Goal: Task Accomplishment & Management: Manage account settings

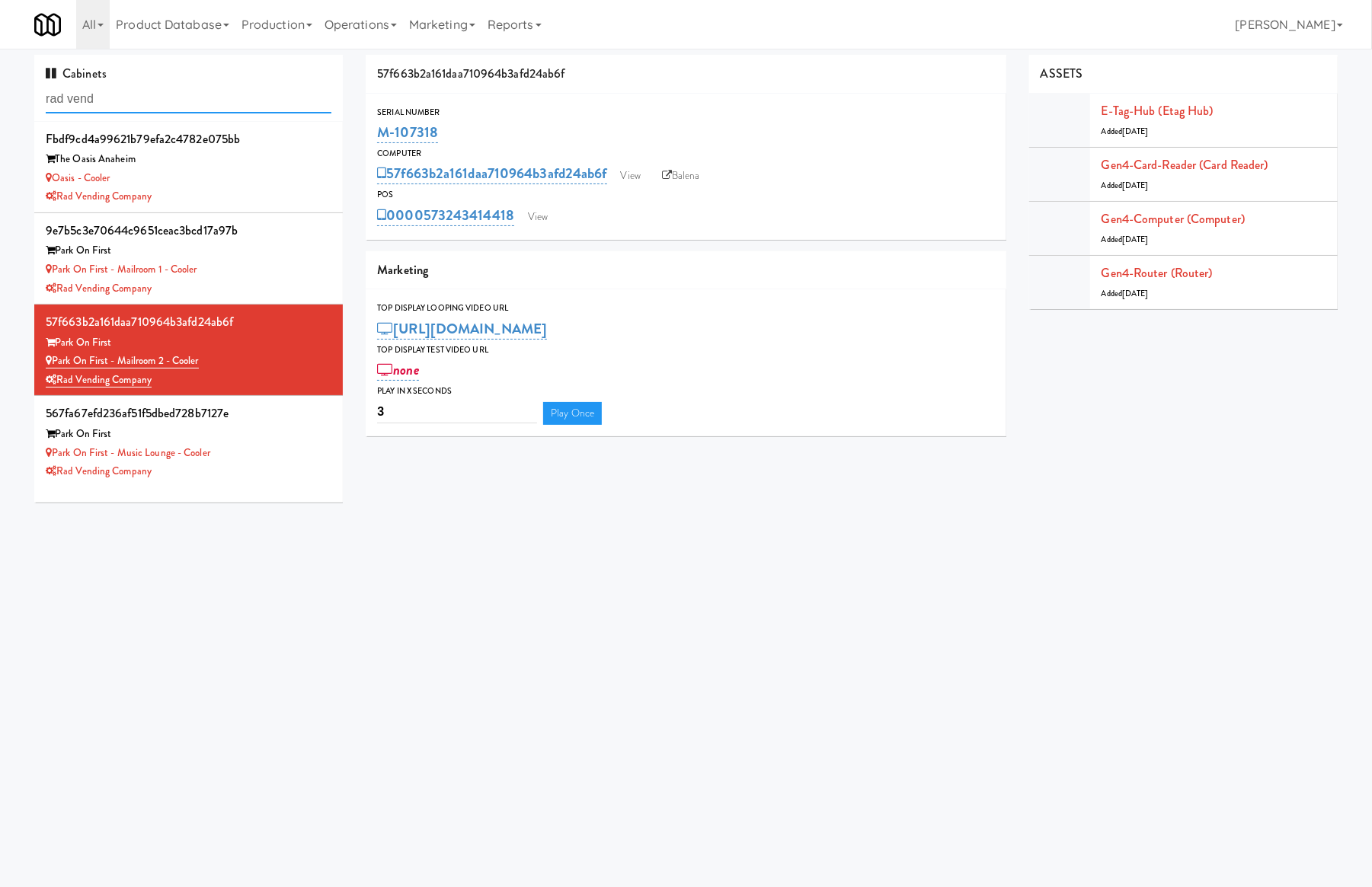
click at [157, 105] on input "rad vend" at bounding box center [188, 99] width 286 height 29
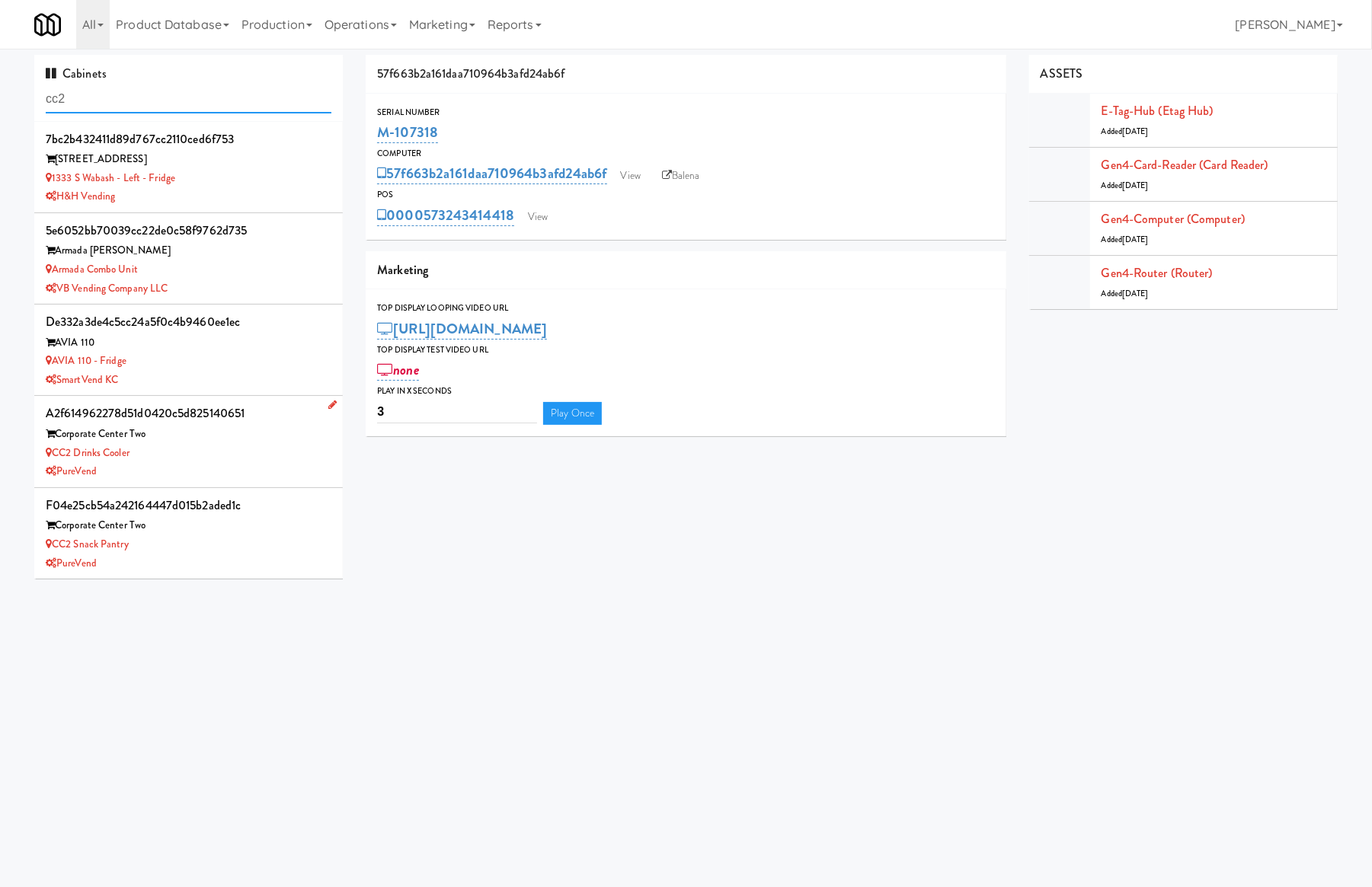
type input "cc2"
click at [281, 457] on div "CC2 Drinks Cooler" at bounding box center [188, 453] width 286 height 19
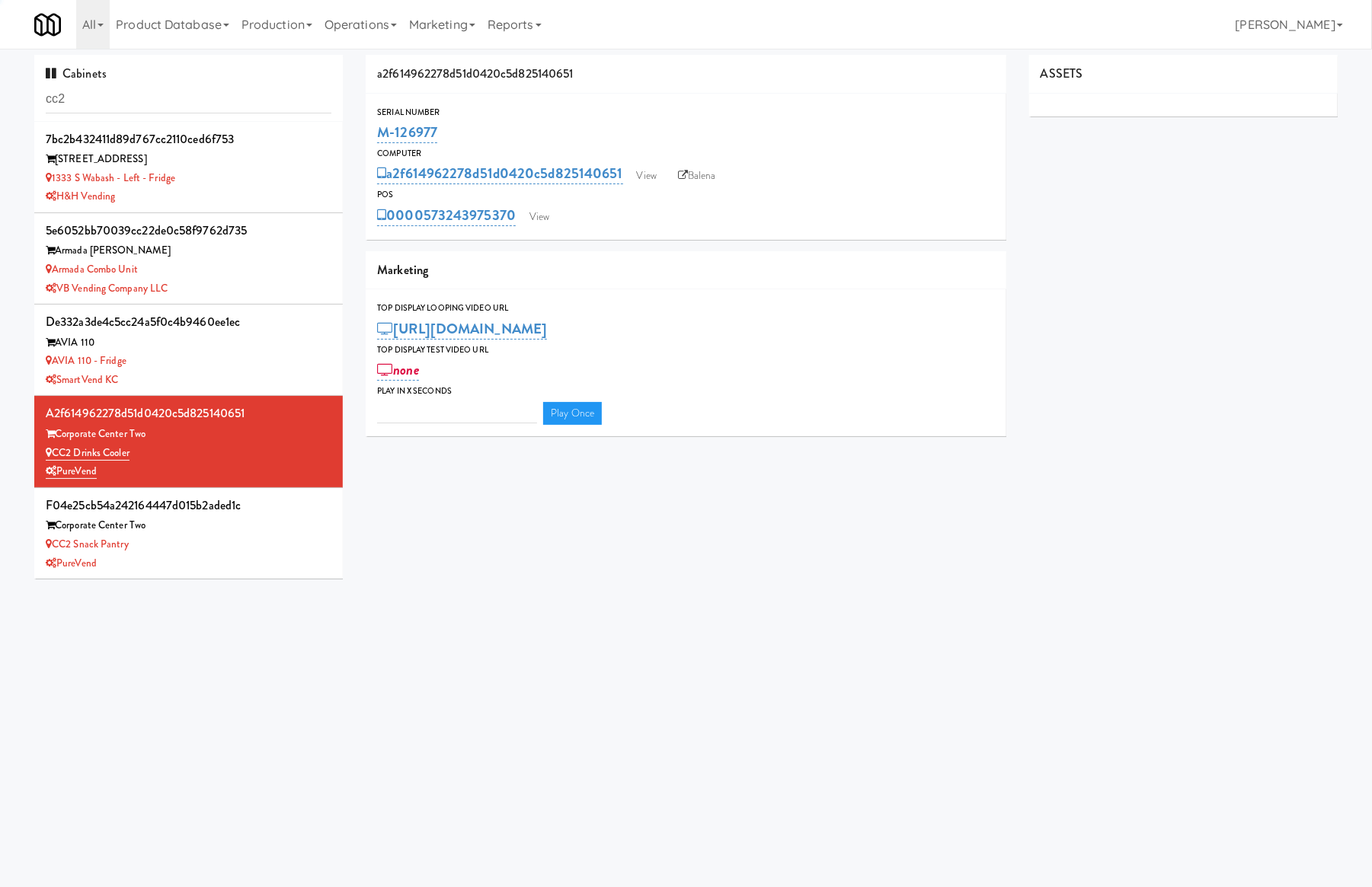
type input "3"
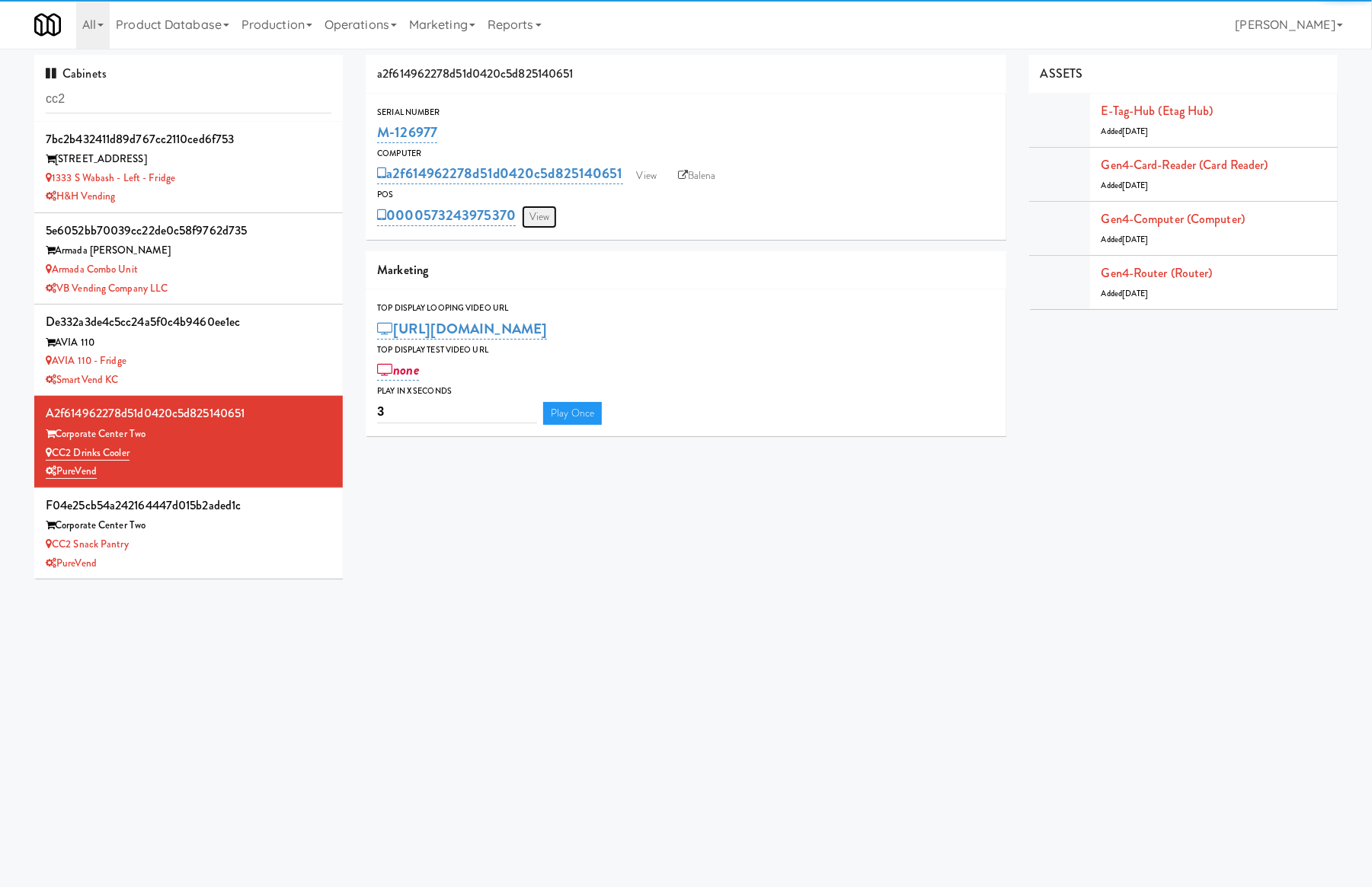
click at [532, 214] on link "View" at bounding box center [540, 217] width 35 height 23
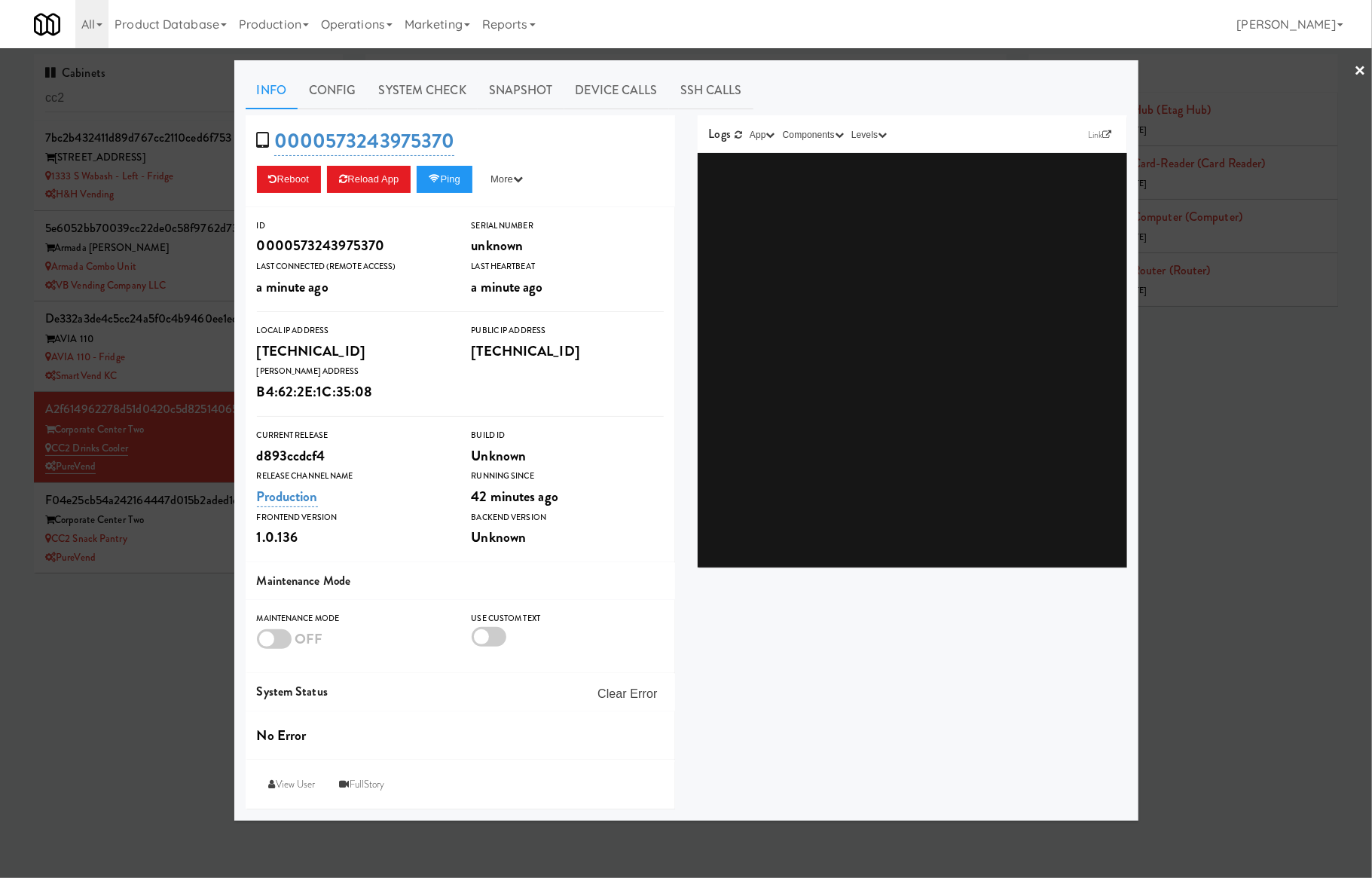
click at [410, 91] on link "System Check" at bounding box center [422, 90] width 110 height 38
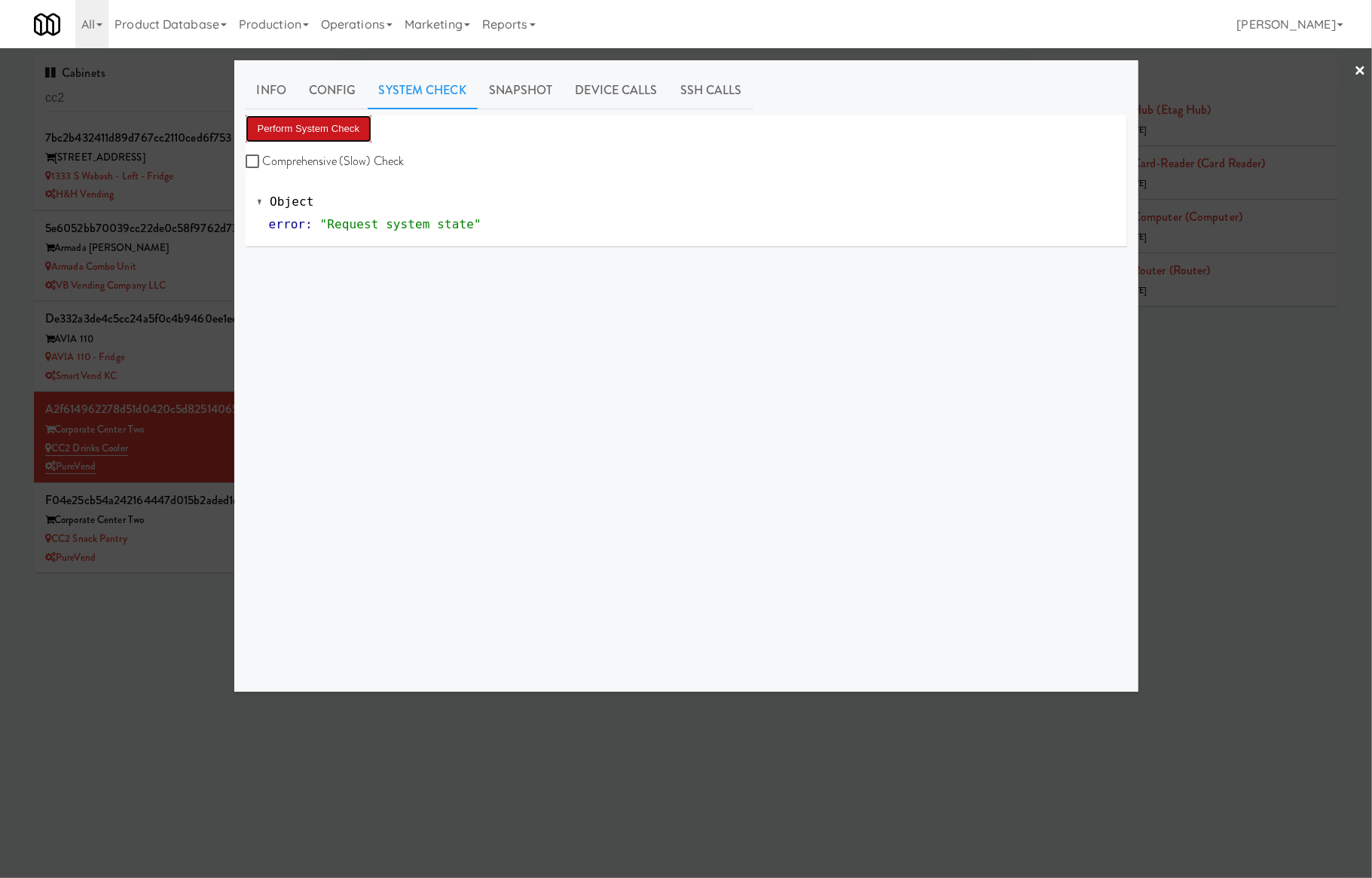
click at [338, 134] on button "Perform System Check" at bounding box center [309, 129] width 127 height 27
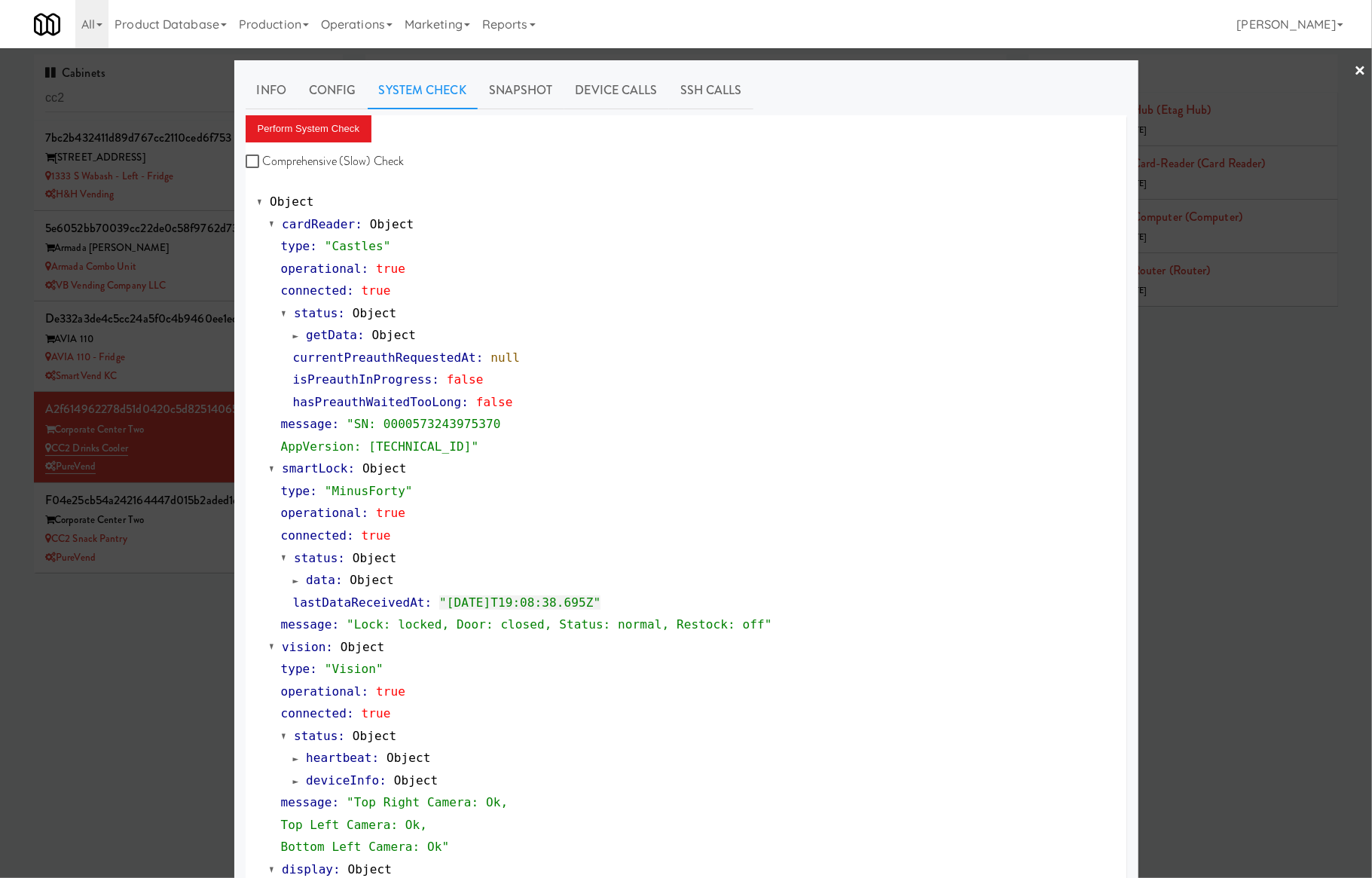
click at [410, 155] on div "Comprehensive (Slow) Check" at bounding box center [683, 161] width 876 height 22
click at [191, 458] on div at bounding box center [686, 439] width 1372 height 878
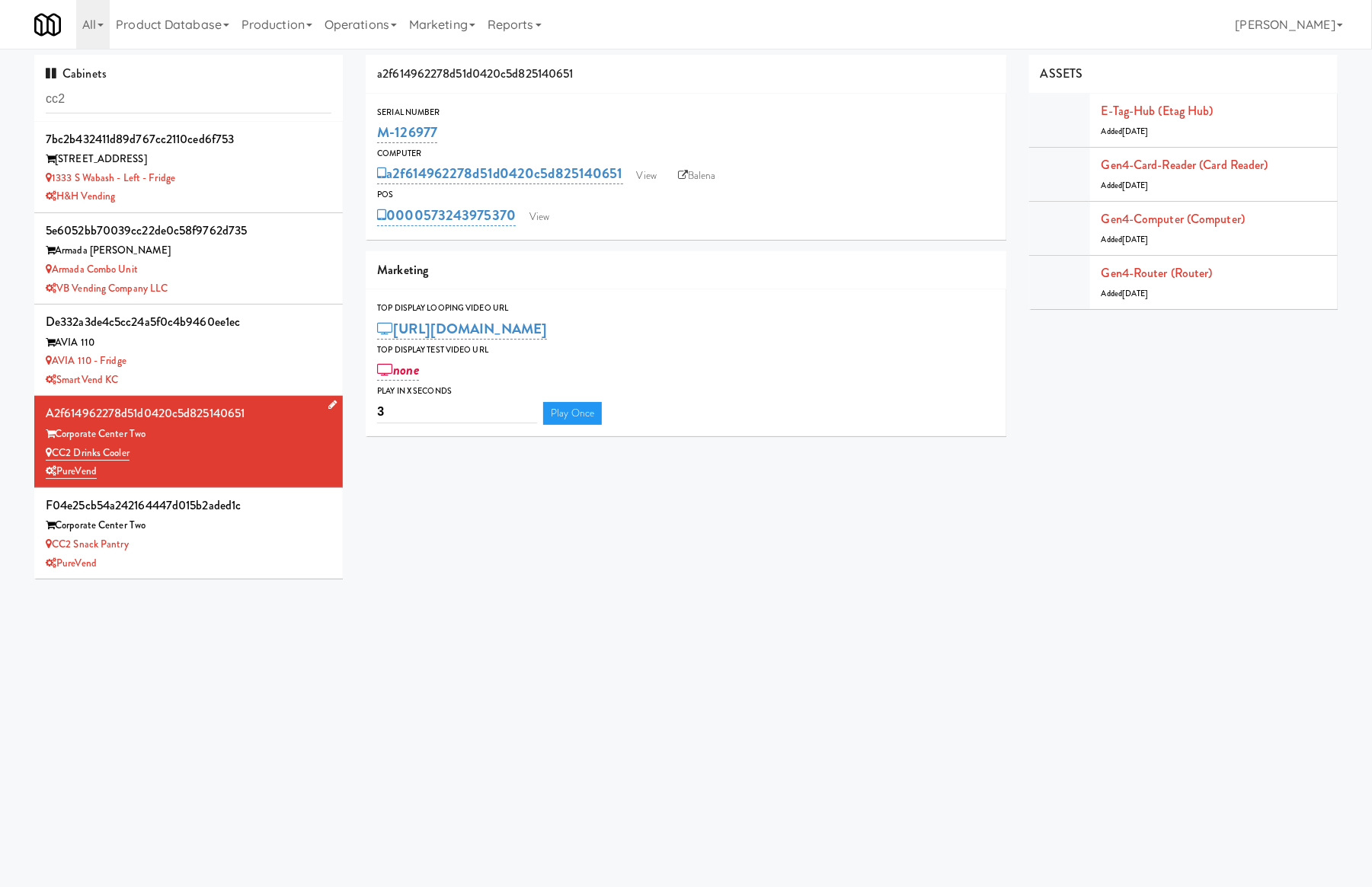
drag, startPoint x: 164, startPoint y: 449, endPoint x: 52, endPoint y: 449, distance: 112.0
click at [52, 449] on div "CC2 Drinks Cooler" at bounding box center [188, 453] width 286 height 19
copy link "CC2 Drinks Cooler"
click at [294, 566] on div "PureVend" at bounding box center [188, 563] width 286 height 19
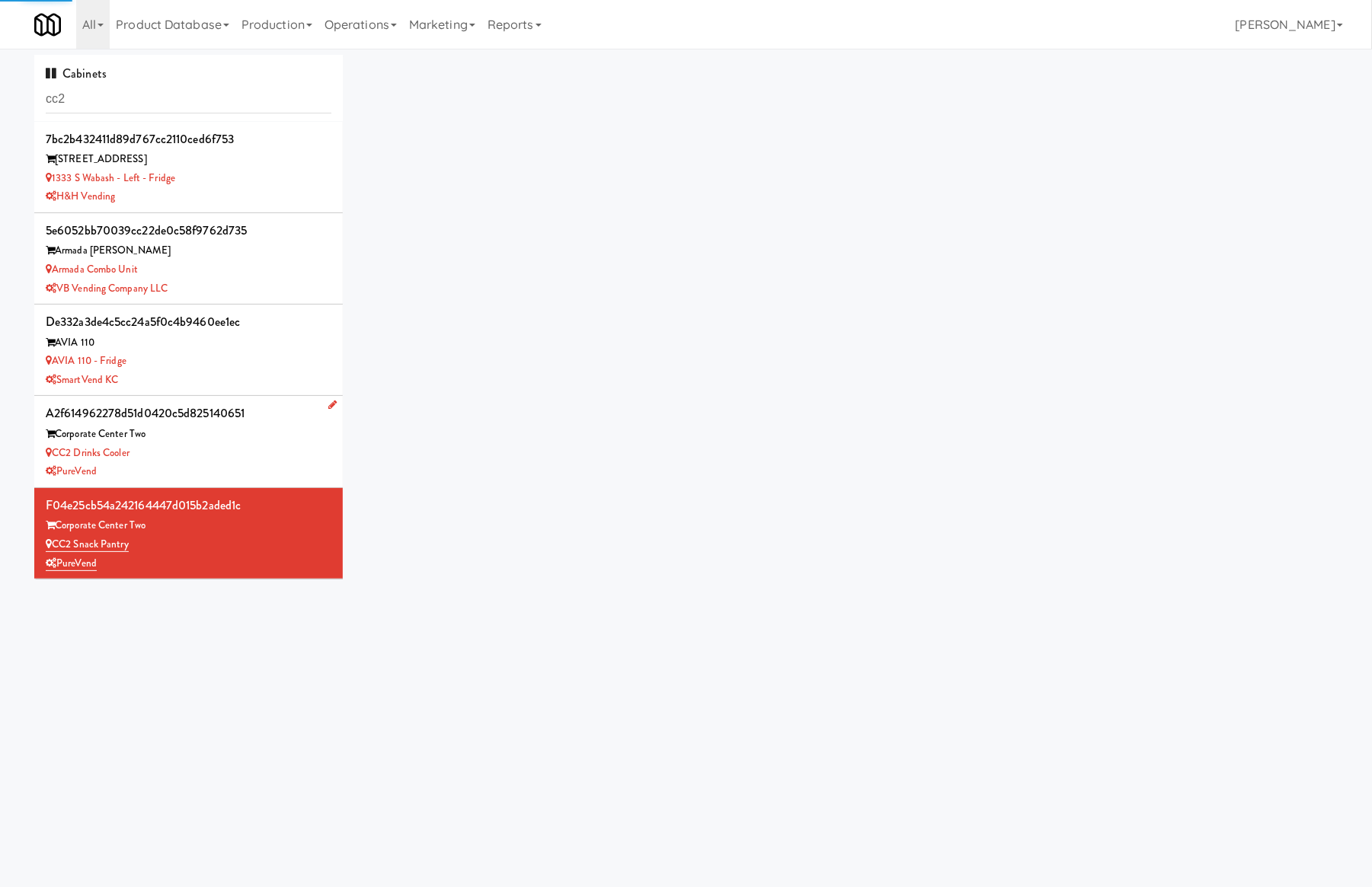
click at [293, 424] on div "a2f614962278d51d0420c5d825140651" at bounding box center [188, 412] width 286 height 23
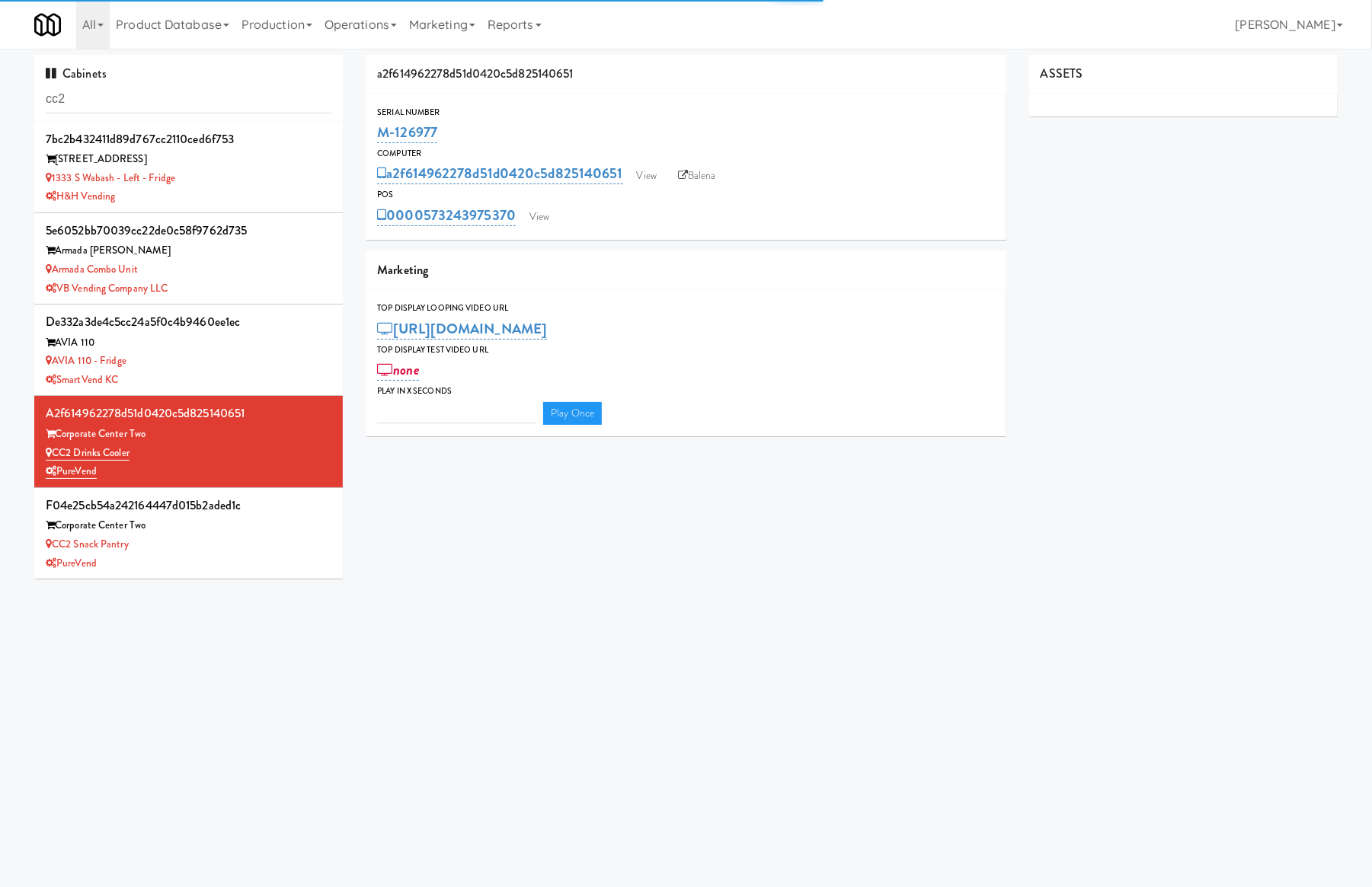
type input "3"
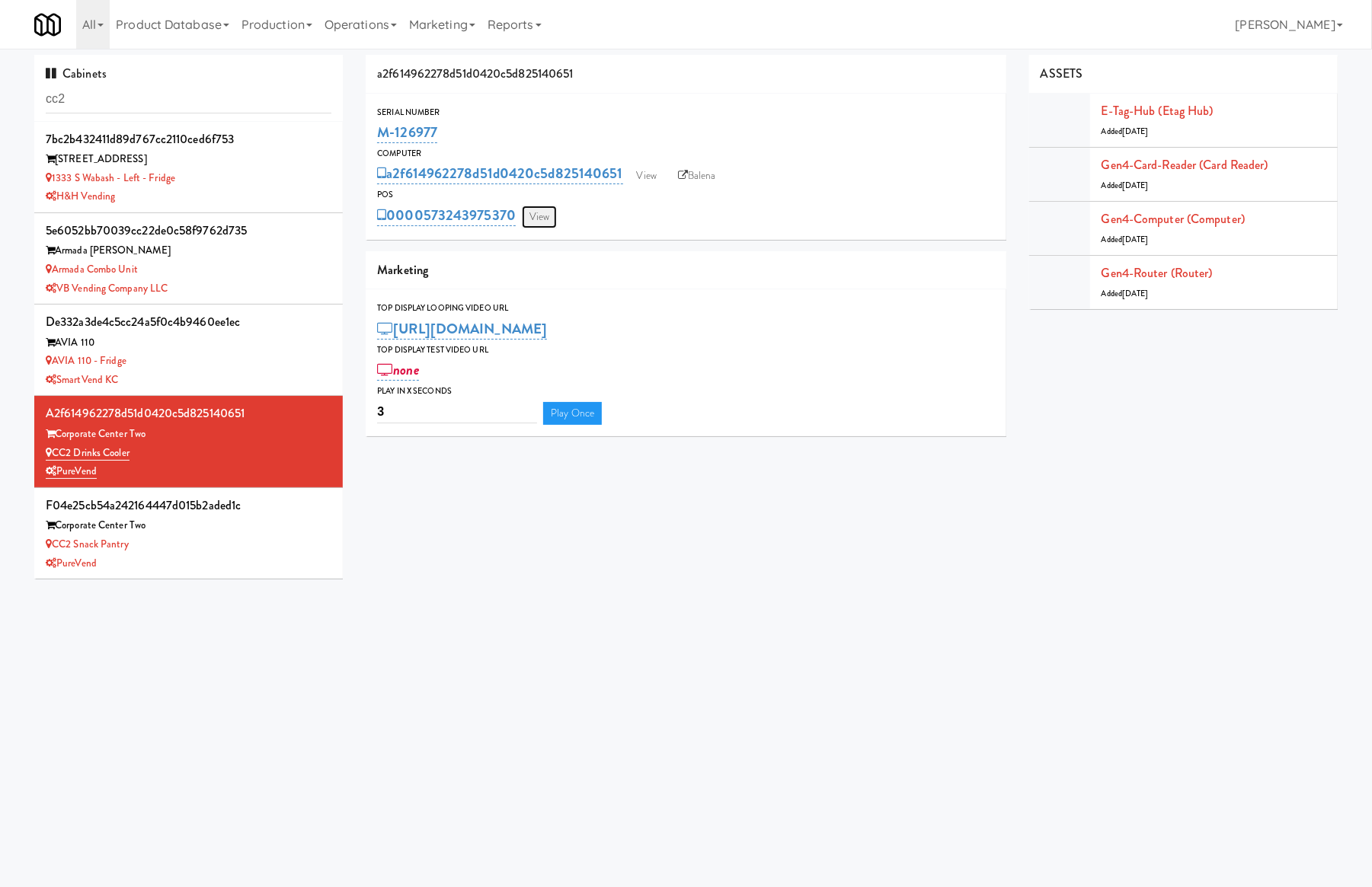
click at [541, 221] on link "View" at bounding box center [540, 217] width 35 height 23
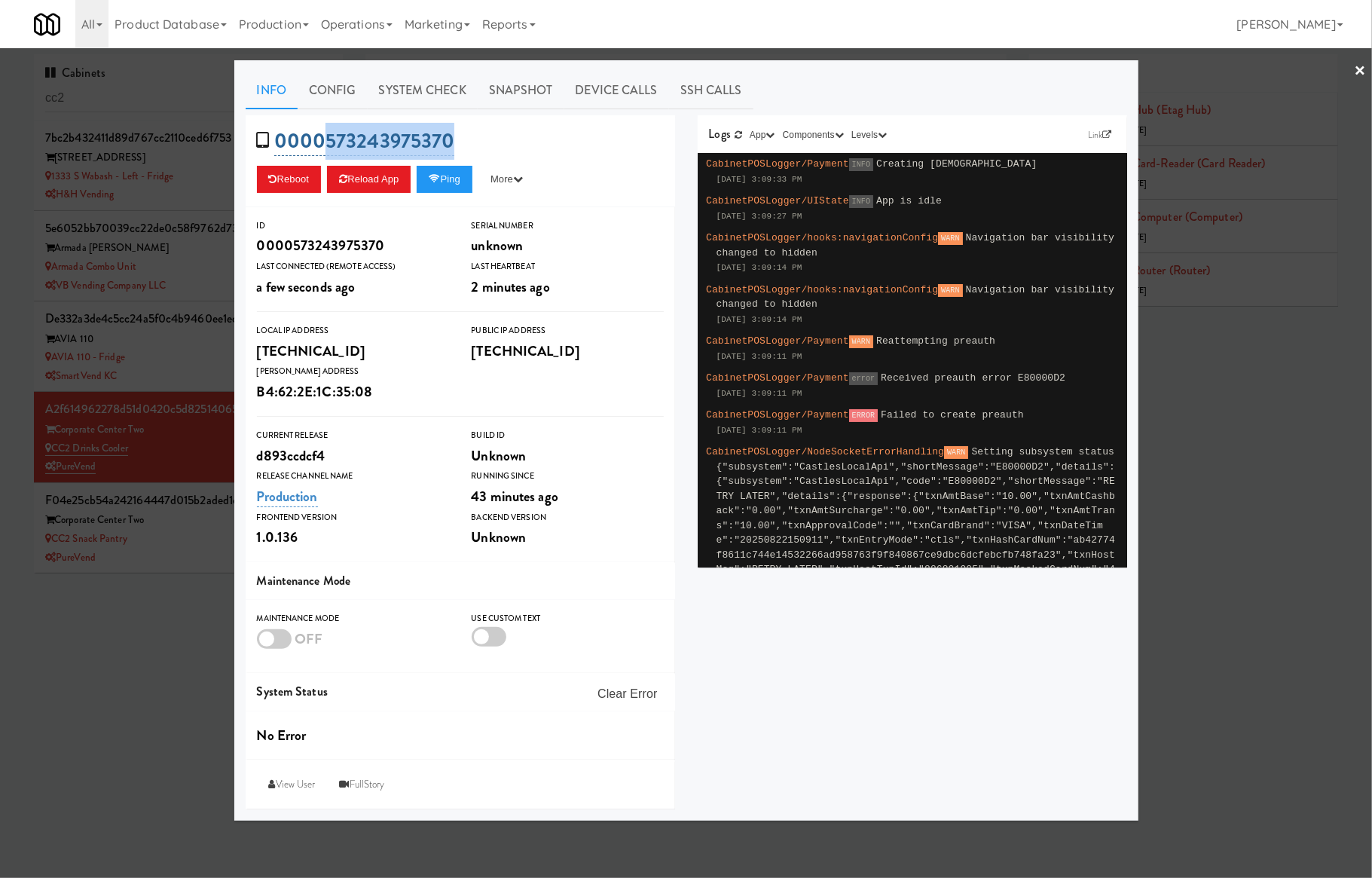
drag, startPoint x: 475, startPoint y: 143, endPoint x: 328, endPoint y: 143, distance: 147.0
click at [326, 143] on div "0000573243975370 Reboot Reload App Ping More Ping Server Restart Server Force R…" at bounding box center [460, 161] width 430 height 92
copy link "573243975370"
click at [85, 624] on div at bounding box center [686, 439] width 1372 height 878
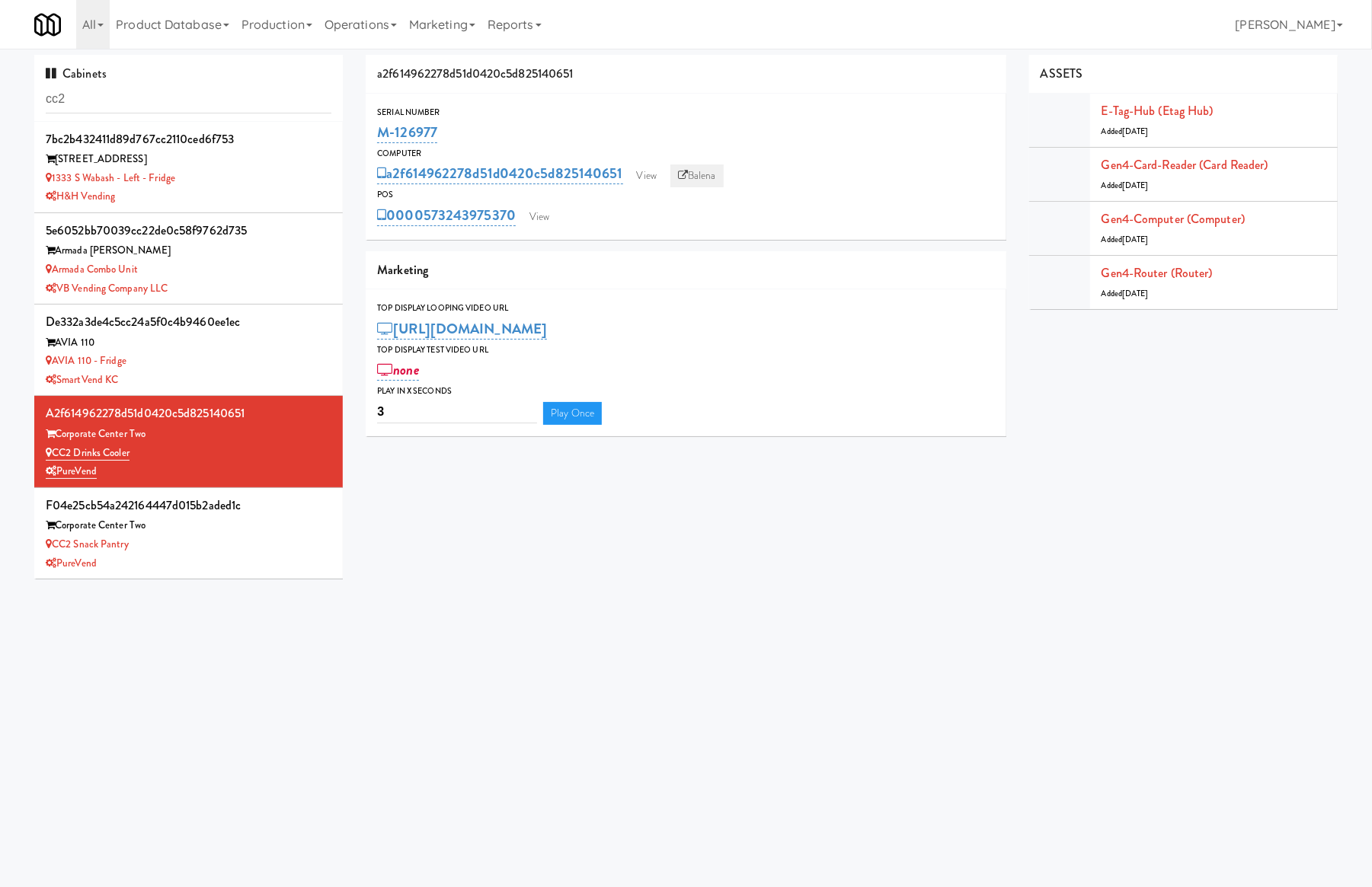
click at [710, 169] on link "Balena" at bounding box center [697, 175] width 53 height 23
click at [116, 93] on input "cc2" at bounding box center [188, 99] width 286 height 29
click at [89, 29] on link "All" at bounding box center [93, 24] width 33 height 48
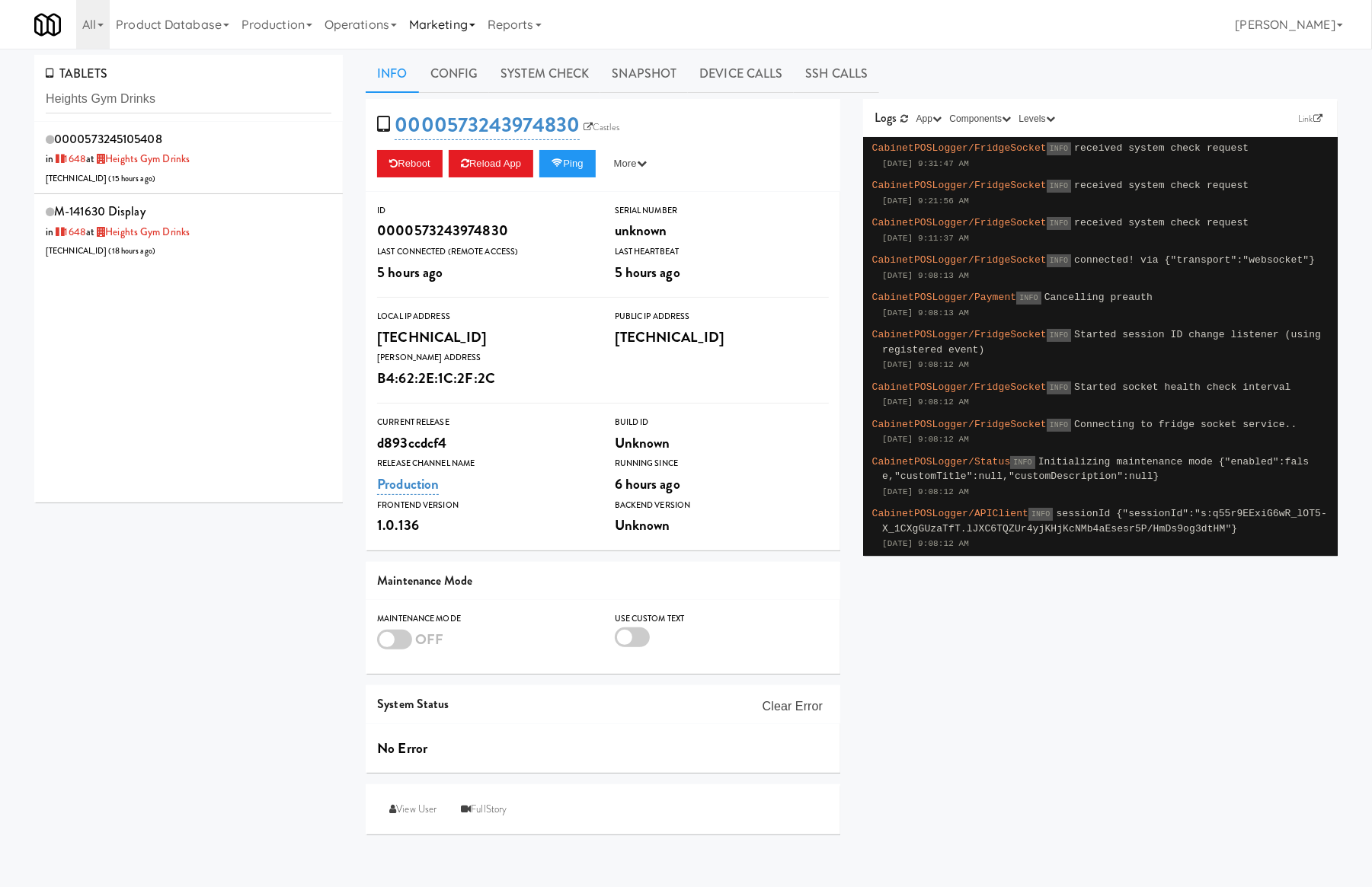
click at [433, 29] on link "Marketing" at bounding box center [442, 24] width 79 height 48
click at [476, 93] on ul "Users Vouchers Rewards" at bounding box center [464, 101] width 122 height 106
click at [462, 29] on link "Marketing" at bounding box center [442, 24] width 79 height 48
click at [489, 97] on link "Vouchers" at bounding box center [464, 110] width 122 height 28
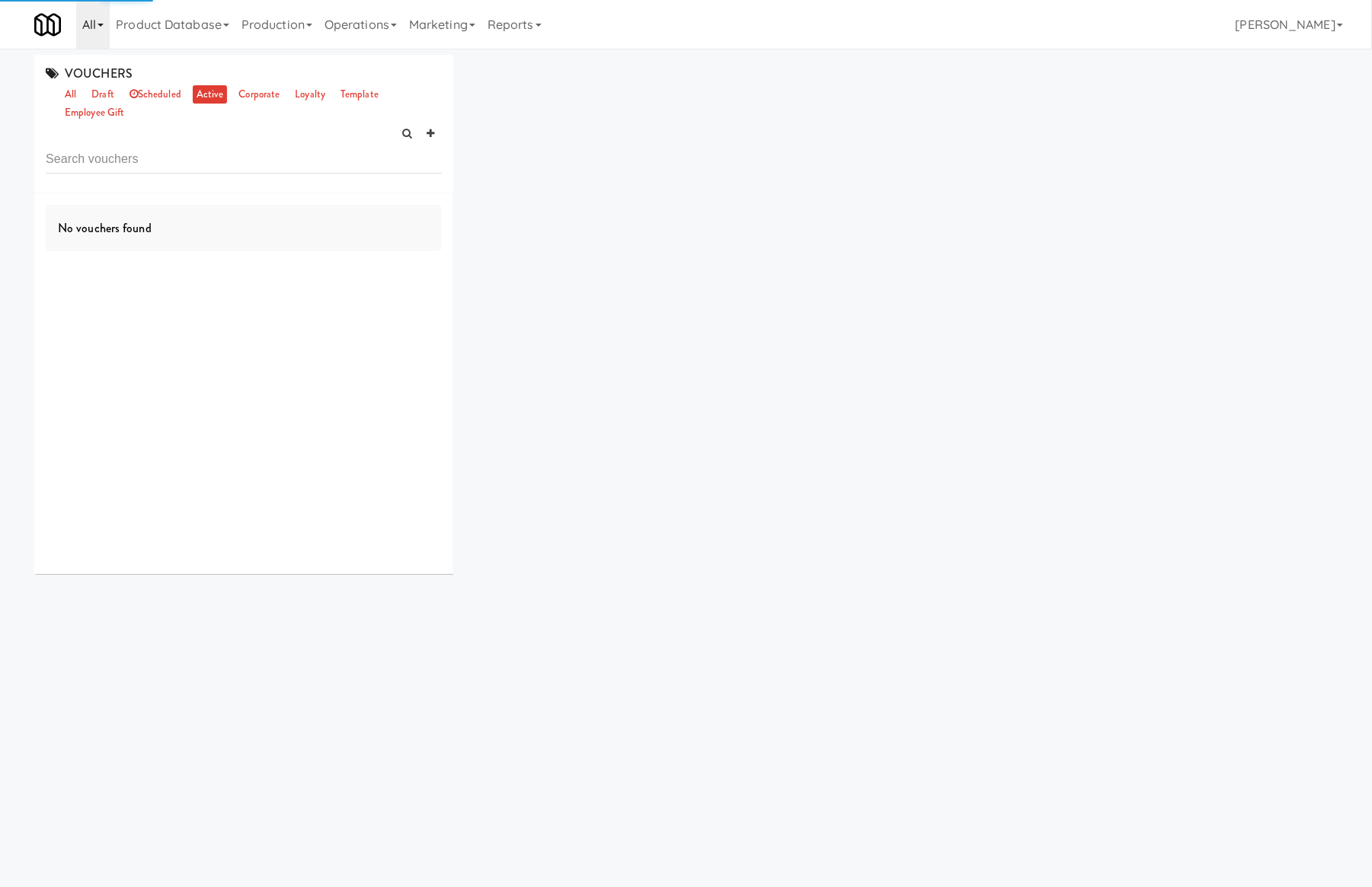
click at [99, 22] on link "All" at bounding box center [93, 24] width 33 height 48
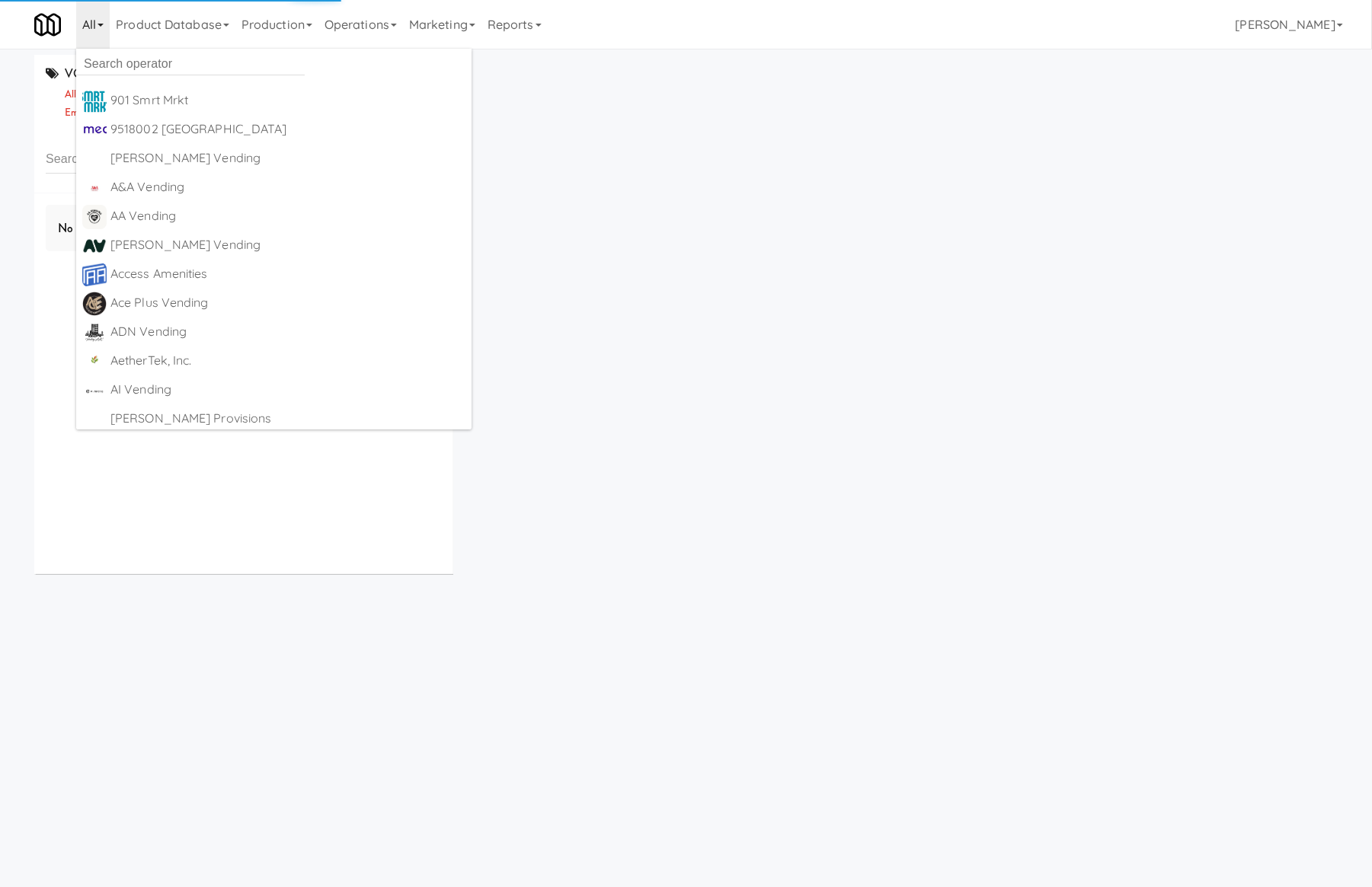
click at [650, 210] on div "VOUCHERS all draft scheduled active corporate loyalty template employee gift No…" at bounding box center [686, 320] width 1326 height 531
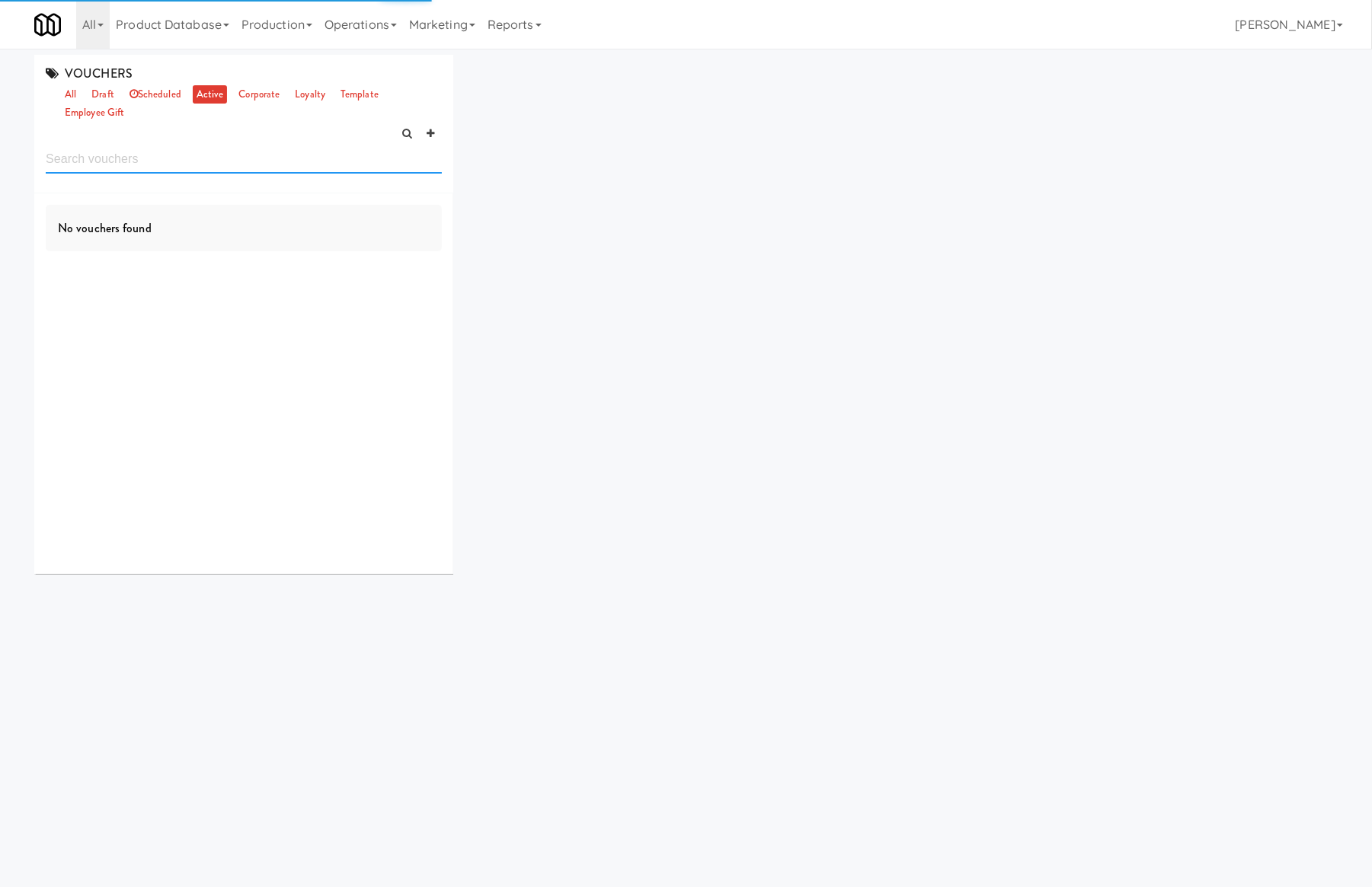
click at [167, 166] on input "text" at bounding box center [243, 159] width 396 height 29
click at [166, 166] on input "text" at bounding box center [243, 159] width 396 height 29
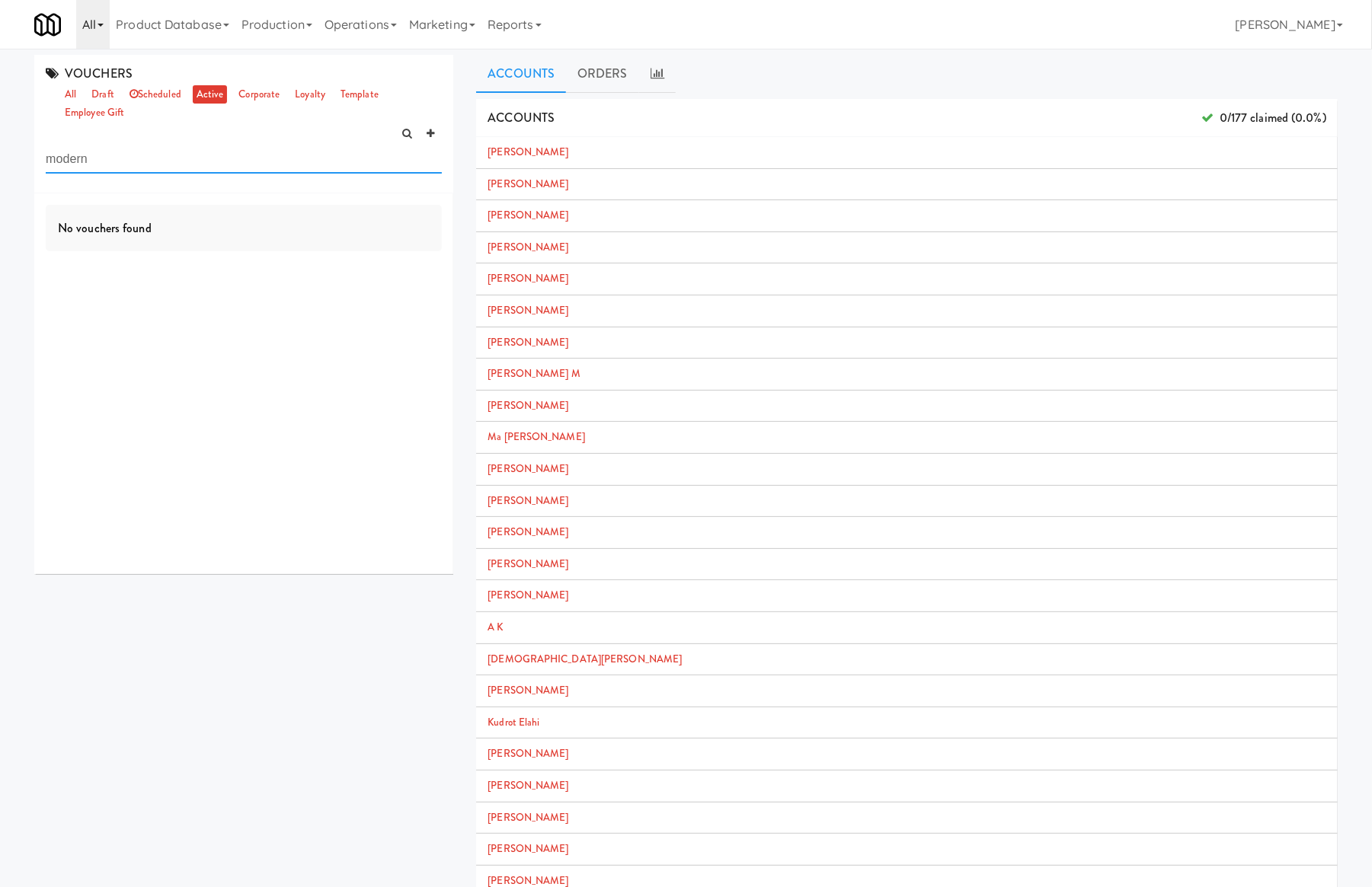
type input "modern"
click at [83, 29] on link "All" at bounding box center [93, 24] width 33 height 48
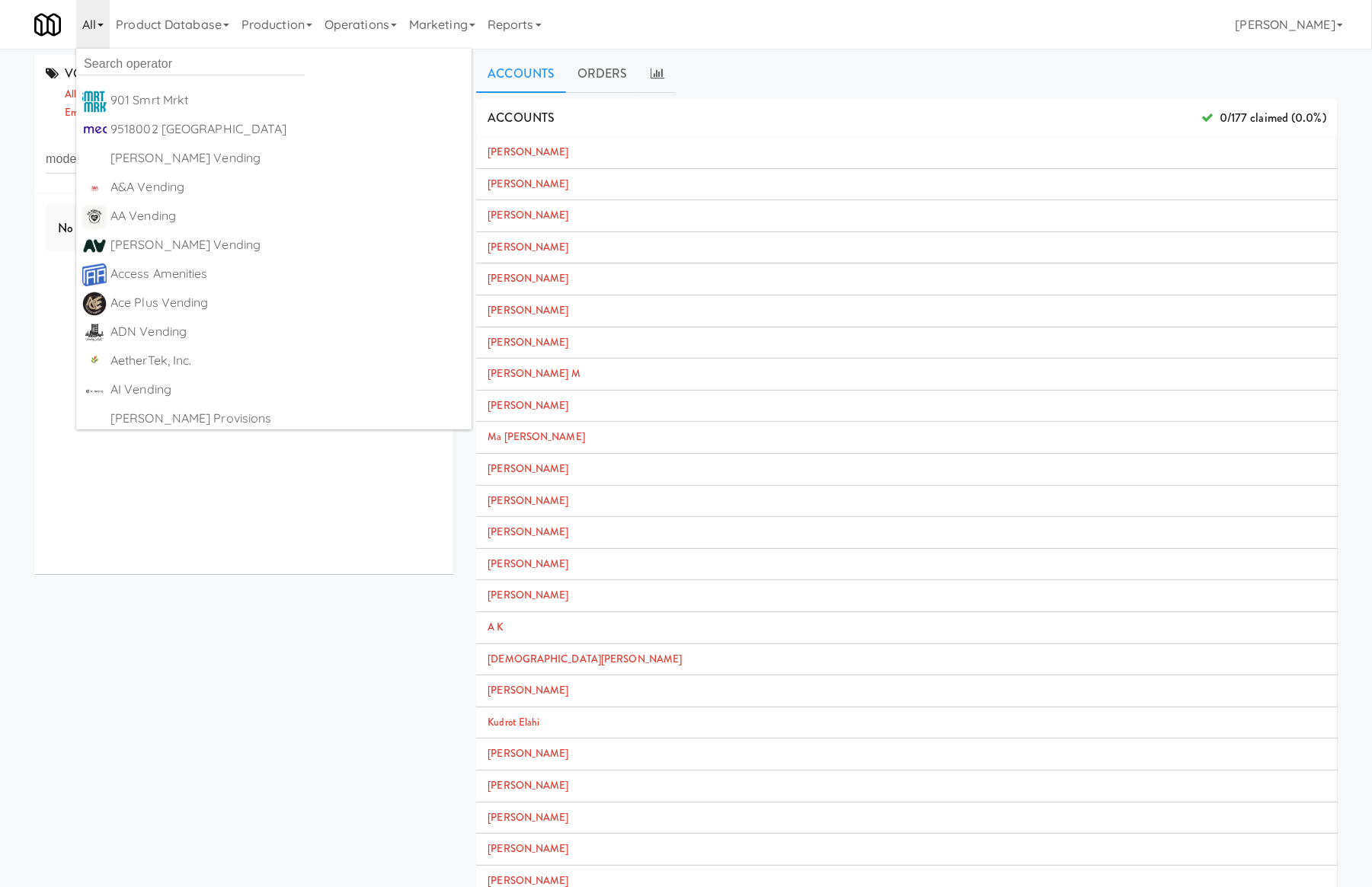
click at [99, 75] on ul "901 Smrt Mrkt [URL][DOMAIN_NAME] 9518002 [GEOGRAPHIC_DATA] [URL][DOMAIN_NAME] […" at bounding box center [273, 238] width 395 height 381
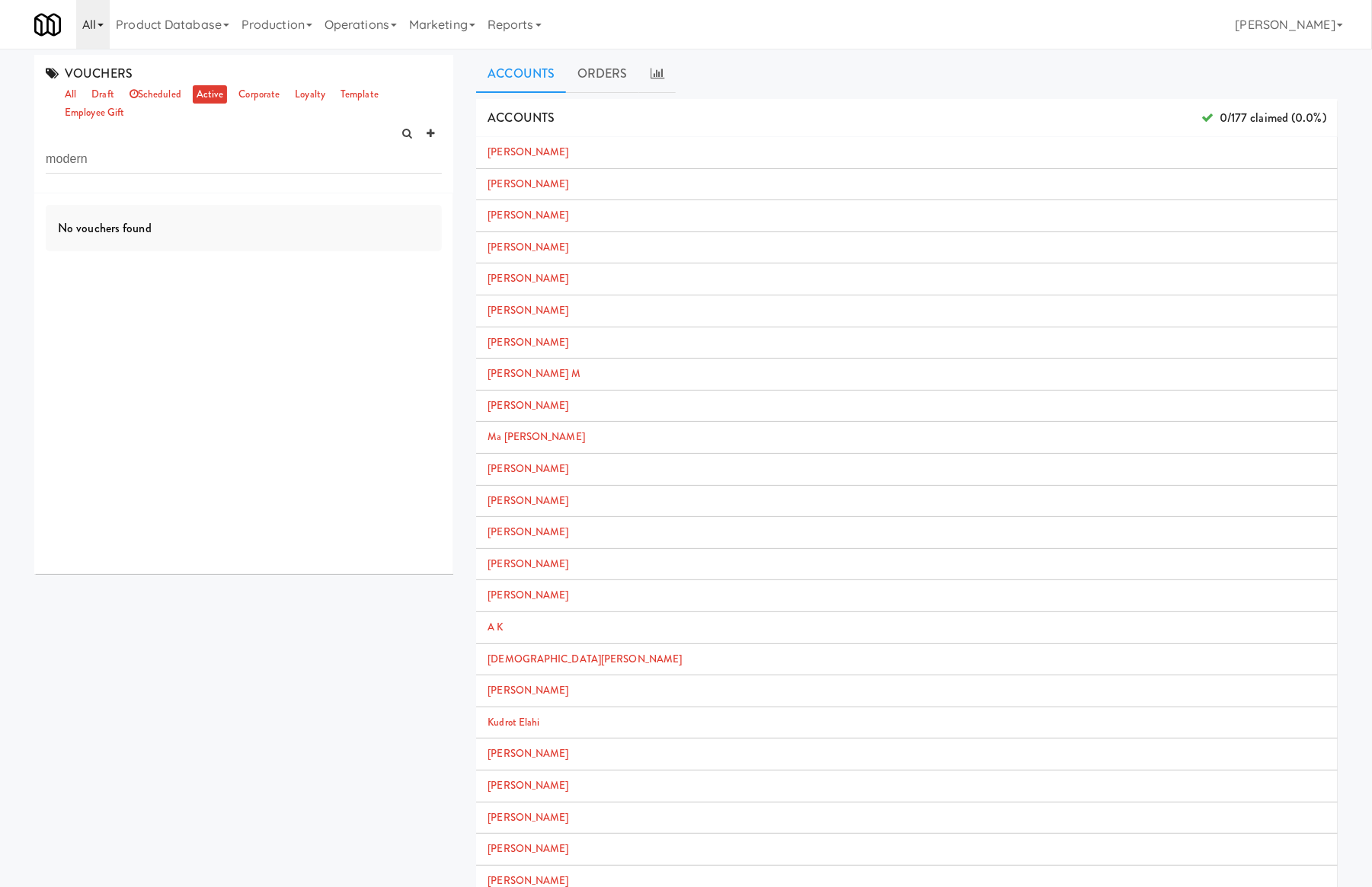
drag, startPoint x: 93, startPoint y: 22, endPoint x: 106, endPoint y: 45, distance: 26.4
click at [93, 22] on link "All" at bounding box center [93, 24] width 33 height 48
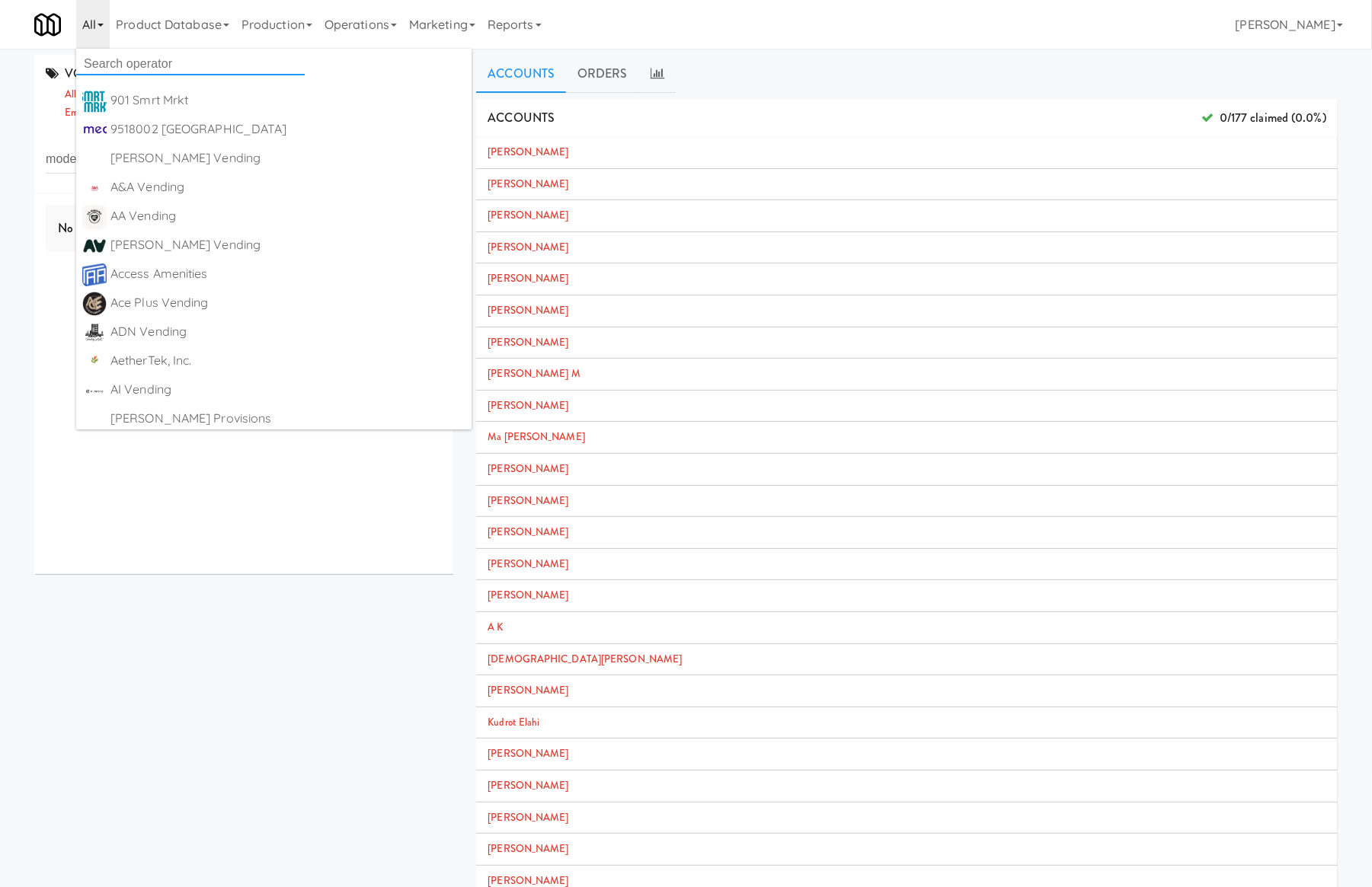
drag, startPoint x: 114, startPoint y: 61, endPoint x: 114, endPoint y: 50, distance: 11.0
click at [116, 61] on input "text" at bounding box center [190, 63] width 229 height 23
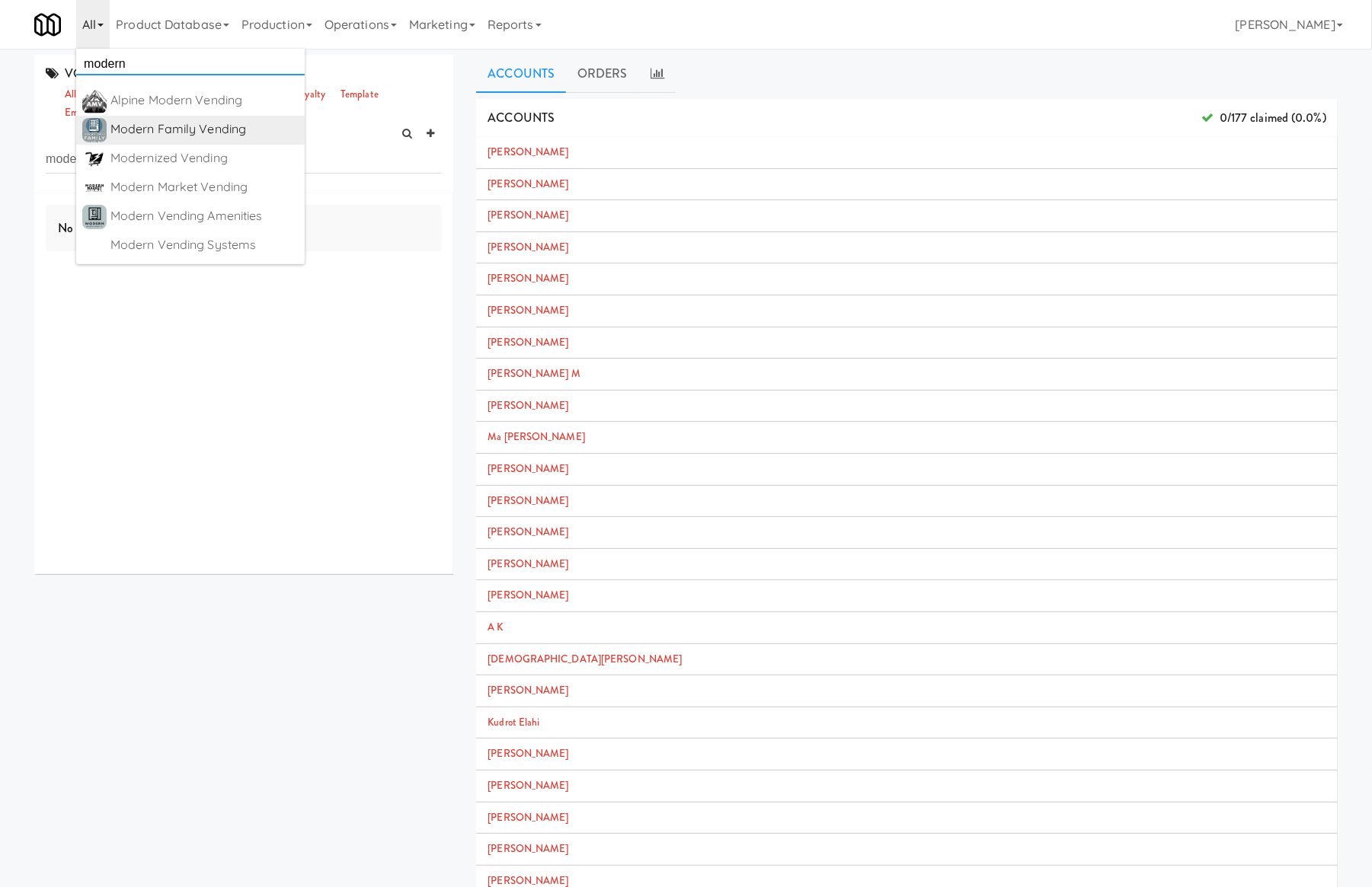
type input "modern"
click at [281, 123] on div "Modern Family Vending" at bounding box center [204, 129] width 188 height 23
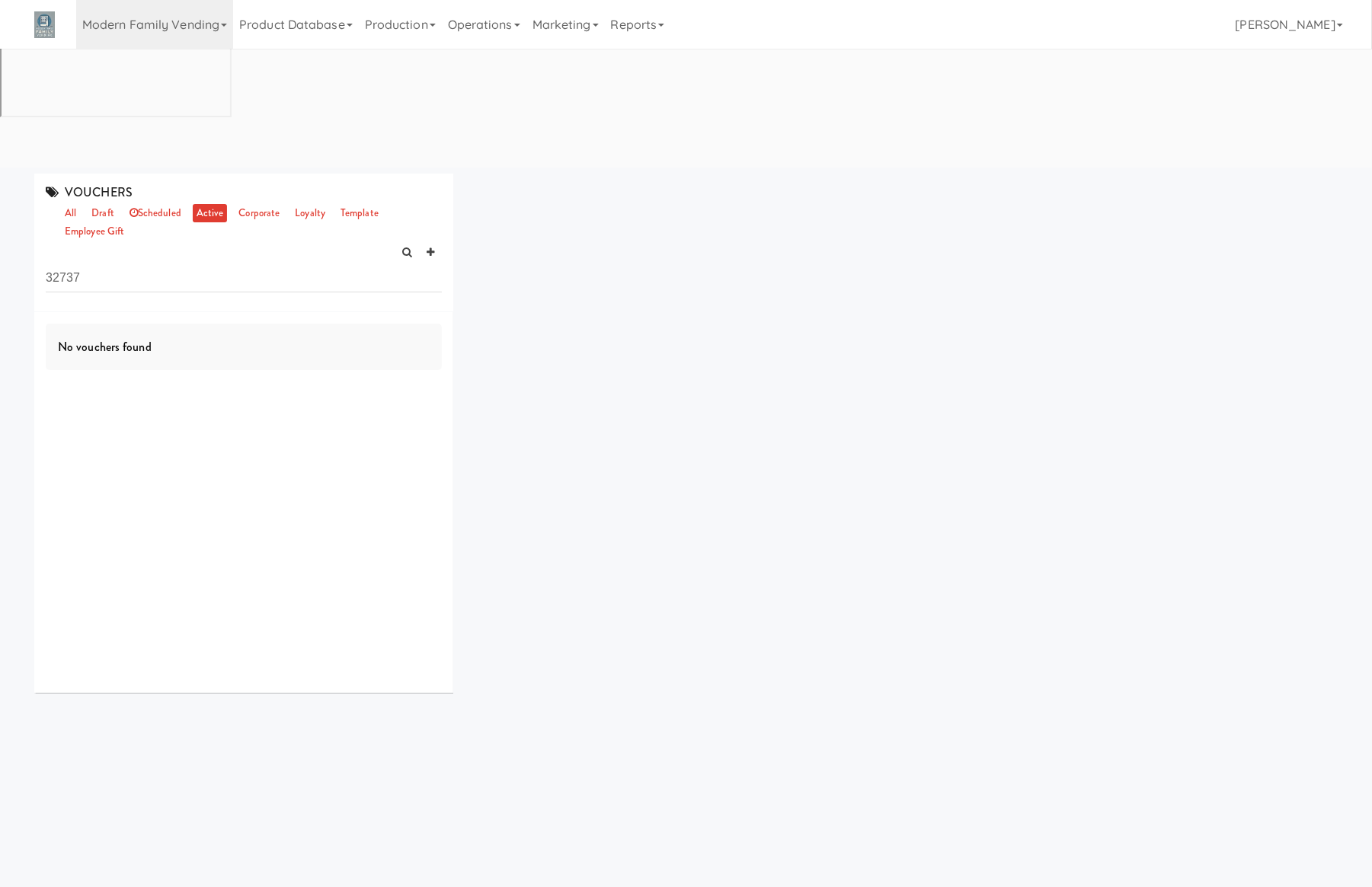
click at [251, 312] on div "No vouchers found" at bounding box center [243, 502] width 419 height 381
click at [100, 264] on input "32737" at bounding box center [243, 278] width 396 height 29
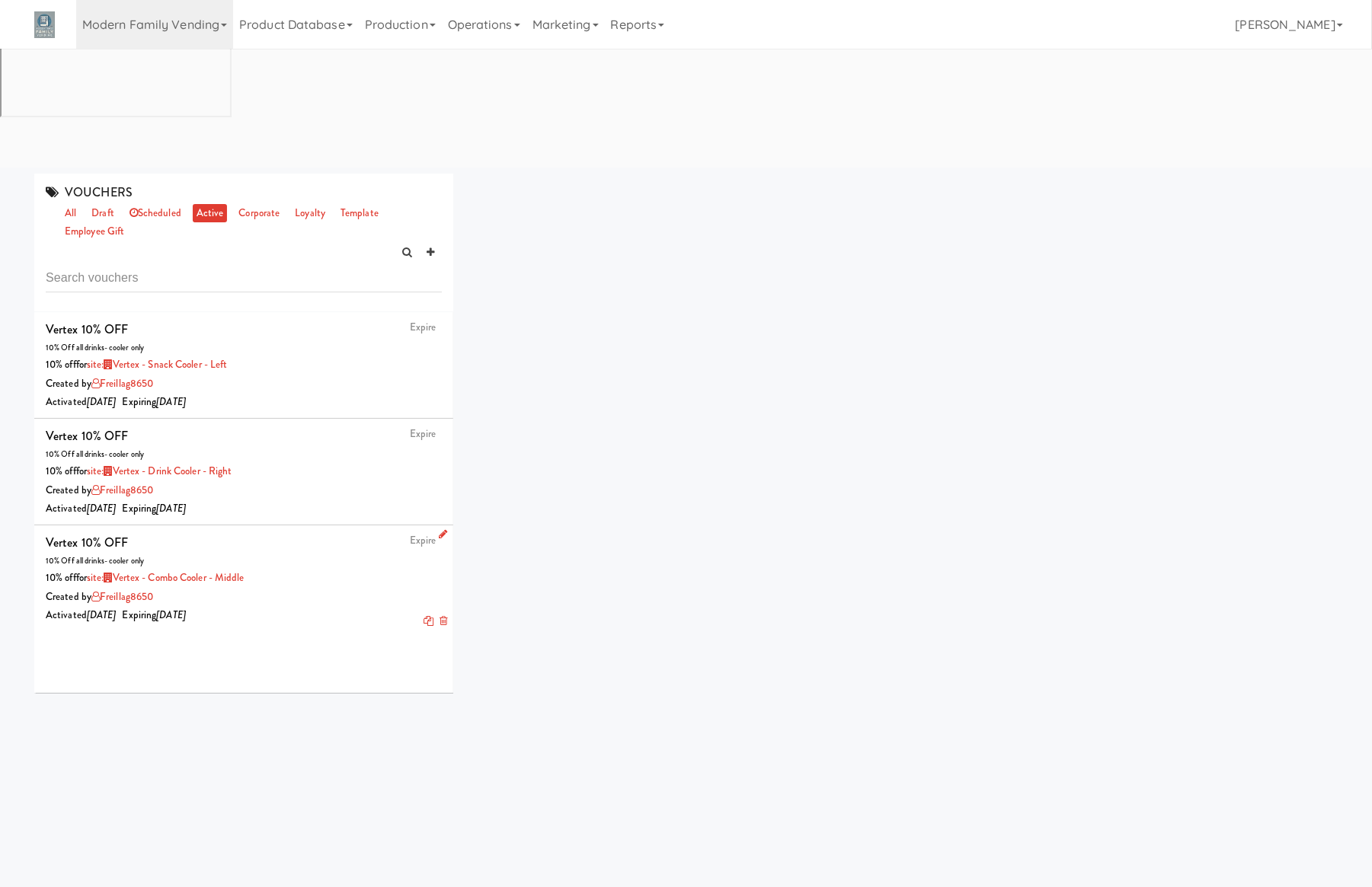
click at [323, 569] on div "10% off for site: Vertex - Combo Cooler - Middle" at bounding box center [243, 578] width 396 height 19
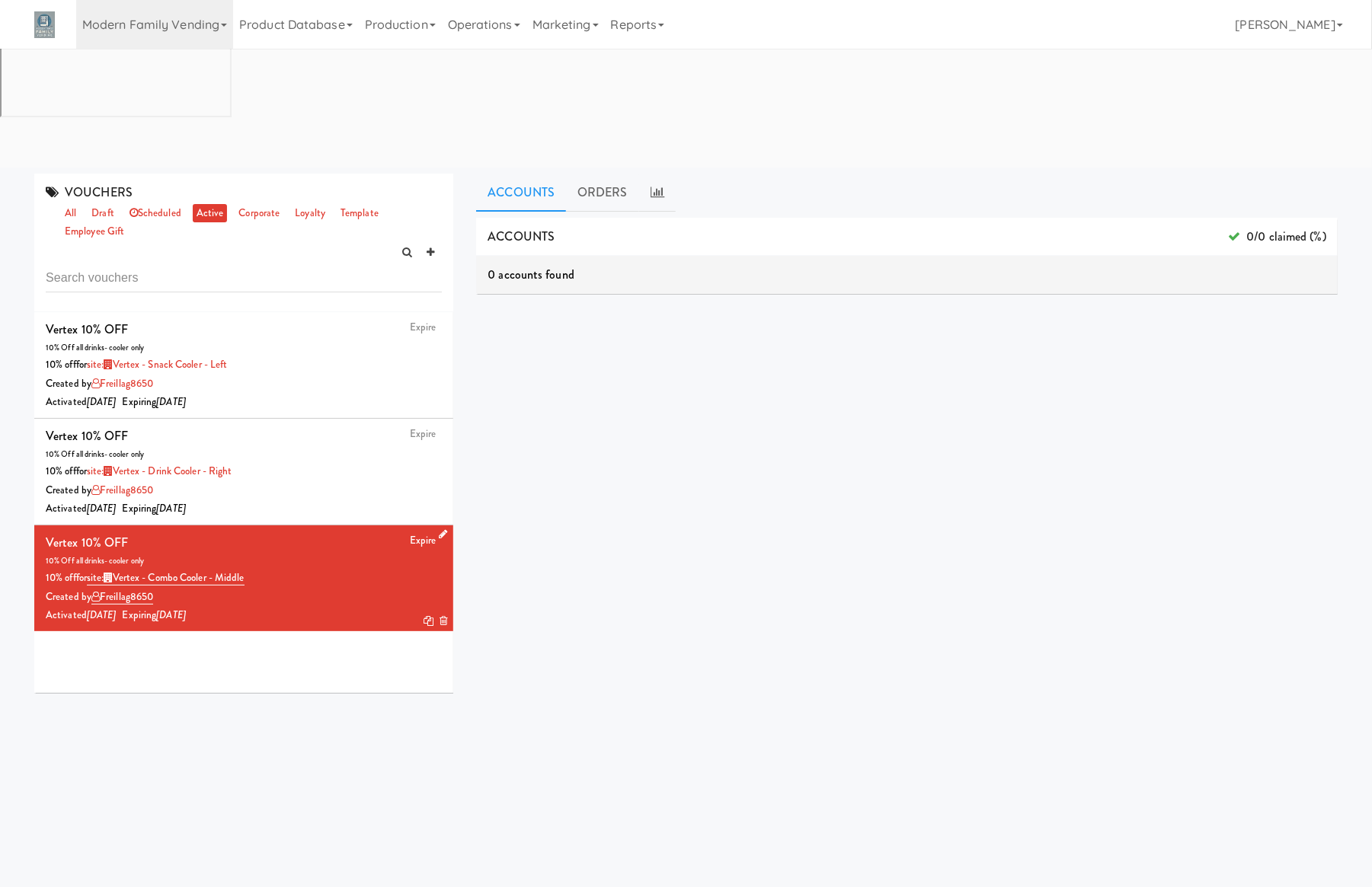
click at [375, 569] on div "10% off for site: Vertex - Combo Cooler - Middle" at bounding box center [243, 578] width 396 height 19
click at [432, 526] on link at bounding box center [439, 535] width 15 height 19
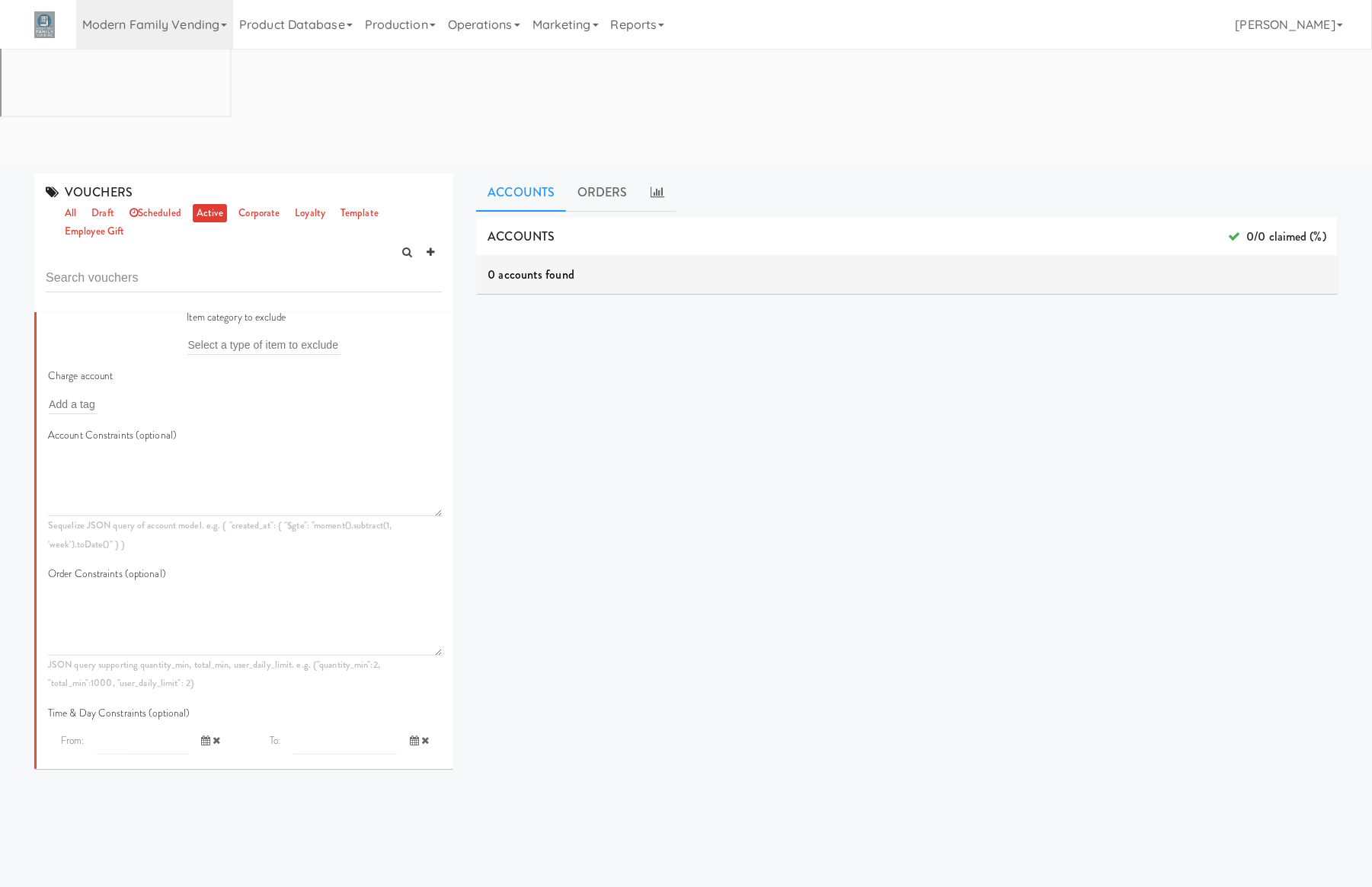
scroll to position [914, 0]
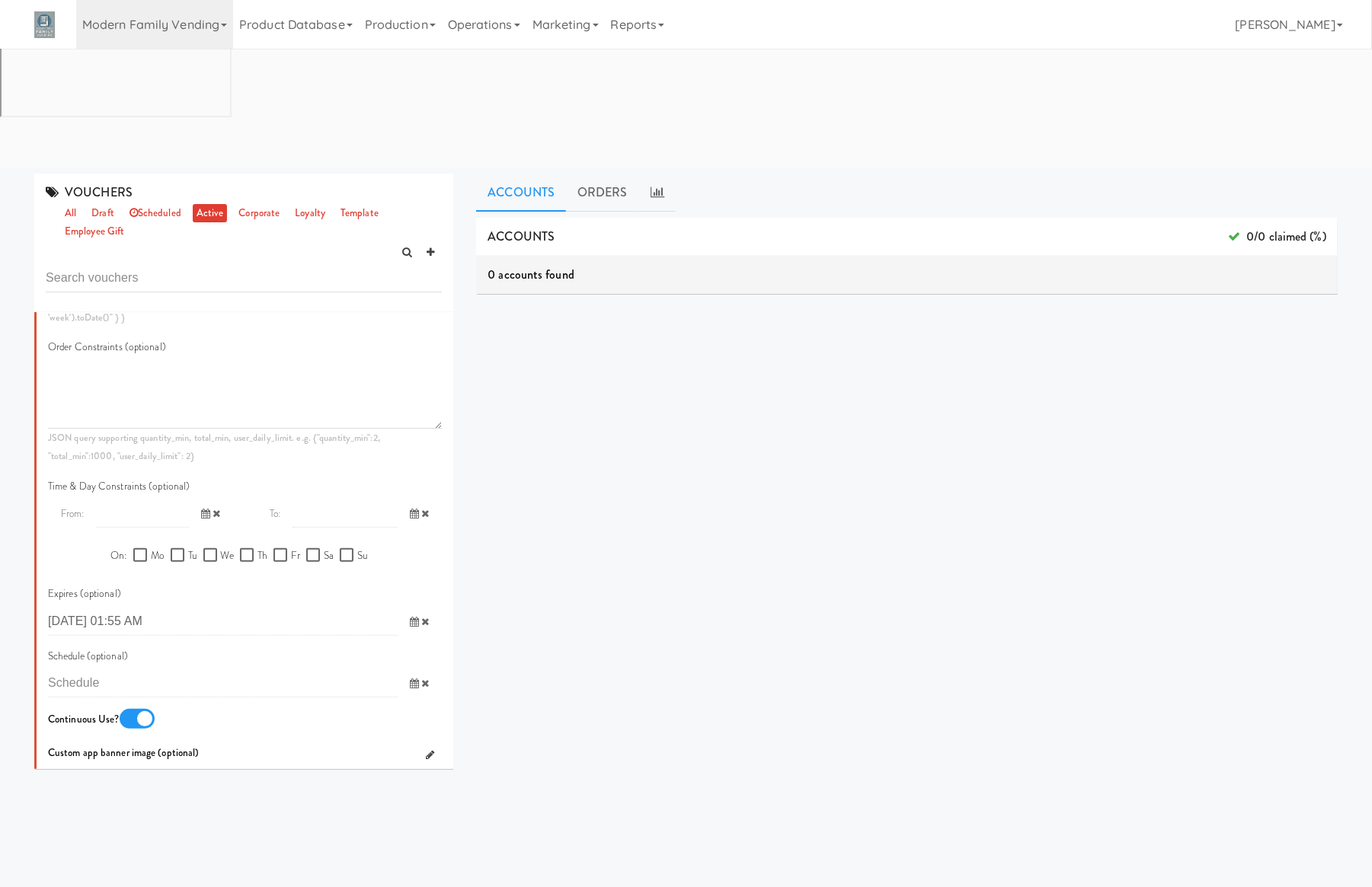
click at [410, 616] on icon at bounding box center [414, 621] width 9 height 10
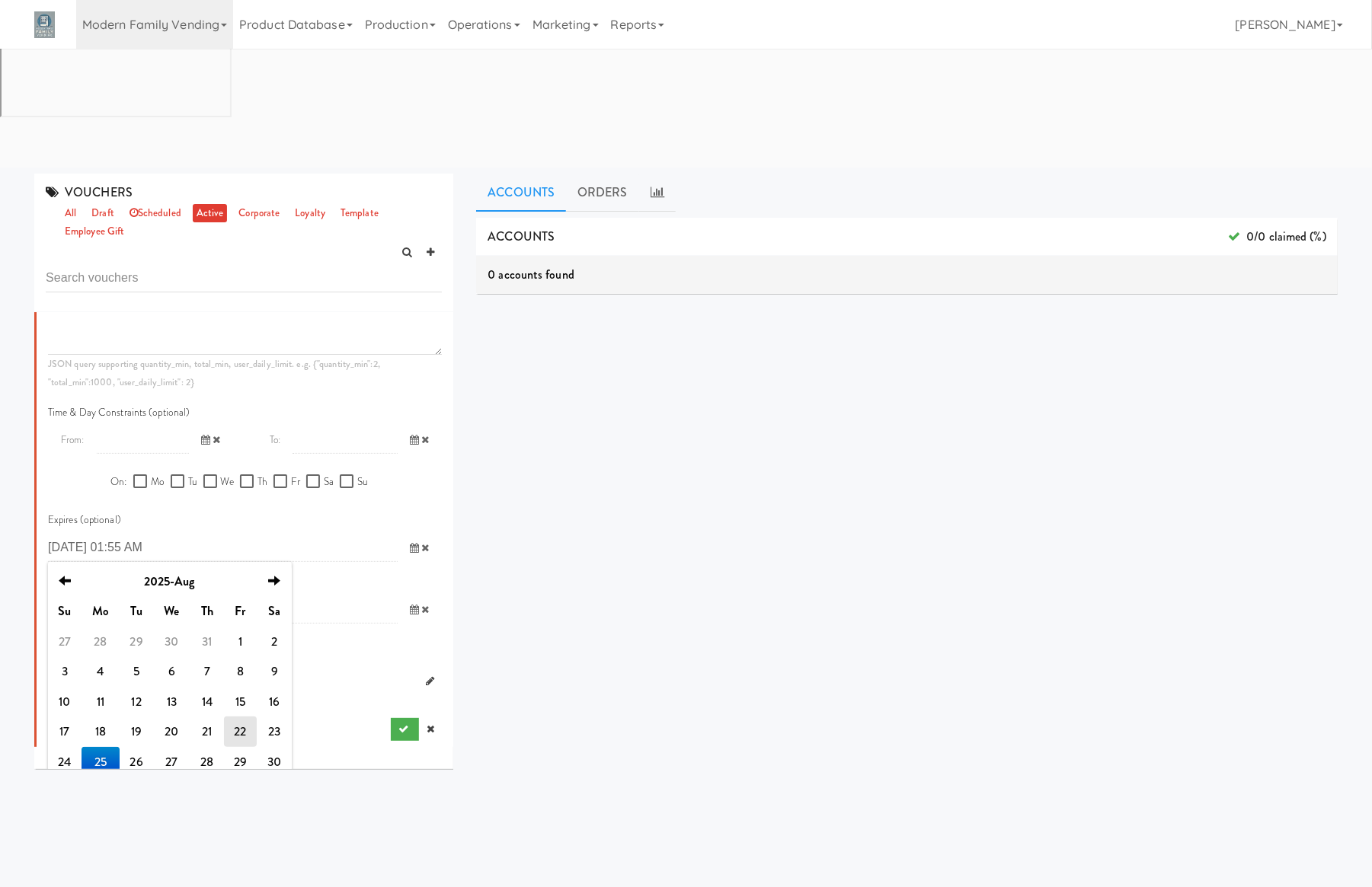
scroll to position [1030, 0]
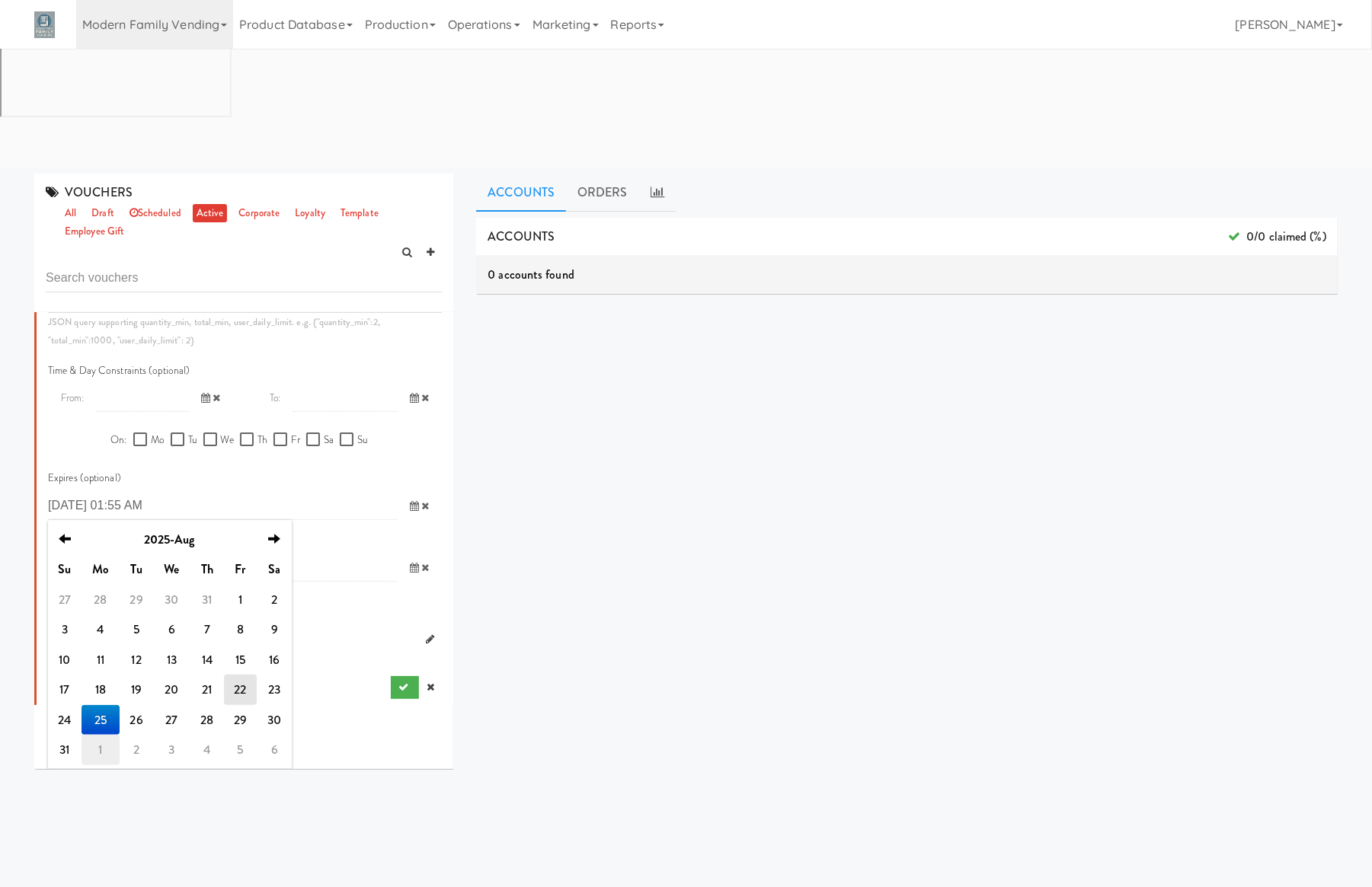
click at [105, 734] on td "1" at bounding box center [100, 749] width 38 height 31
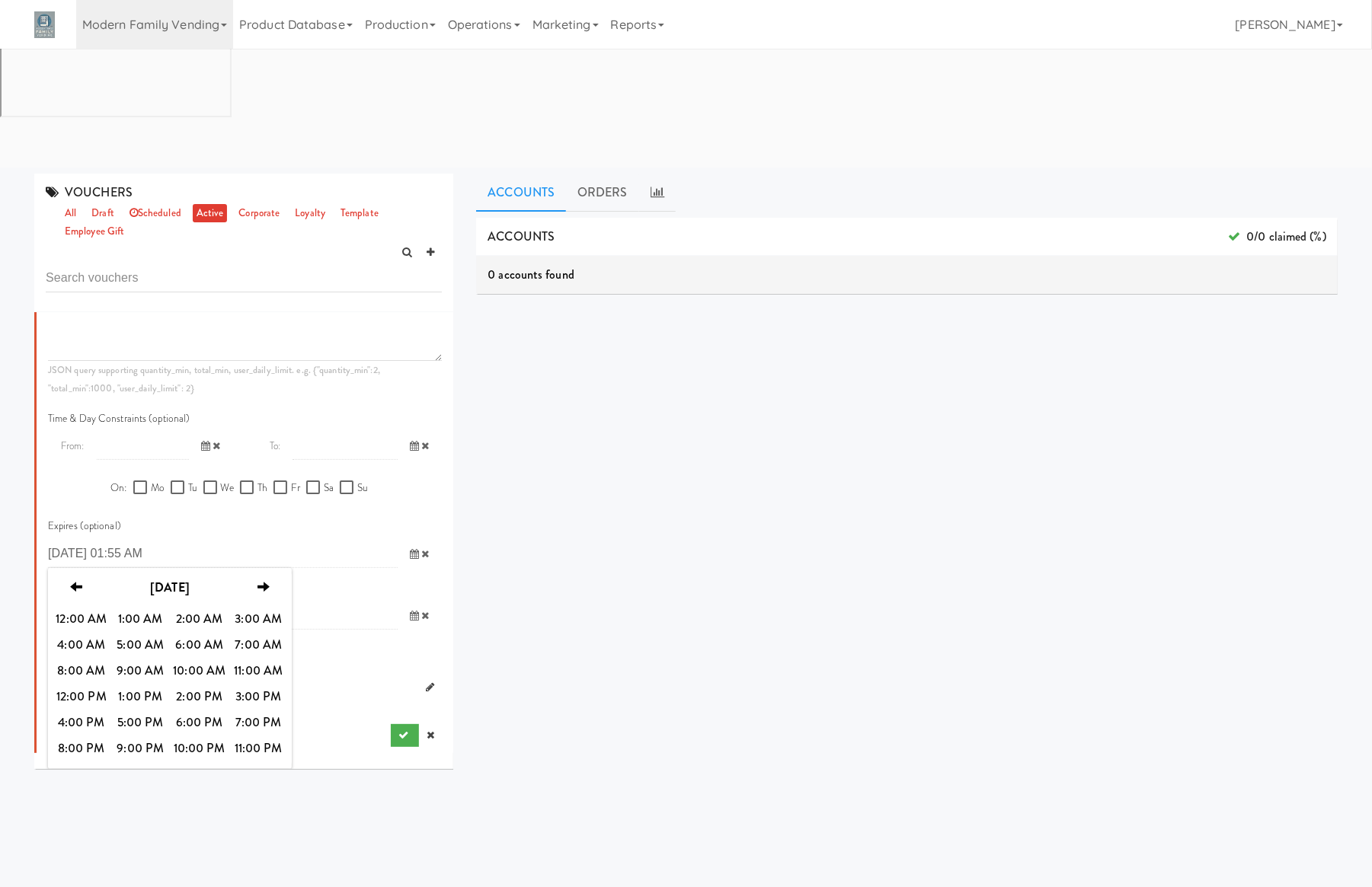
click at [294, 539] on input "2025-08-25 01:55 AM" at bounding box center [223, 553] width 350 height 29
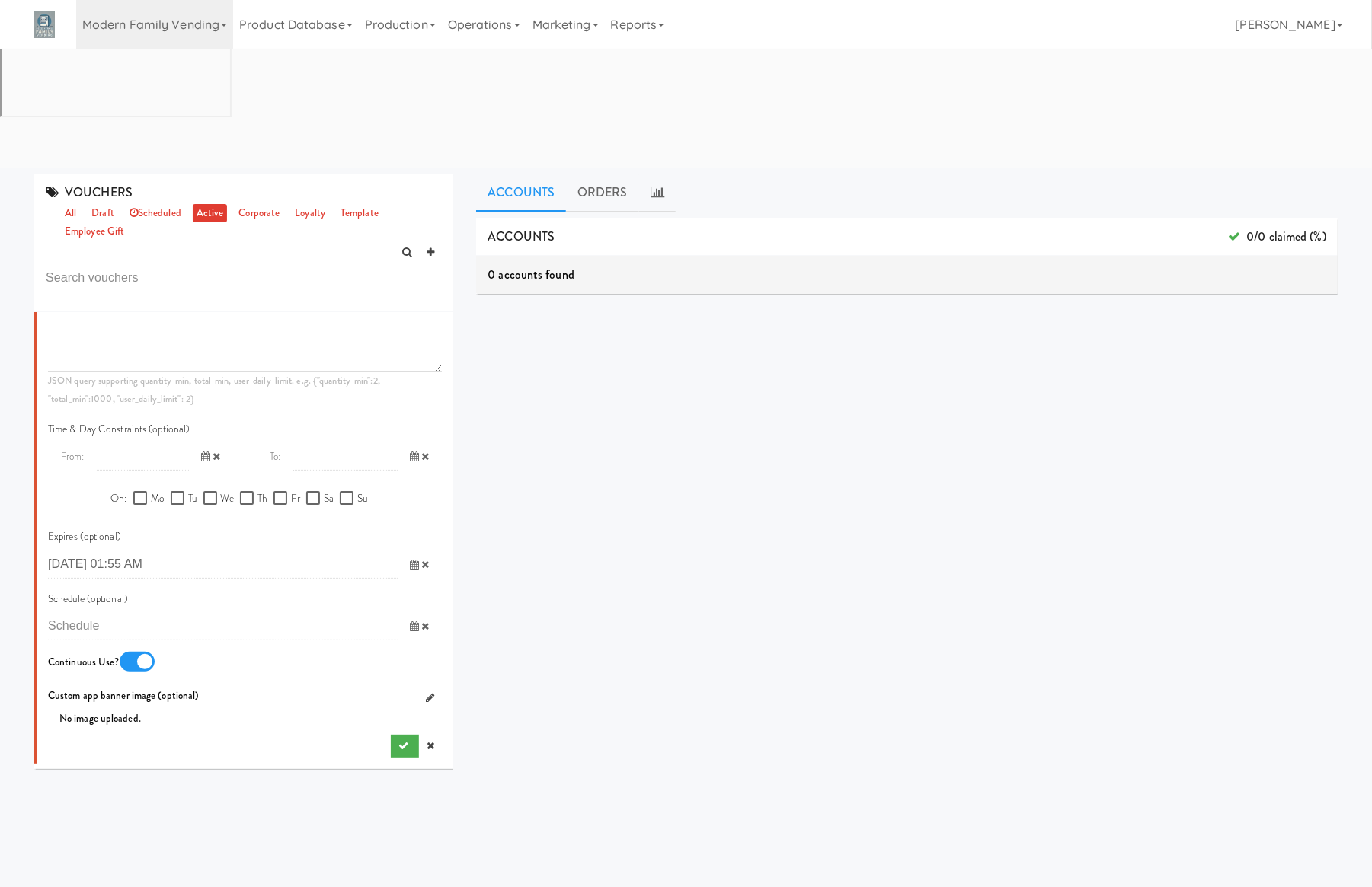
click at [410, 559] on icon at bounding box center [414, 564] width 9 height 10
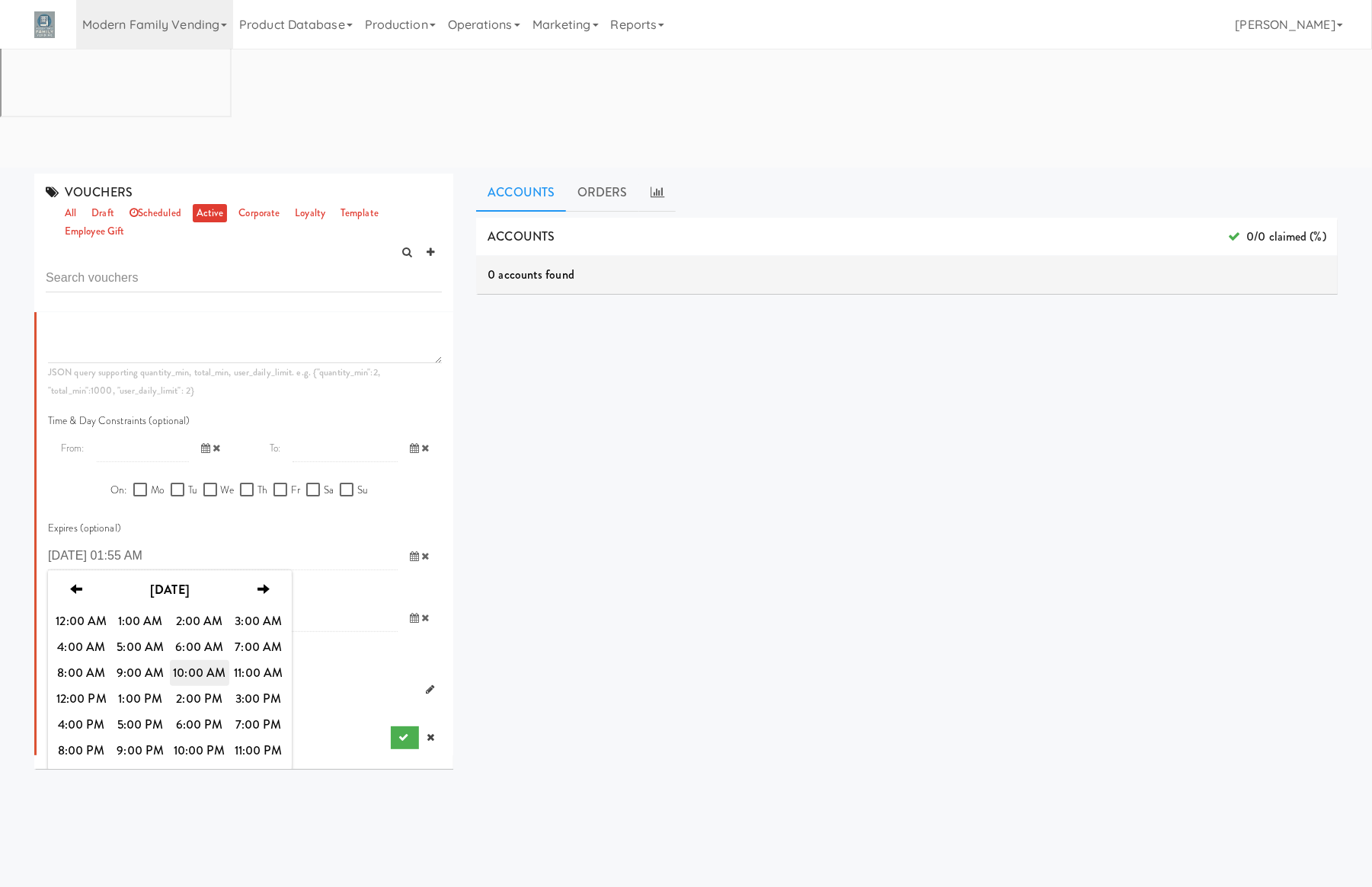
scroll to position [982, 0]
click at [208, 606] on span "2:00 AM" at bounding box center [199, 619] width 59 height 26
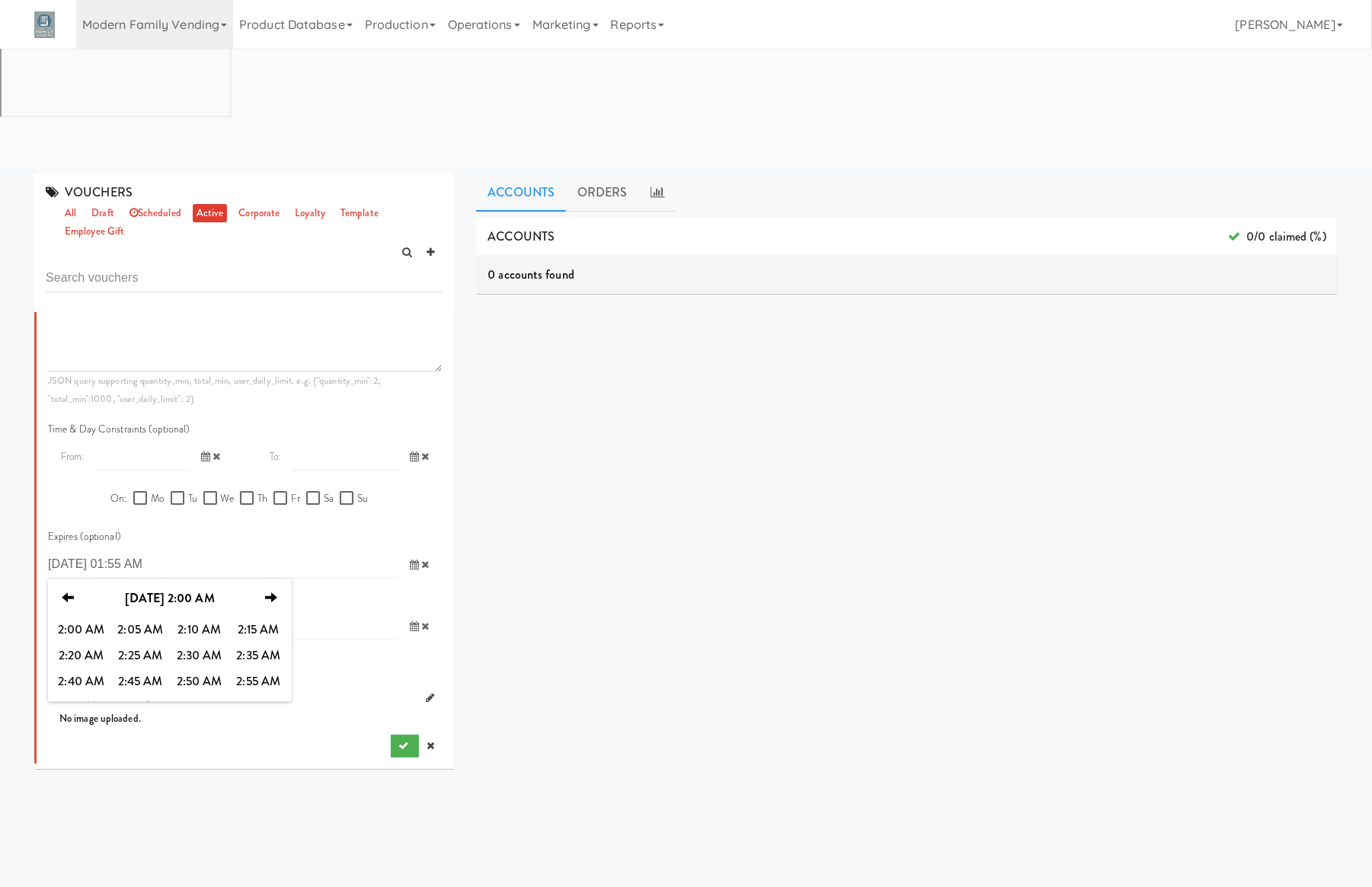
scroll to position [972, 0]
click at [247, 668] on span "2:55 AM" at bounding box center [259, 681] width 59 height 26
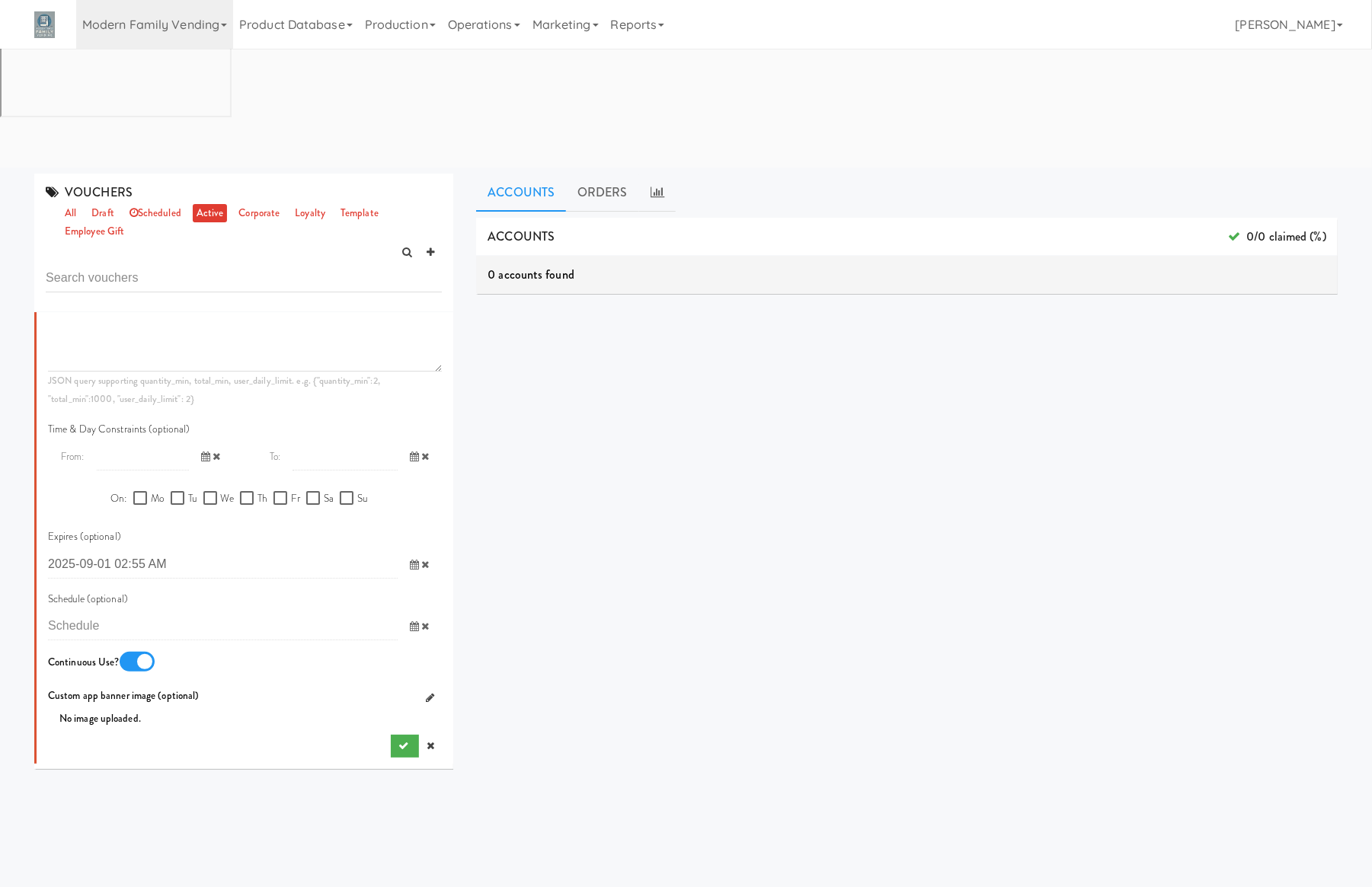
click at [150, 550] on input "2025-08-25 01:55 AM" at bounding box center [223, 564] width 350 height 29
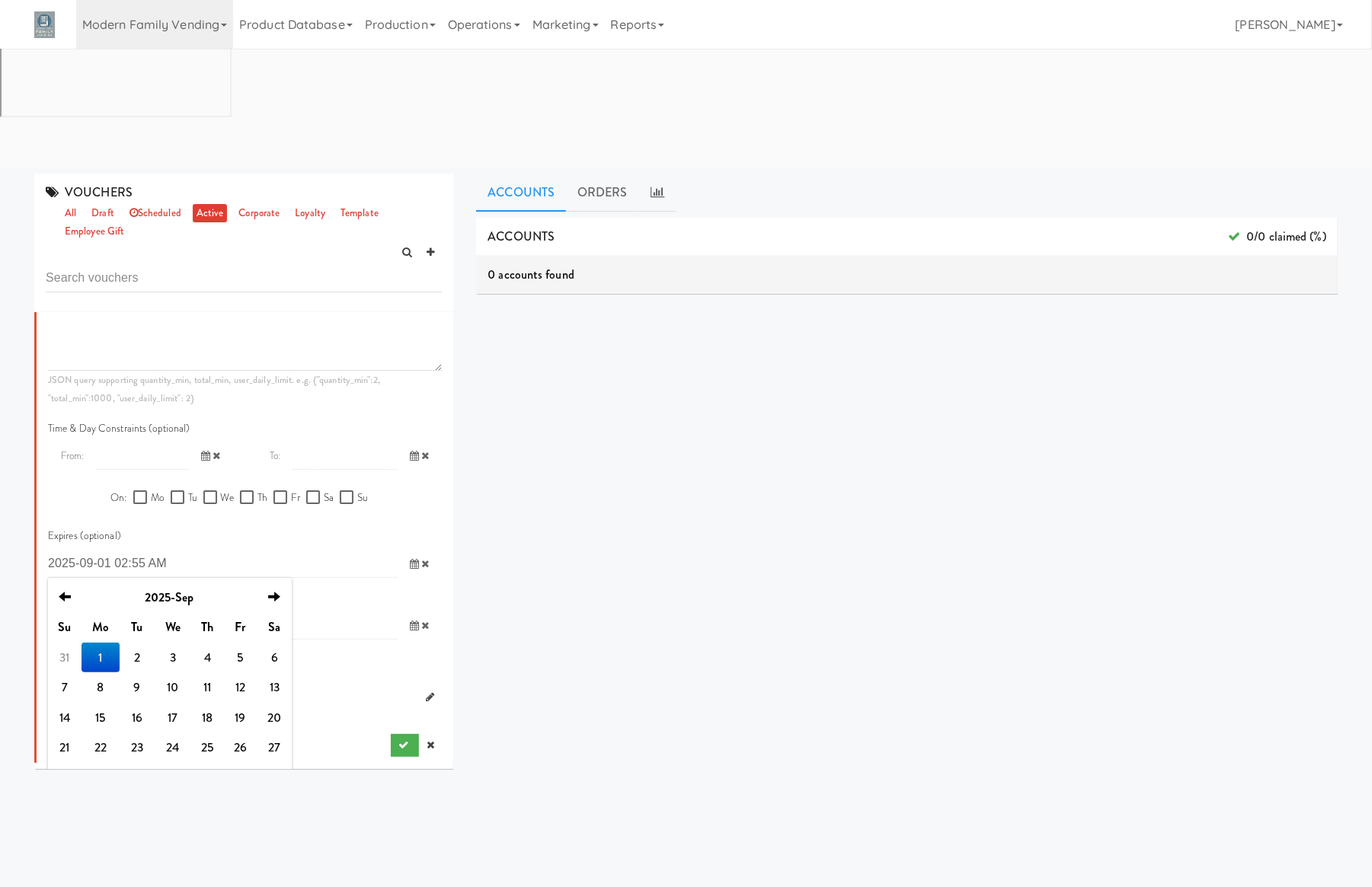
click at [143, 549] on input "2025-08-25 01:55 AM" at bounding box center [223, 563] width 350 height 29
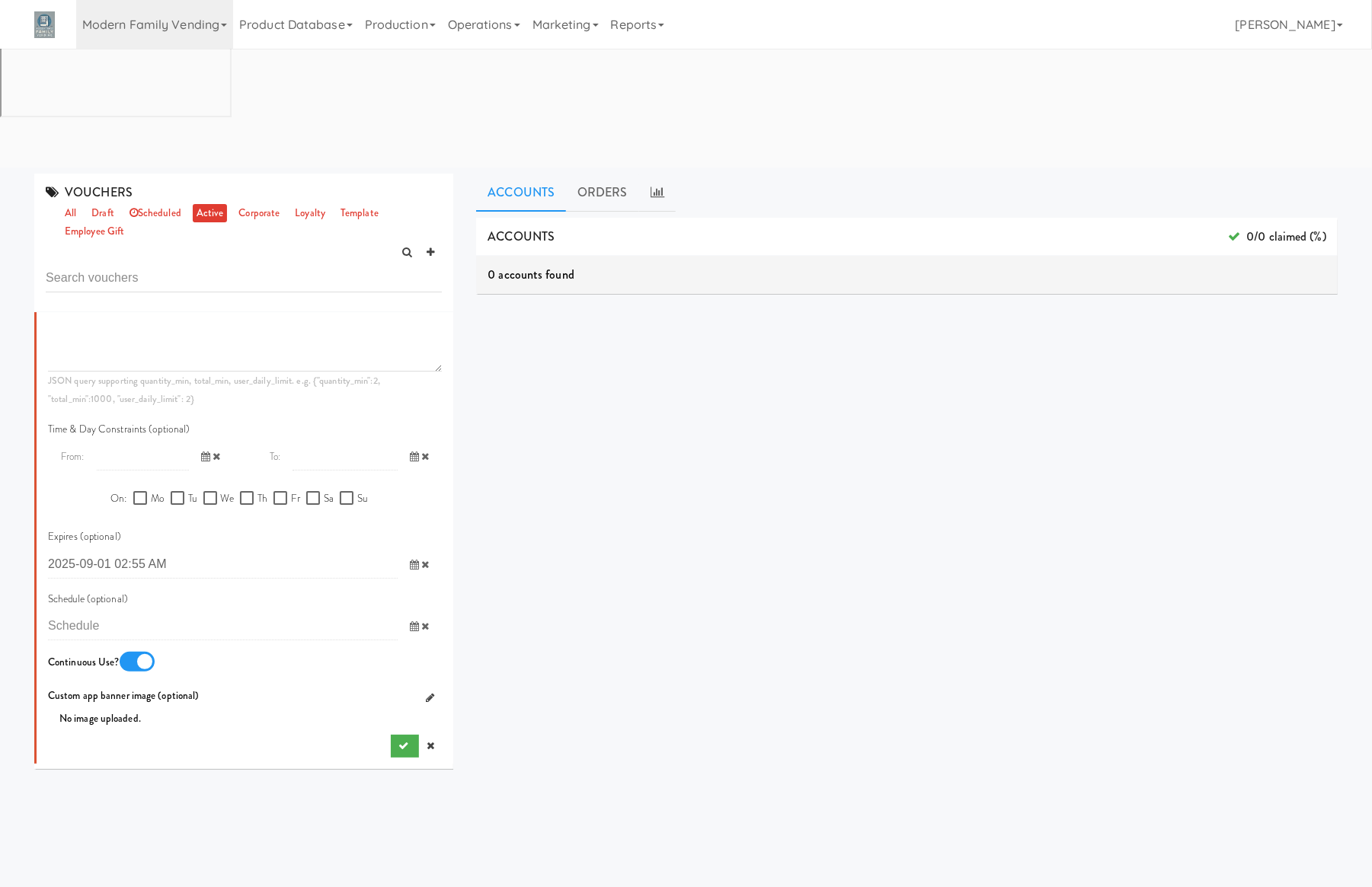
click at [229, 550] on input "2025-08-25 01:55 AM" at bounding box center [223, 564] width 350 height 29
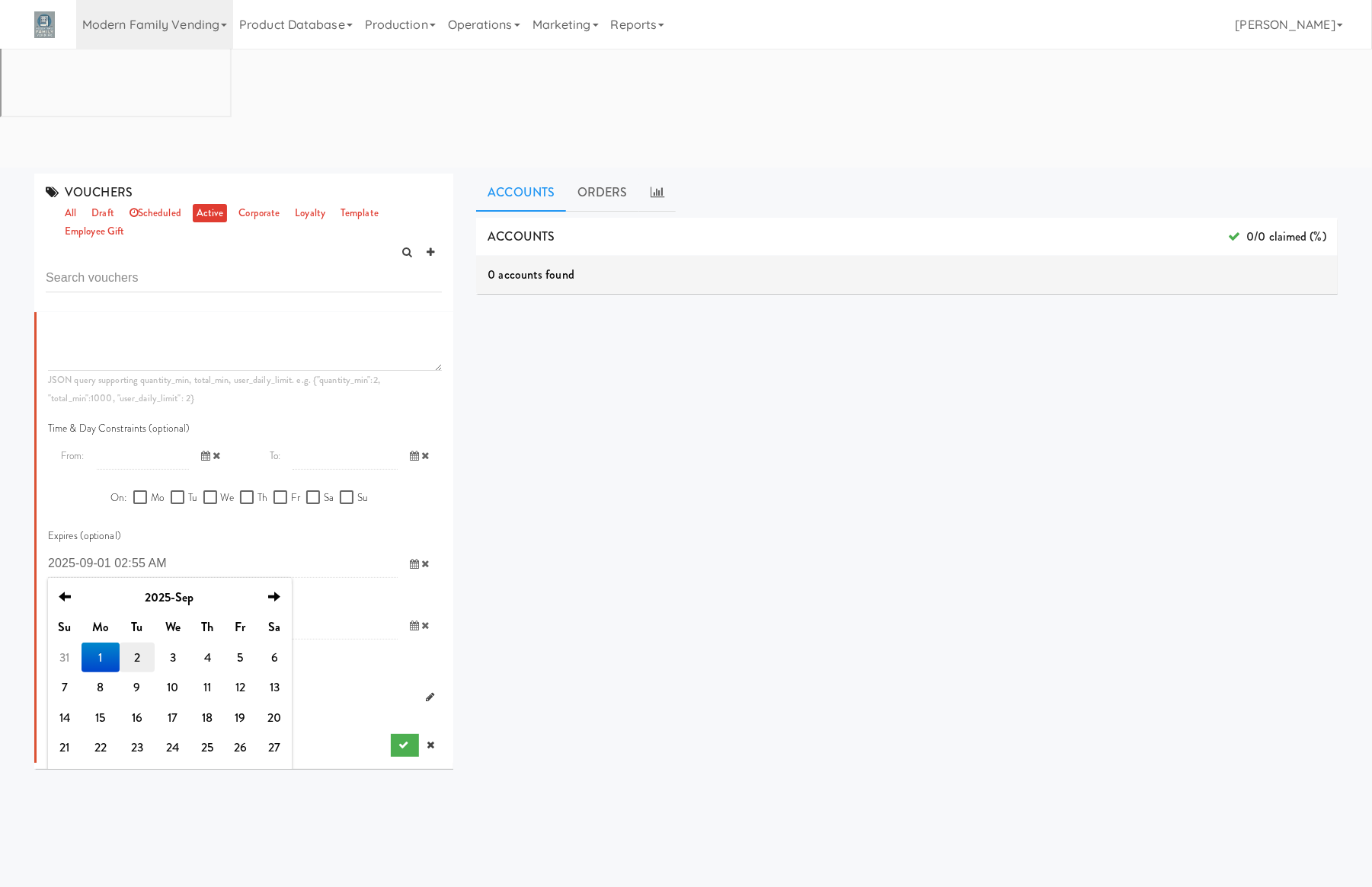
click at [144, 643] on td "2" at bounding box center [136, 658] width 34 height 31
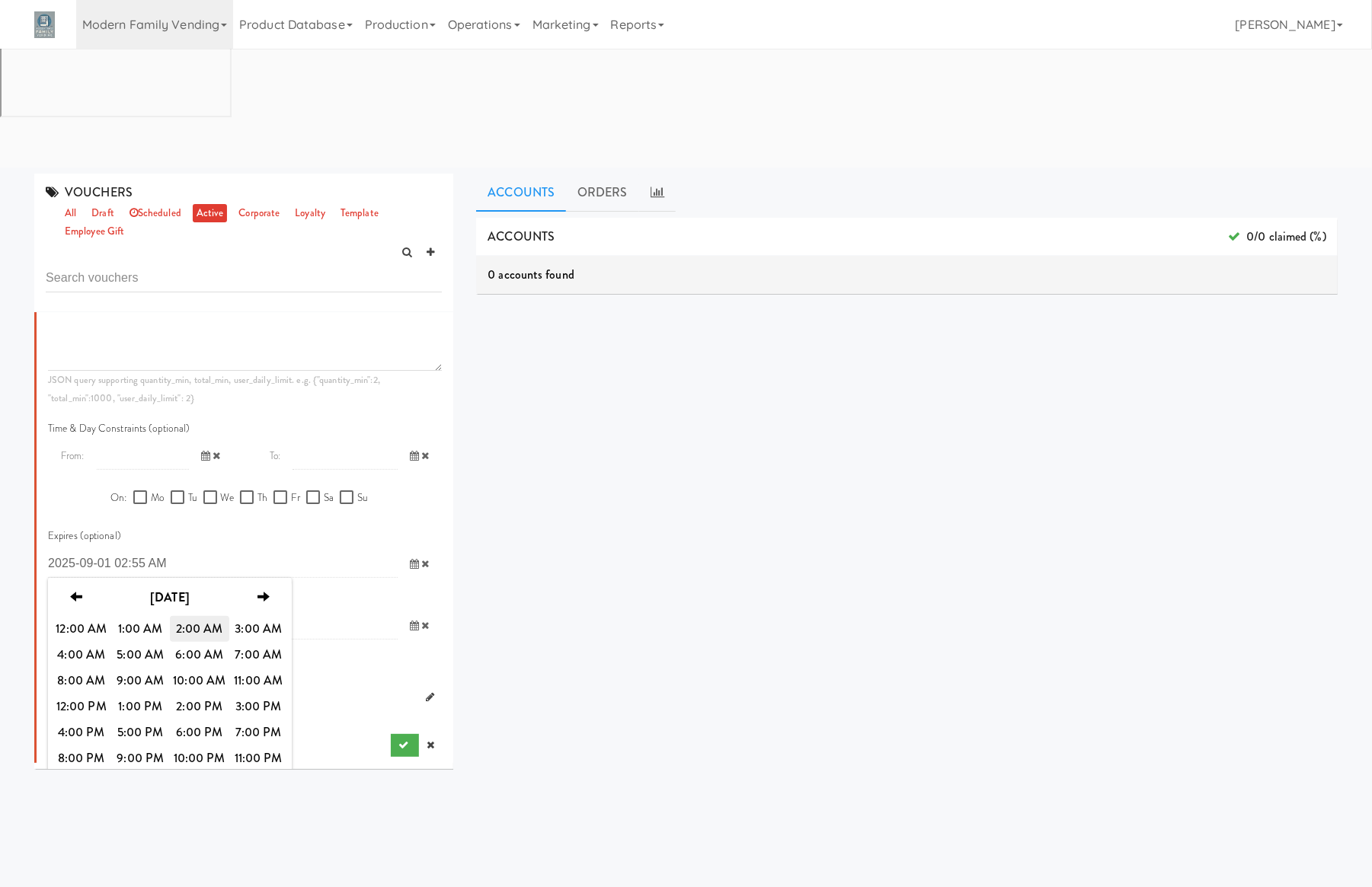
click at [190, 616] on span "2:00 AM" at bounding box center [199, 629] width 59 height 26
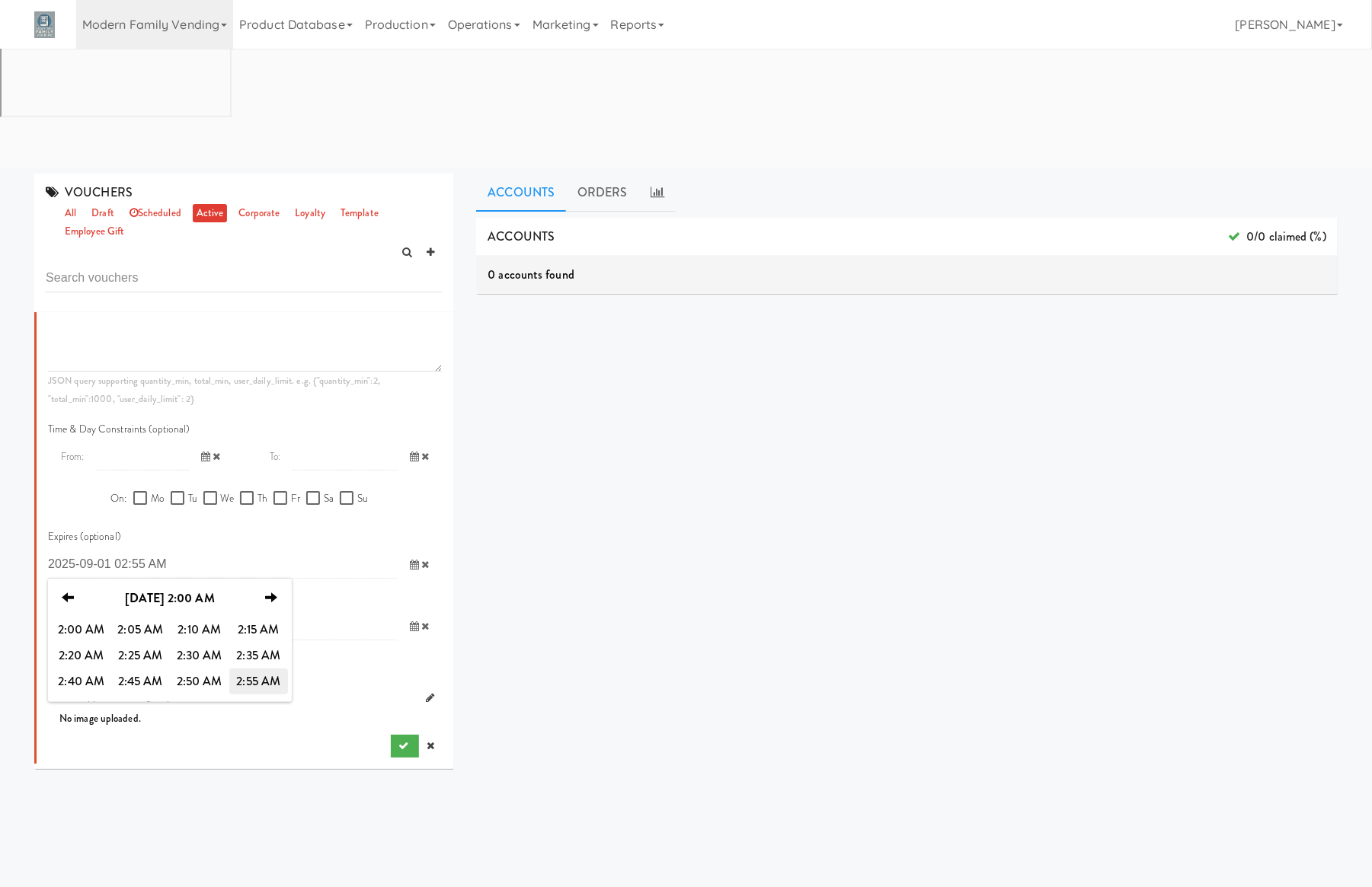
click at [254, 668] on span "2:55 AM" at bounding box center [259, 681] width 59 height 26
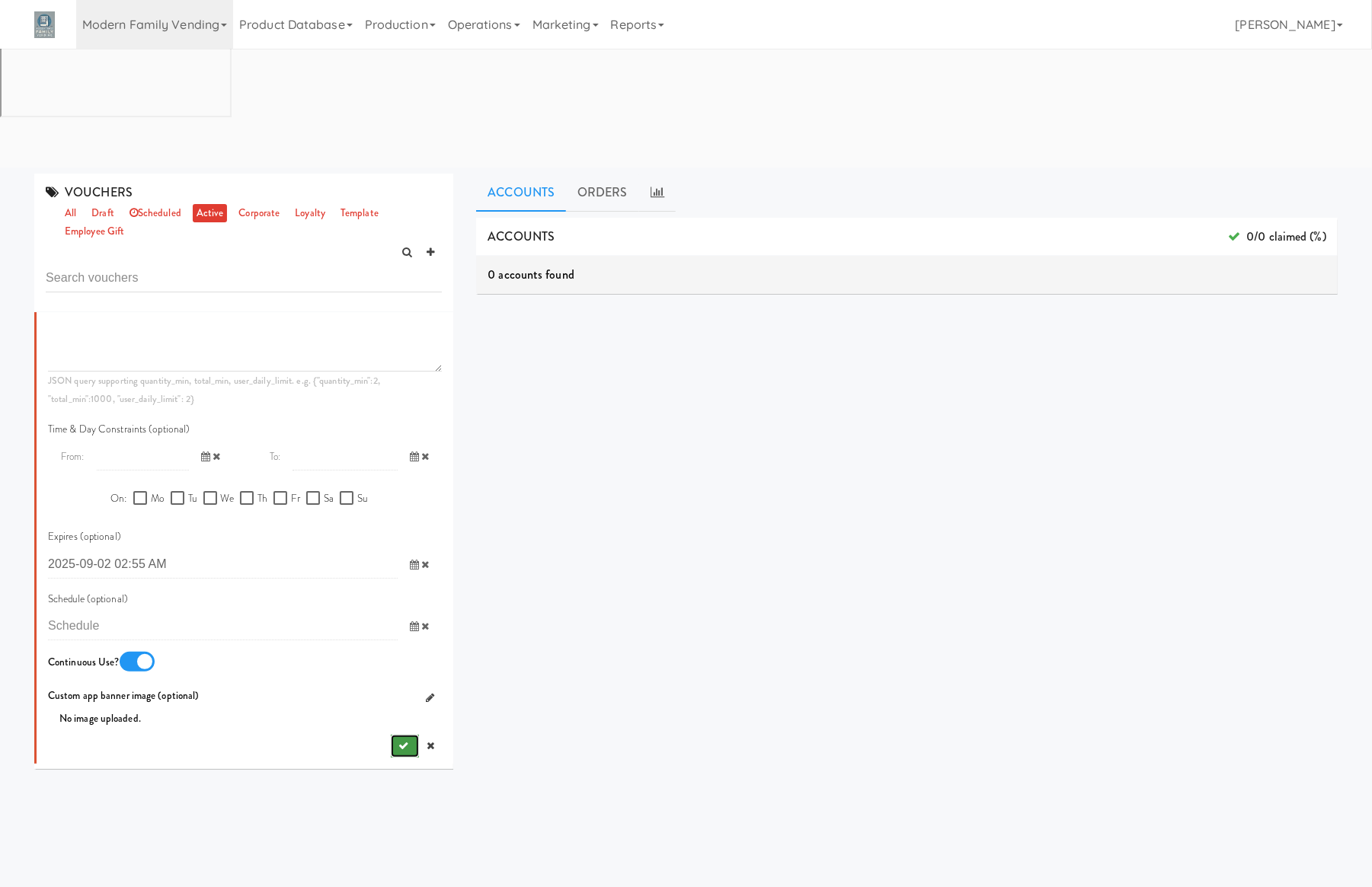
click at [391, 734] on button "submit" at bounding box center [405, 745] width 29 height 23
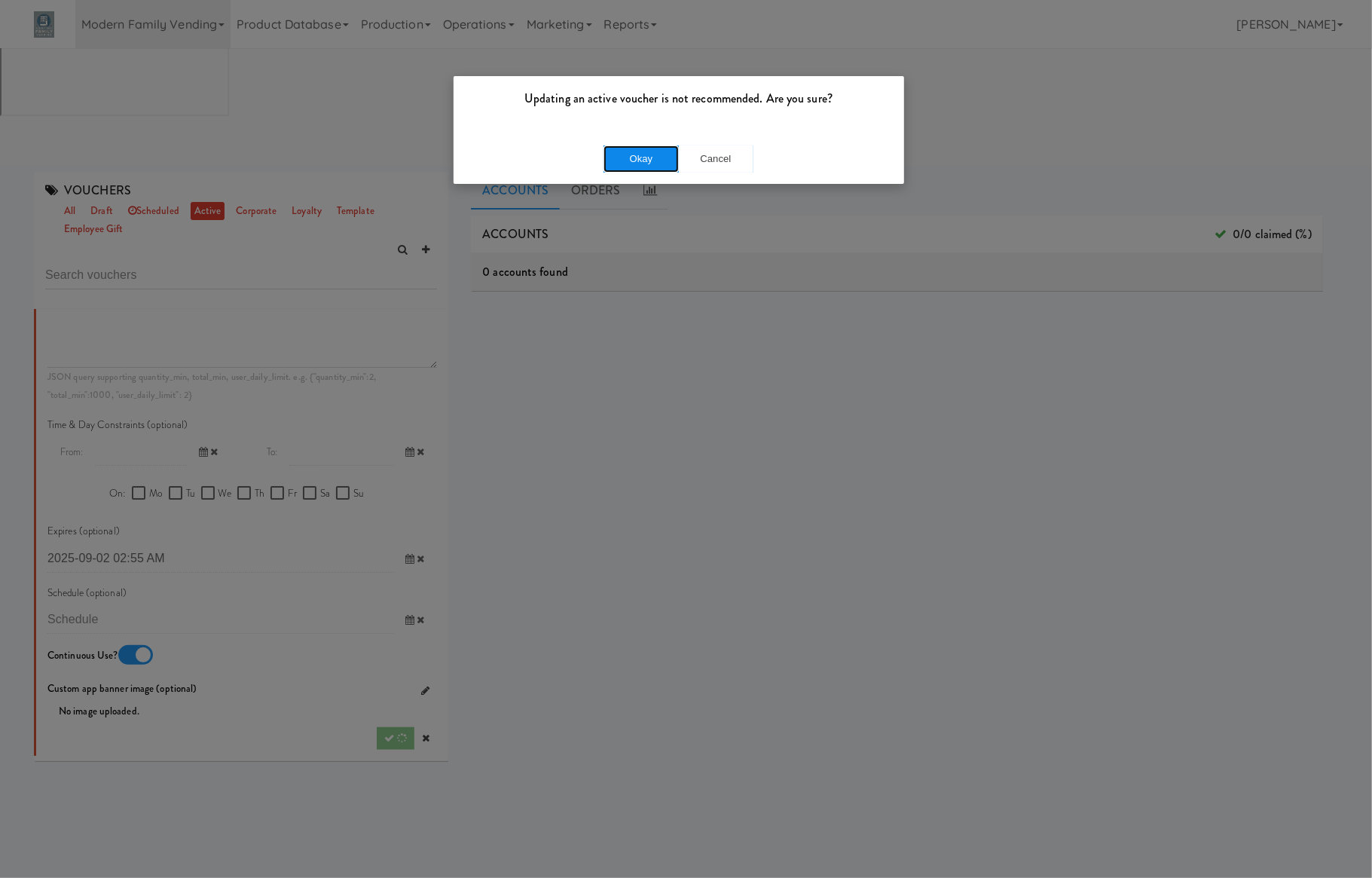
click at [619, 158] on button "Okay" at bounding box center [640, 159] width 75 height 27
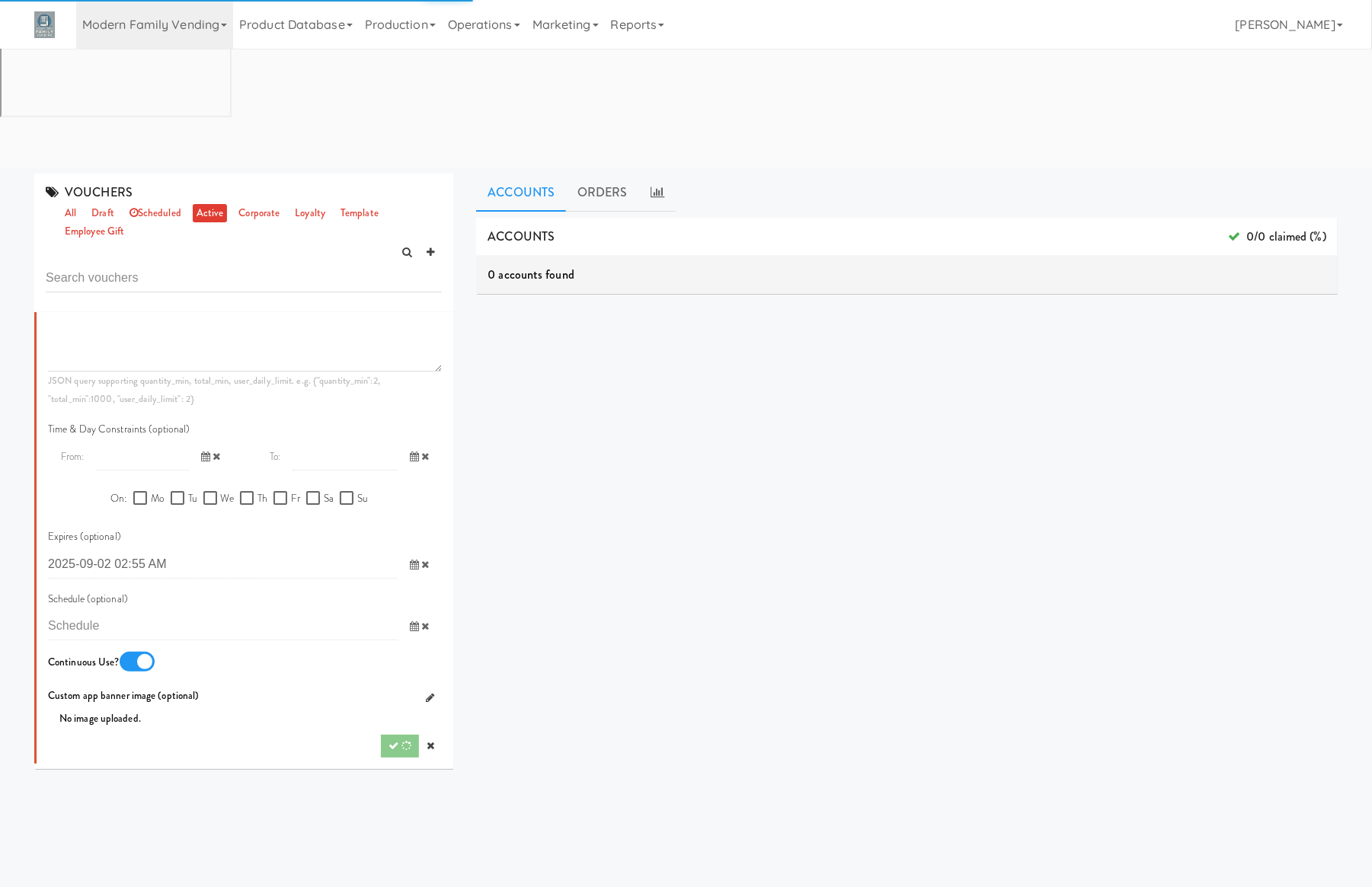
scroll to position [0, 0]
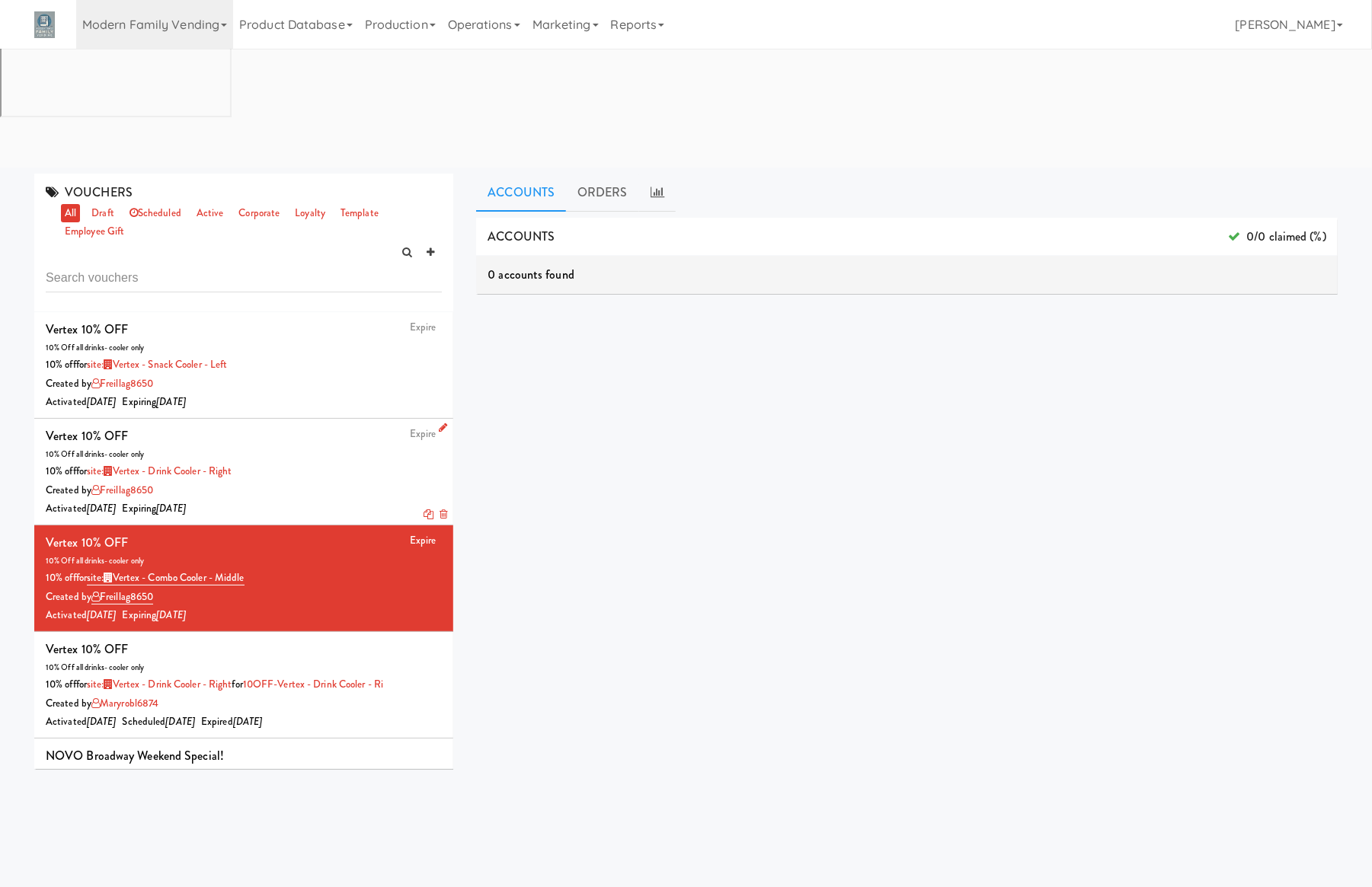
click at [438, 422] on icon at bounding box center [442, 427] width 9 height 10
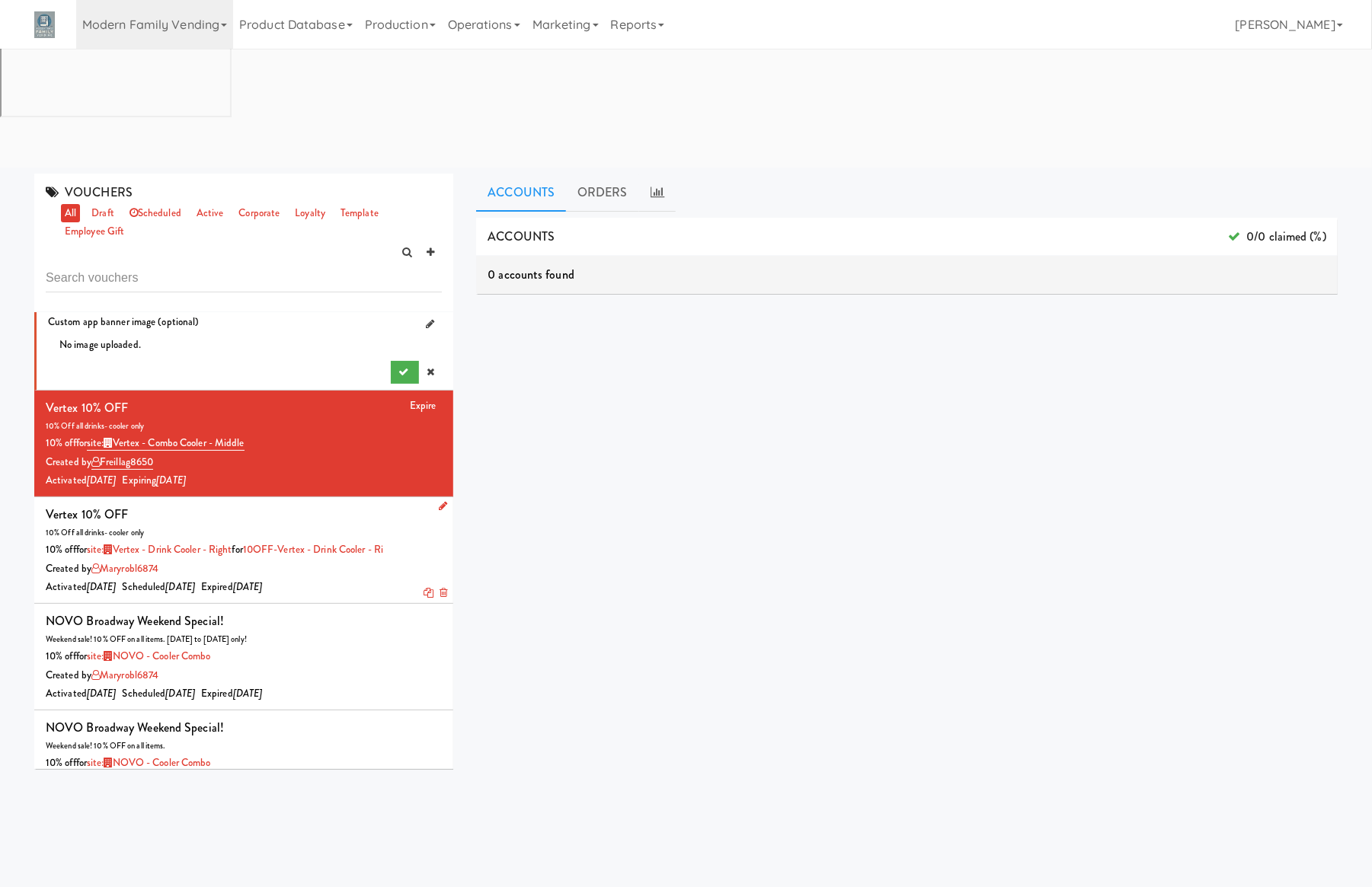
scroll to position [914, 0]
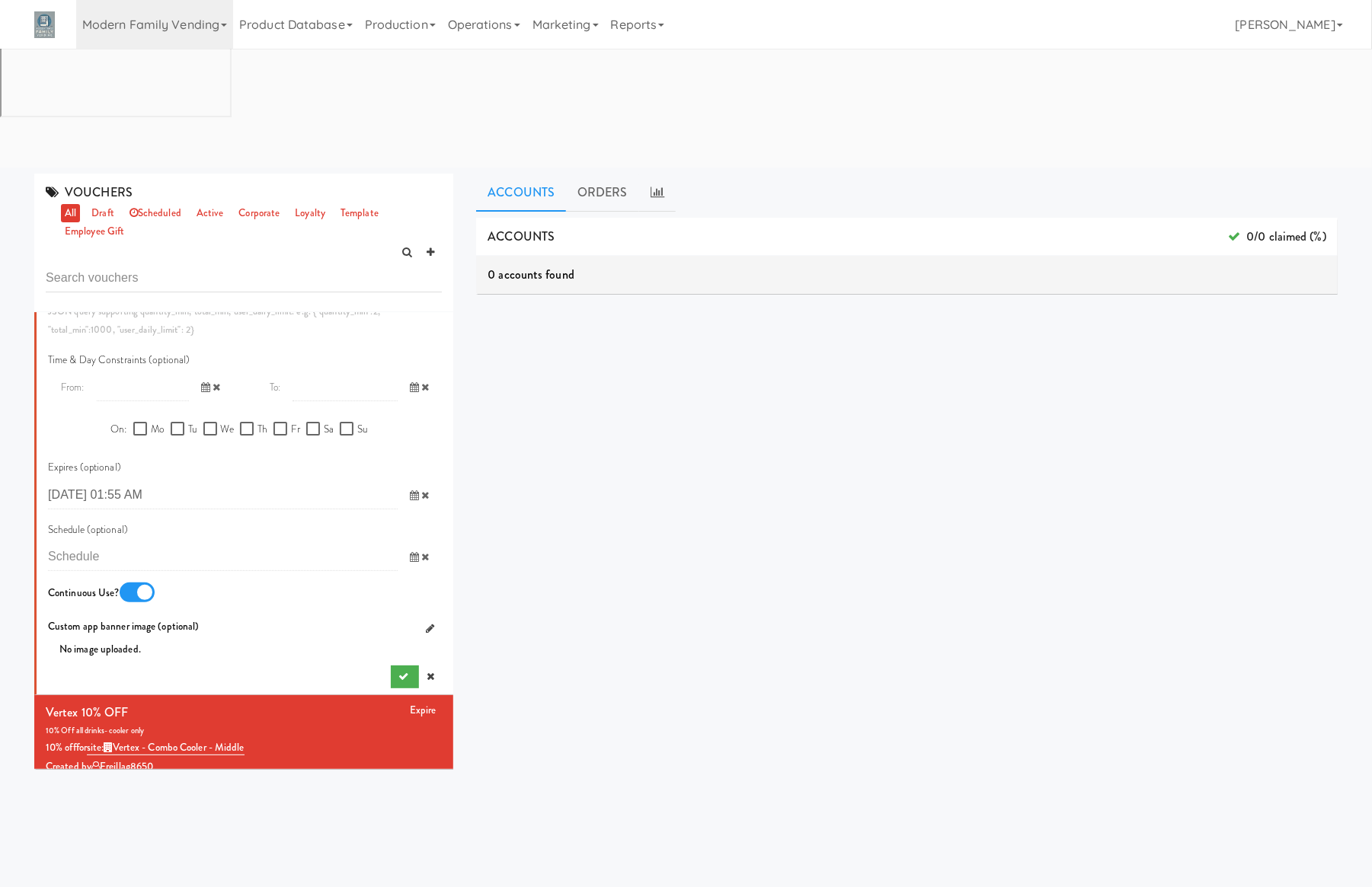
click at [410, 490] on icon at bounding box center [414, 495] width 9 height 10
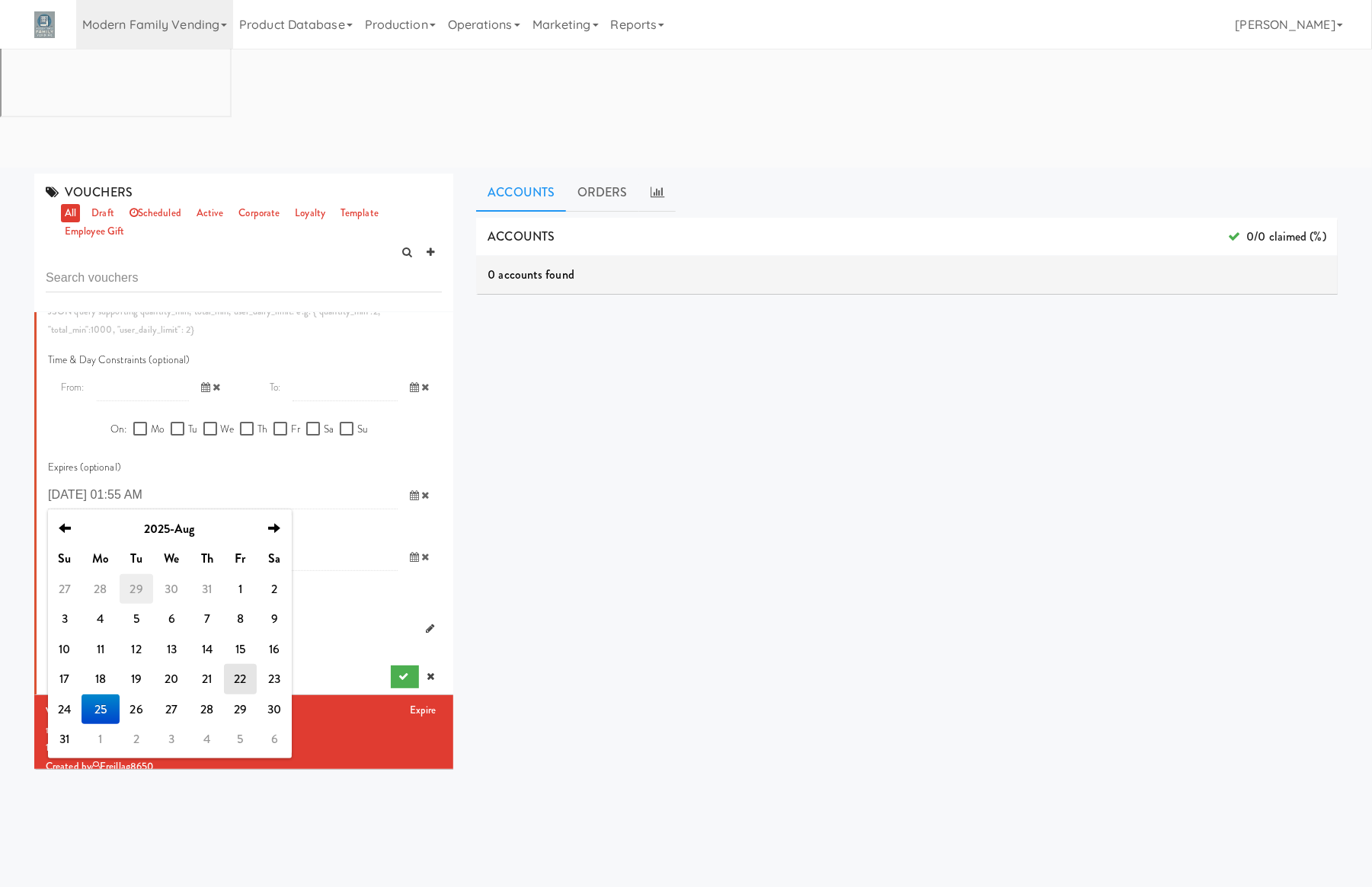
click at [136, 724] on td "2" at bounding box center [136, 738] width 33 height 31
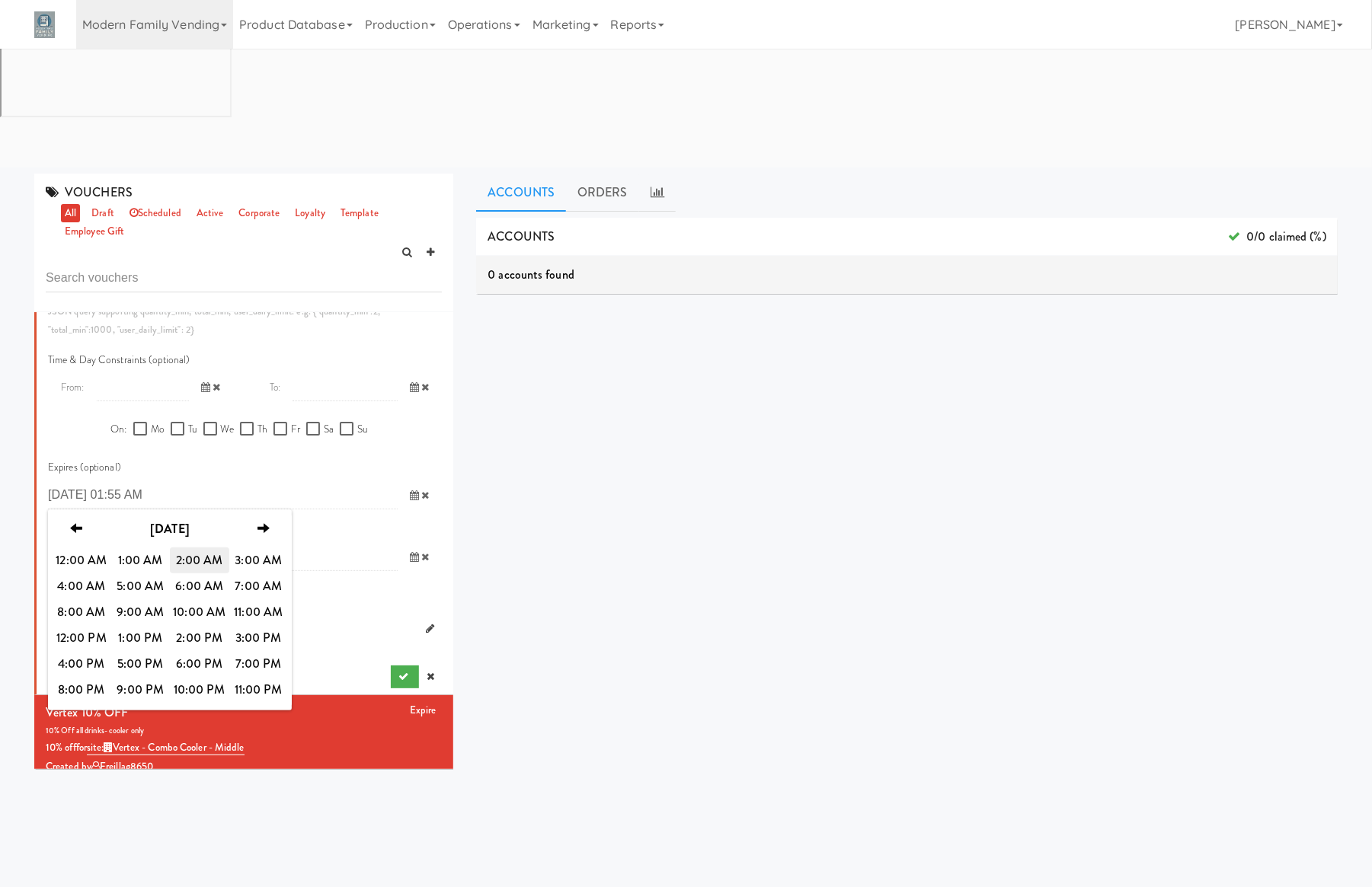
click at [200, 547] on span "2:00 AM" at bounding box center [199, 560] width 59 height 26
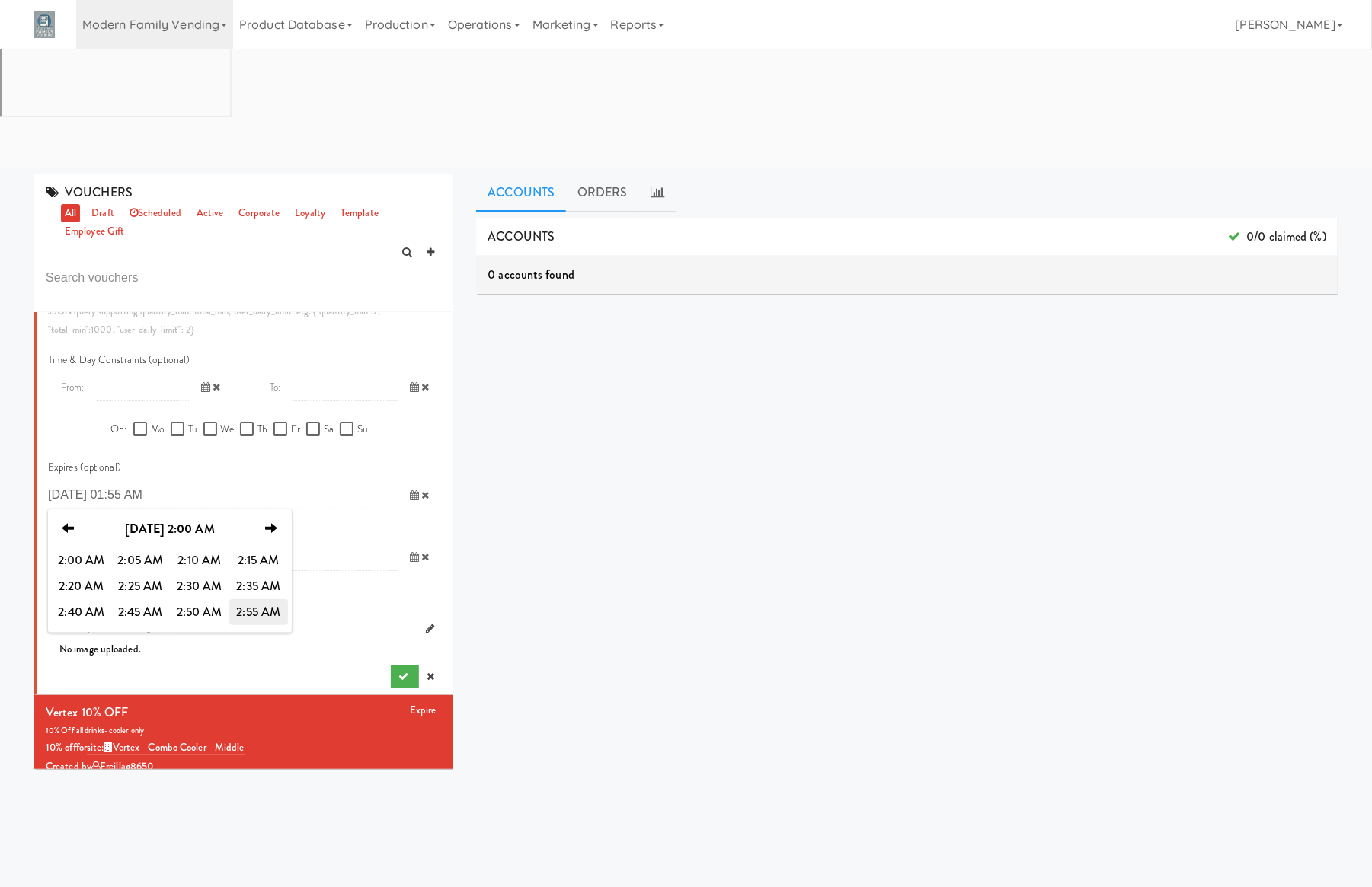
click at [260, 600] on span "2:55 AM" at bounding box center [259, 612] width 59 height 26
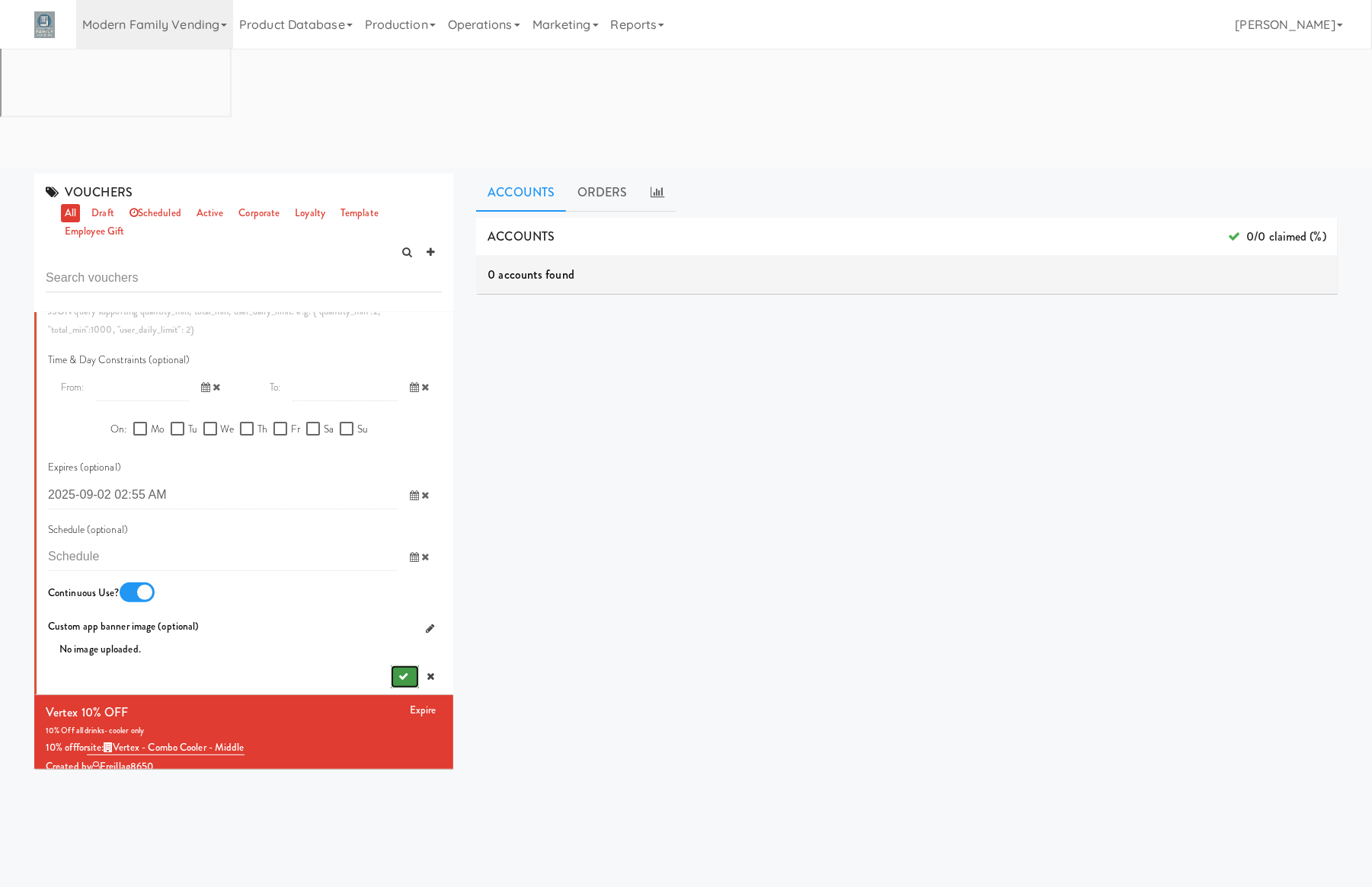
click at [398, 671] on icon "submit" at bounding box center [403, 676] width 10 height 10
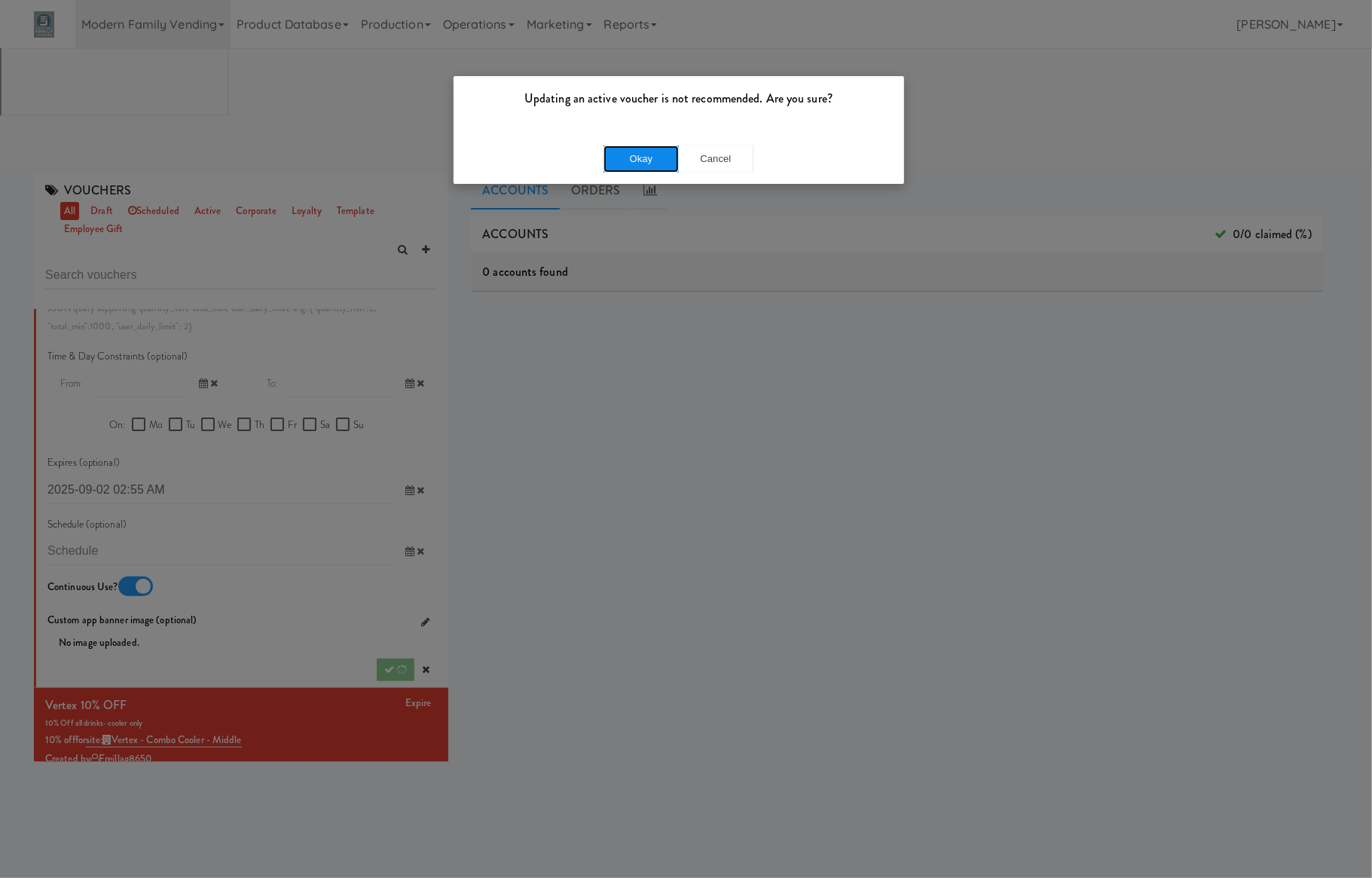
click at [640, 163] on button "Okay" at bounding box center [640, 159] width 75 height 27
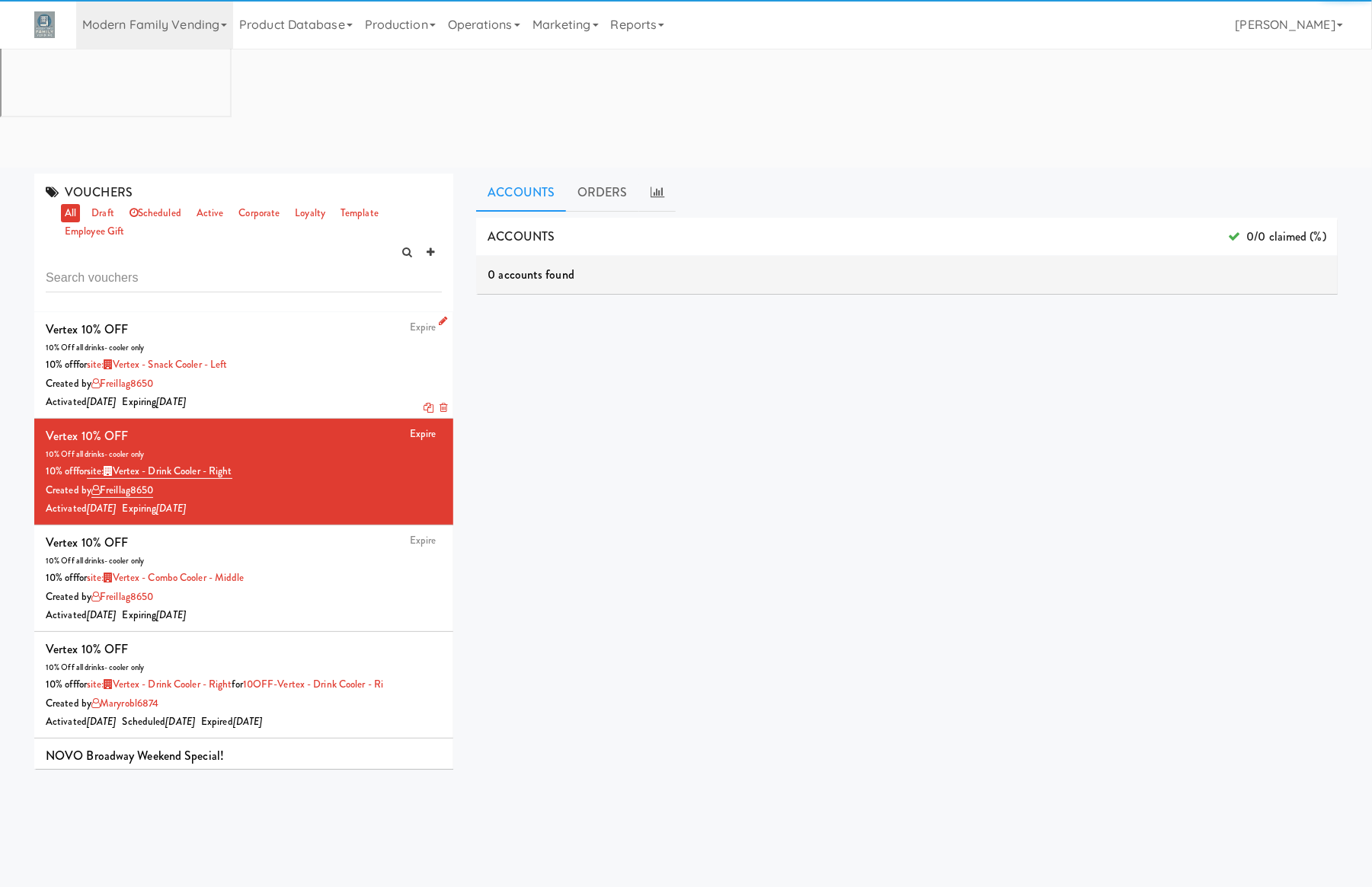
click at [326, 355] on div "10% off for site: Vertex - Snack Cooler - Left" at bounding box center [243, 364] width 396 height 19
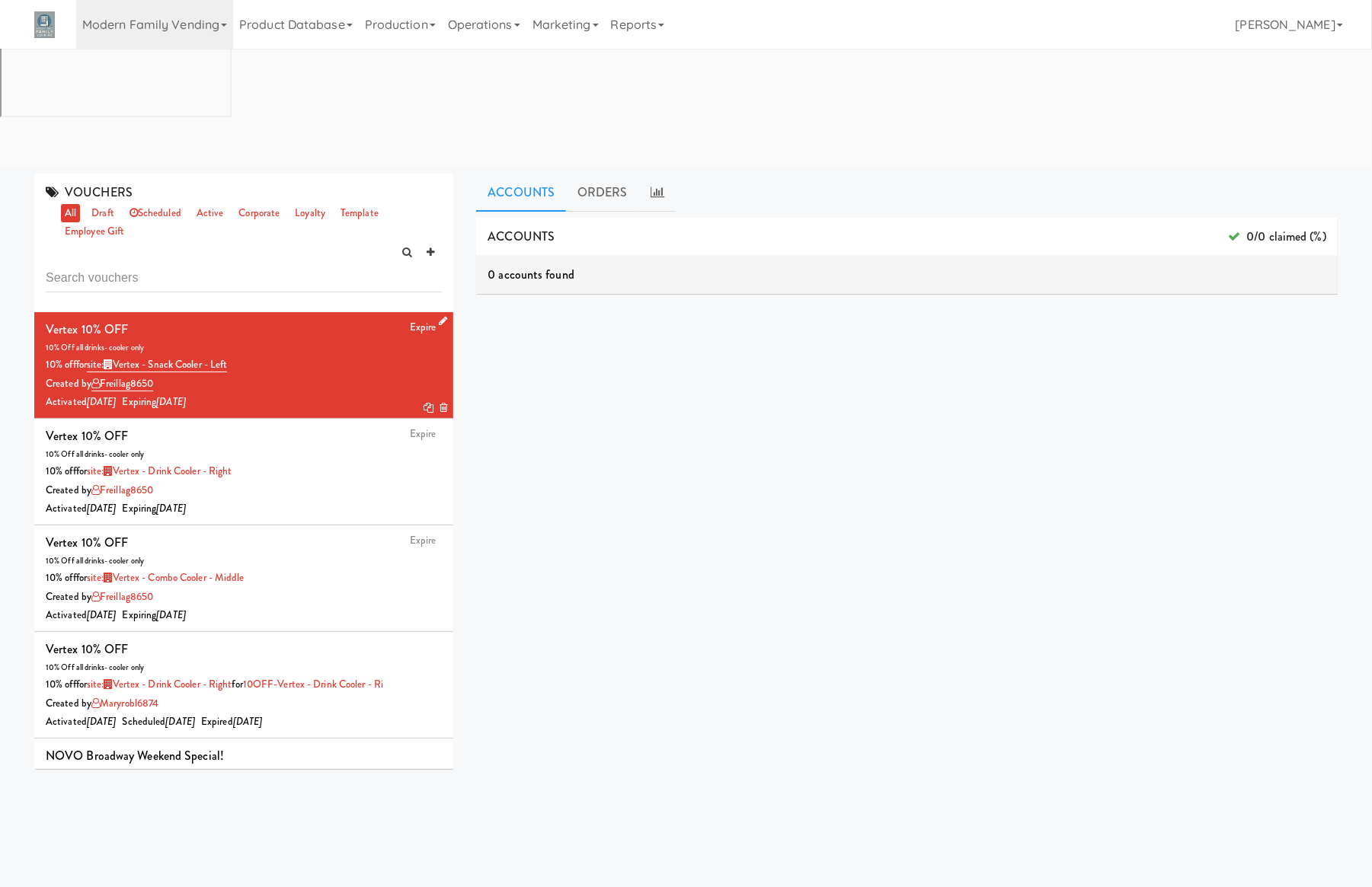
click at [438, 316] on icon at bounding box center [442, 321] width 9 height 10
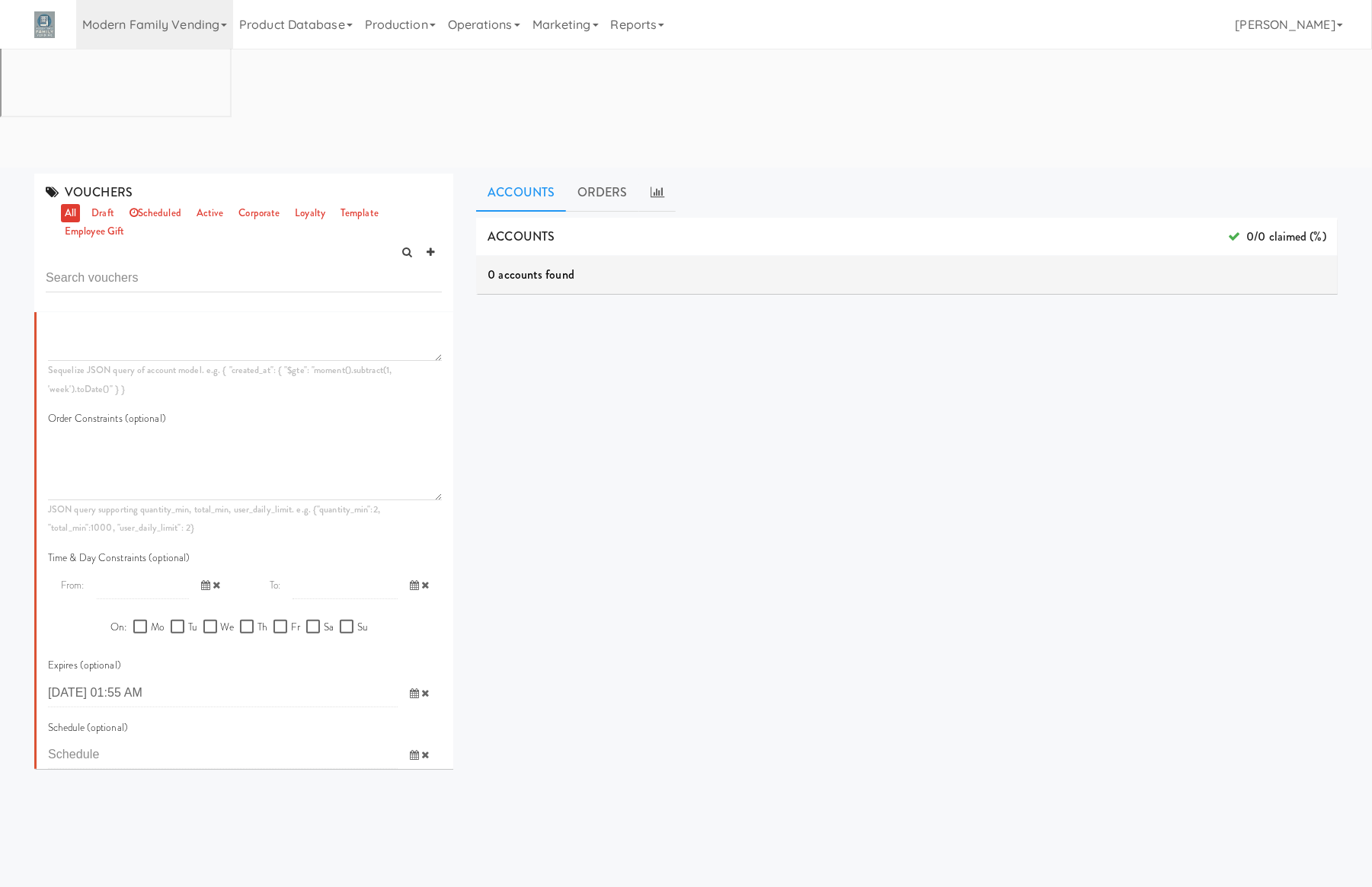
scroll to position [914, 0]
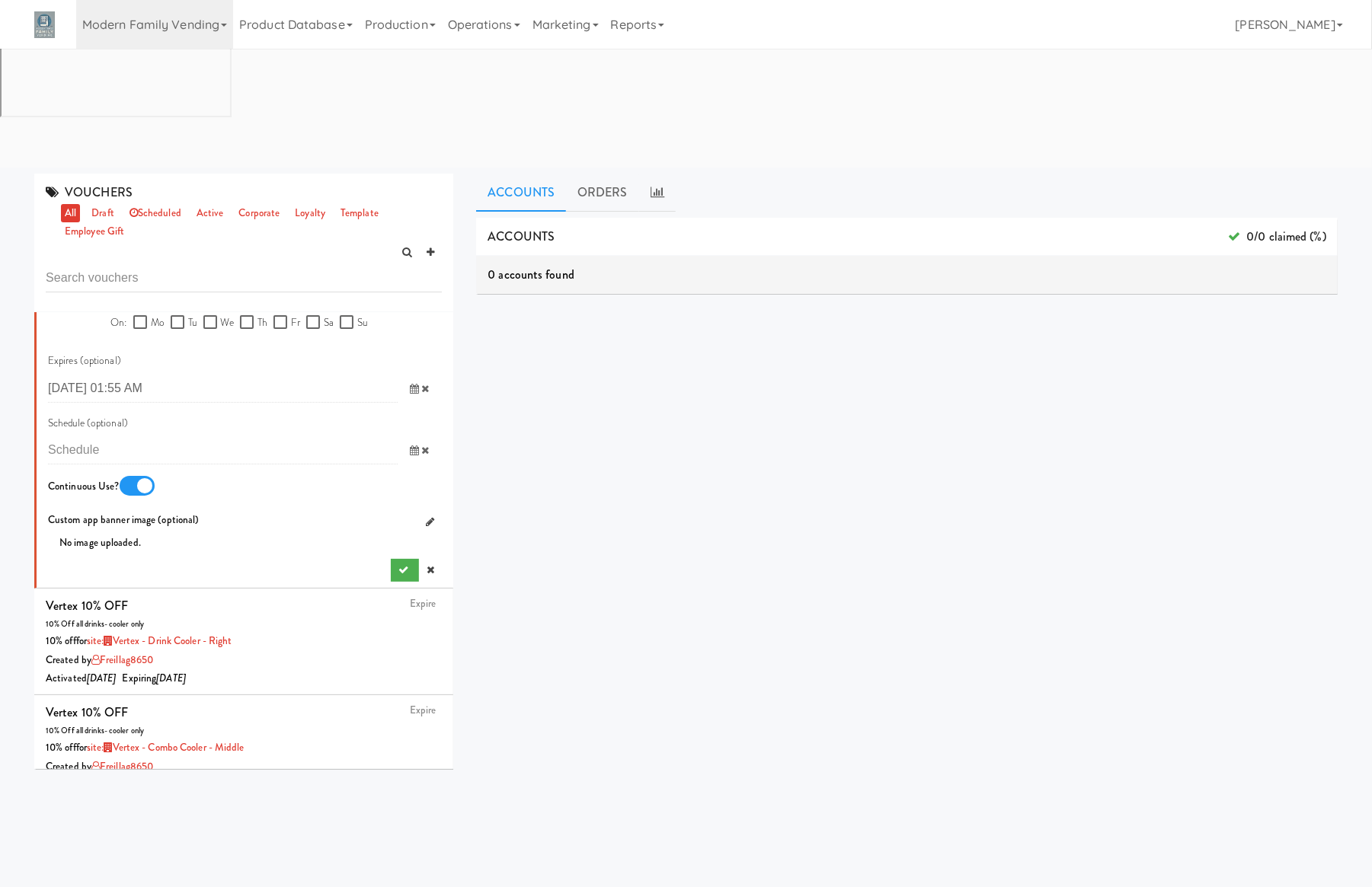
click at [410, 384] on icon at bounding box center [414, 389] width 9 height 10
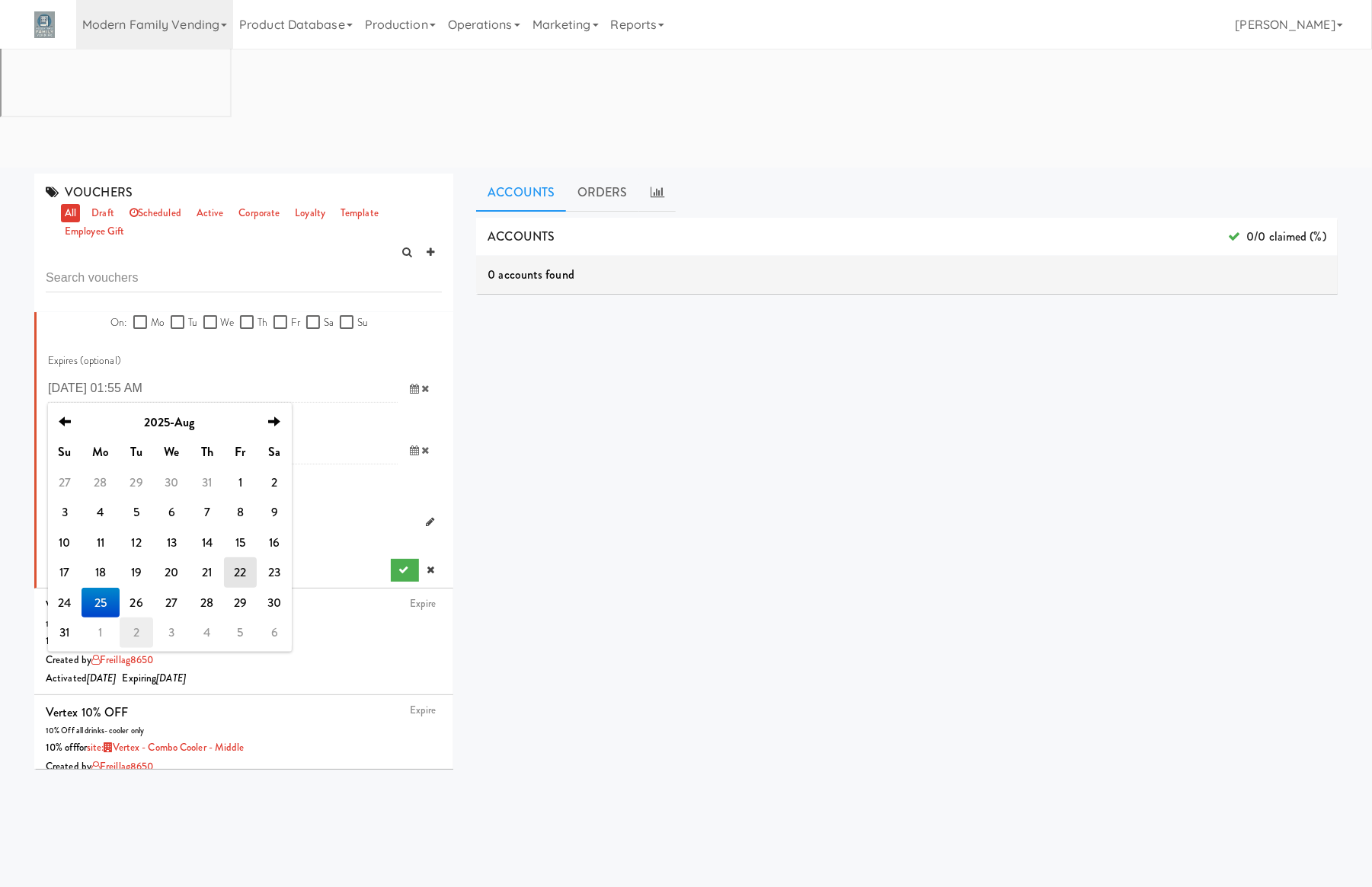
click at [120, 617] on td "2" at bounding box center [136, 632] width 33 height 31
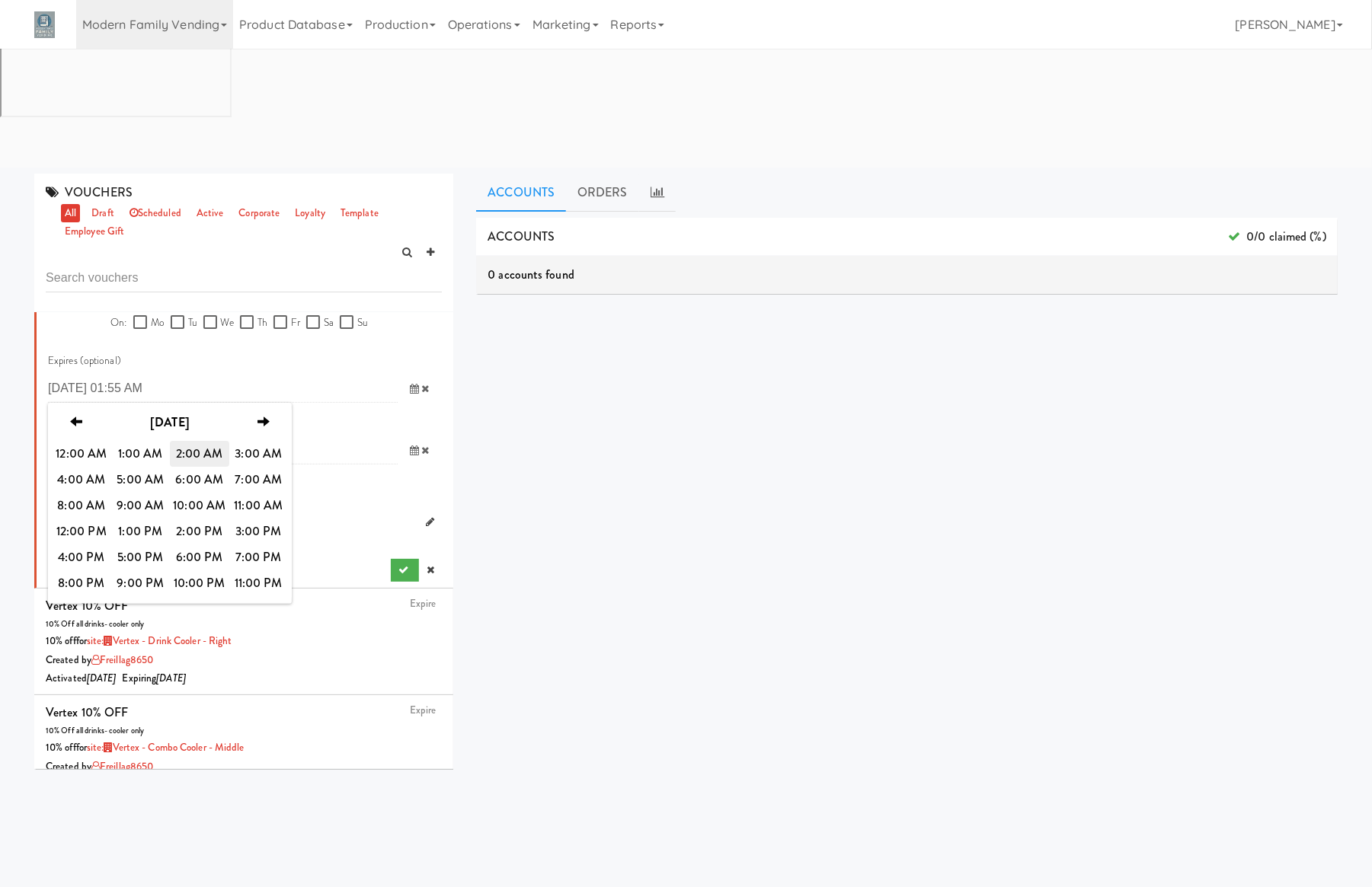
click at [208, 441] on span "2:00 AM" at bounding box center [199, 454] width 59 height 26
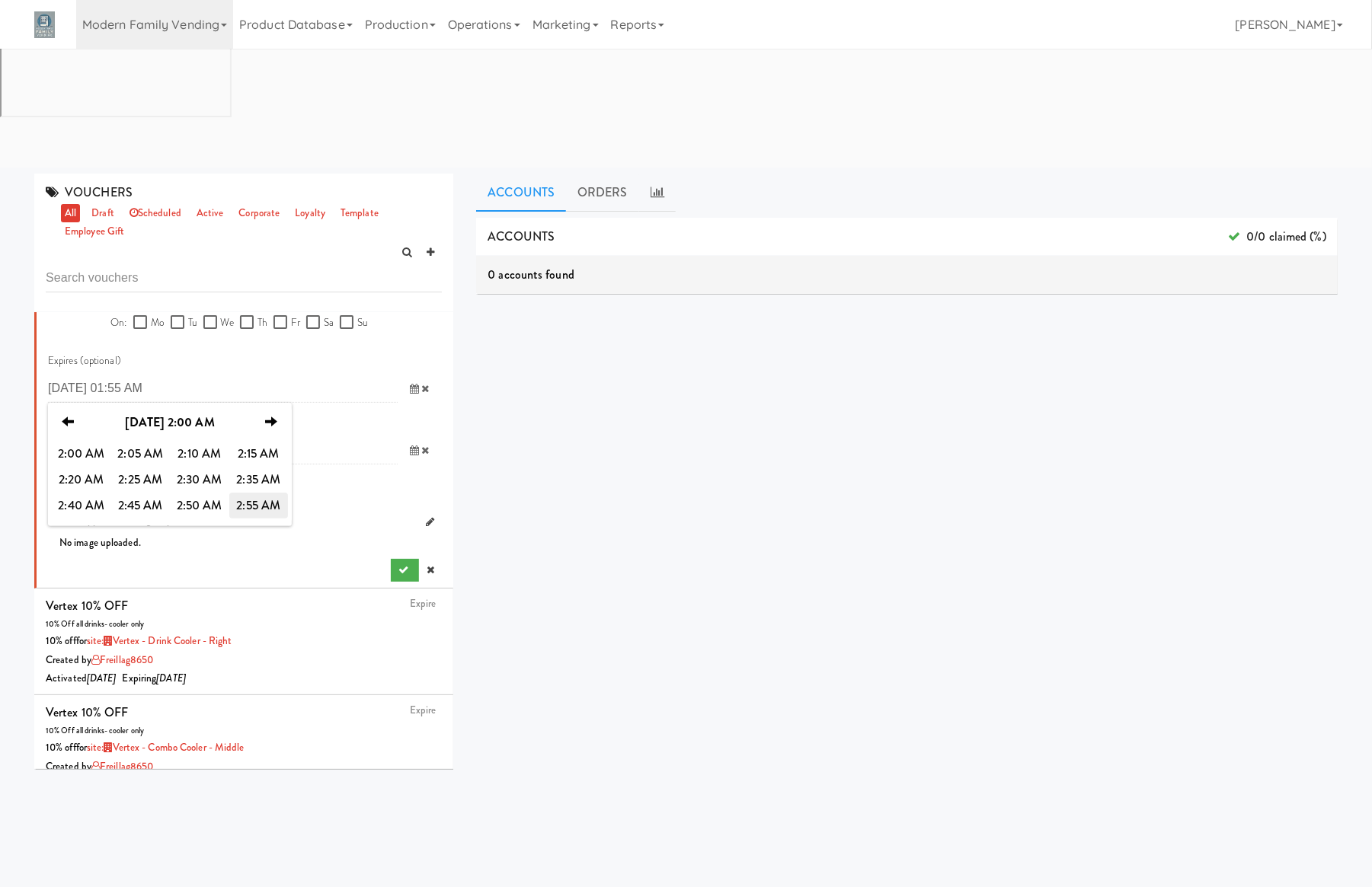
click at [251, 492] on span "2:55 AM" at bounding box center [259, 505] width 59 height 26
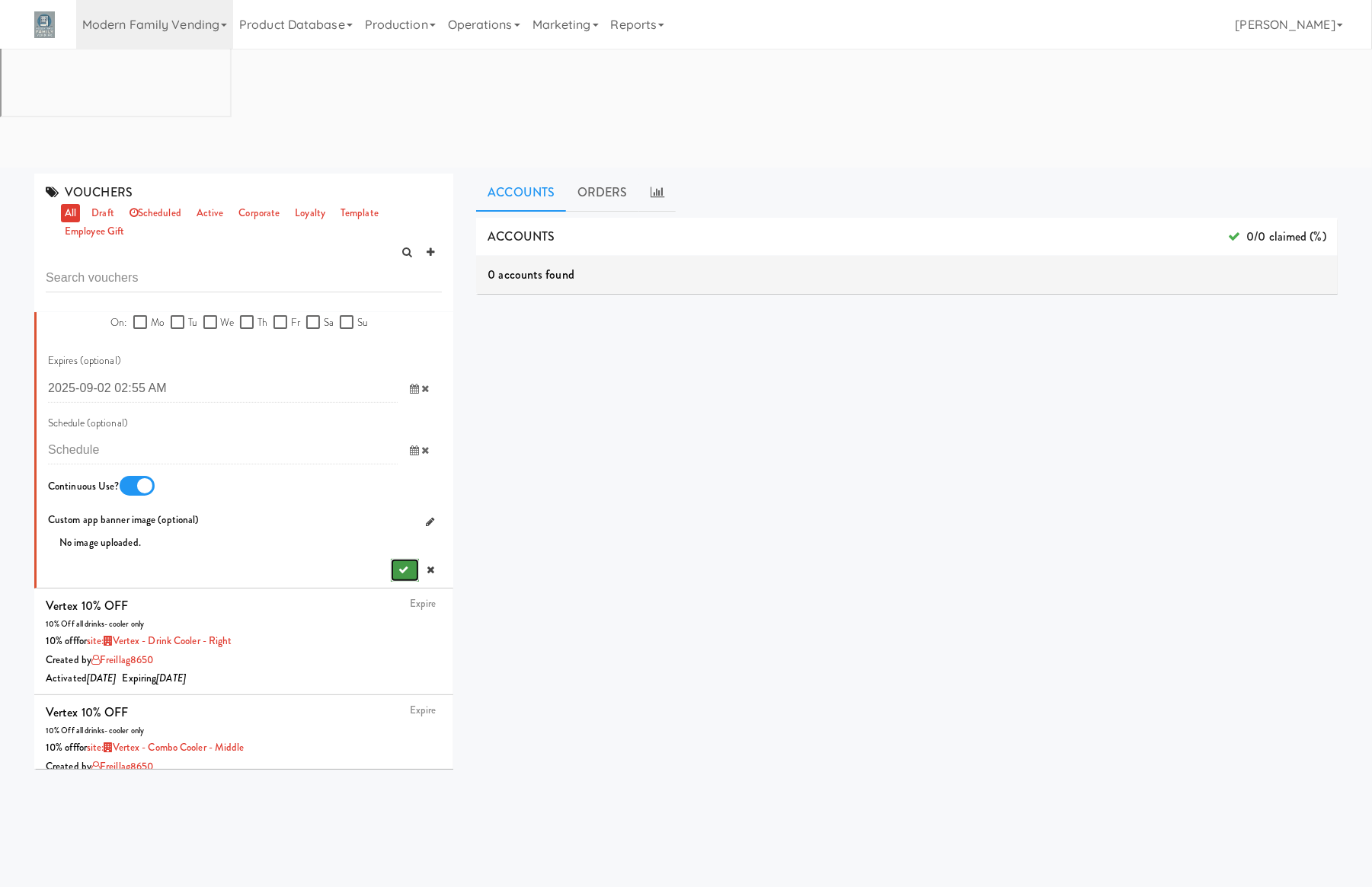
click at [391, 559] on button "submit" at bounding box center [405, 570] width 29 height 23
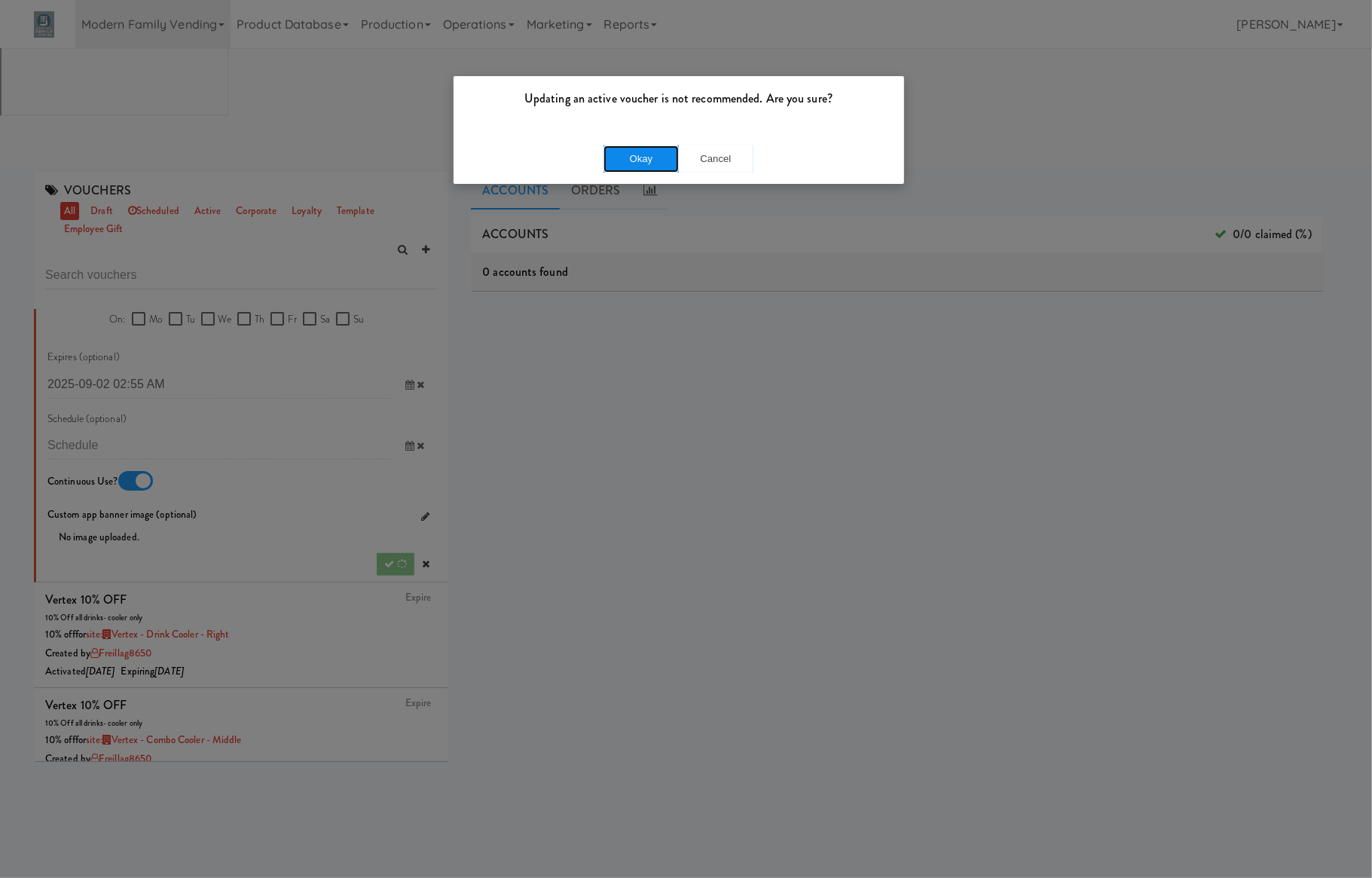
click at [651, 145] on button "Okay" at bounding box center [640, 159] width 75 height 27
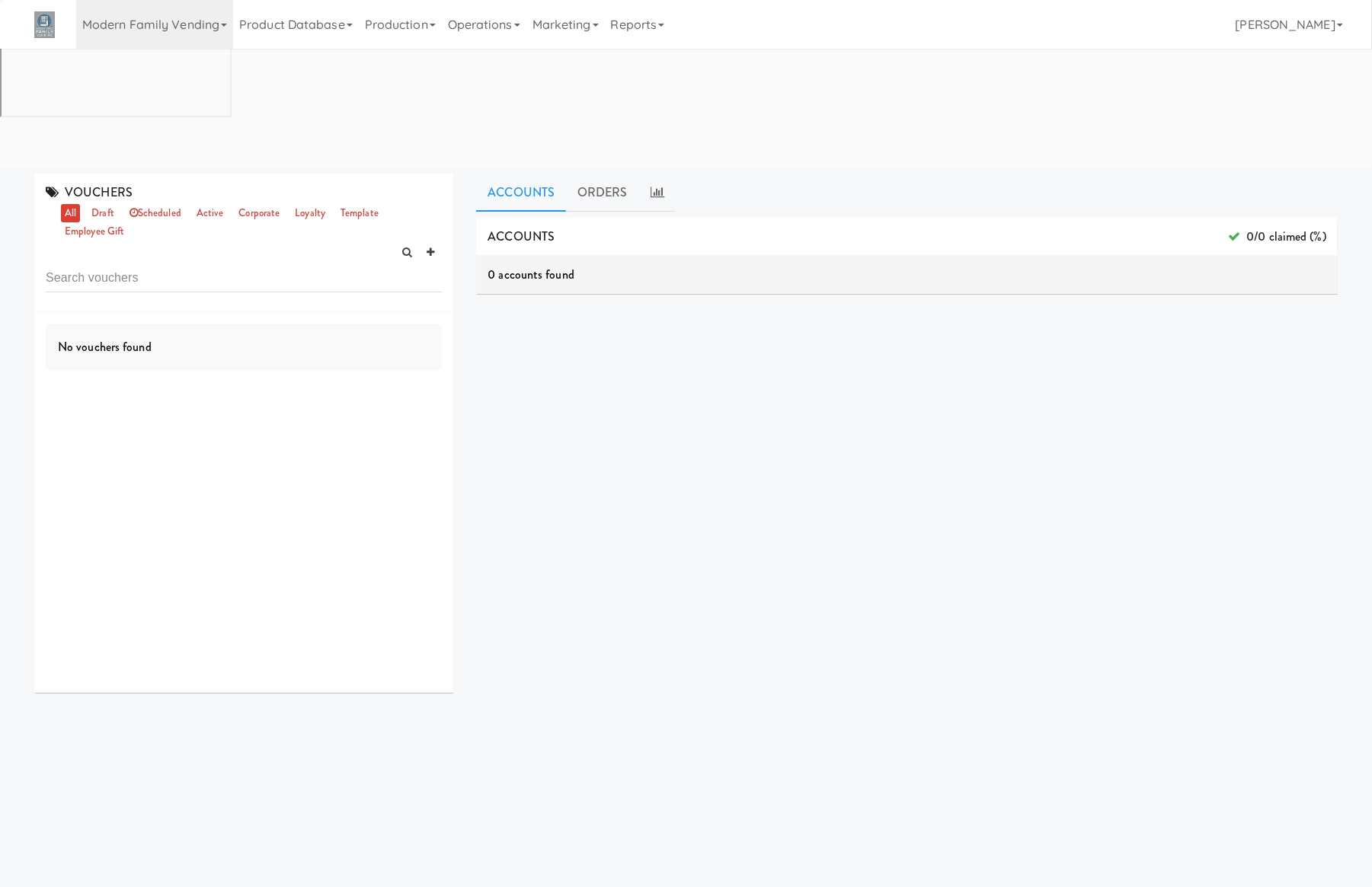
scroll to position [0, 0]
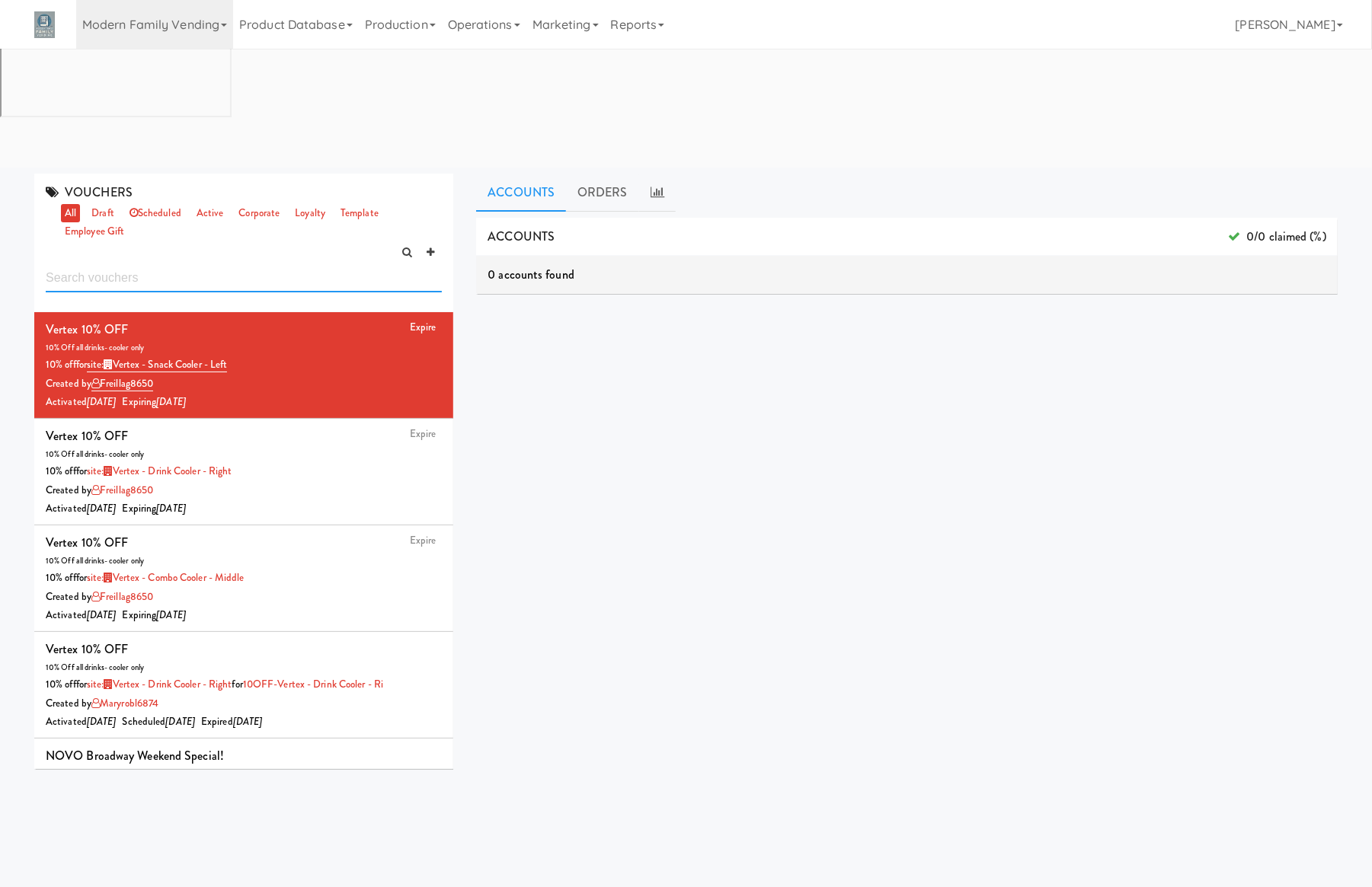
click at [187, 264] on input "text" at bounding box center [243, 278] width 396 height 29
click at [162, 22] on link "Modern Family Vending" at bounding box center [154, 24] width 157 height 48
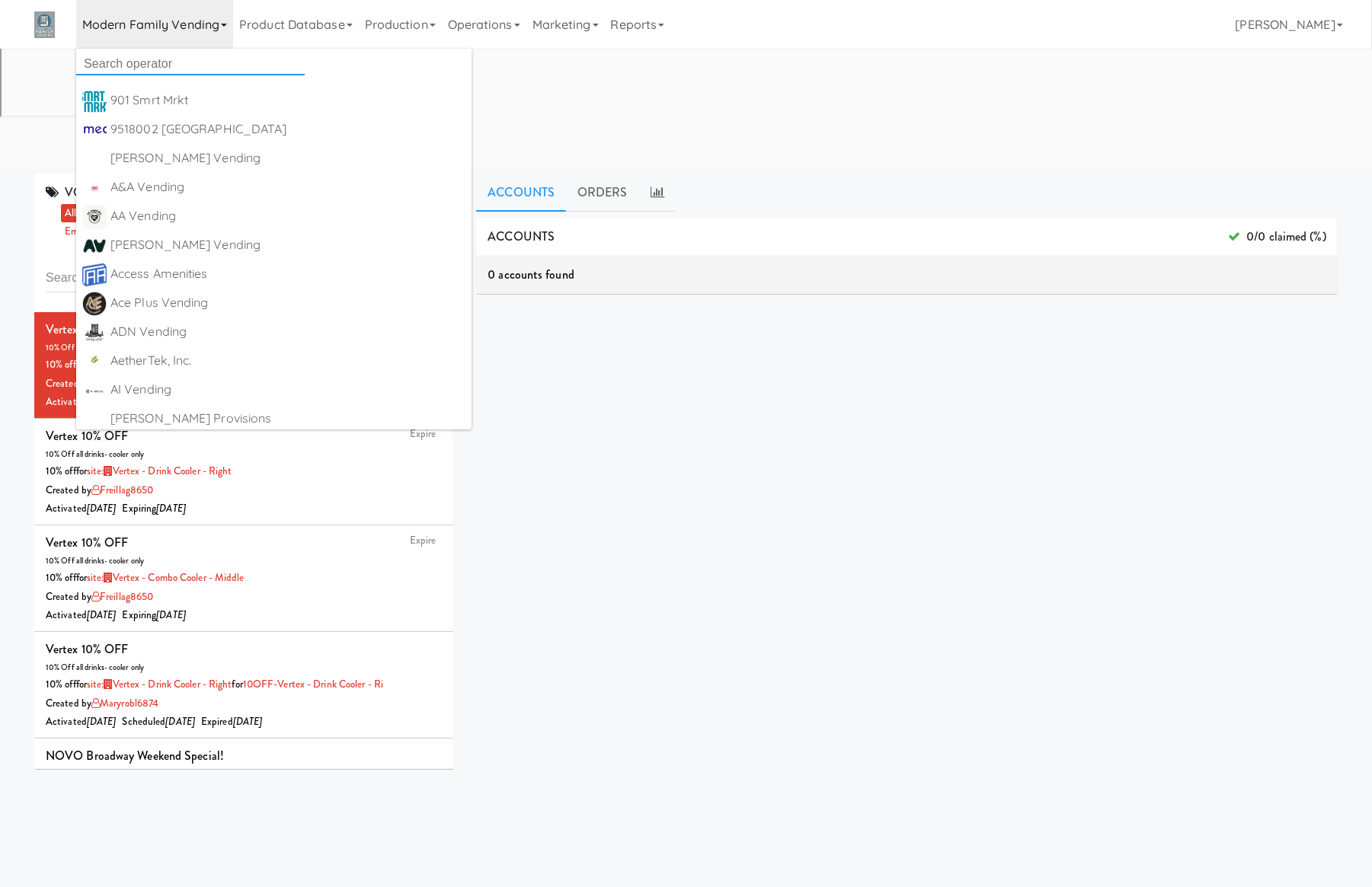
click at [169, 56] on input "text" at bounding box center [190, 63] width 229 height 23
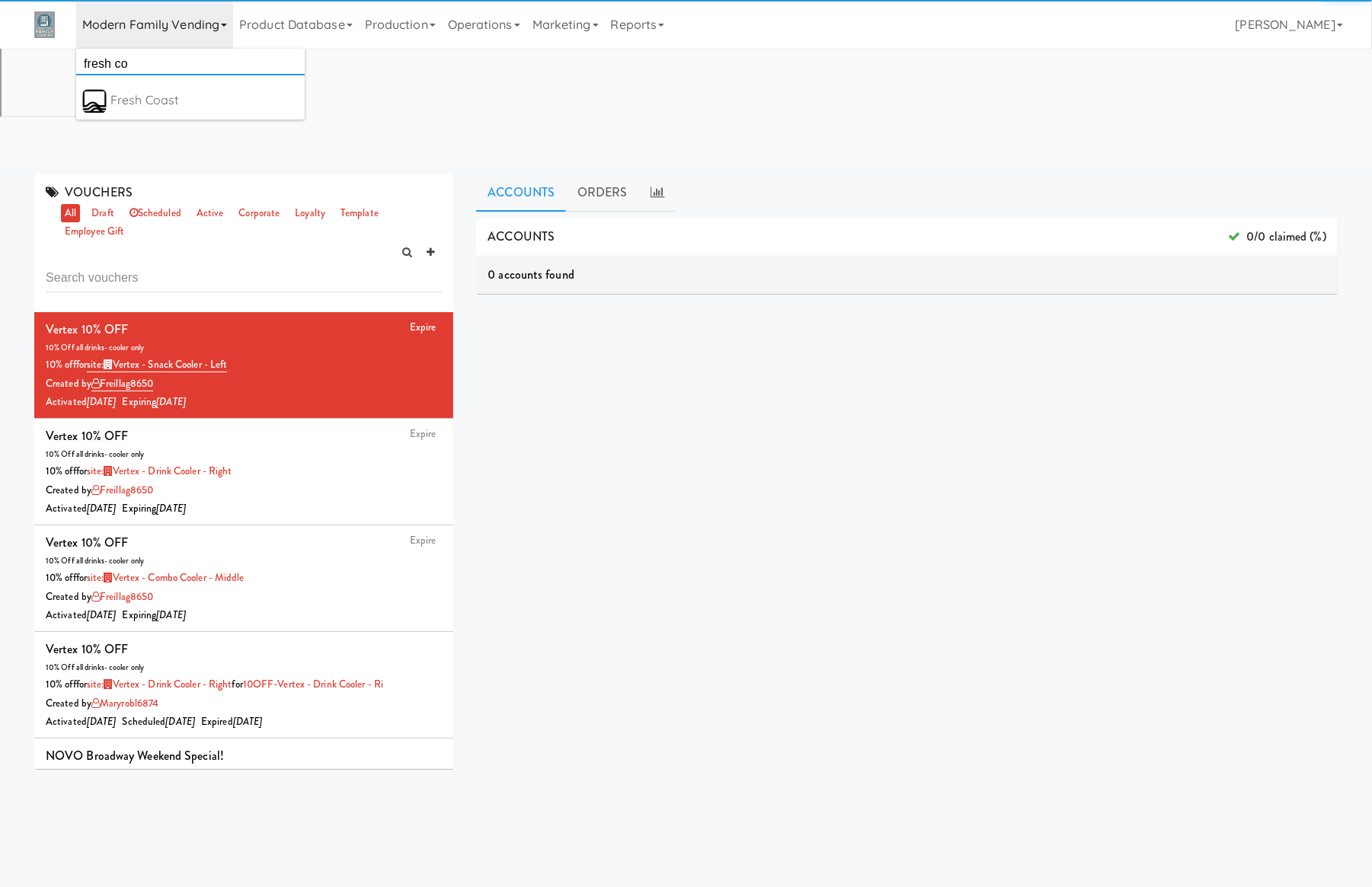
type input "fresh co"
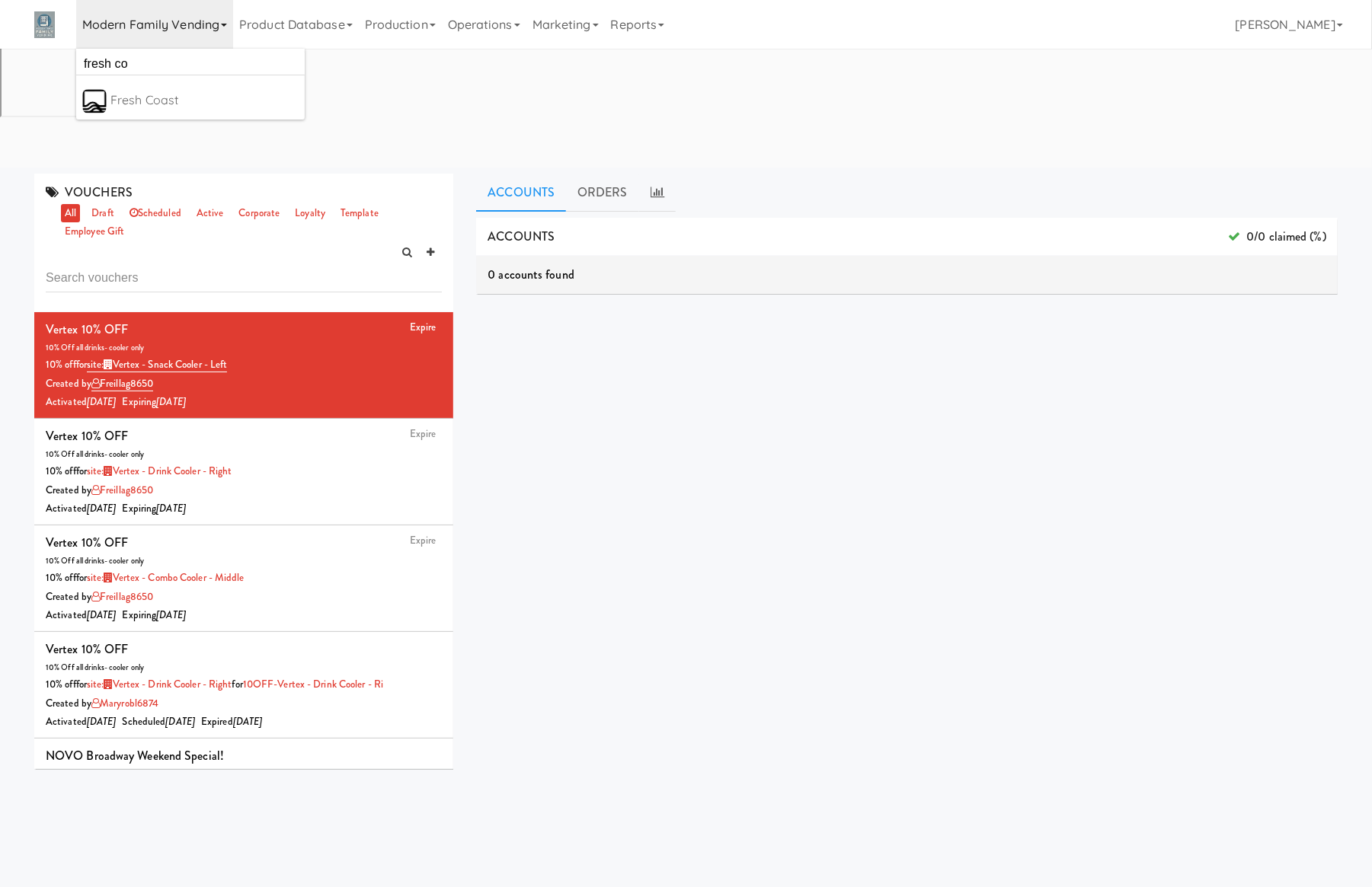
click at [190, 95] on div "Fresh Coast" at bounding box center [204, 99] width 188 height 23
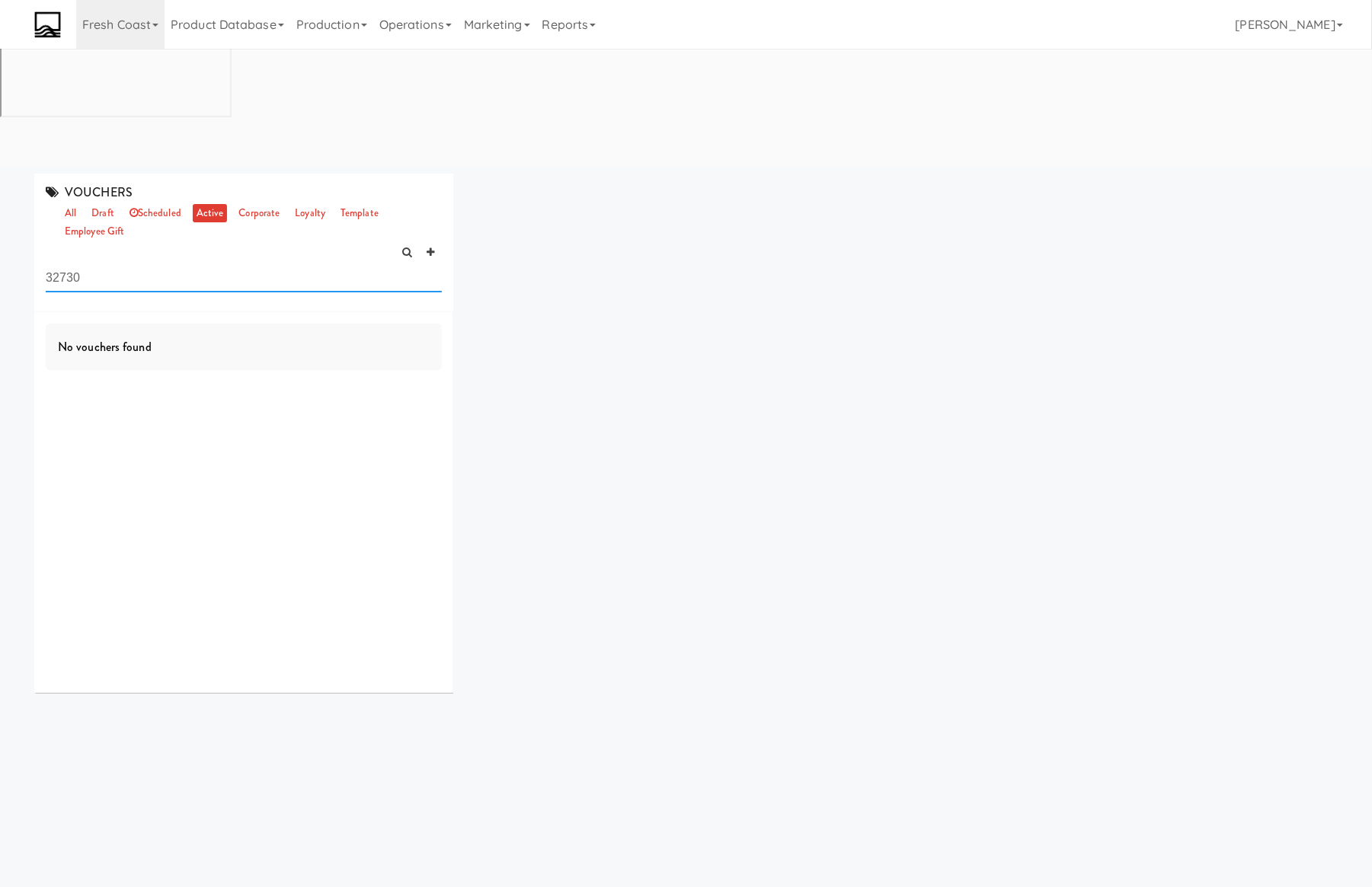
click at [90, 264] on input "32730" at bounding box center [243, 278] width 396 height 29
click at [72, 204] on link "all" at bounding box center [70, 213] width 19 height 19
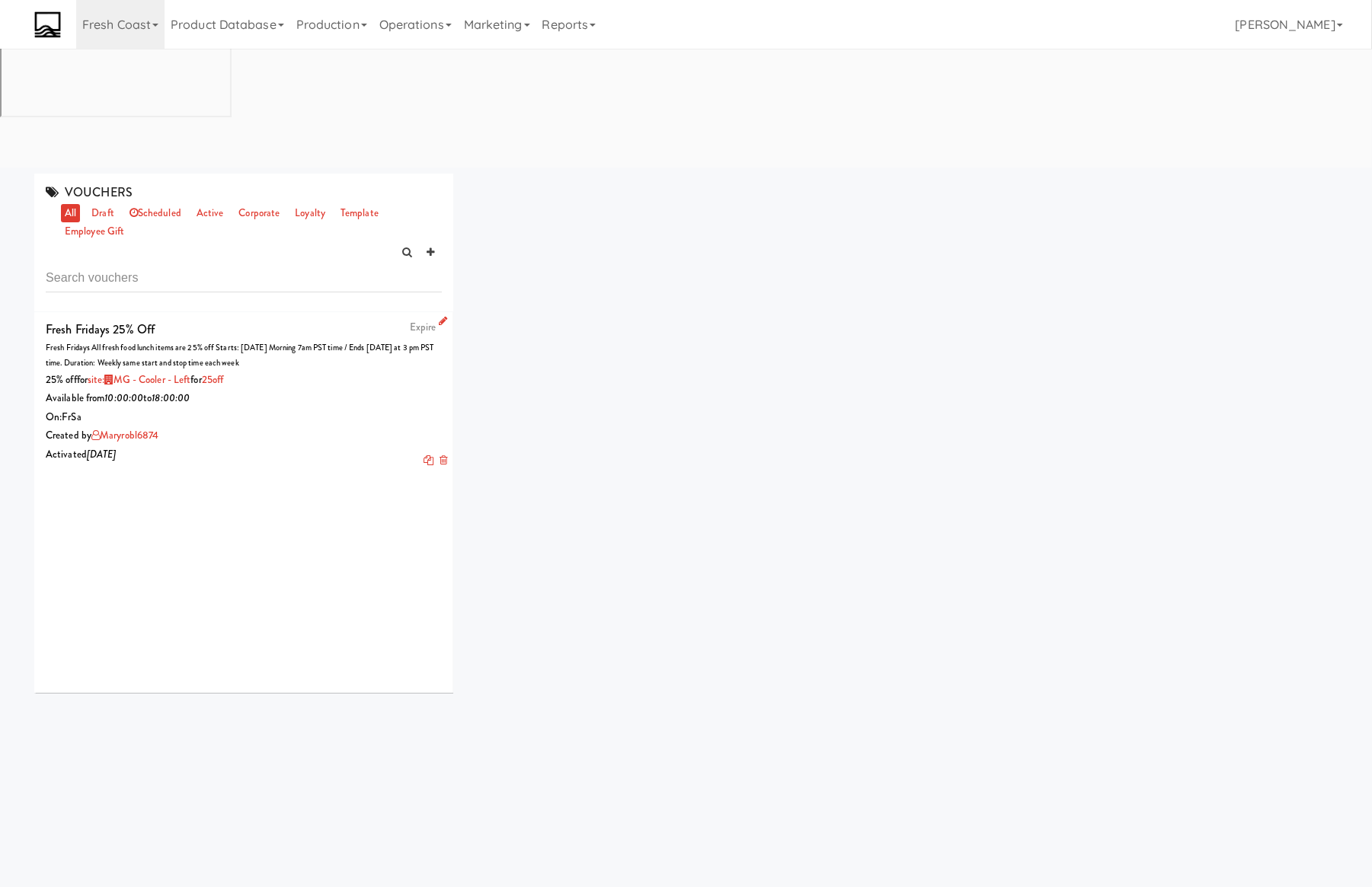
click at [260, 409] on div "On: Fr Sa" at bounding box center [243, 417] width 396 height 19
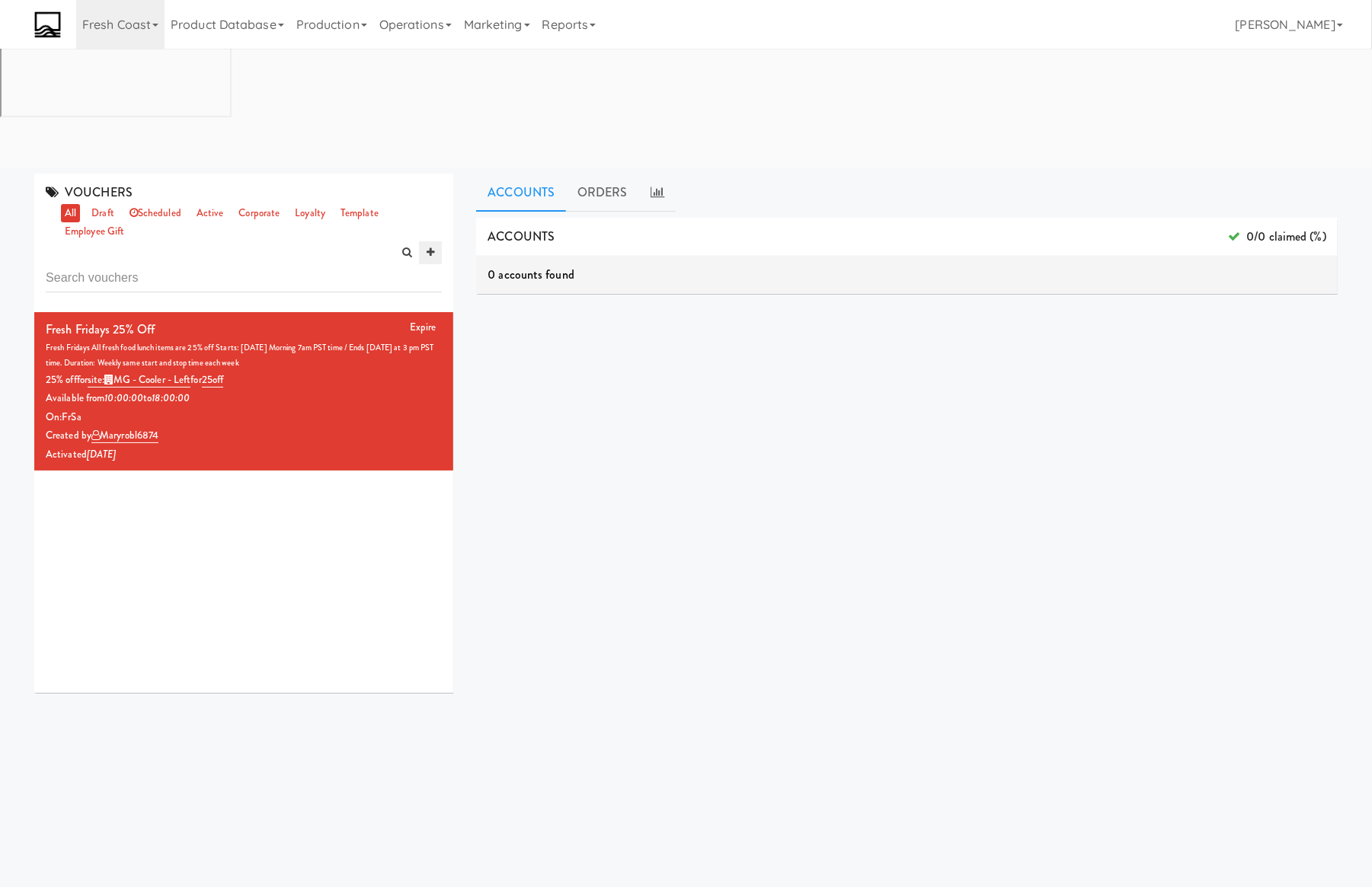
click at [427, 241] on link at bounding box center [429, 252] width 23 height 23
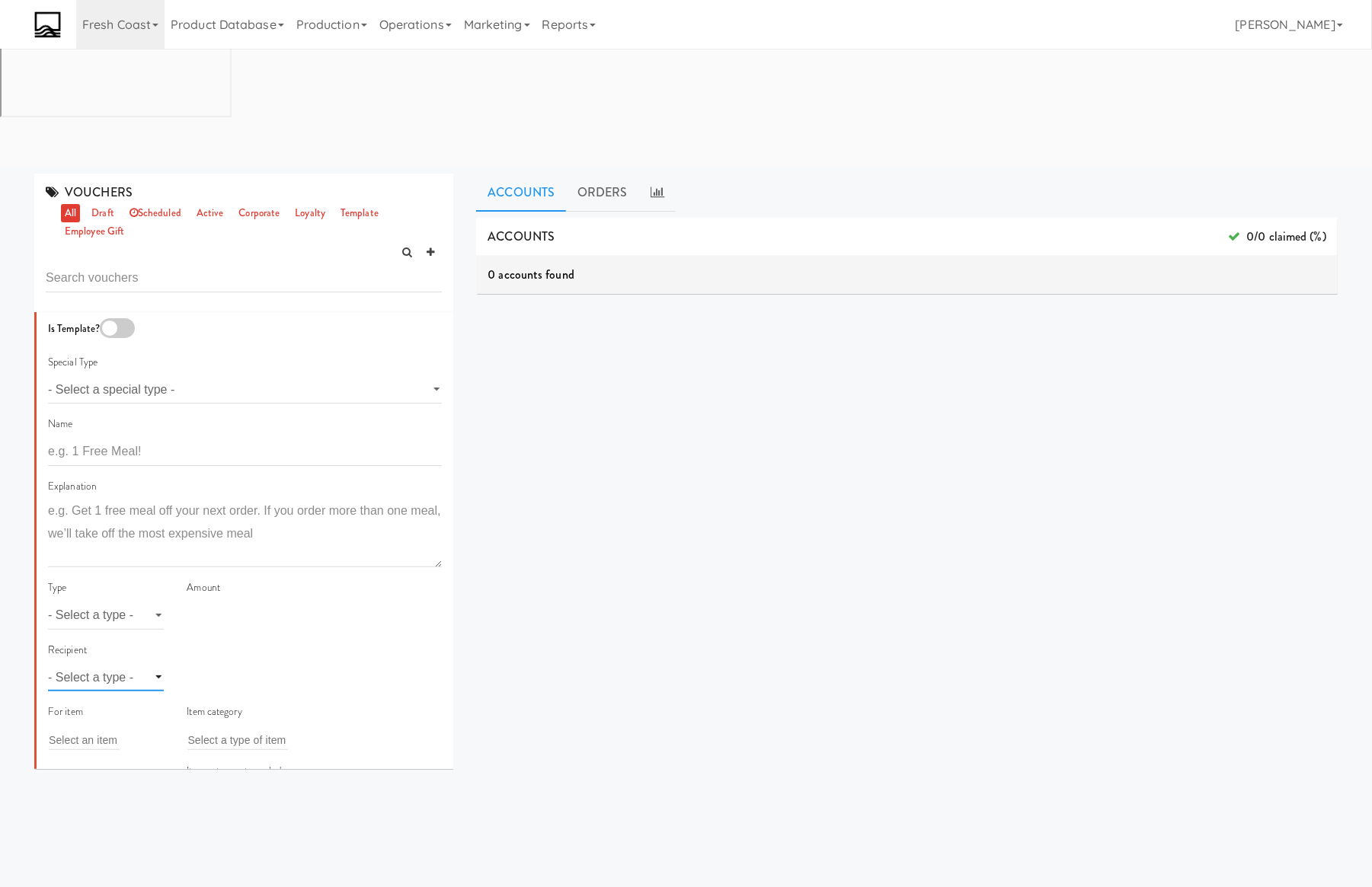
click at [139, 664] on select "- Select a type - user site company" at bounding box center [106, 677] width 116 height 29
select select "string:site"
click at [48, 664] on select "- Select a type - user site company" at bounding box center [106, 677] width 116 height 29
drag, startPoint x: 199, startPoint y: 560, endPoint x: 215, endPoint y: 557, distance: 16.3
click at [200, 667] on input "text" at bounding box center [211, 677] width 48 height 20
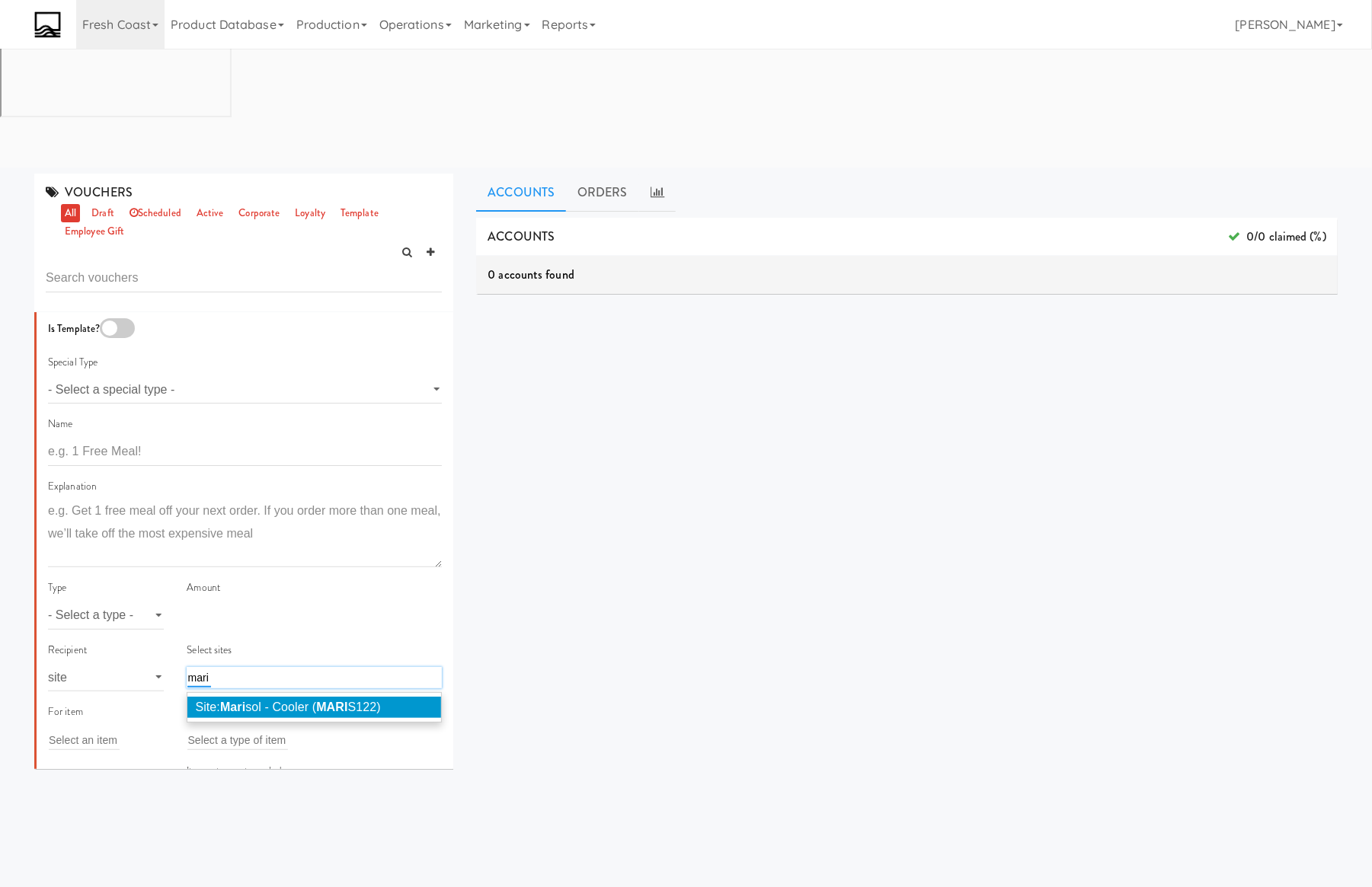
type input "mari"
click at [236, 701] on em "Mari" at bounding box center [233, 707] width 26 height 13
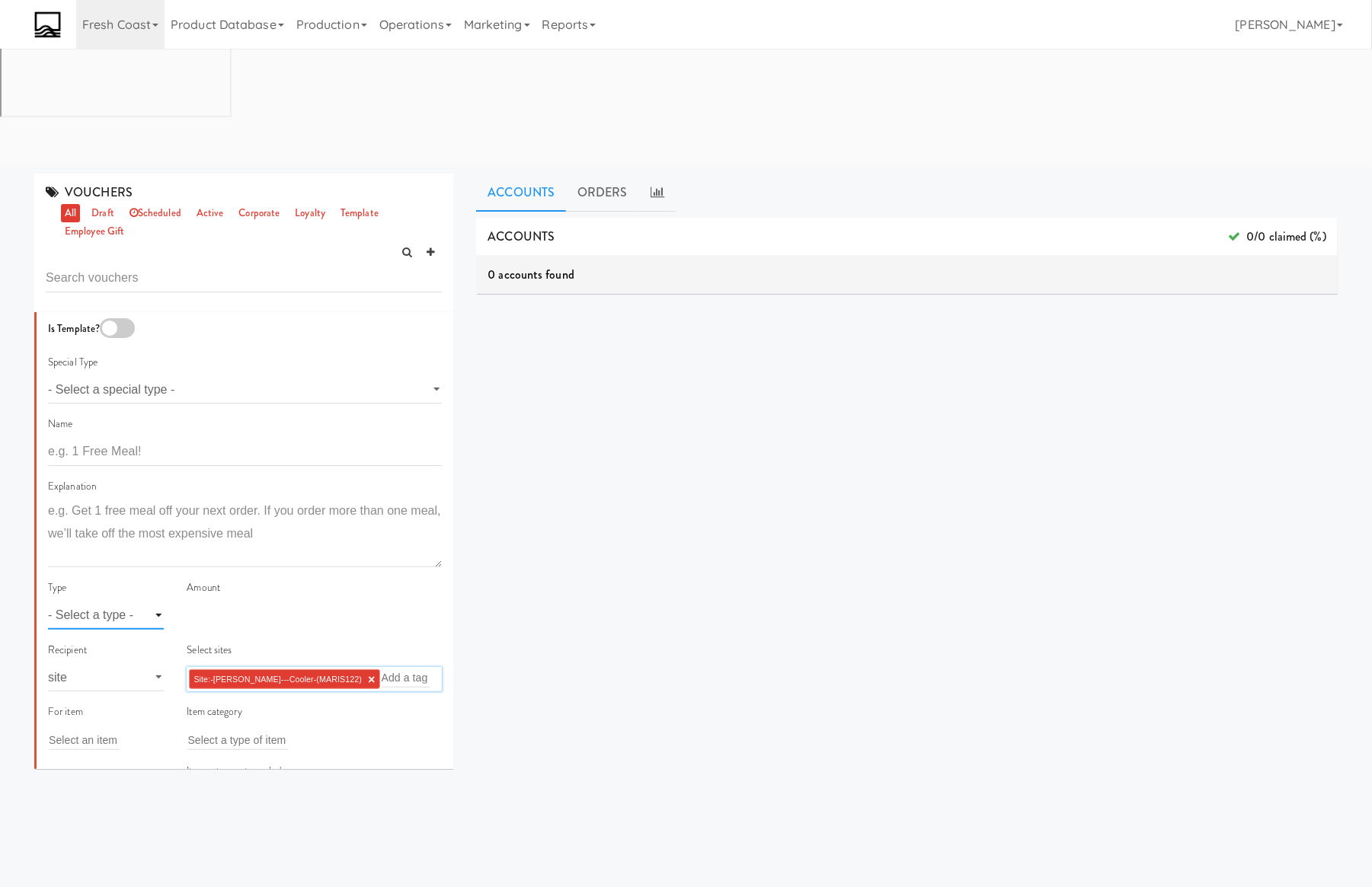
click at [98, 602] on select "- Select a type - meal item percent amount daily amount daily meal daily item p…" at bounding box center [106, 615] width 116 height 29
select select "string:amount"
click at [48, 602] on select "- Select a type - meal item percent amount daily amount daily meal daily item p…" at bounding box center [106, 615] width 116 height 29
click at [195, 602] on input "number" at bounding box center [313, 615] width 255 height 29
click at [223, 602] on input "1" at bounding box center [313, 615] width 255 height 29
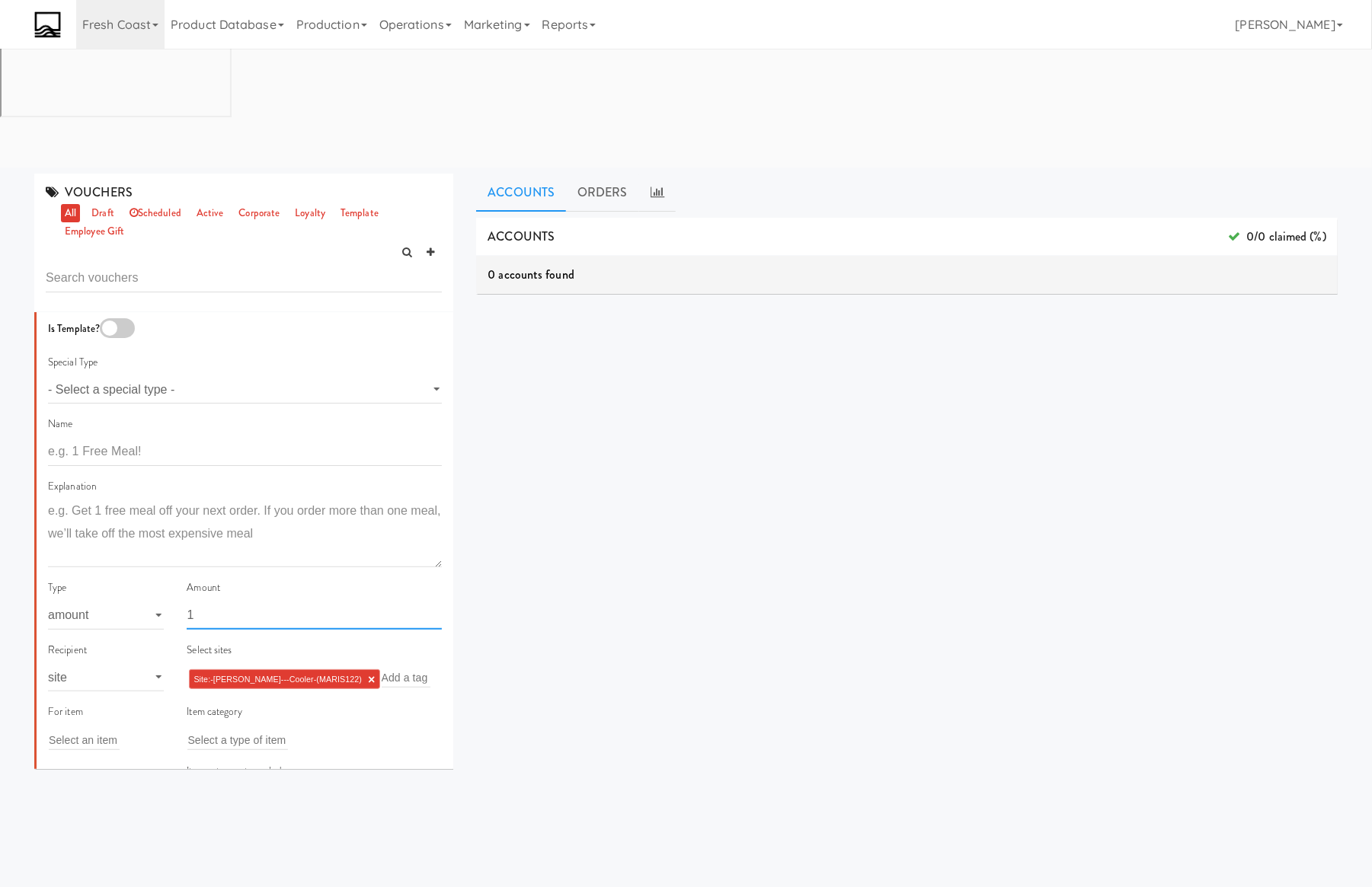
type input "1"
click at [231, 579] on div "Amount 1" at bounding box center [313, 604] width 255 height 51
click at [218, 499] on textarea at bounding box center [245, 533] width 394 height 68
click at [178, 438] on input "text" at bounding box center [245, 452] width 394 height 29
type input "$1 Off at Marisol"
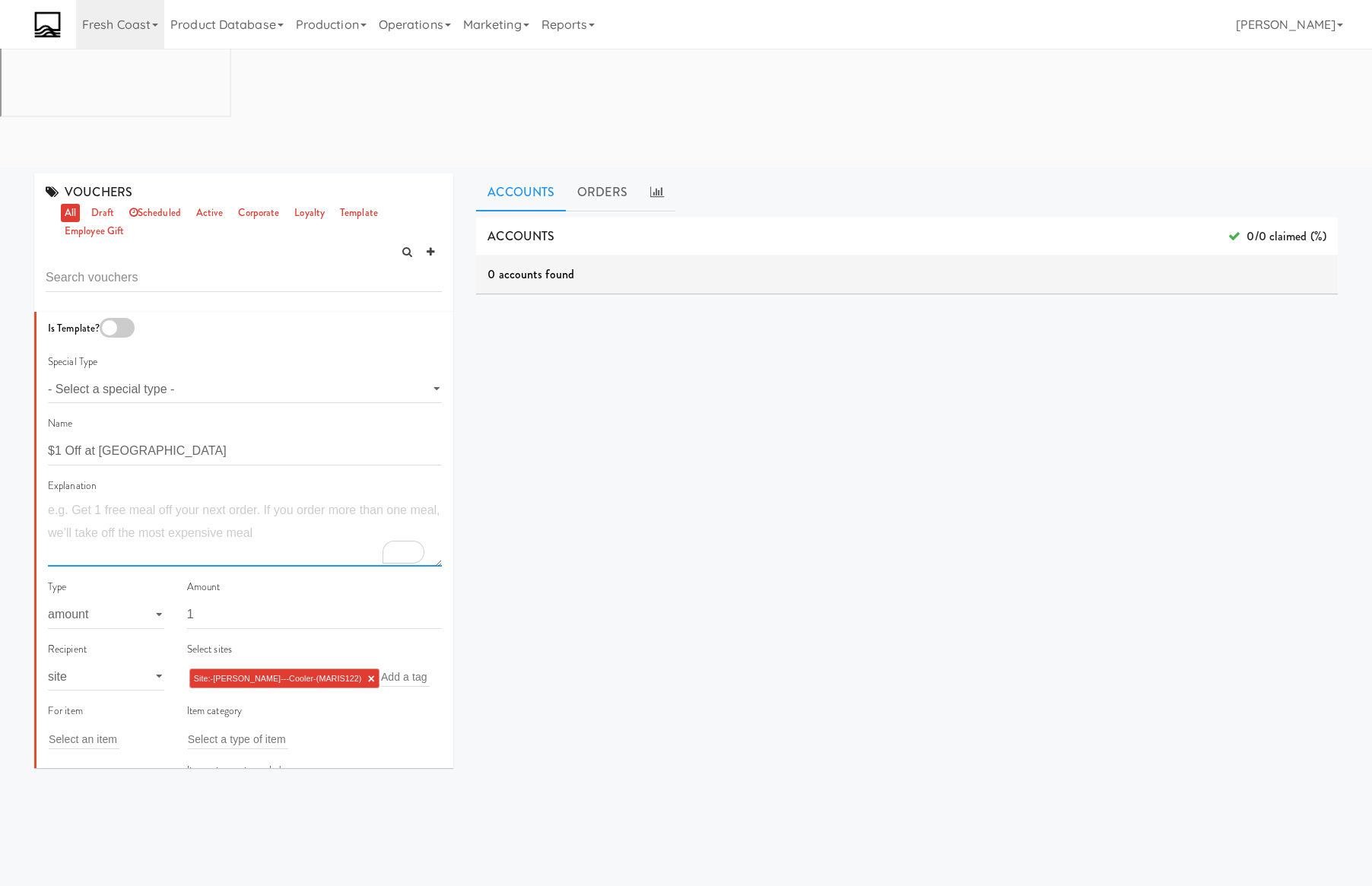
click at [143, 499] on textarea "To enrich screen reader interactions, please activate Accessibility in Grammarl…" at bounding box center [245, 532] width 394 height 68
paste textarea "August 25th at 6am PST and run through Sunday August 31st 11:59"
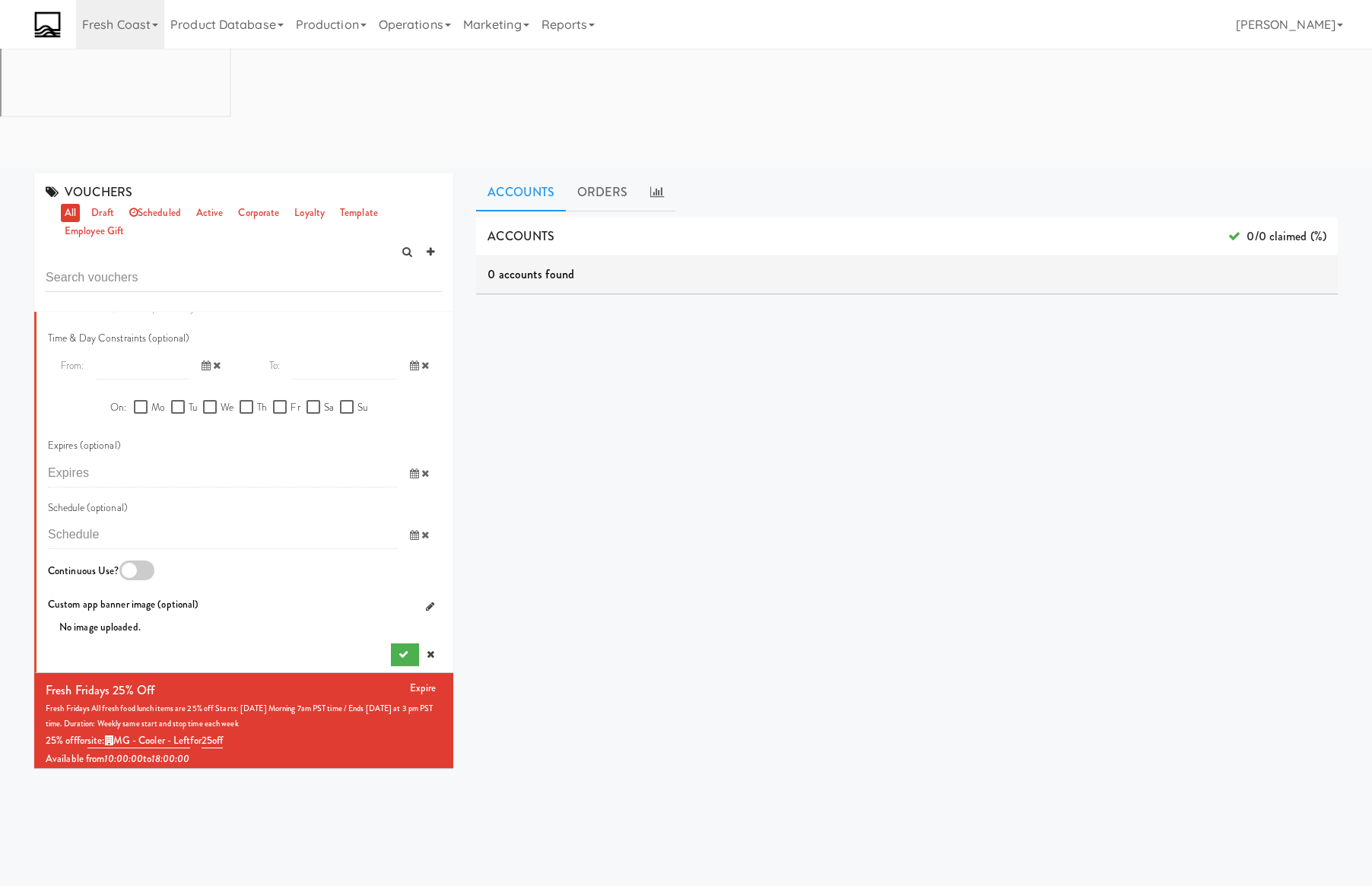
type textarea "August 25th at 6am PST and run through Sunday August 31st 11:59"
click at [141, 561] on div at bounding box center [137, 570] width 35 height 20
click at [0, 0] on input "checkbox" at bounding box center [0, 0] width 0 height 0
click at [401, 521] on span at bounding box center [419, 535] width 44 height 29
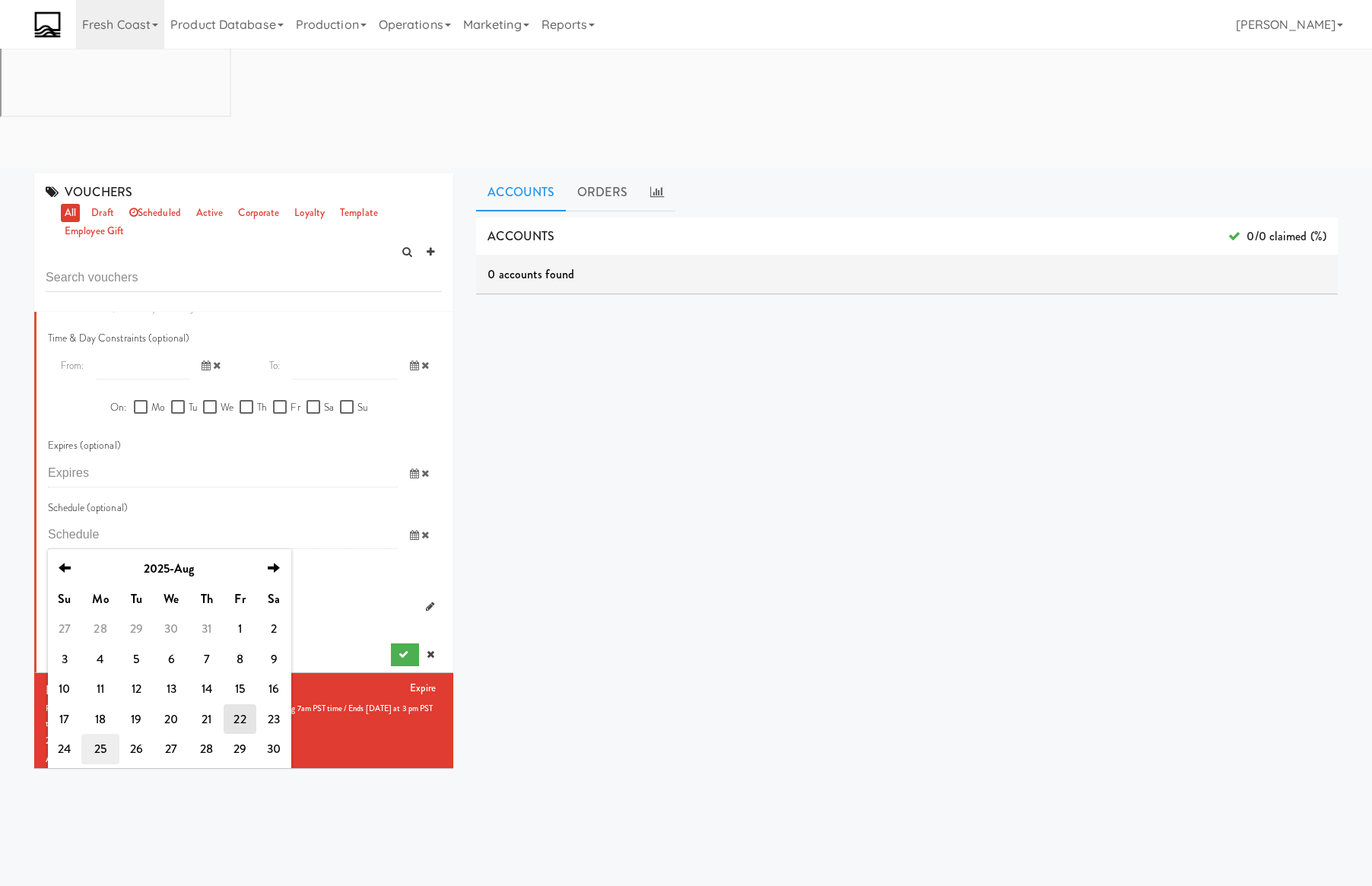
click at [99, 734] on td "25" at bounding box center [100, 748] width 38 height 30
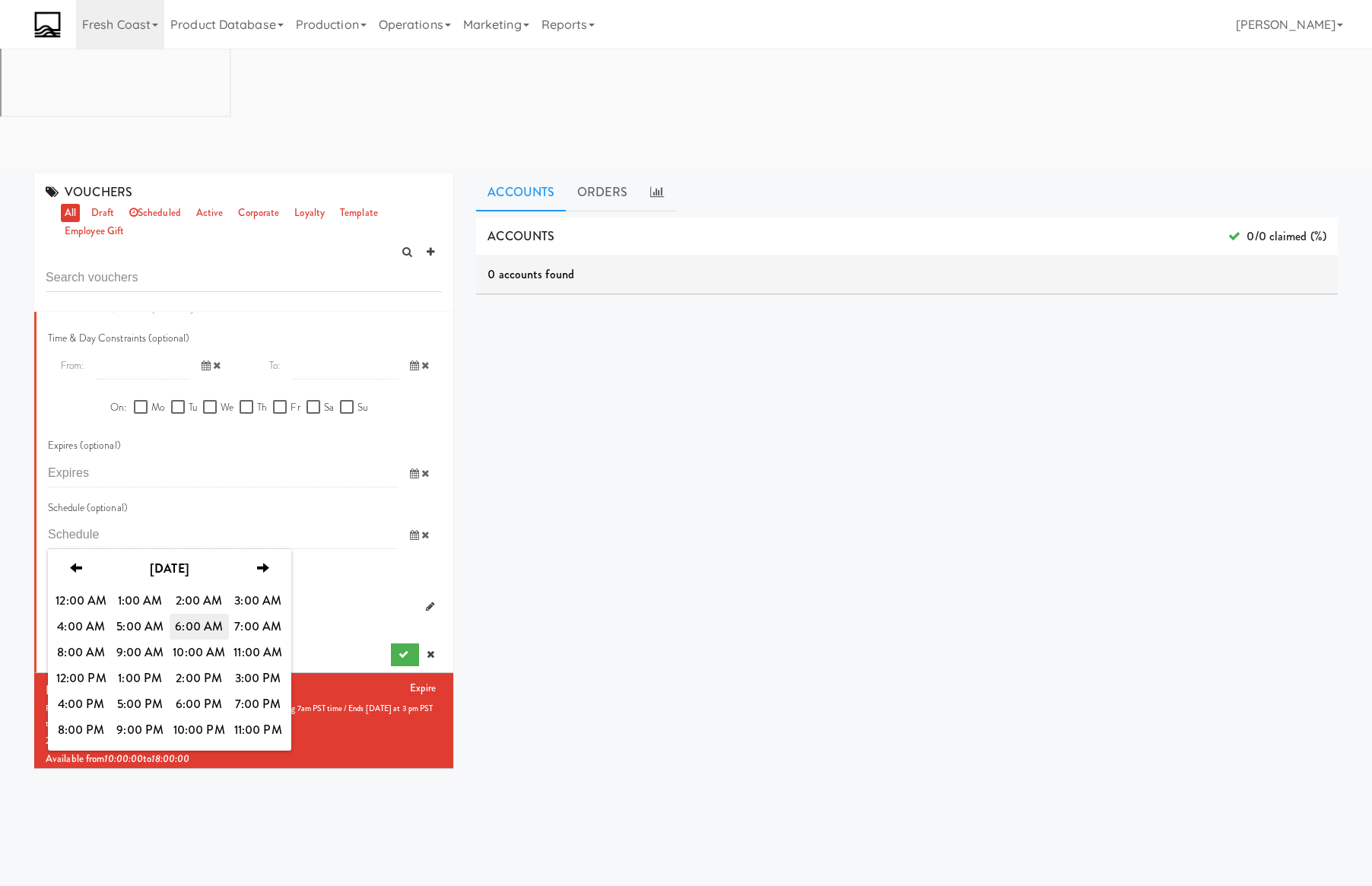
click at [184, 614] on span "6:00 AM" at bounding box center [199, 626] width 59 height 26
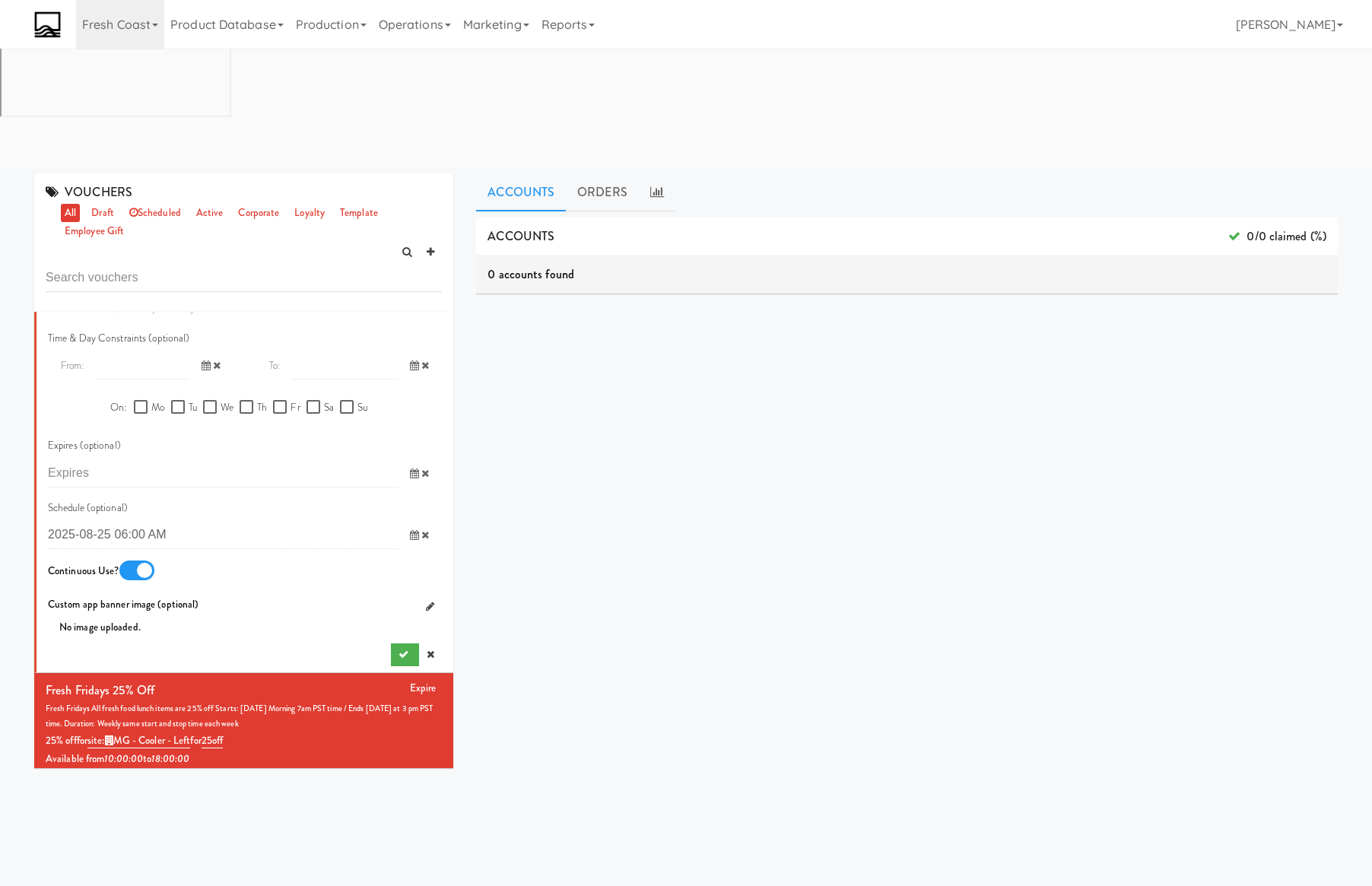
click at [410, 468] on icon at bounding box center [414, 473] width 9 height 10
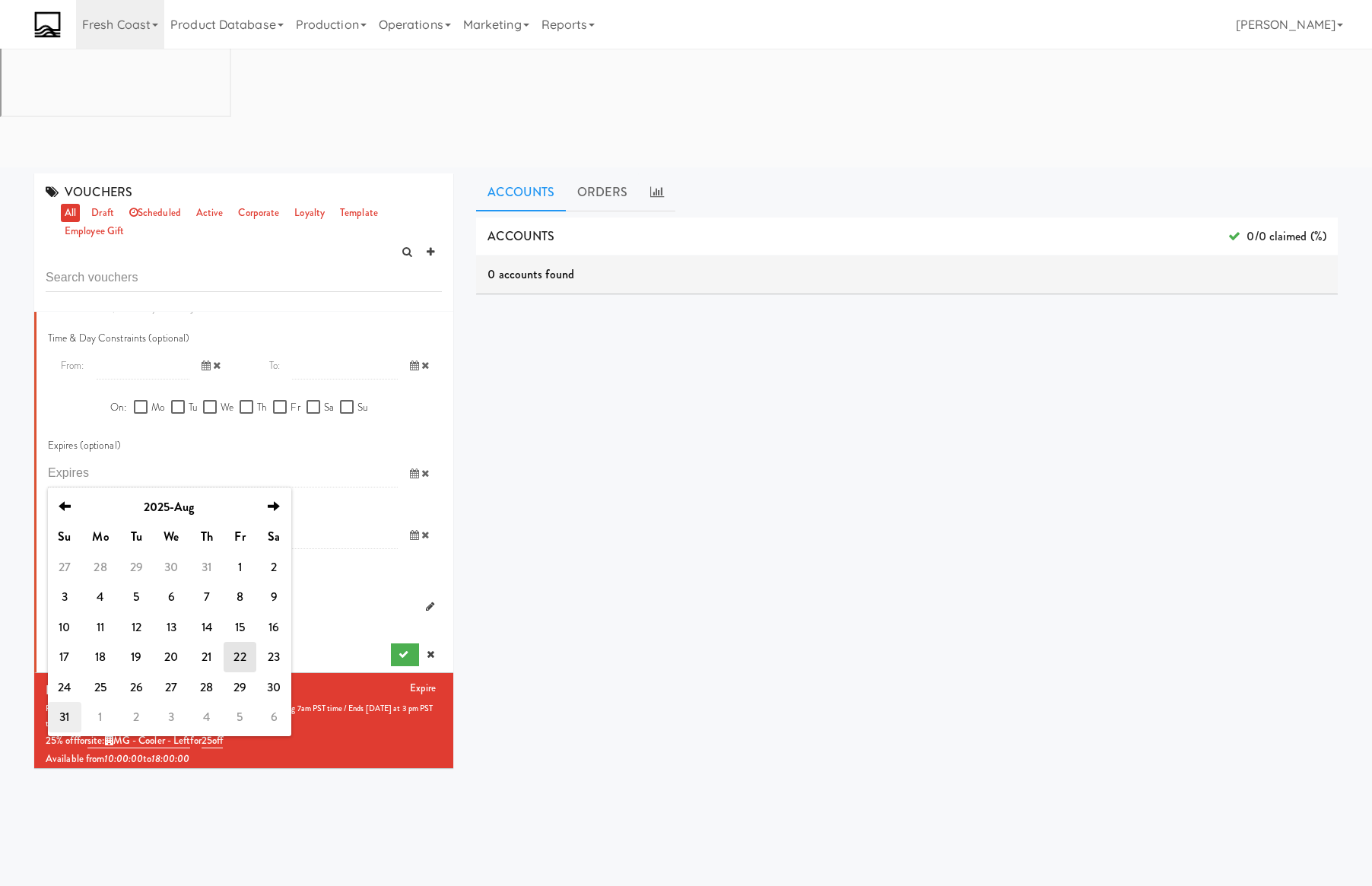
click at [64, 702] on td "31" at bounding box center [65, 717] width 33 height 30
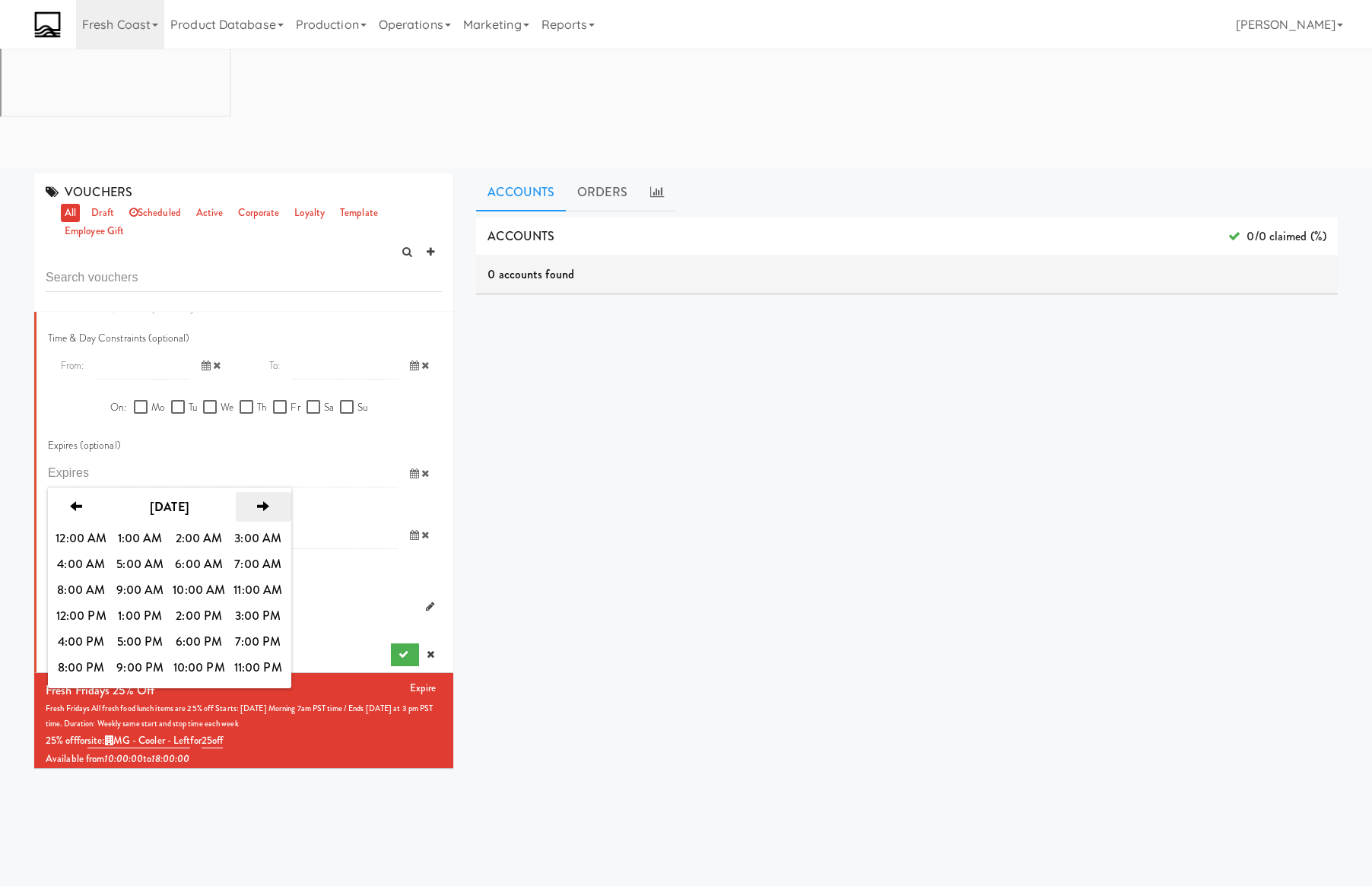
click at [260, 501] on icon "next" at bounding box center [263, 506] width 12 height 12
click at [187, 525] on span "2:00 AM" at bounding box center [199, 538] width 59 height 26
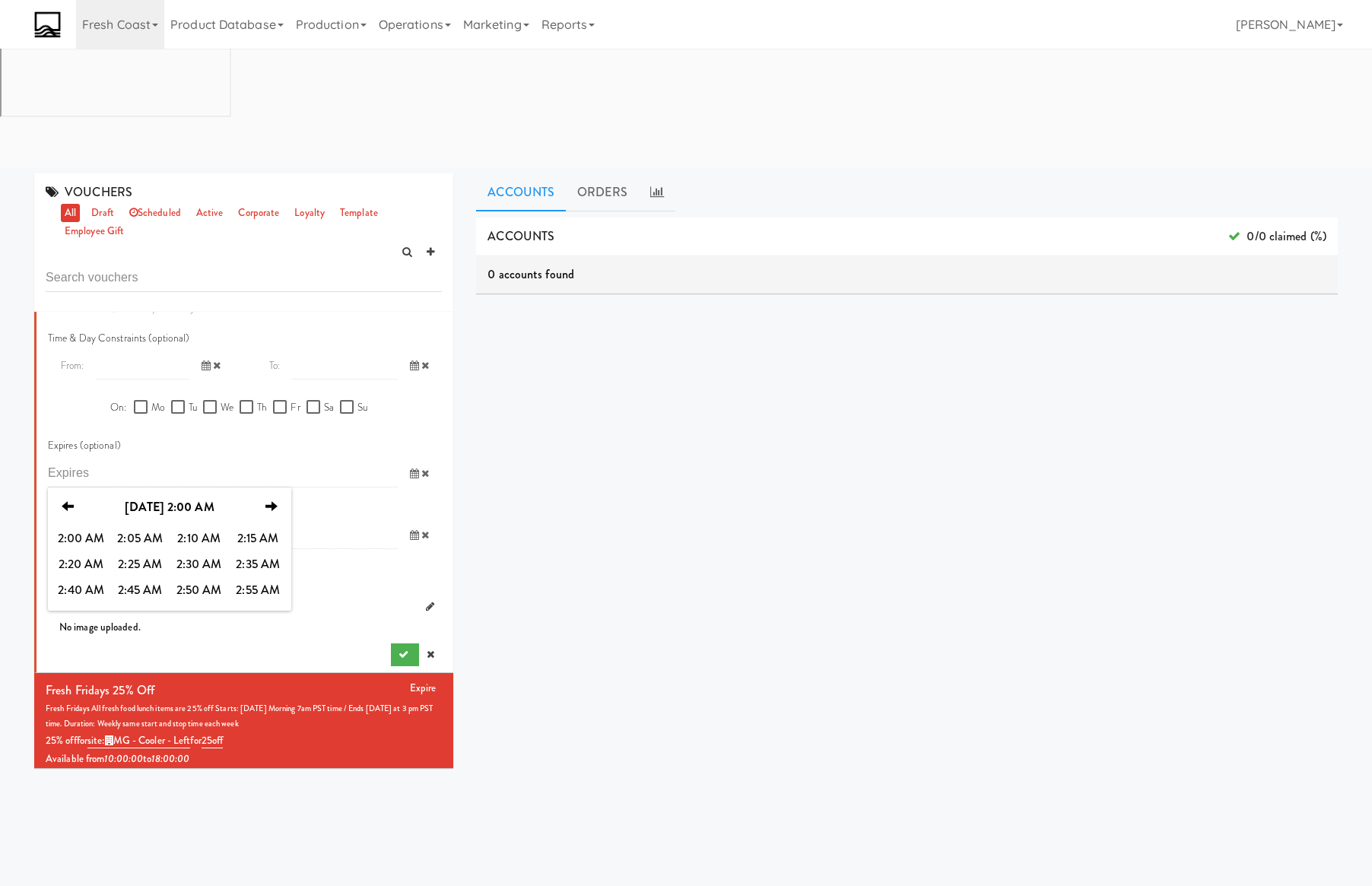
click at [242, 577] on span "2:55 AM" at bounding box center [259, 590] width 59 height 26
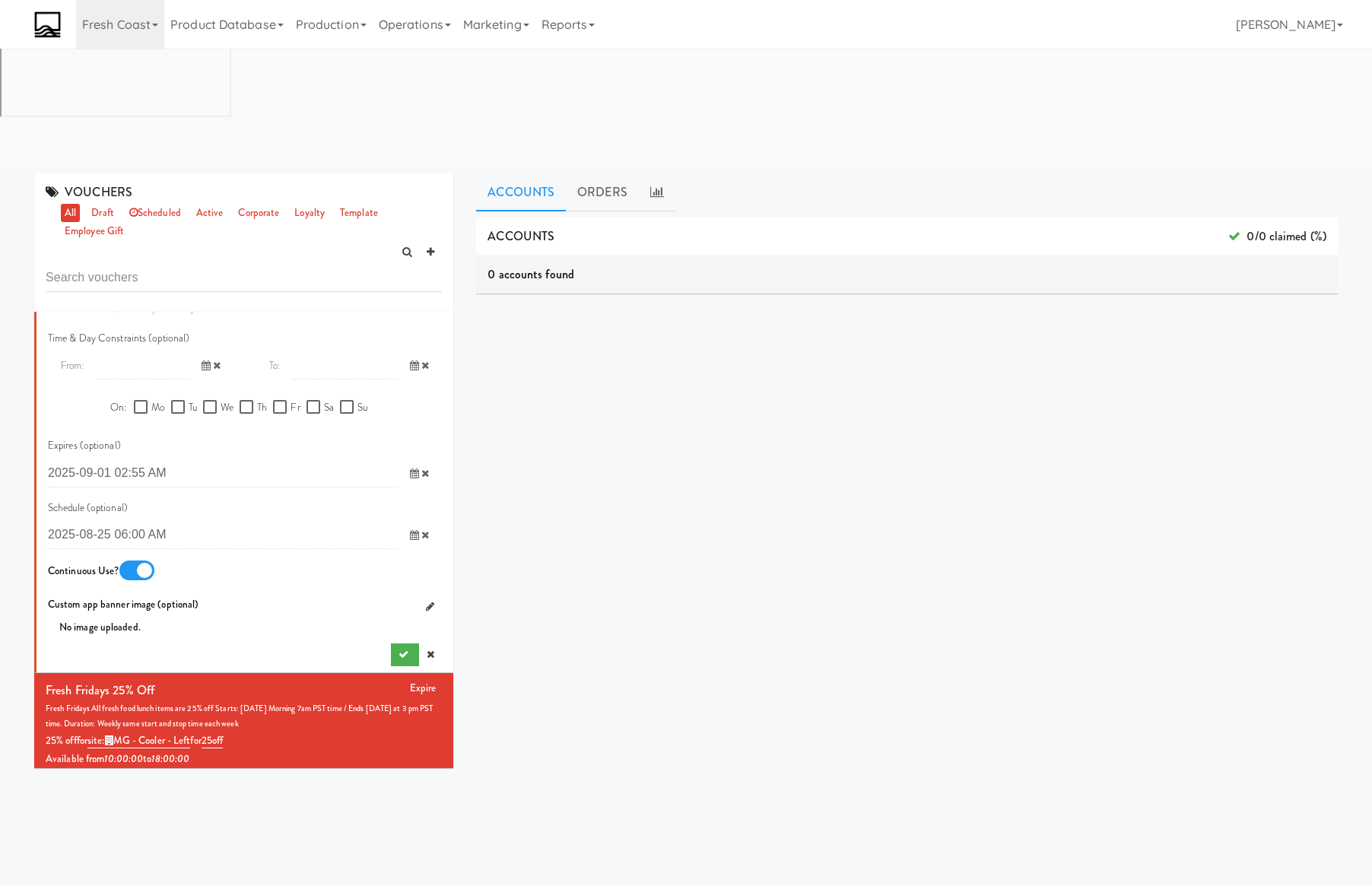
click at [410, 468] on icon at bounding box center [414, 473] width 9 height 10
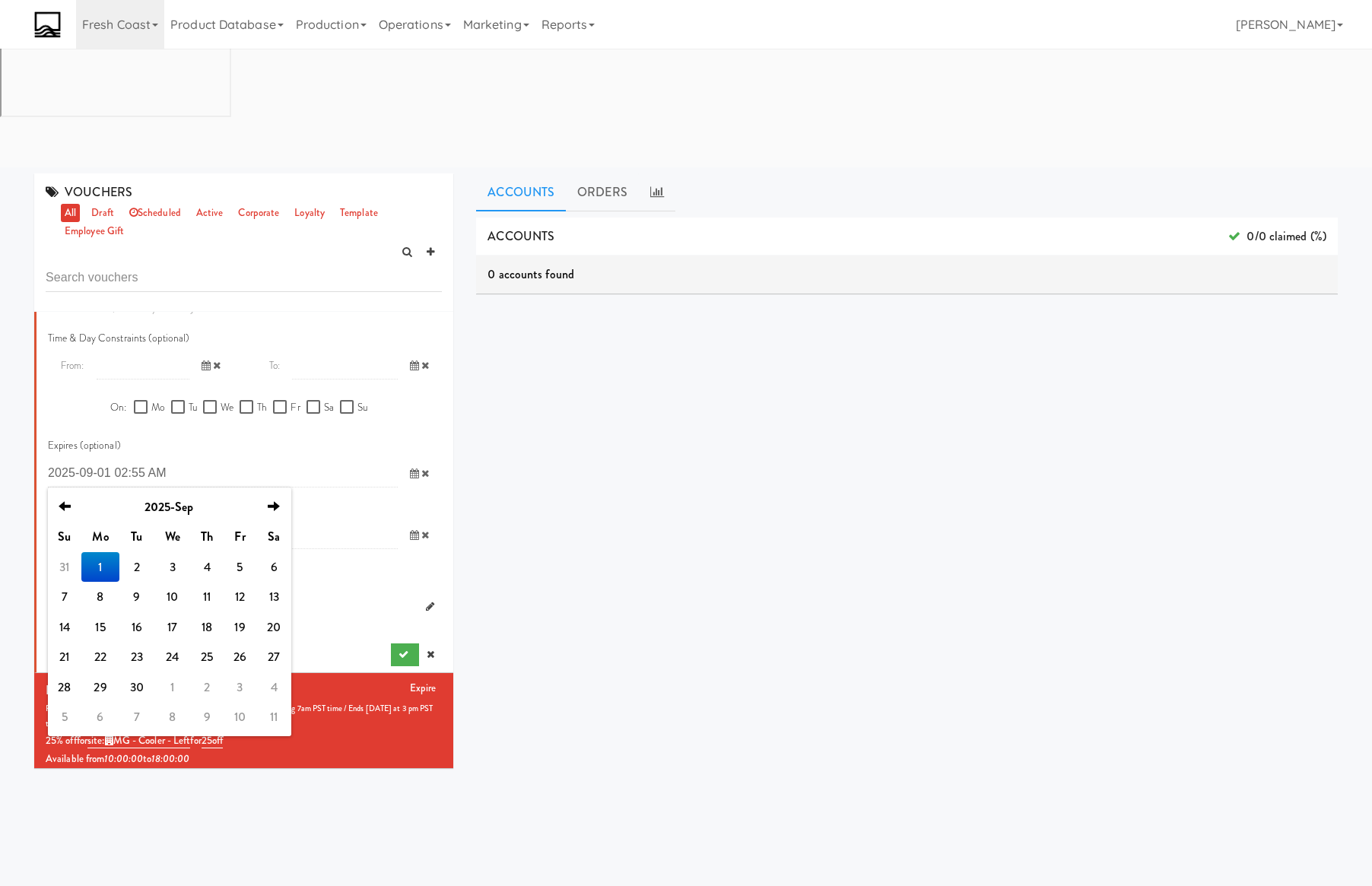
click at [347, 521] on input "text" at bounding box center [223, 535] width 350 height 29
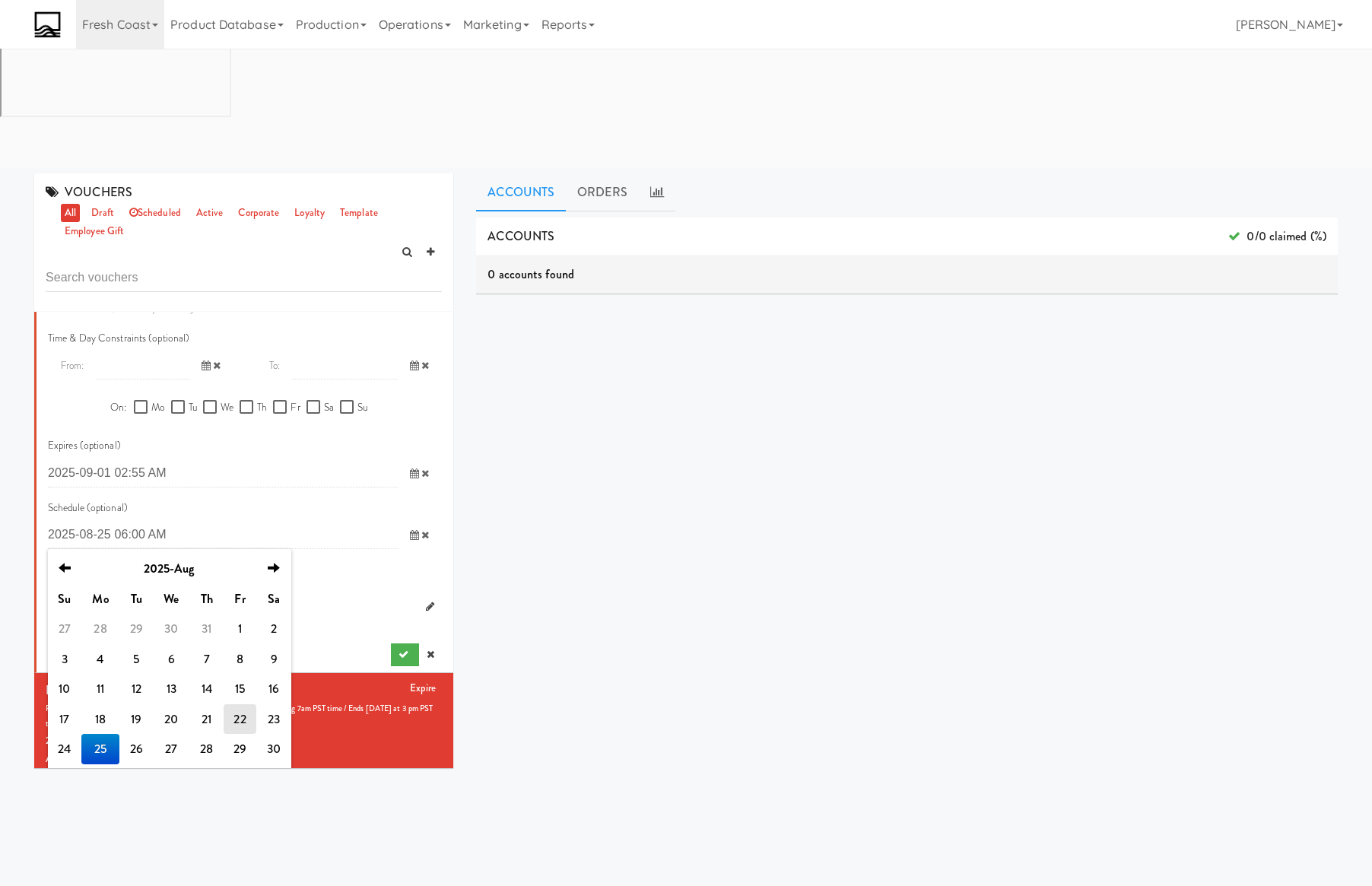
click at [104, 734] on td "25" at bounding box center [100, 748] width 38 height 30
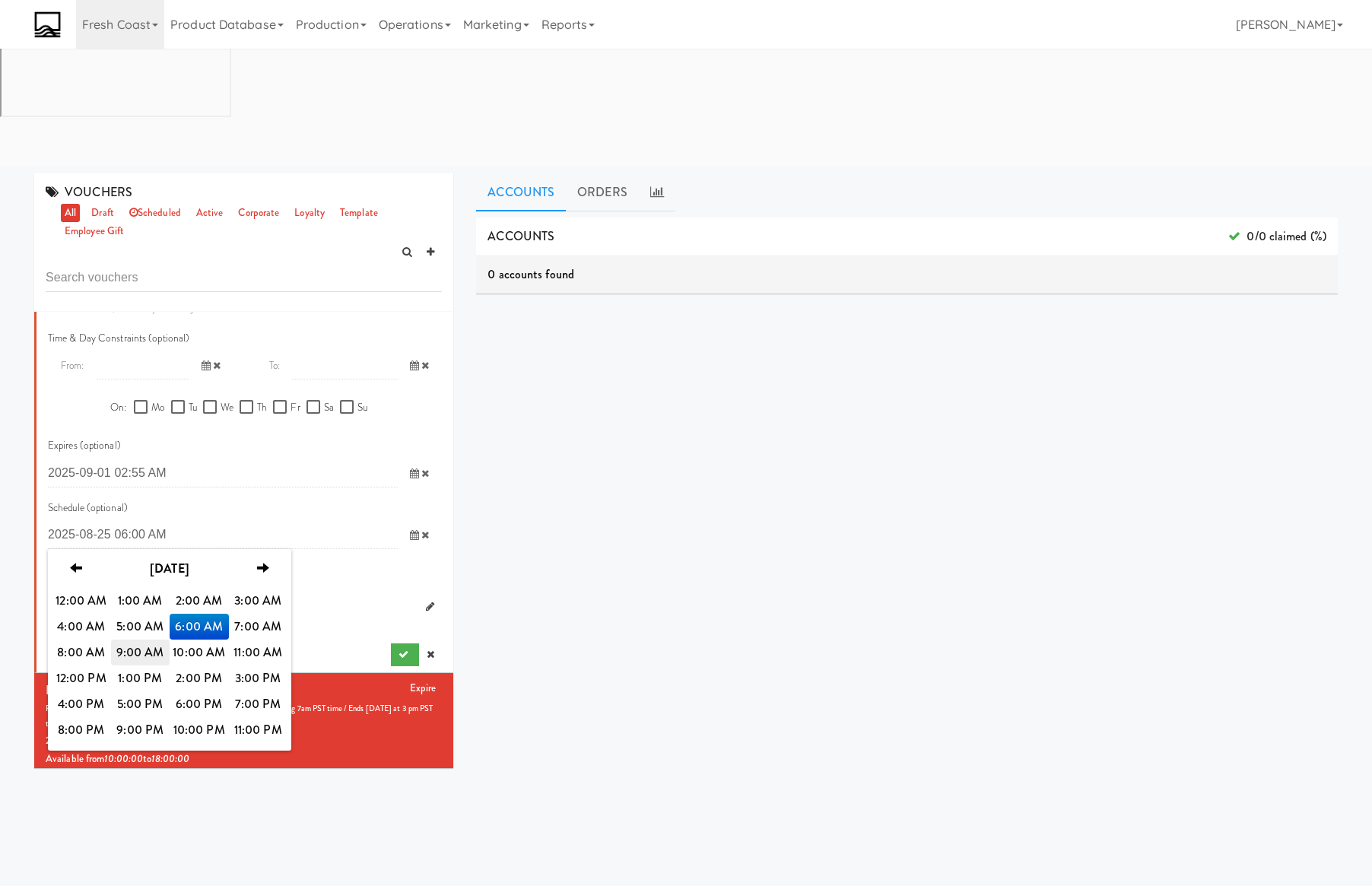
click at [132, 639] on span "9:00 AM" at bounding box center [141, 652] width 59 height 26
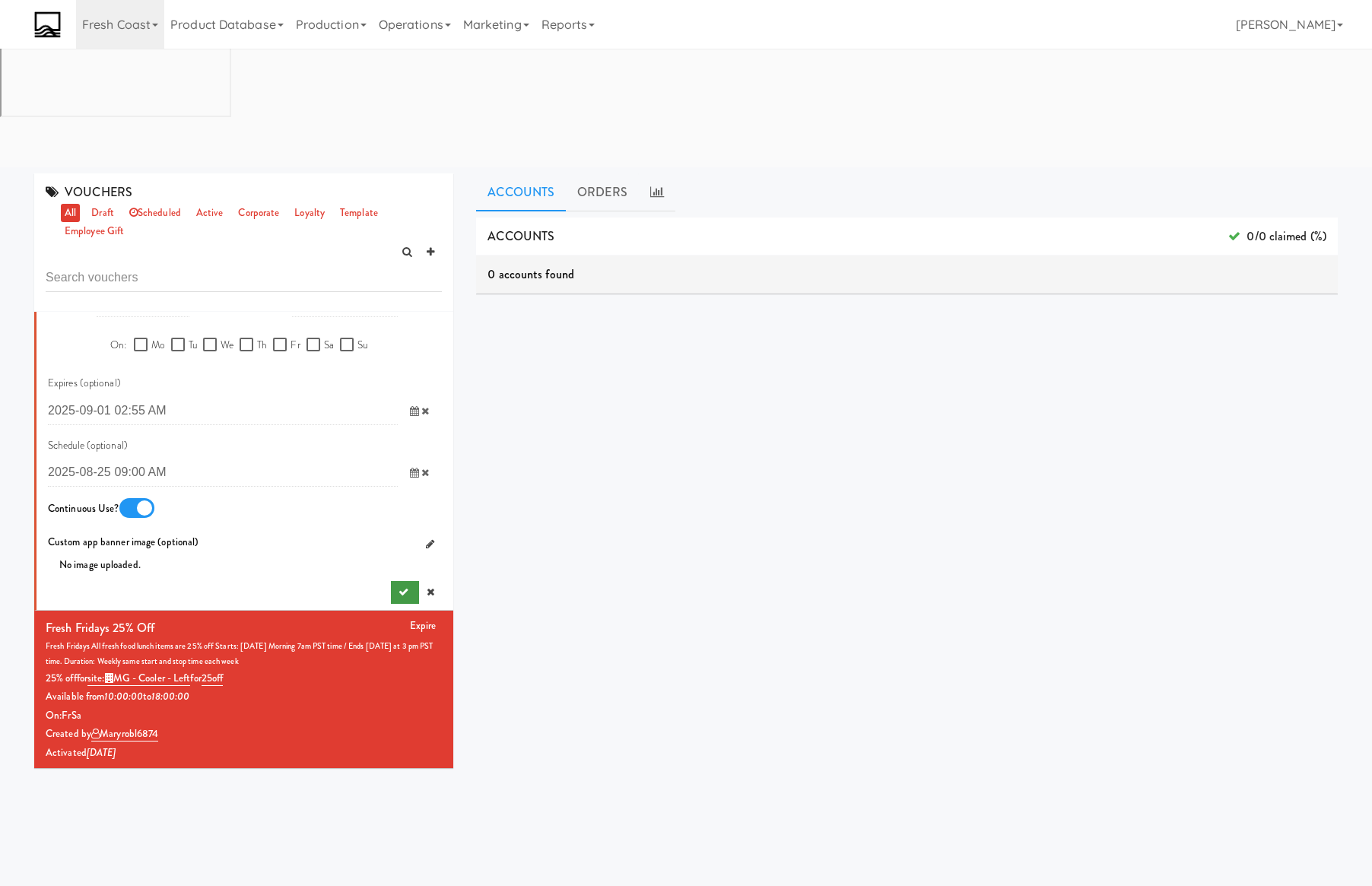
scroll to position [589, 0]
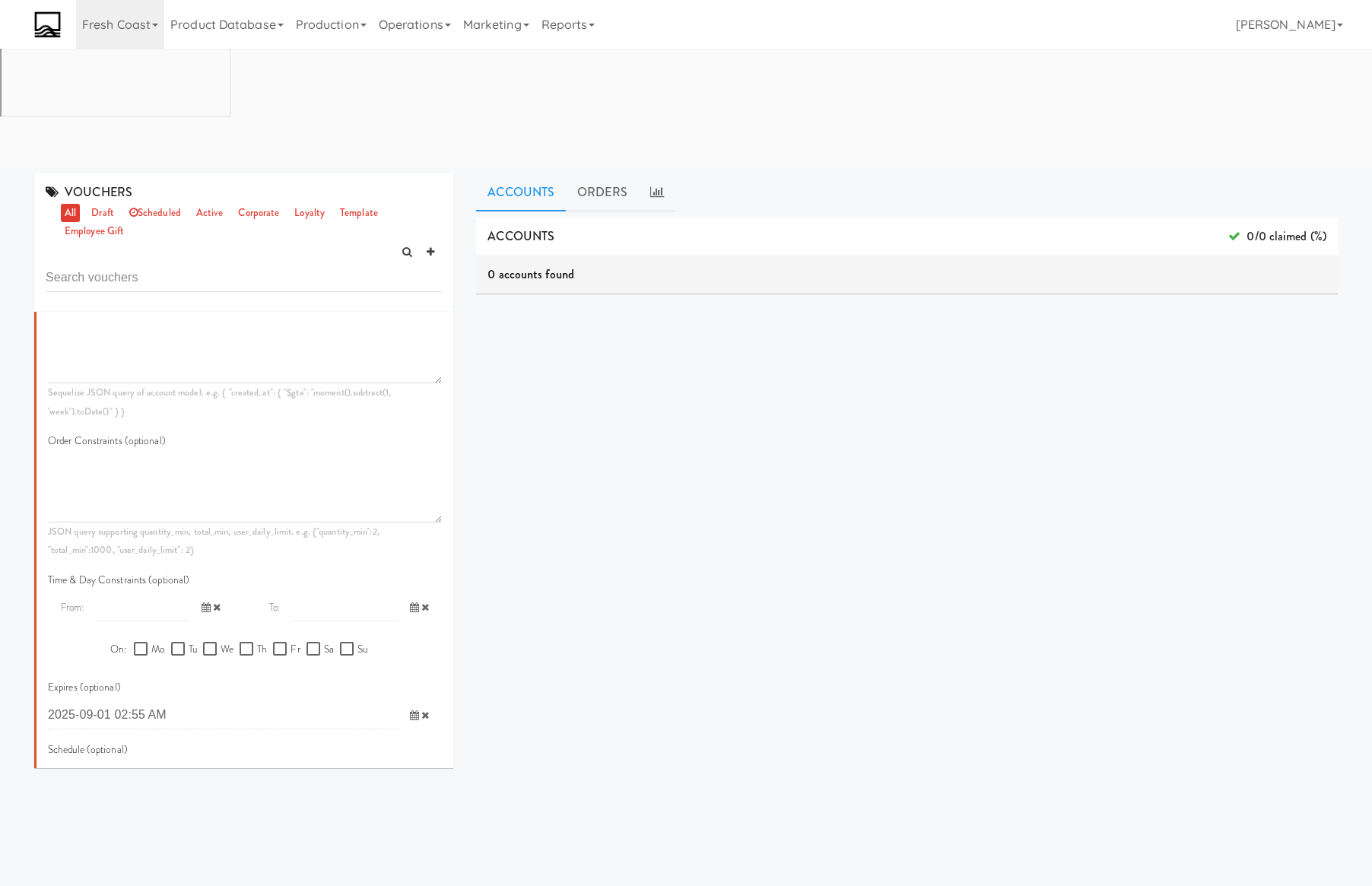
click at [202, 603] on icon at bounding box center [206, 608] width 9 height 10
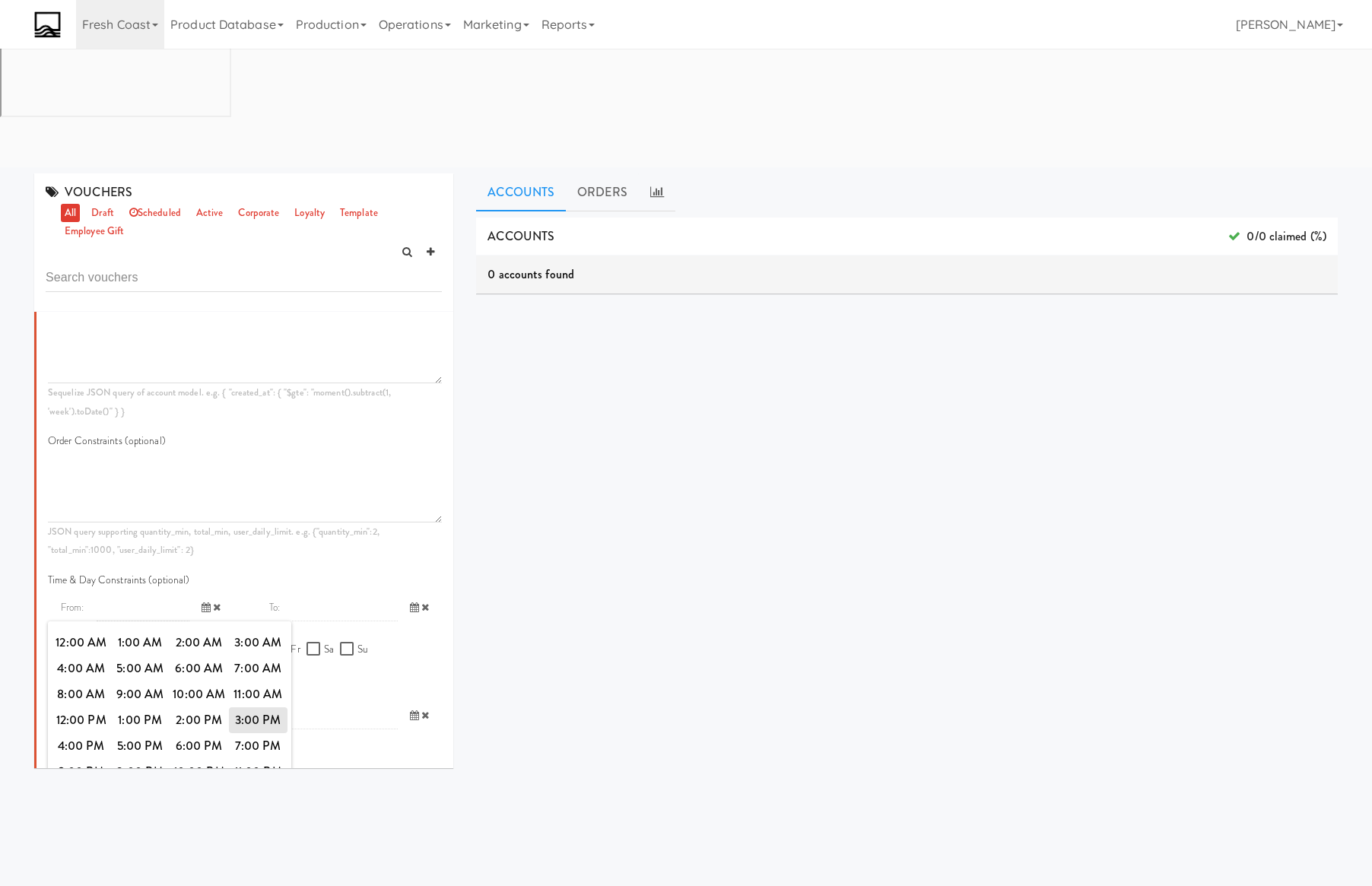
click at [284, 445] on form "Is Template? Special Type - Select a special type - voting loyalty birthday emp…" at bounding box center [245, 304] width 394 height 1150
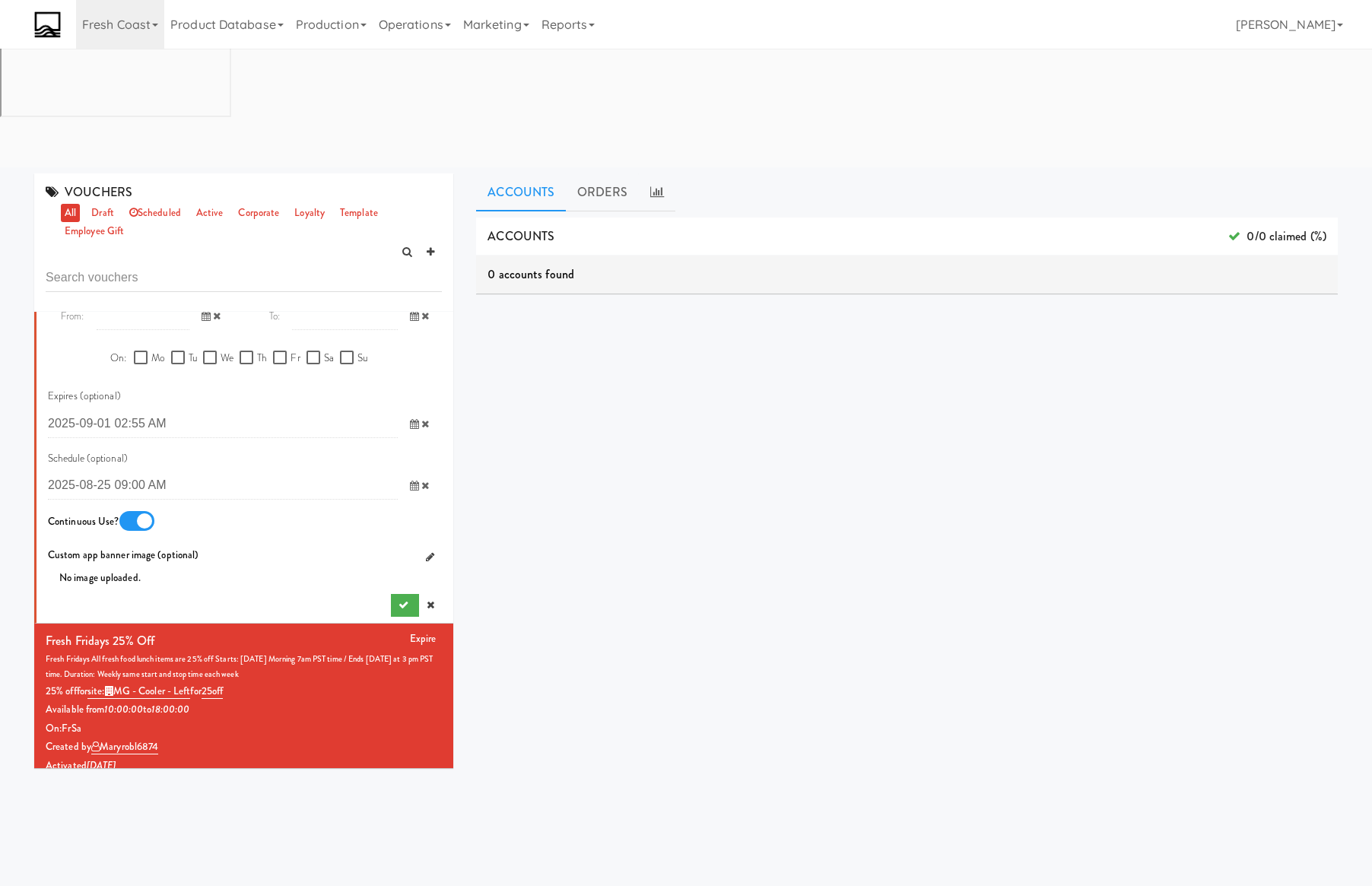
scroll to position [893, 0]
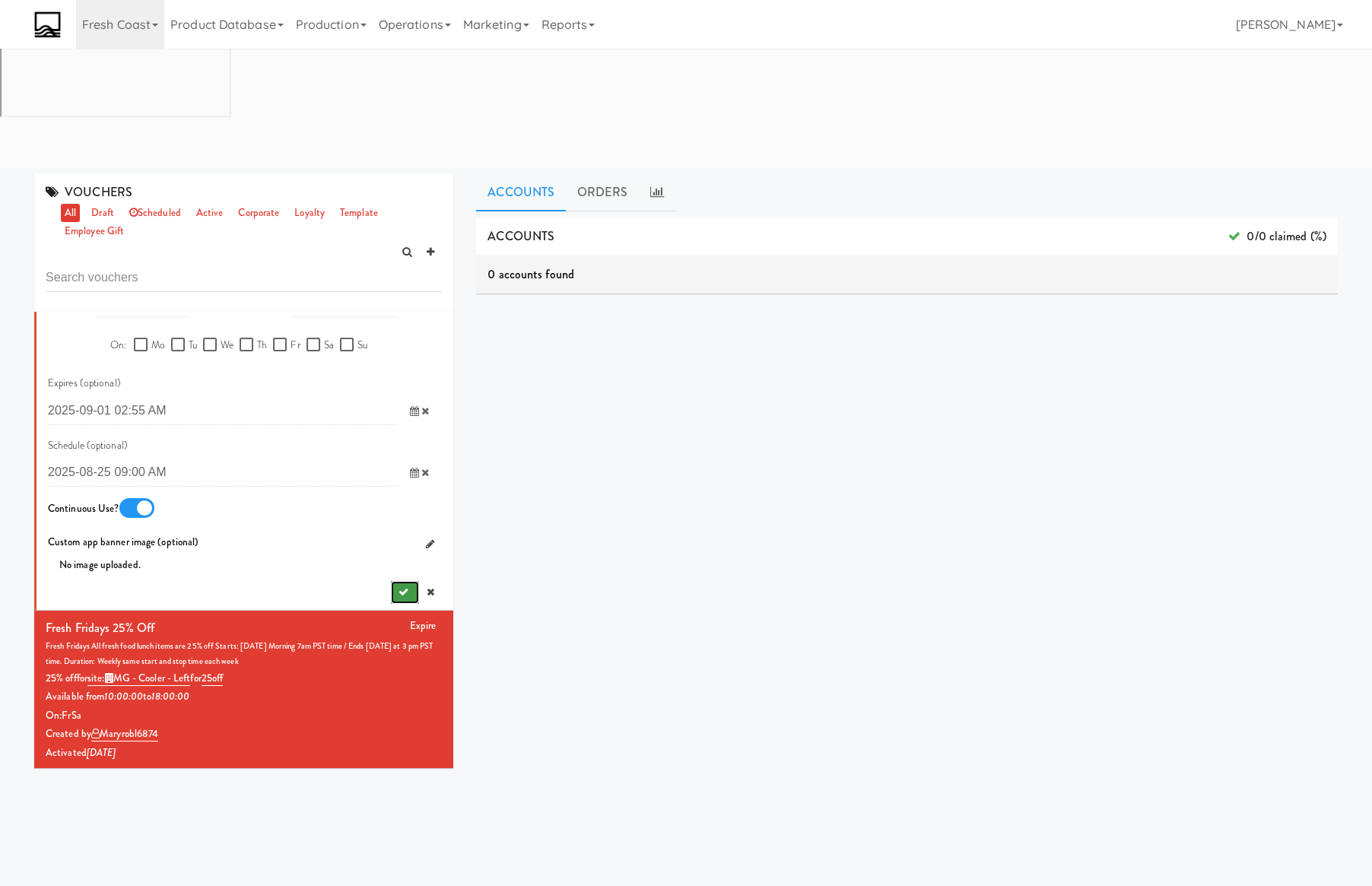
click at [398, 587] on icon "submit" at bounding box center [403, 592] width 10 height 10
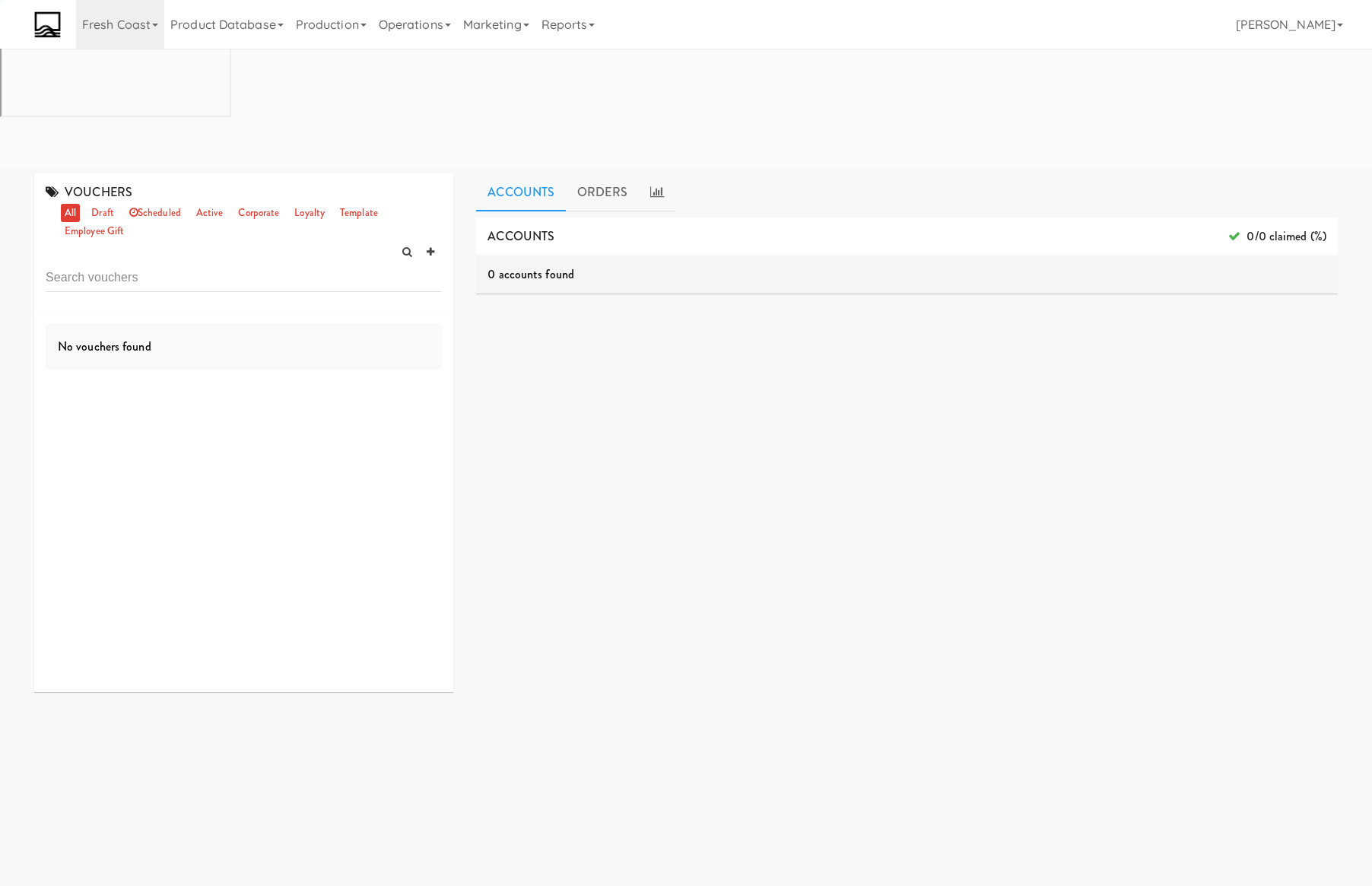
scroll to position [0, 0]
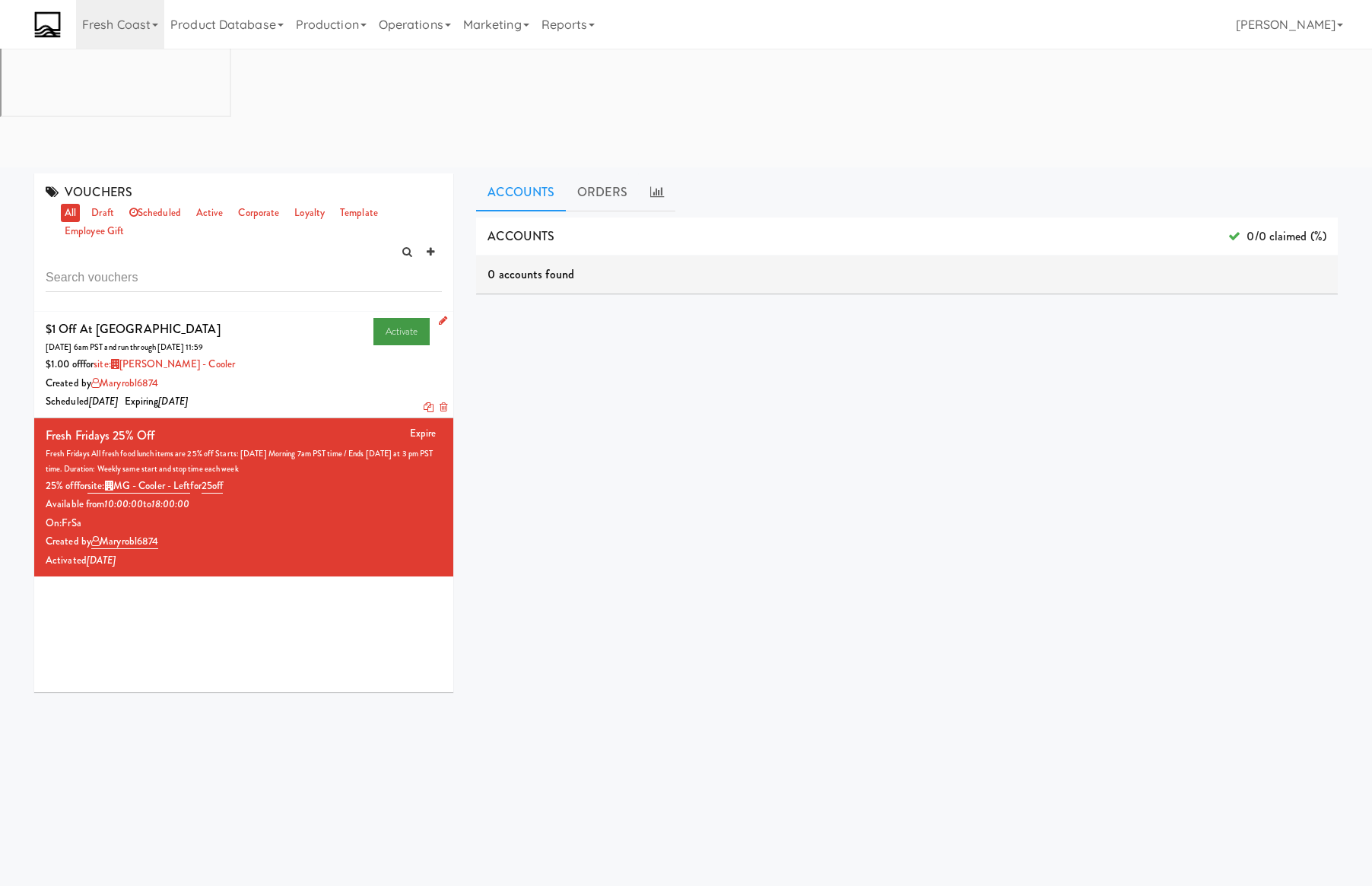
click at [388, 318] on link "Activate" at bounding box center [402, 331] width 57 height 28
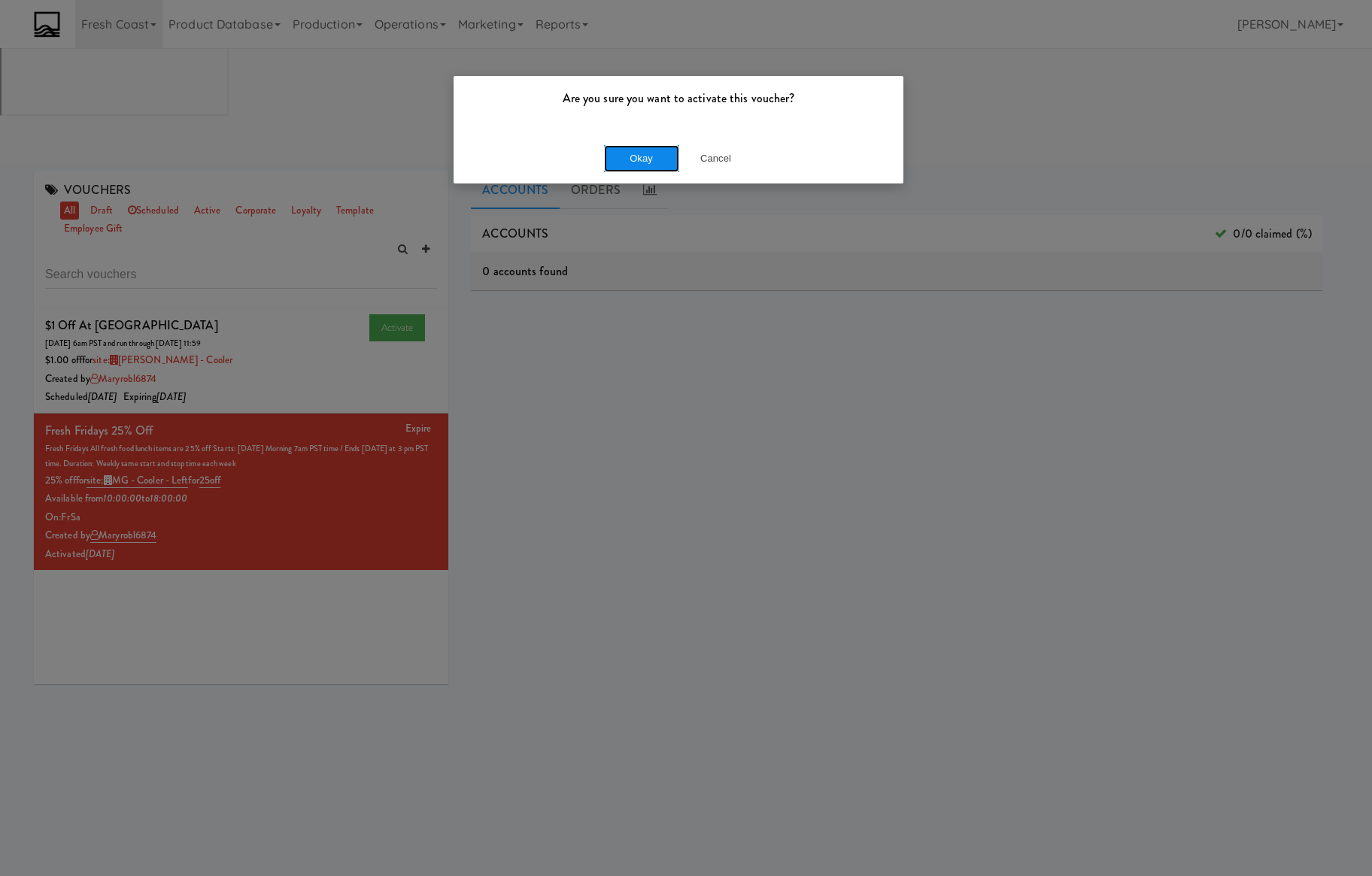
click at [612, 155] on button "Okay" at bounding box center [641, 158] width 75 height 27
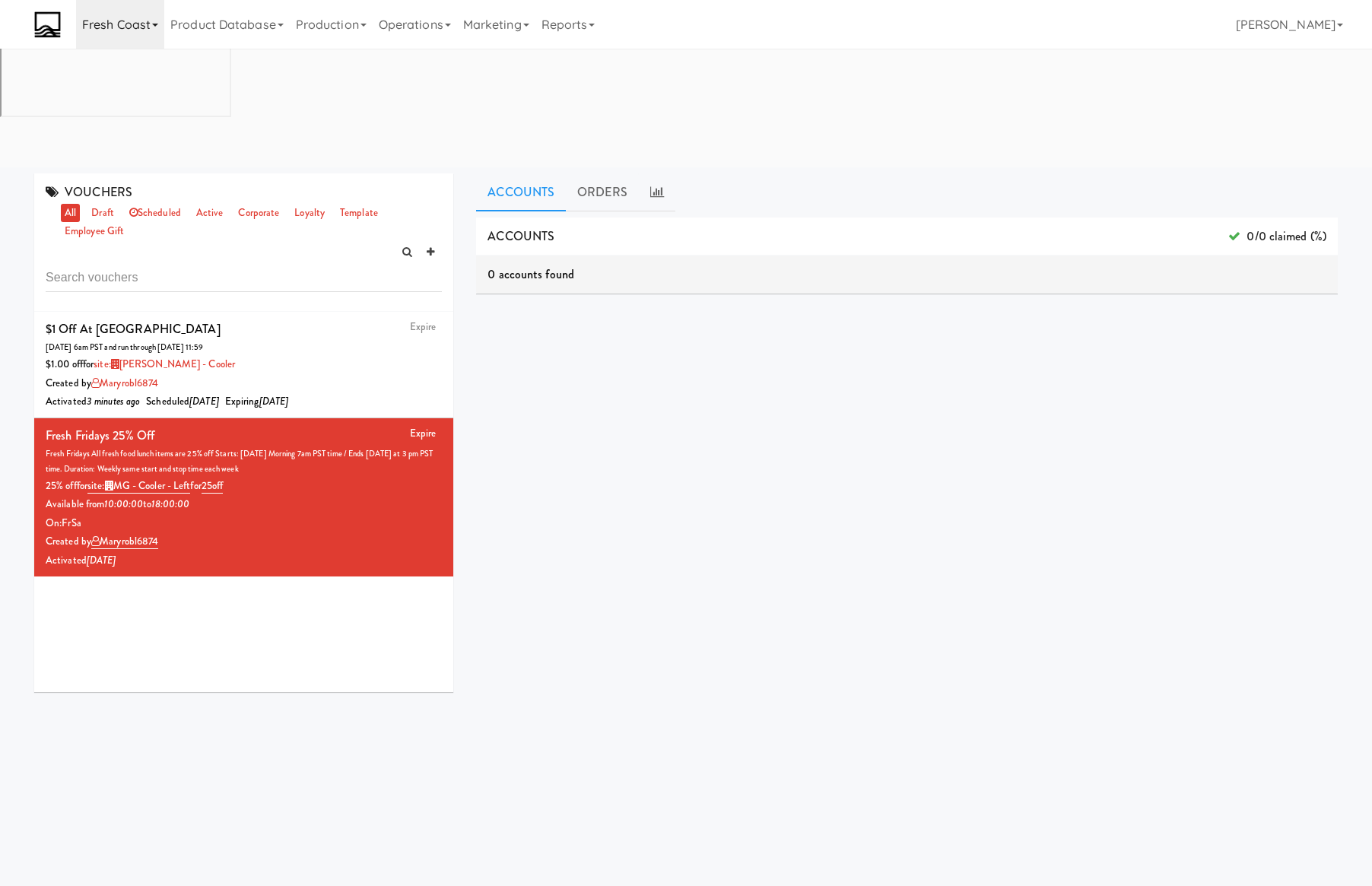
click at [91, 36] on link "Fresh Coast" at bounding box center [120, 24] width 89 height 48
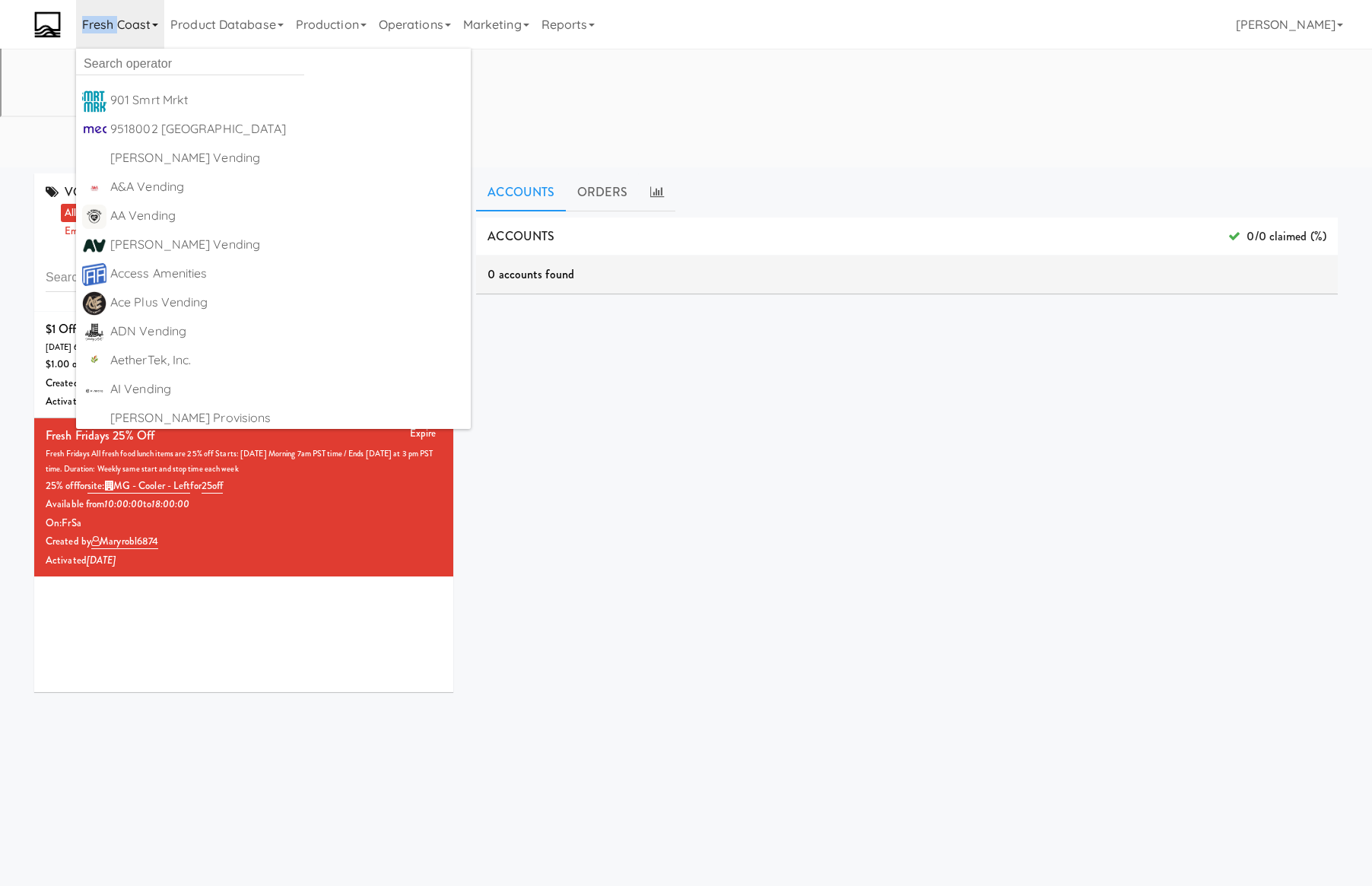
click at [91, 36] on link "Fresh Coast" at bounding box center [120, 24] width 89 height 48
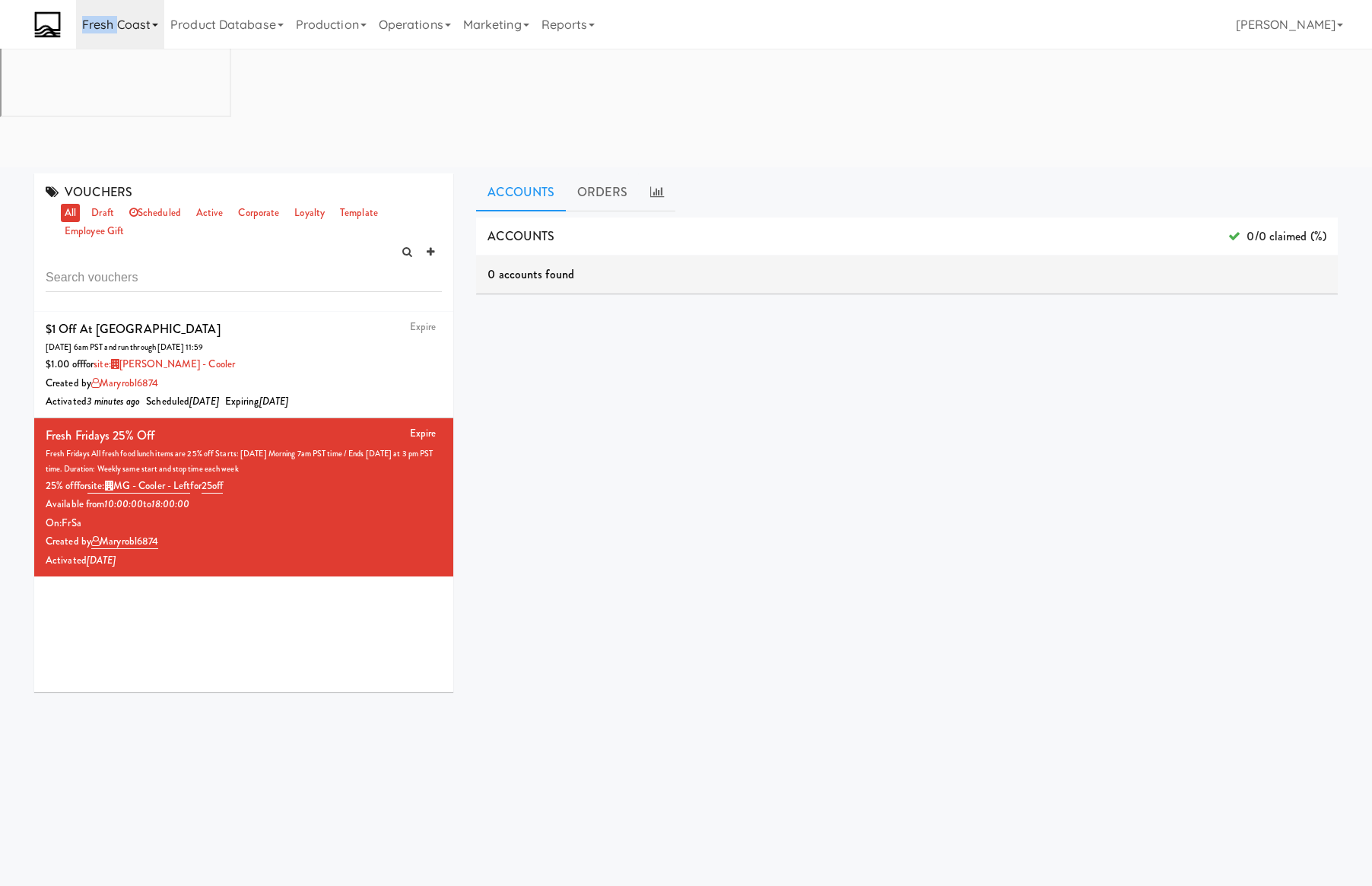
click at [97, 36] on link "Fresh Coast" at bounding box center [120, 24] width 89 height 48
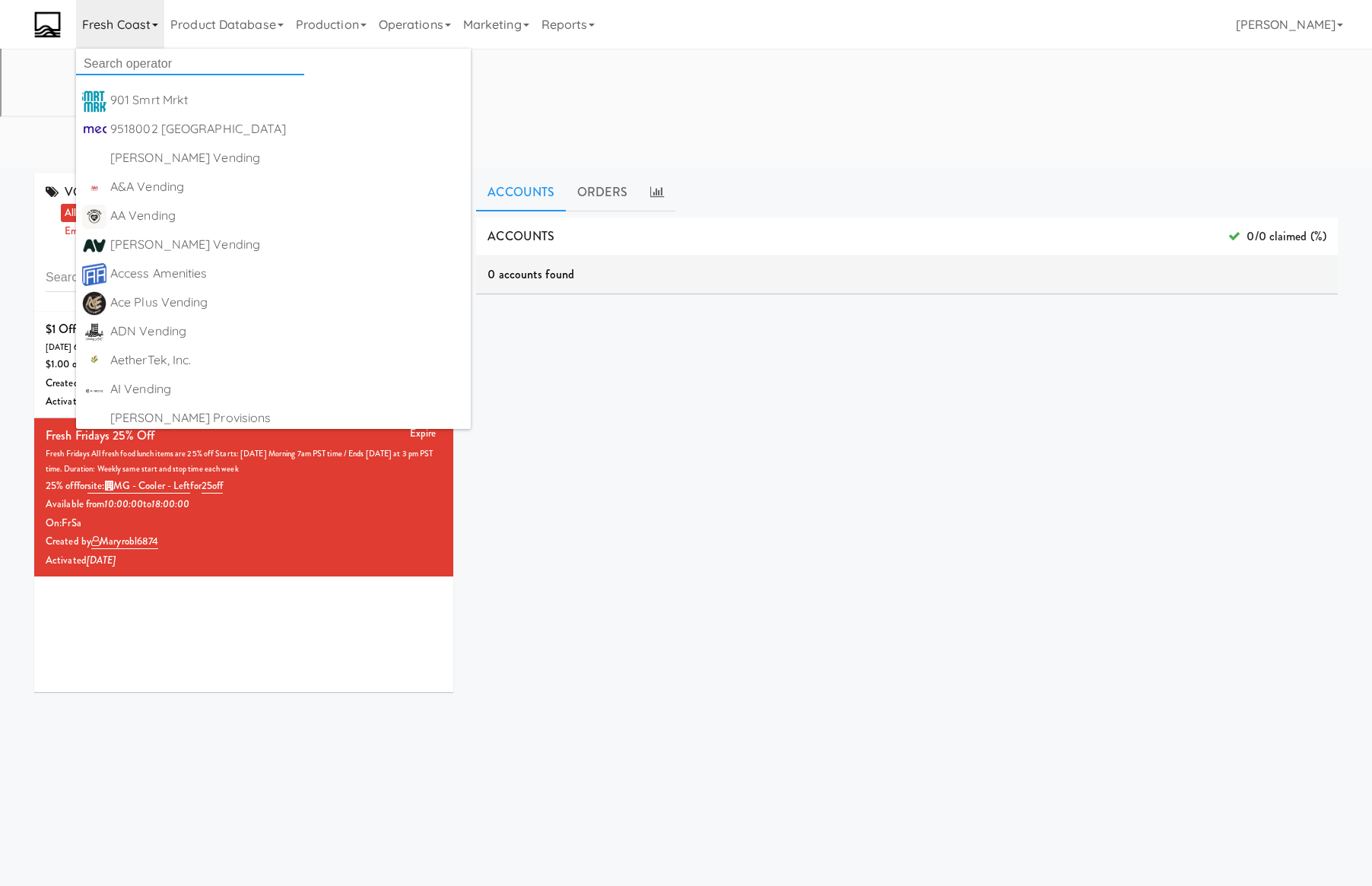
click at [110, 52] on input "text" at bounding box center [190, 63] width 228 height 23
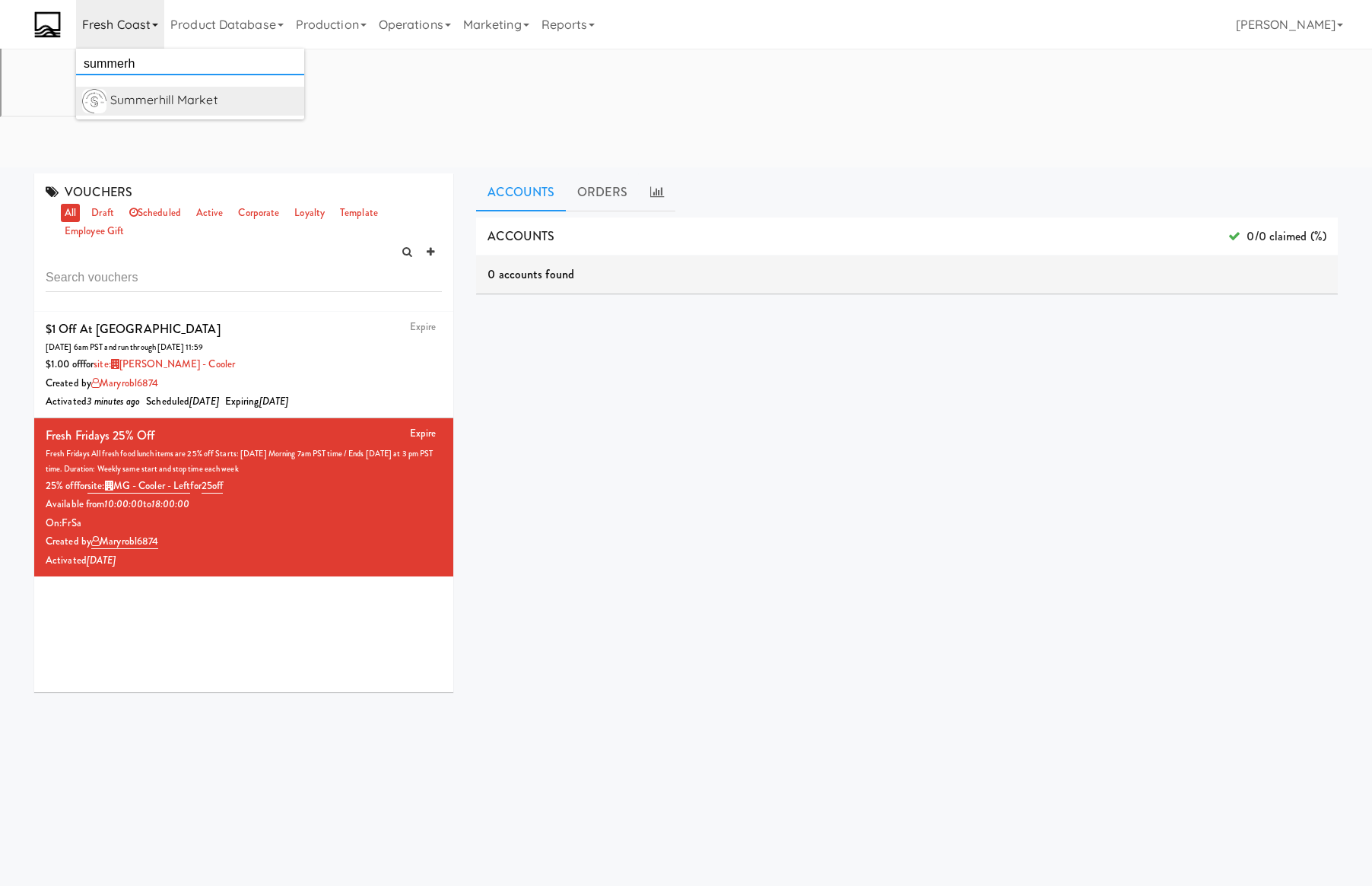
type input "summerh"
click at [196, 98] on div "Summerhill Market" at bounding box center [204, 99] width 188 height 23
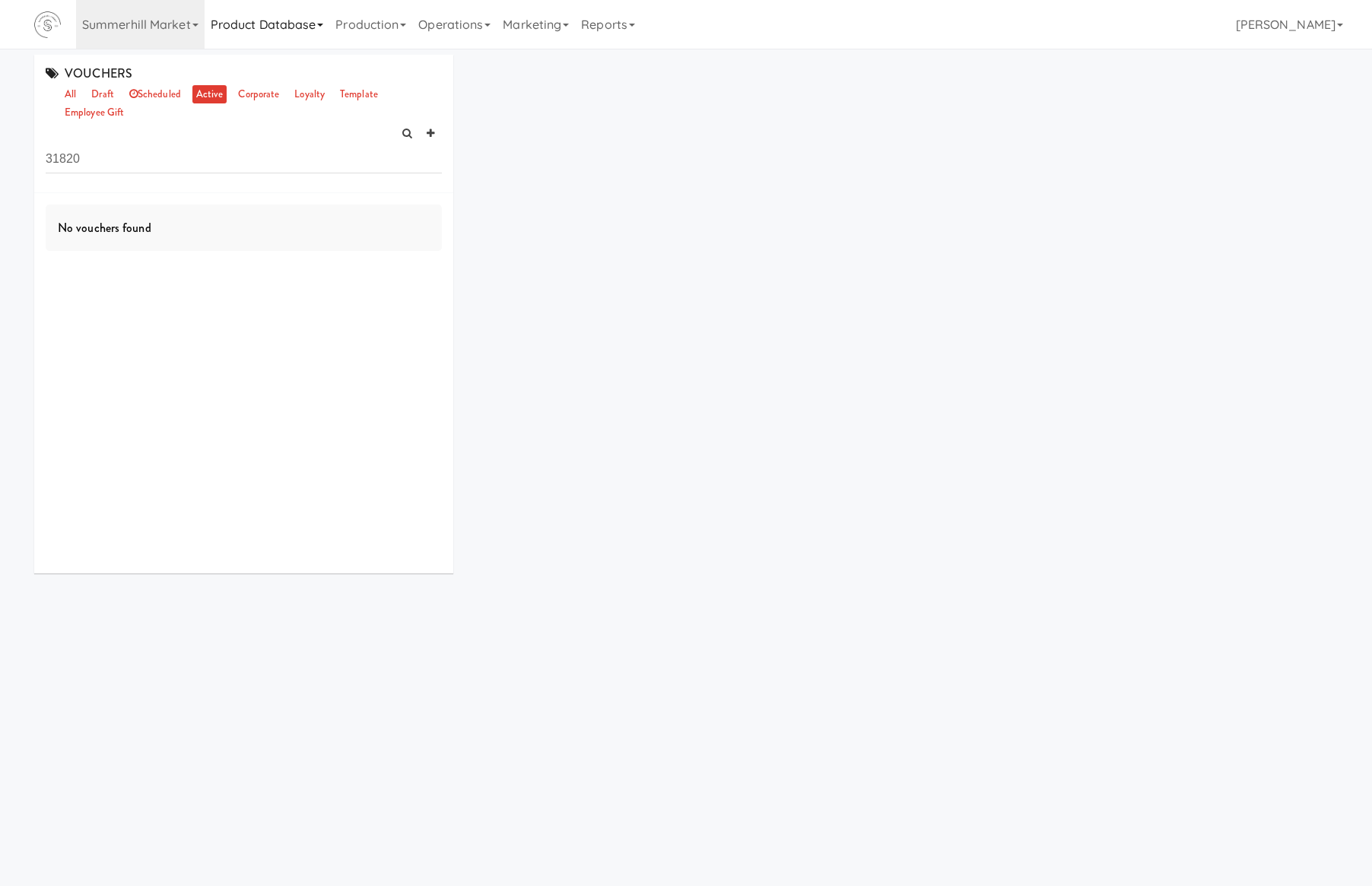
click at [297, 26] on link "Product Database" at bounding box center [268, 24] width 126 height 48
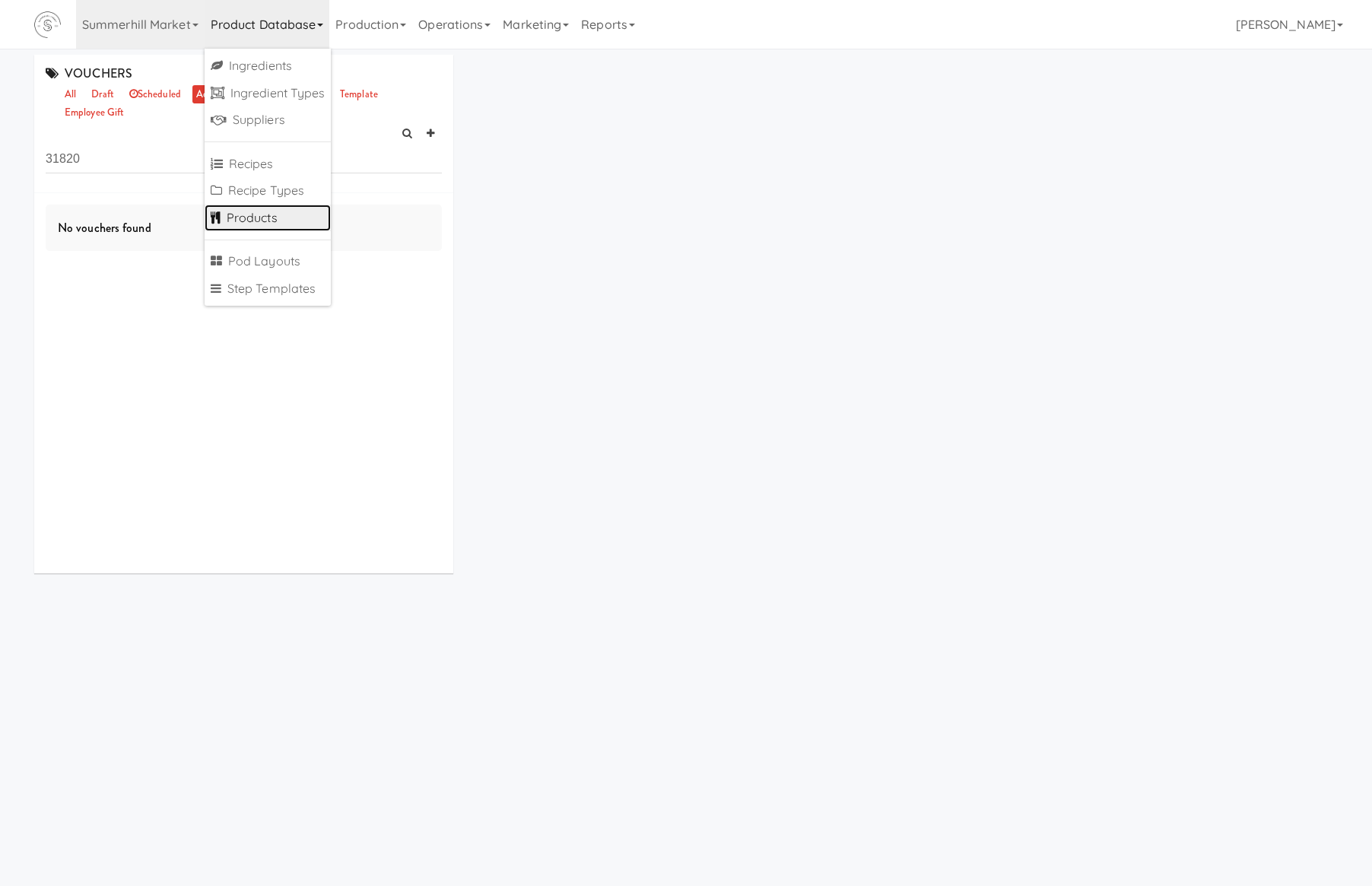
click at [311, 206] on link "Products" at bounding box center [268, 218] width 127 height 28
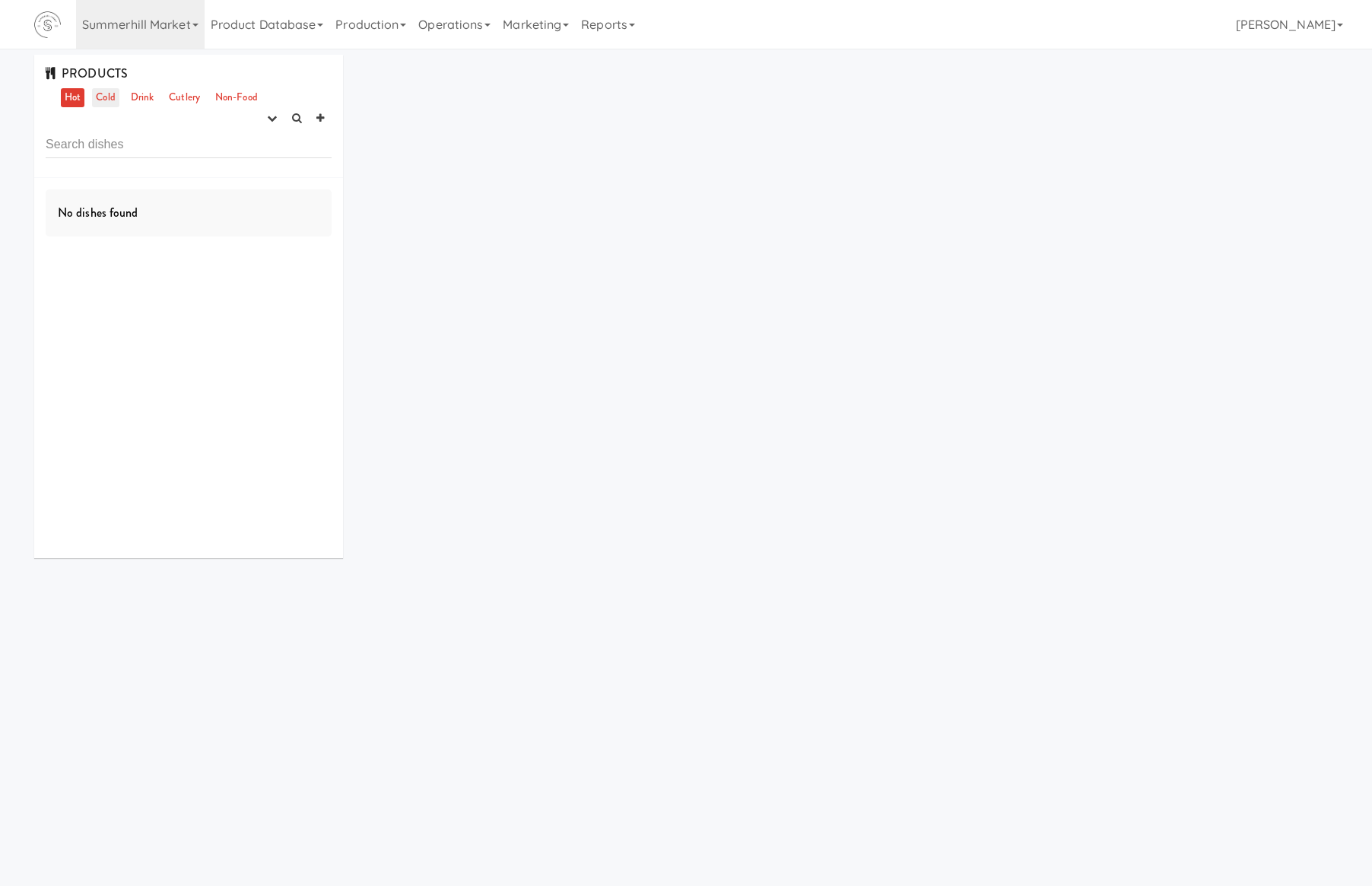
click at [116, 99] on link "Cold" at bounding box center [105, 97] width 27 height 19
click at [265, 123] on button "button" at bounding box center [272, 118] width 26 height 23
click at [256, 152] on link "experimenting" at bounding box center [224, 148] width 122 height 28
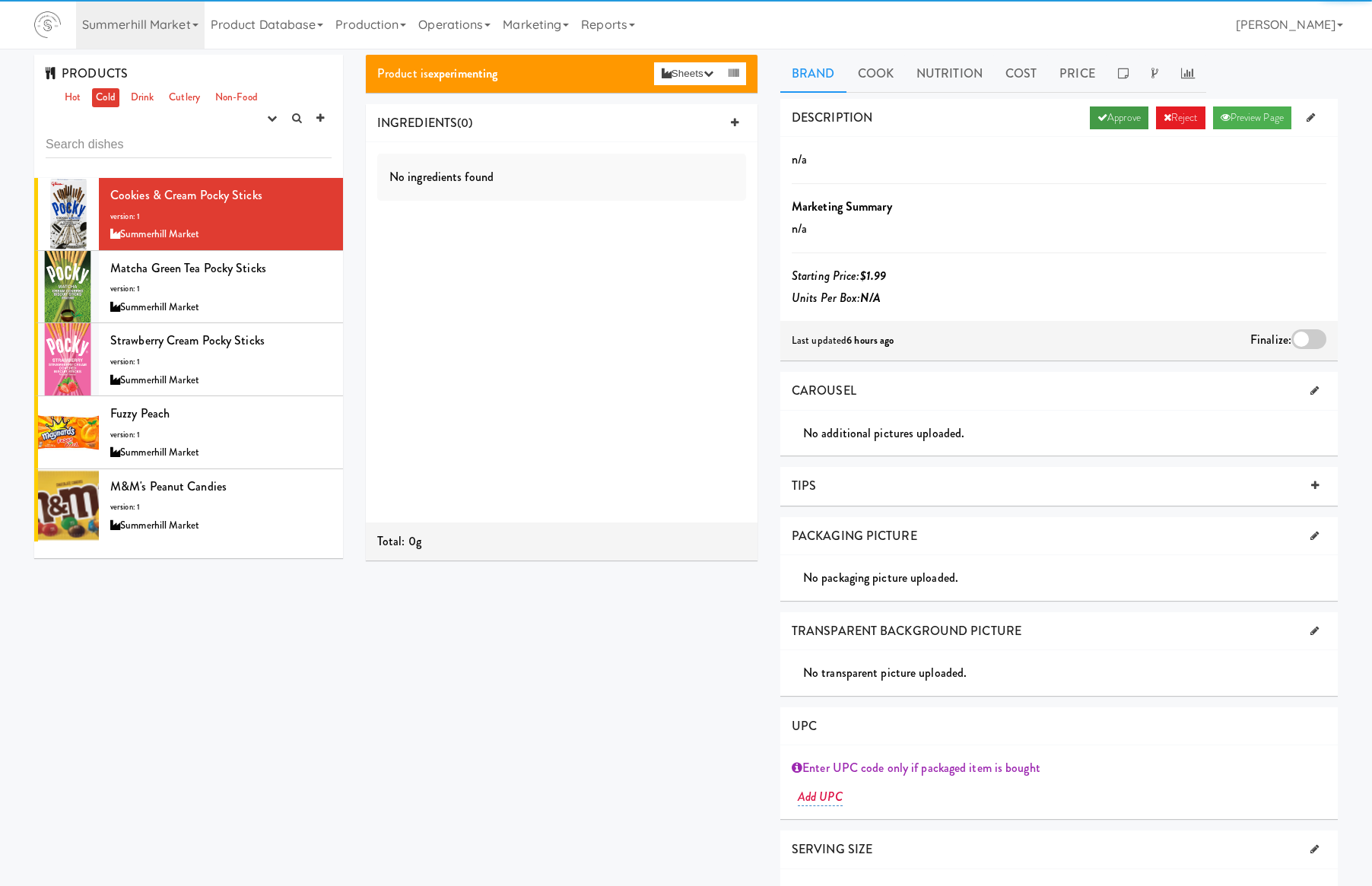
click at [1090, 126] on link "Approve" at bounding box center [1119, 117] width 59 height 23
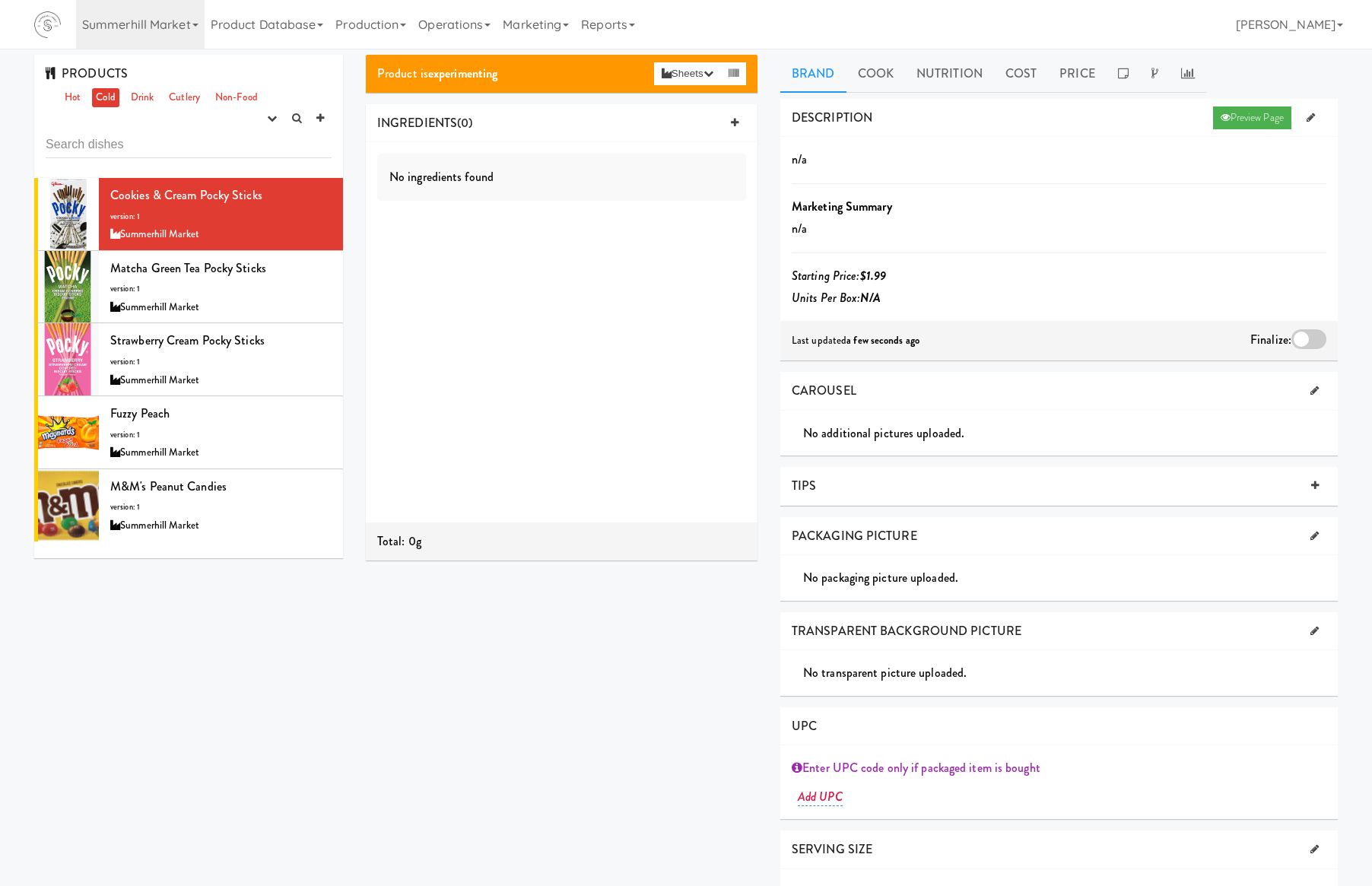
click at [1304, 347] on div at bounding box center [1309, 339] width 35 height 20
click at [0, 0] on input "checkbox" at bounding box center [0, 0] width 0 height 0
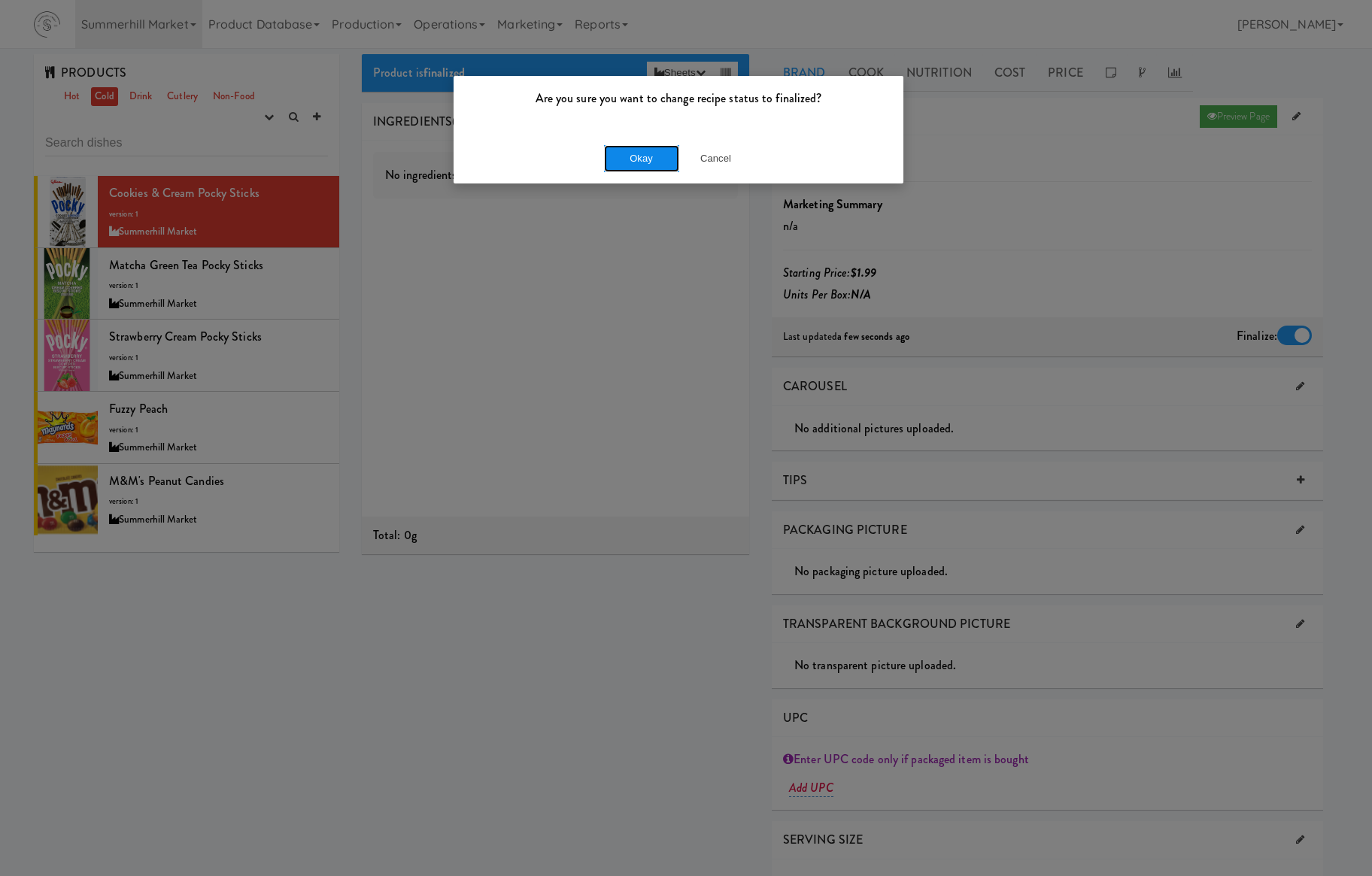
click at [635, 155] on button "Okay" at bounding box center [641, 158] width 75 height 27
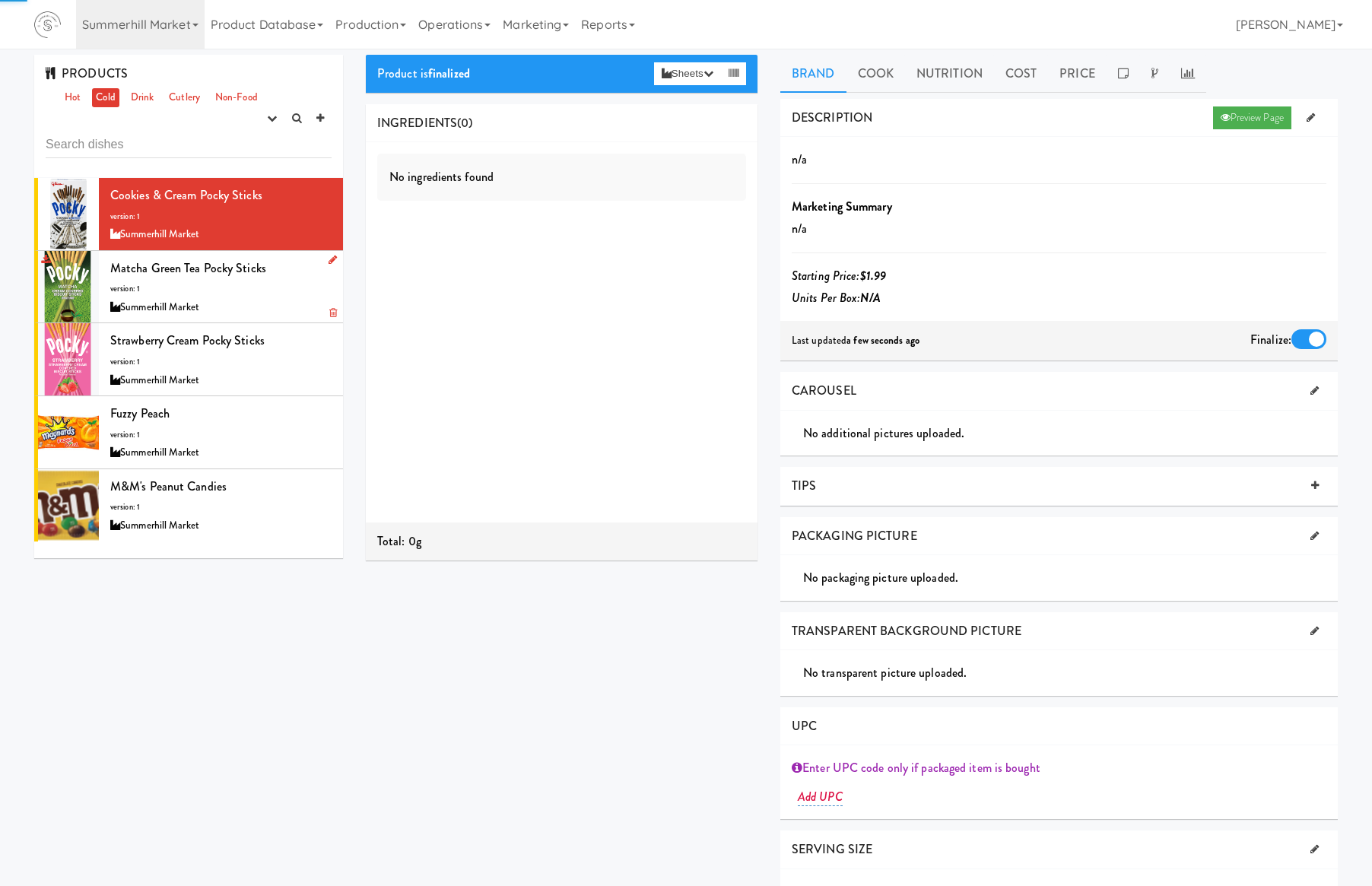
click at [311, 287] on div "Matcha Green Tea Pocky Sticks version: 1 Summerhill Market" at bounding box center [220, 286] width 221 height 60
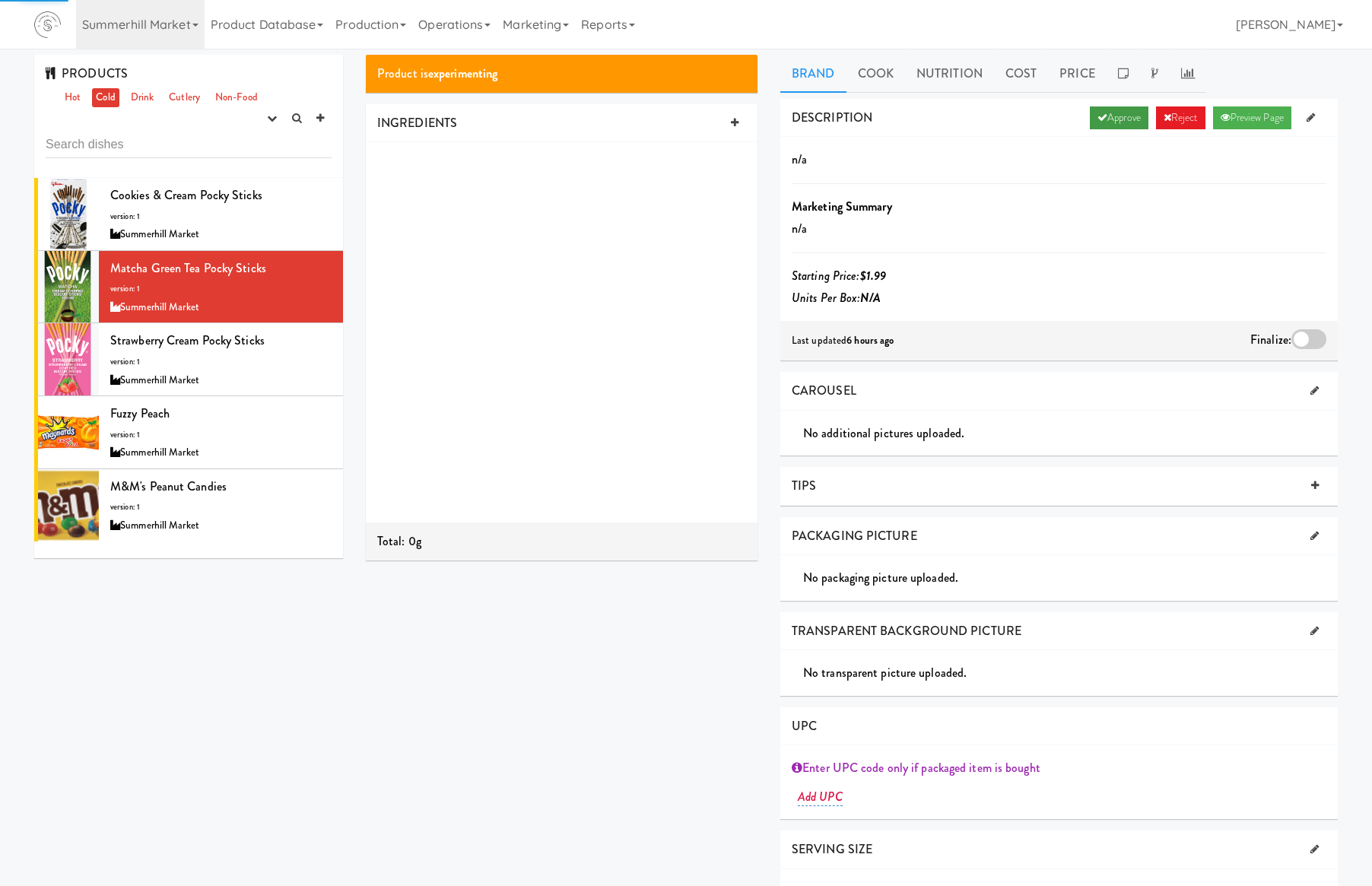
click at [1133, 116] on link "Approve" at bounding box center [1119, 117] width 59 height 23
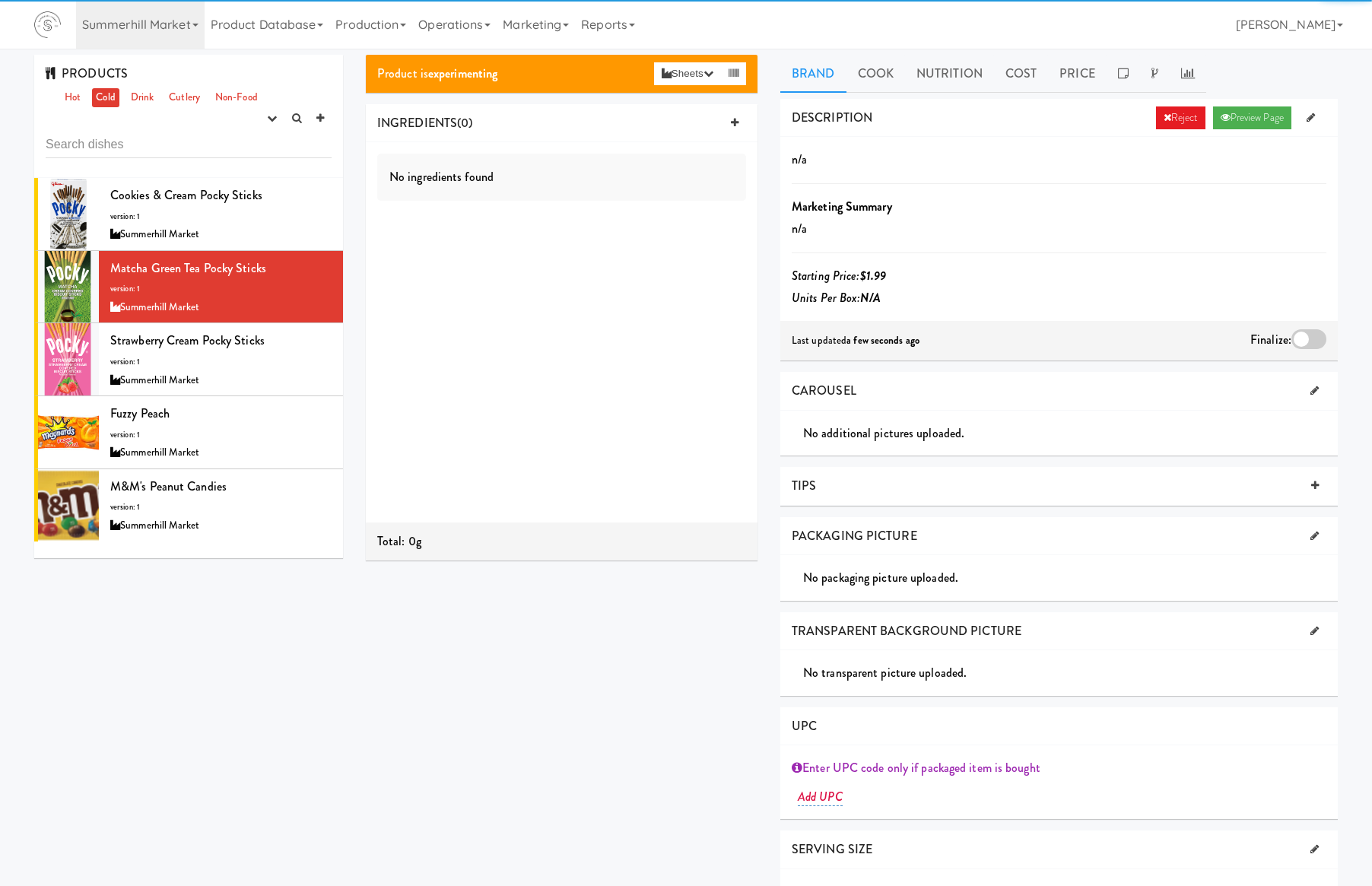
click at [1303, 336] on div at bounding box center [1309, 339] width 35 height 20
click at [0, 0] on input "checkbox" at bounding box center [0, 0] width 0 height 0
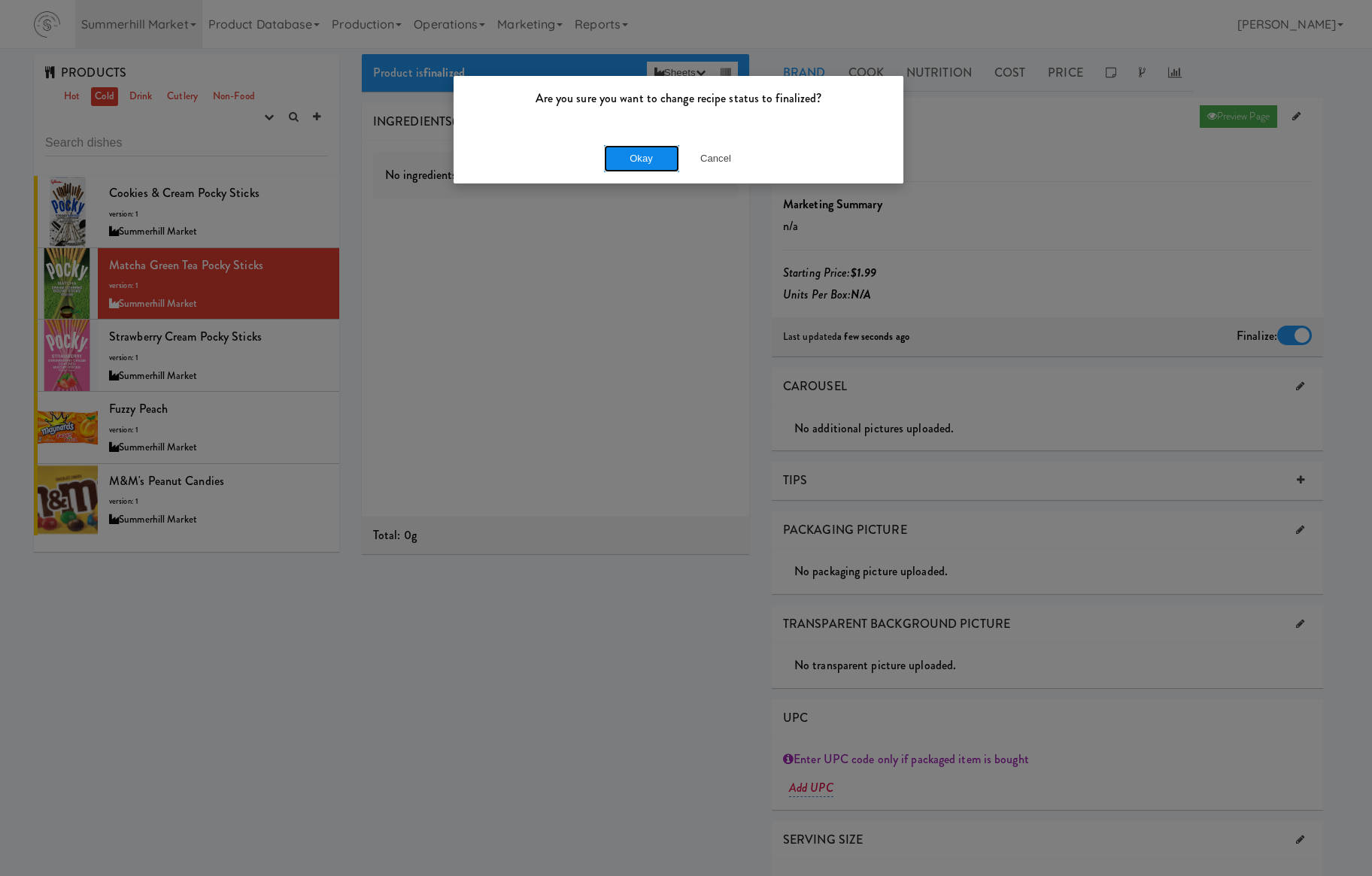
click at [642, 155] on button "Okay" at bounding box center [641, 158] width 75 height 27
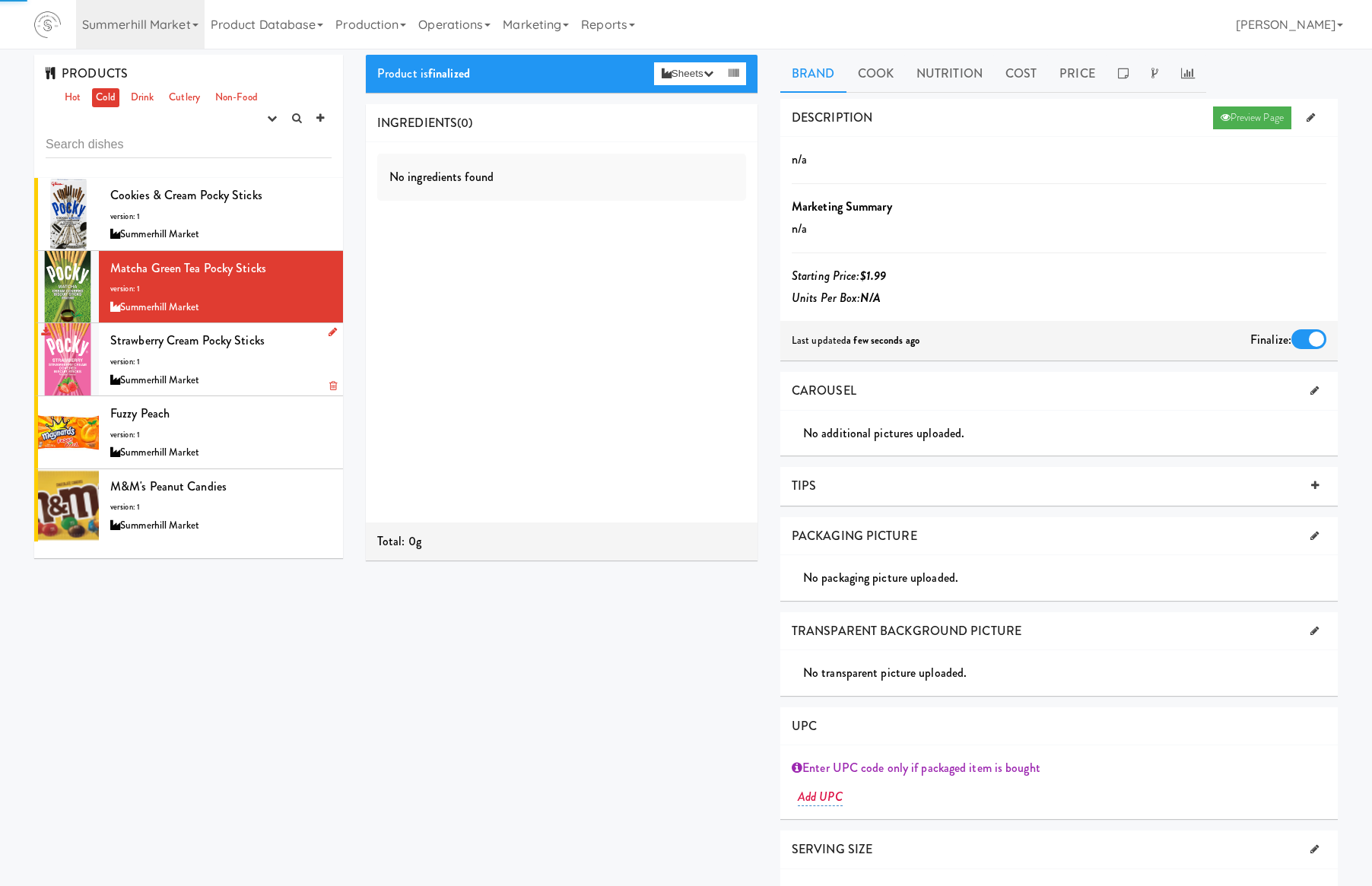
click at [321, 361] on li "Strawberry Cream Pocky Sticks version: 1 Summerhill Market" at bounding box center [189, 360] width 309 height 73
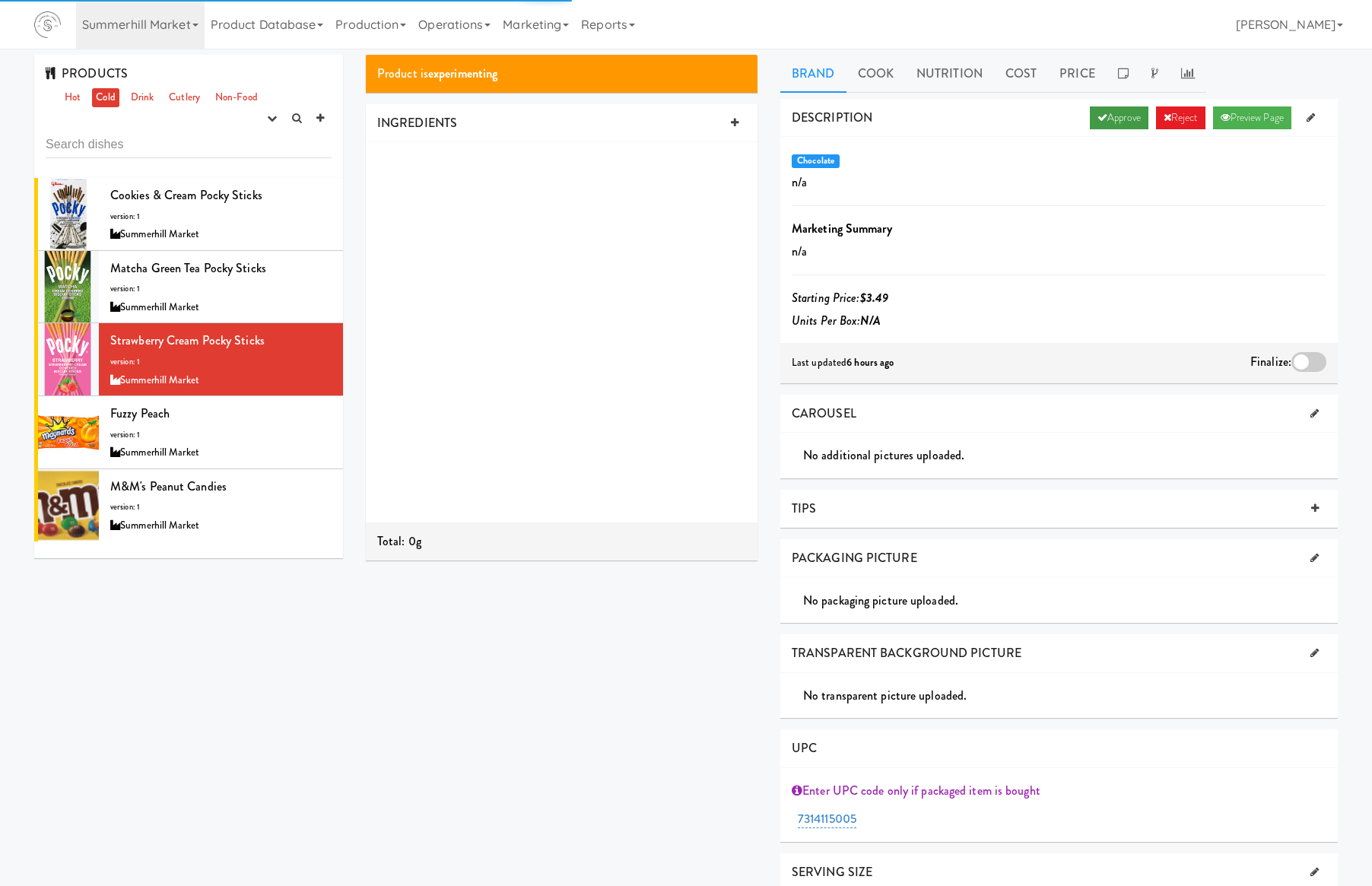
click at [1118, 117] on link "Approve" at bounding box center [1119, 117] width 59 height 23
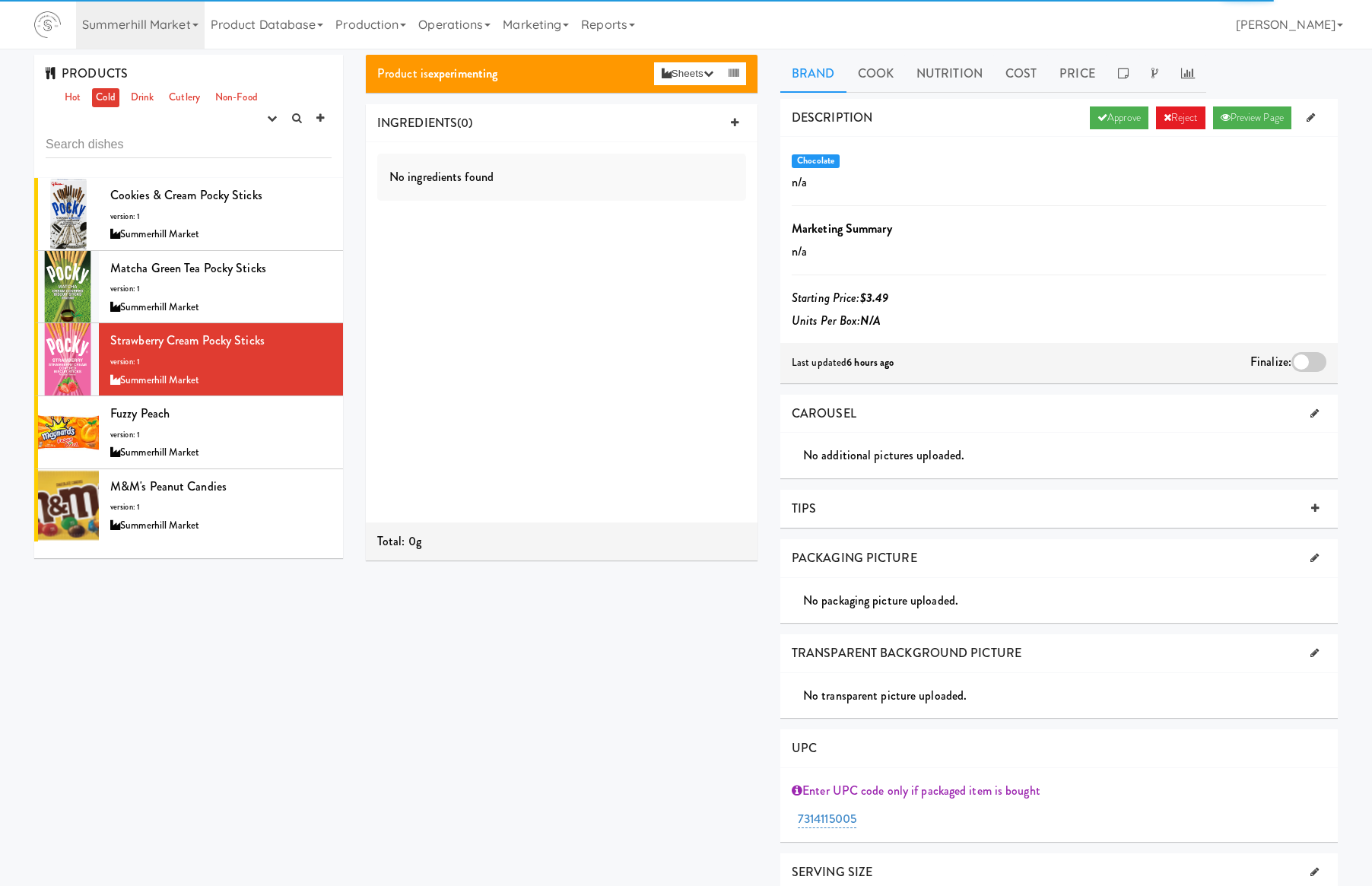
click at [1302, 359] on div at bounding box center [1309, 362] width 35 height 20
click at [0, 0] on input "checkbox" at bounding box center [0, 0] width 0 height 0
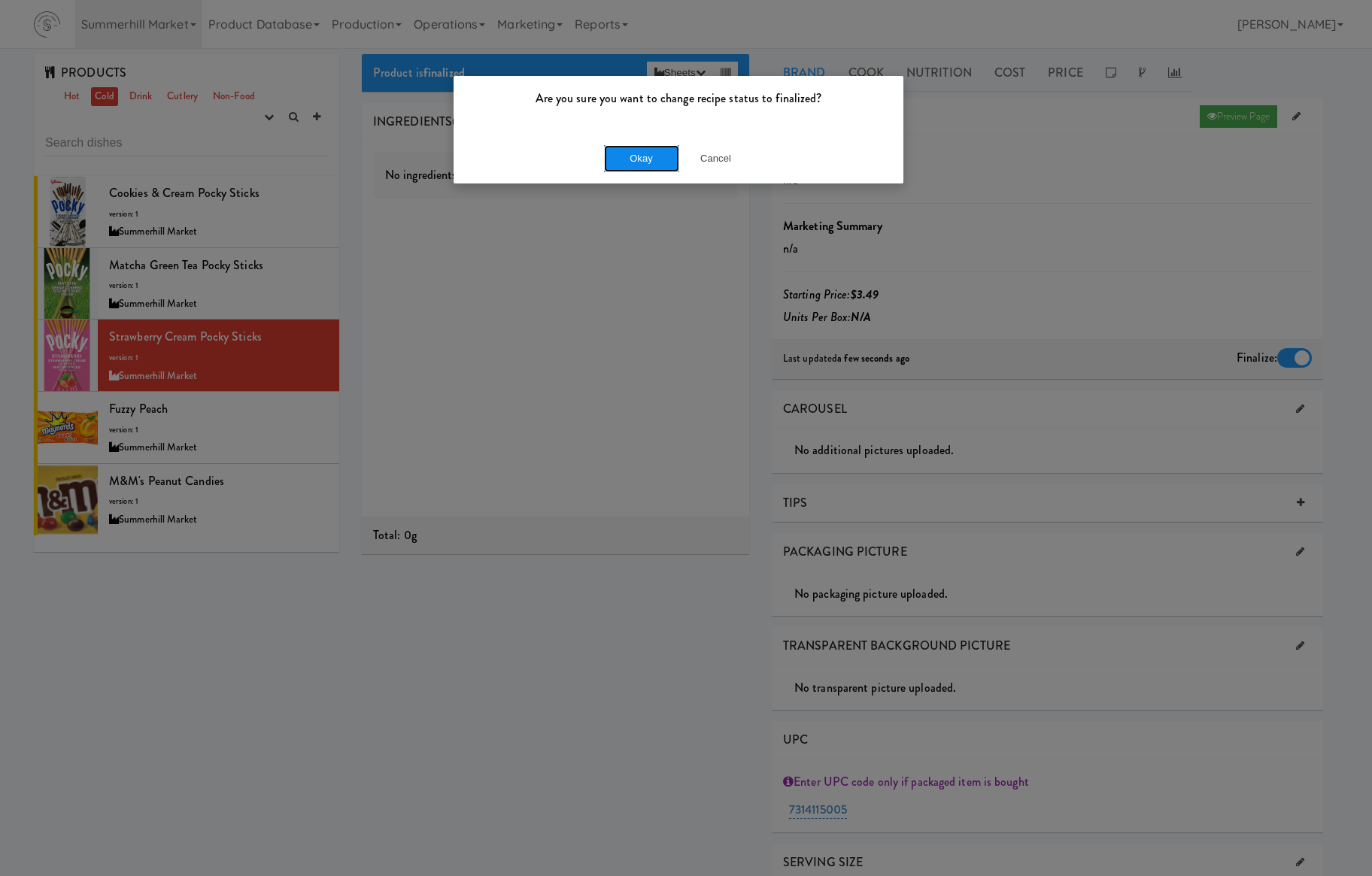
click at [648, 157] on button "Okay" at bounding box center [641, 158] width 75 height 27
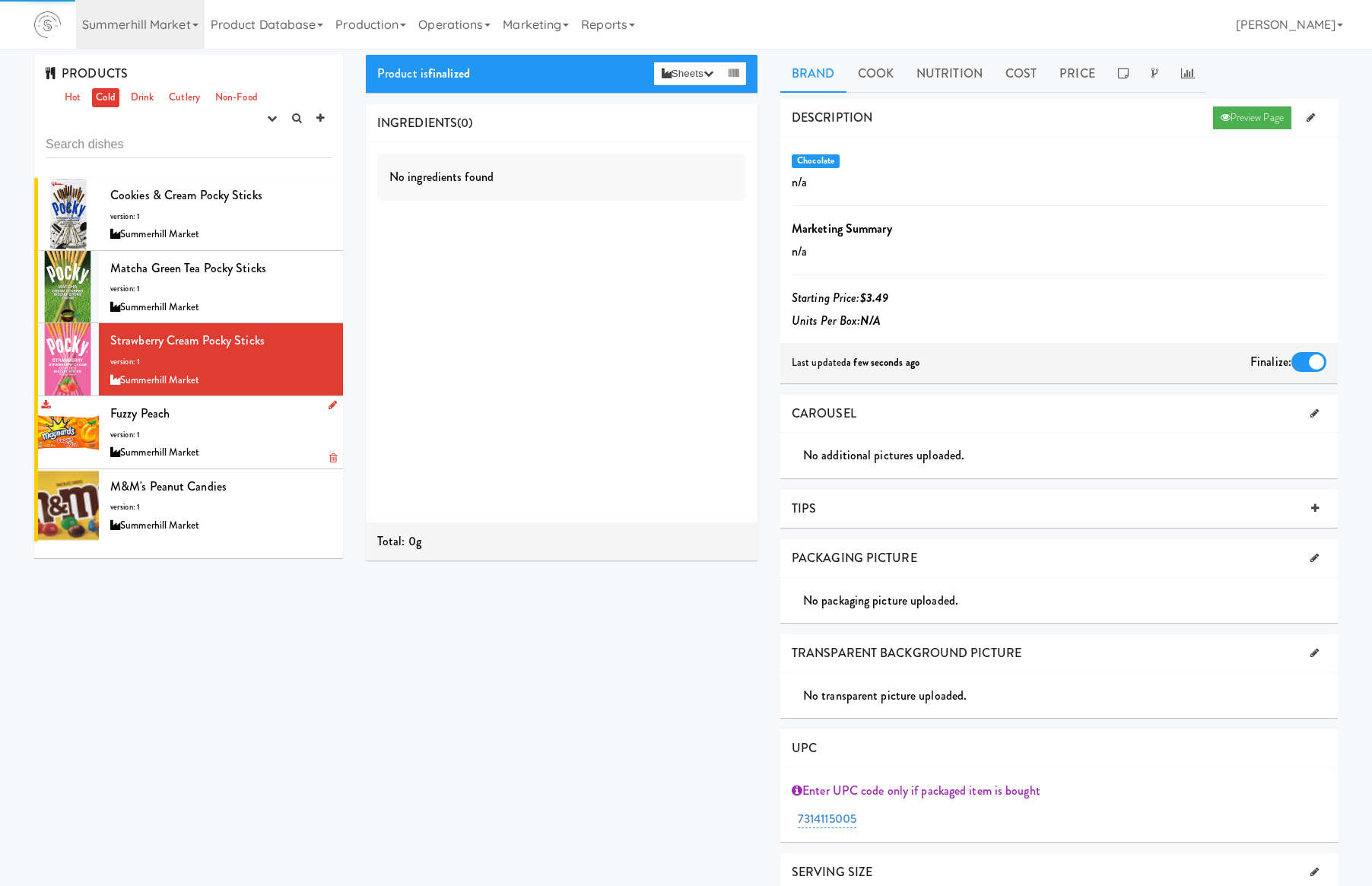
click at [297, 429] on div "Fuzzy Peach version: 1 Summerhill Market" at bounding box center [220, 432] width 221 height 60
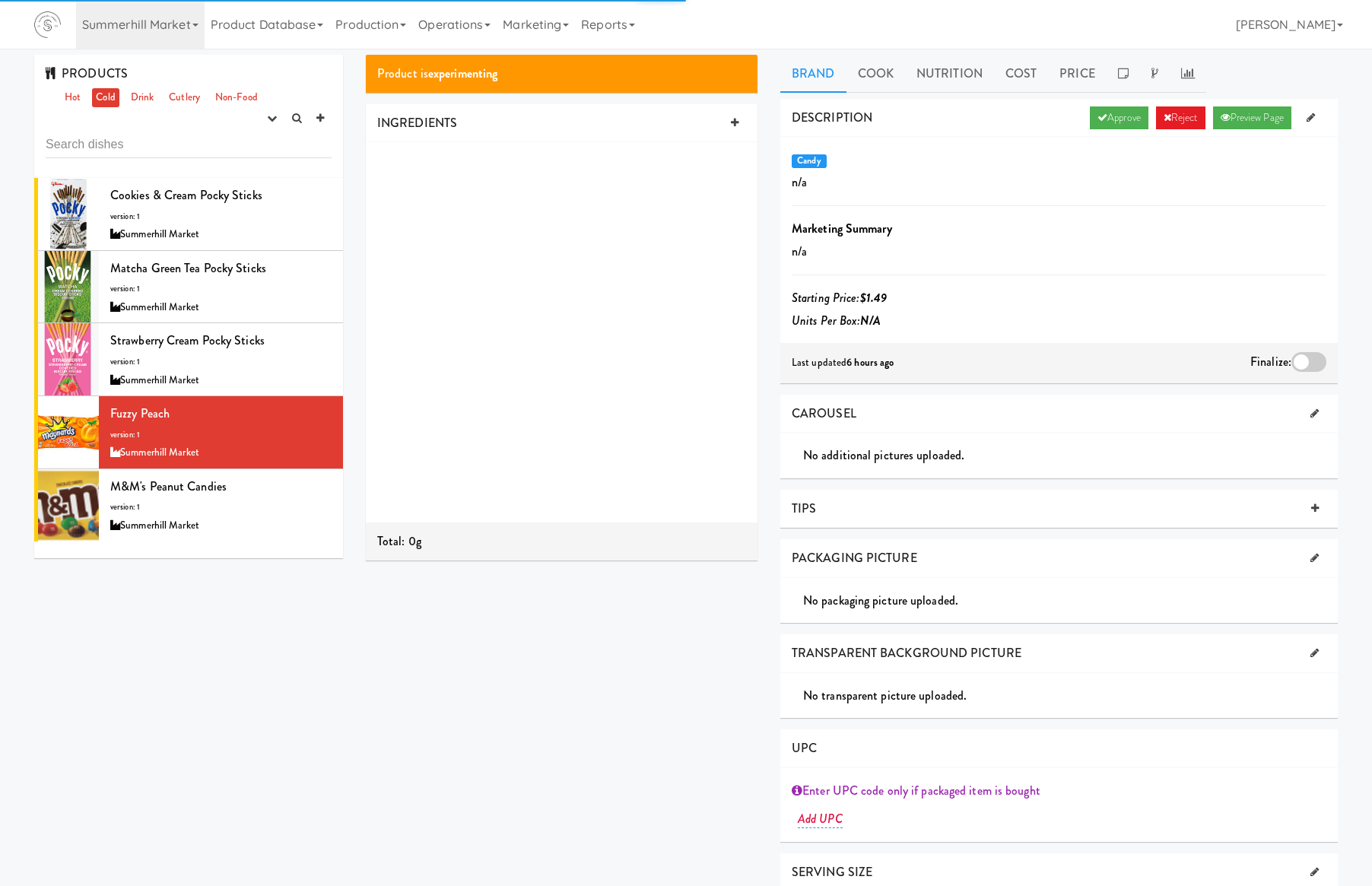
drag, startPoint x: 1102, startPoint y: 114, endPoint x: 1154, endPoint y: 169, distance: 75.7
click at [1103, 114] on link "Approve" at bounding box center [1119, 117] width 59 height 23
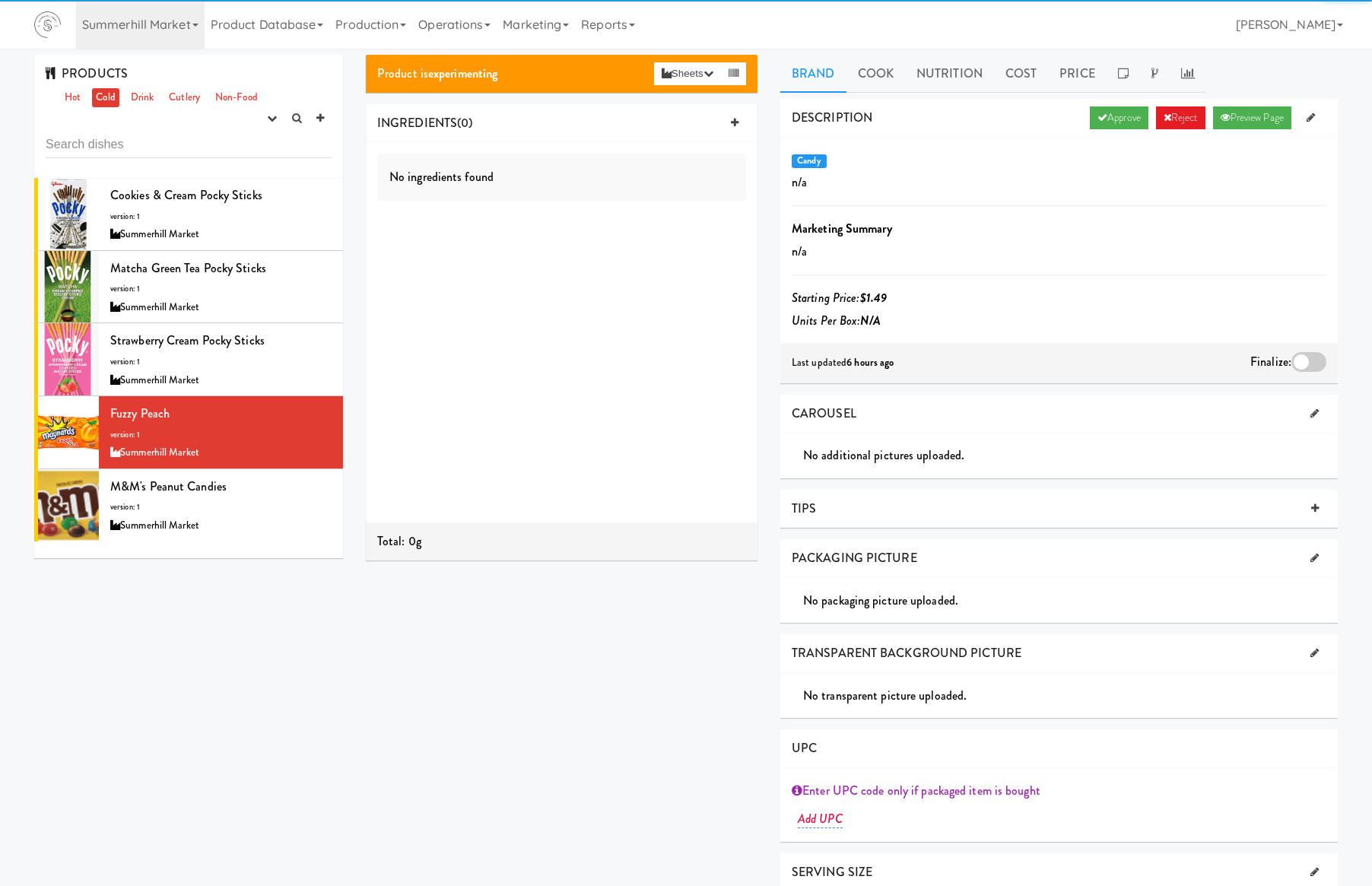
click at [1309, 364] on div at bounding box center [1309, 362] width 35 height 20
click at [0, 0] on input "checkbox" at bounding box center [0, 0] width 0 height 0
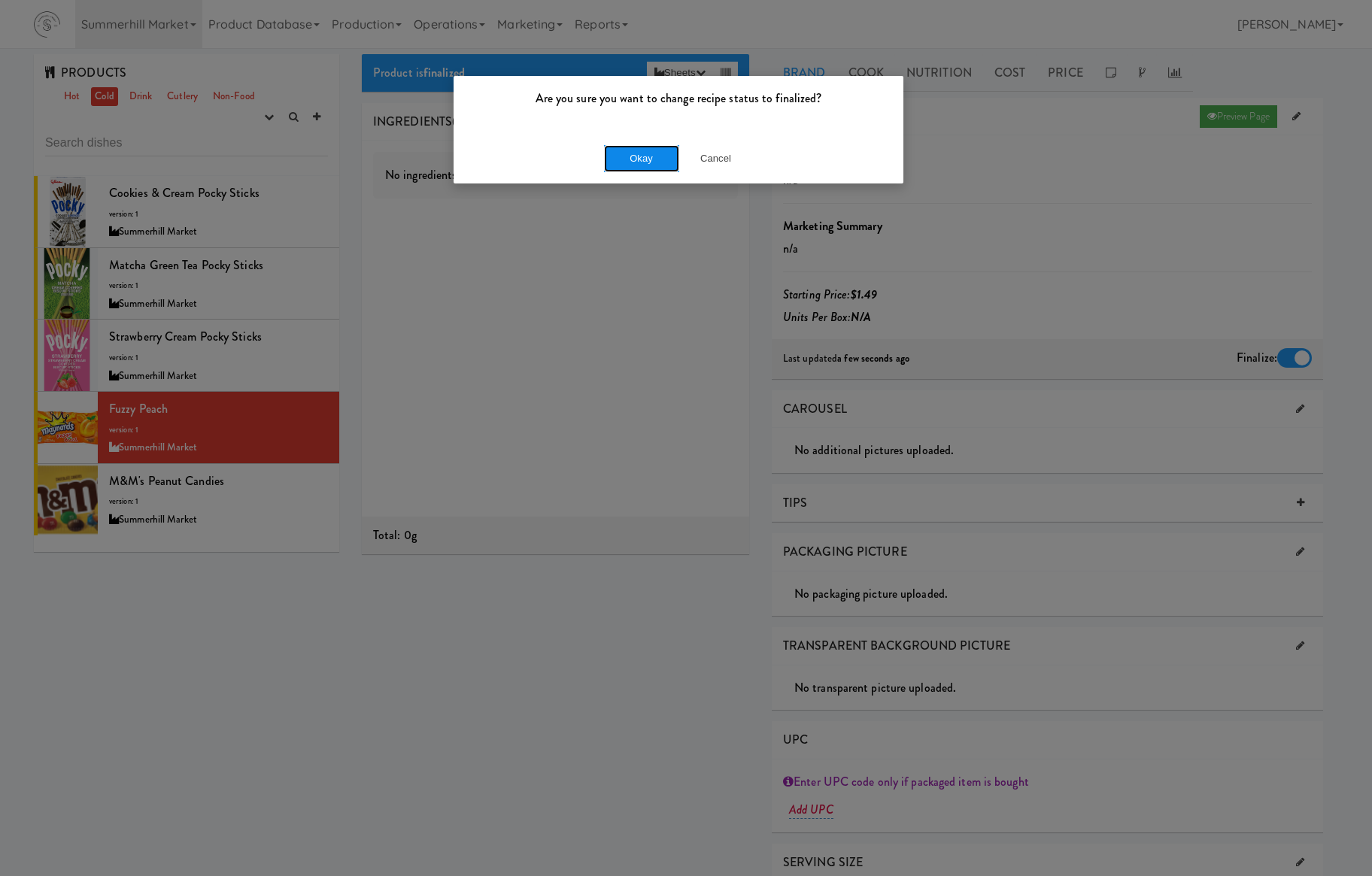
click at [663, 162] on button "Okay" at bounding box center [641, 158] width 75 height 27
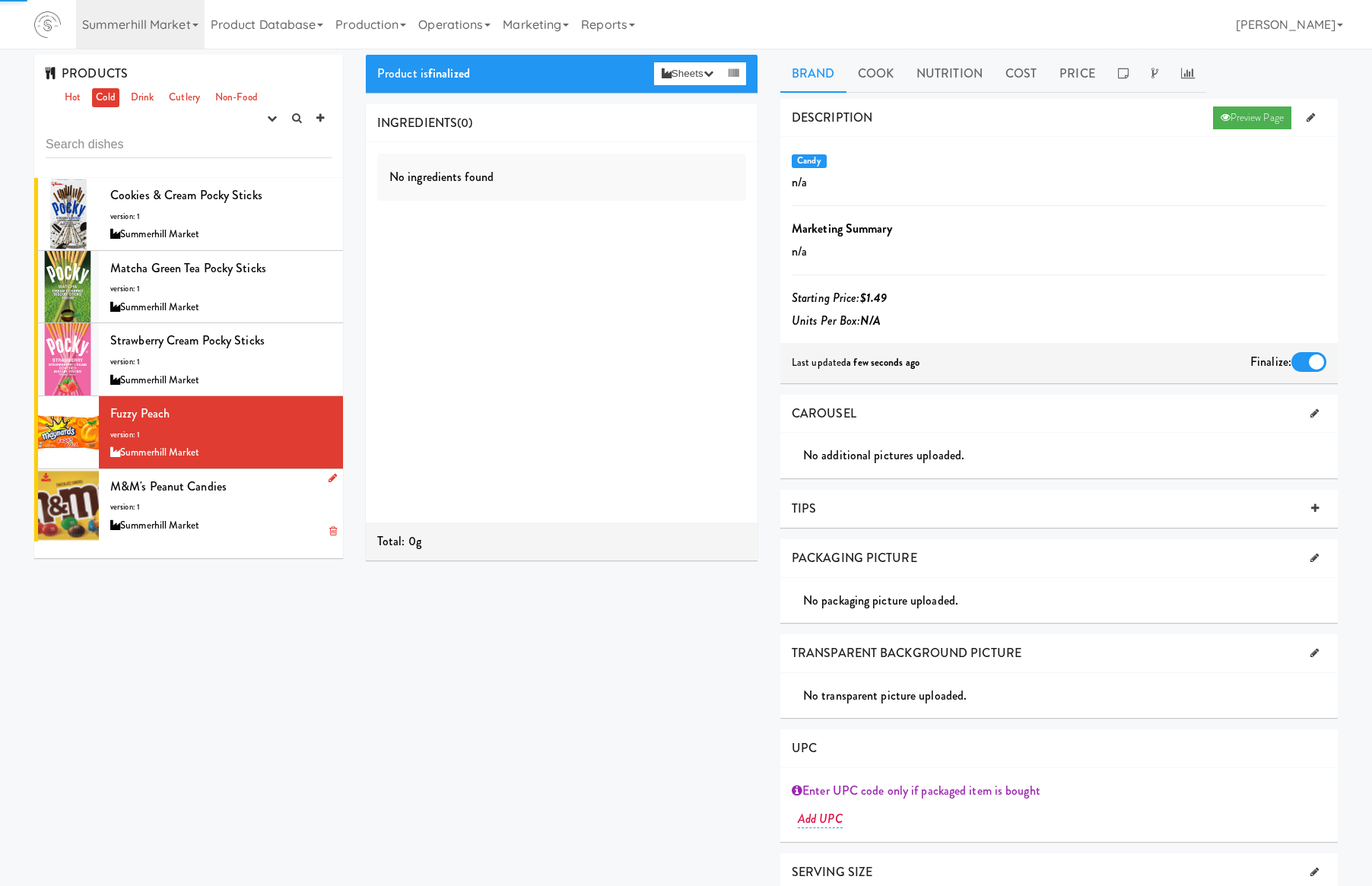
click at [254, 517] on div "M&M's Peanut Candies version: 1 Summerhill Market" at bounding box center [220, 504] width 221 height 60
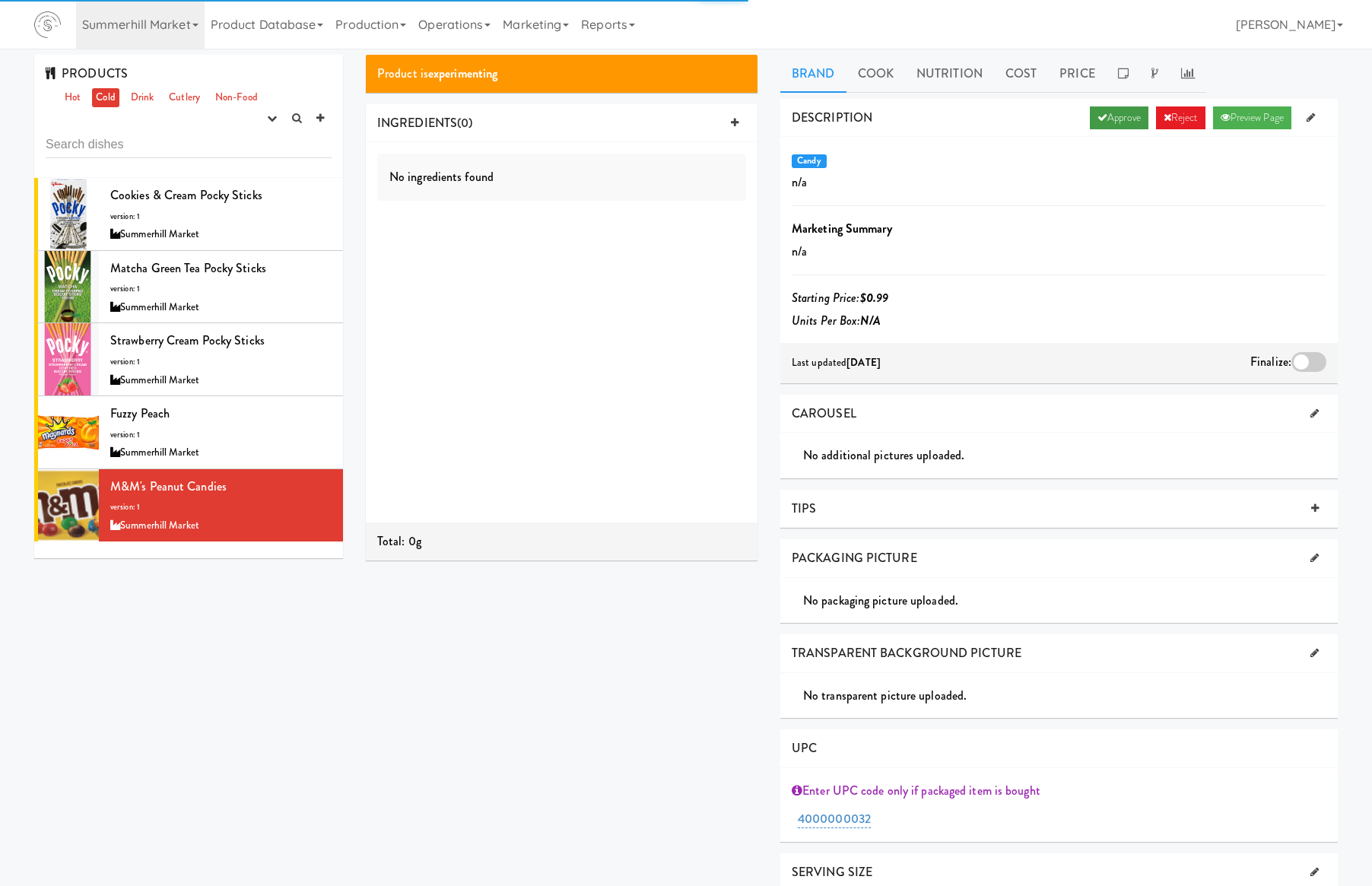
click at [1098, 113] on icon at bounding box center [1103, 117] width 10 height 10
click at [1291, 357] on label at bounding box center [1309, 362] width 35 height 20
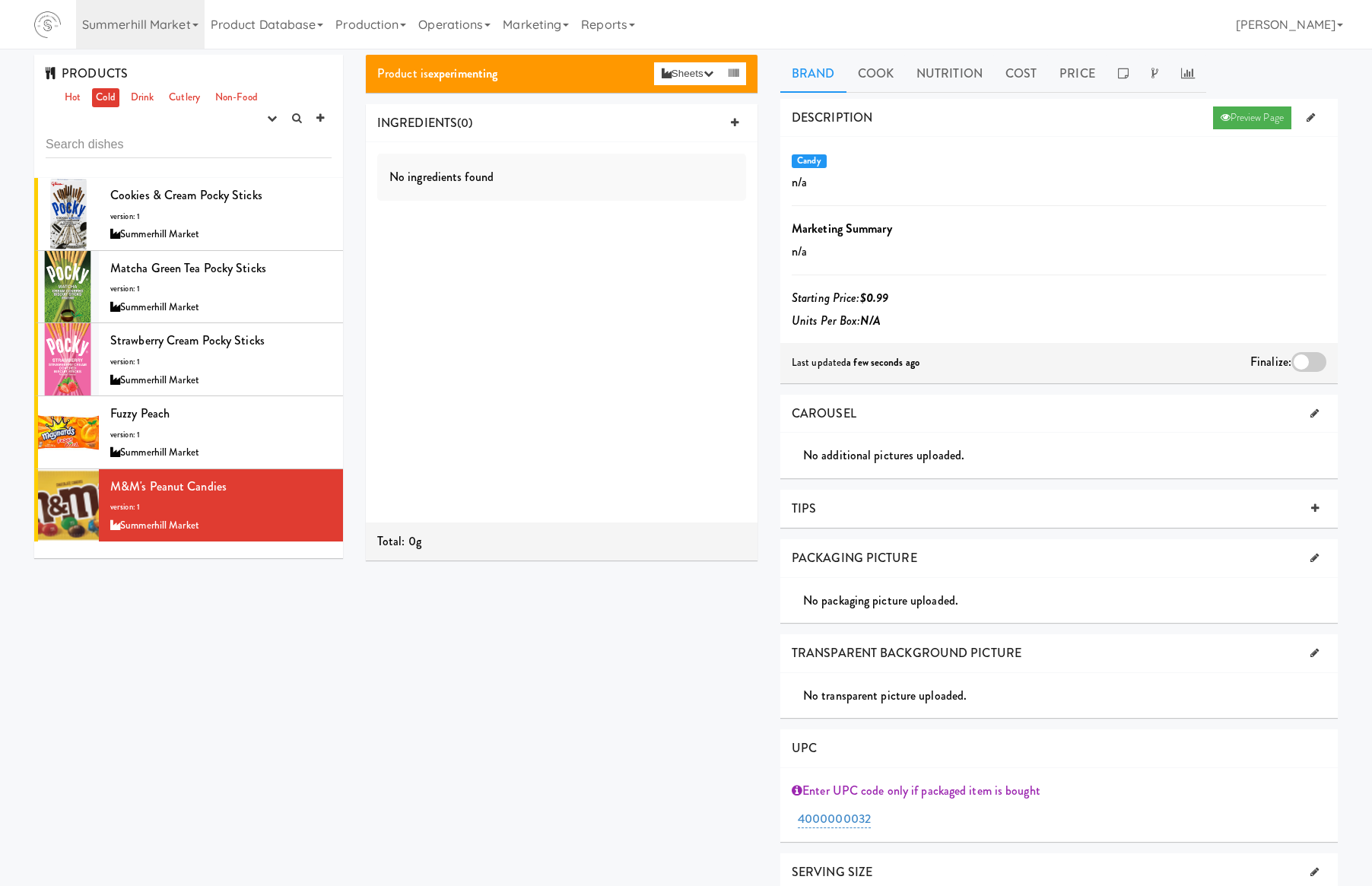
click at [1300, 351] on div "Finalize:" at bounding box center [1287, 363] width 76 height 25
click at [1304, 362] on div at bounding box center [1309, 362] width 35 height 20
click at [0, 0] on input "checkbox" at bounding box center [0, 0] width 0 height 0
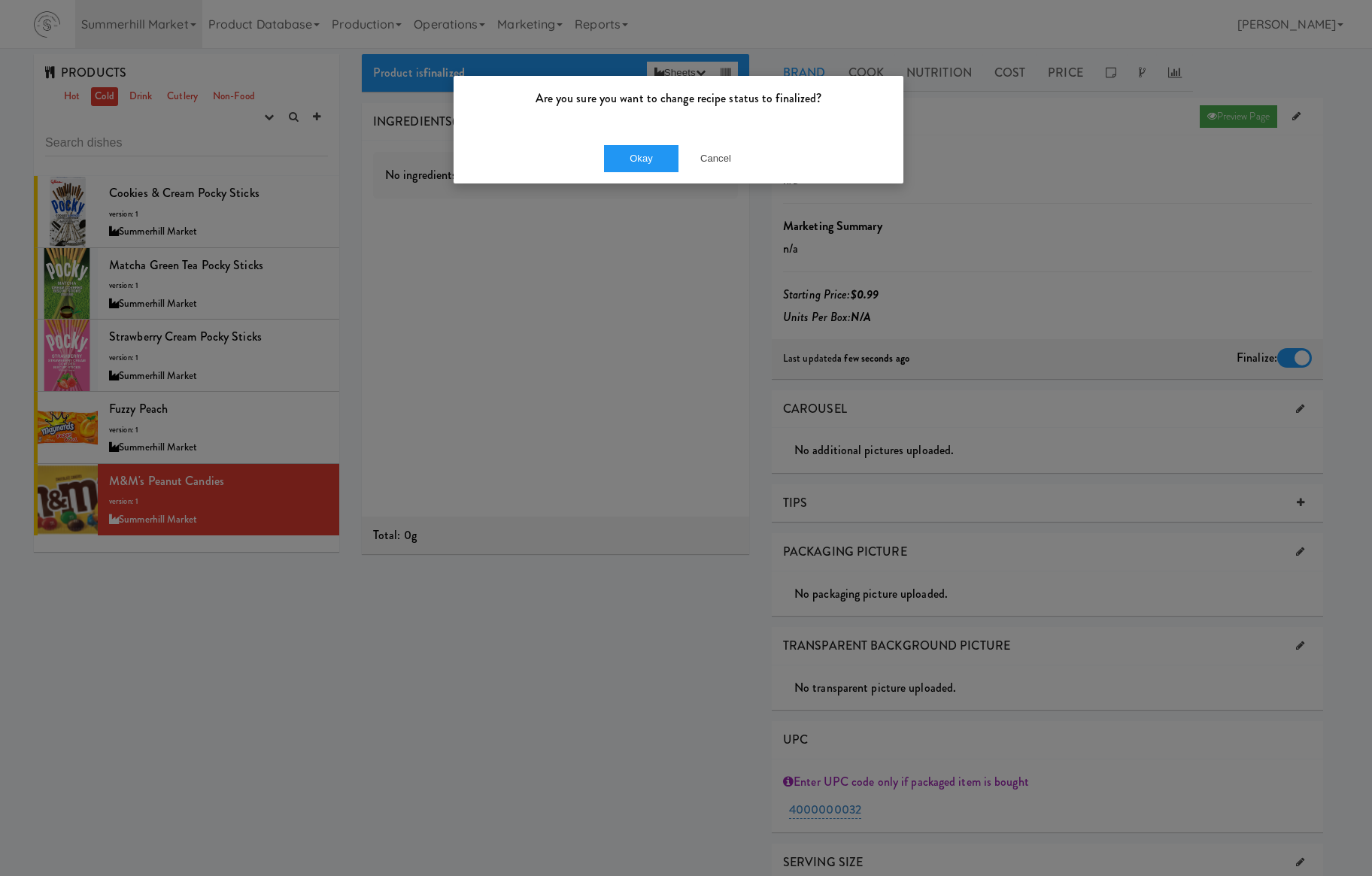
click at [616, 138] on div "Okay Cancel" at bounding box center [678, 158] width 449 height 51
click at [624, 151] on button "Okay" at bounding box center [641, 158] width 75 height 27
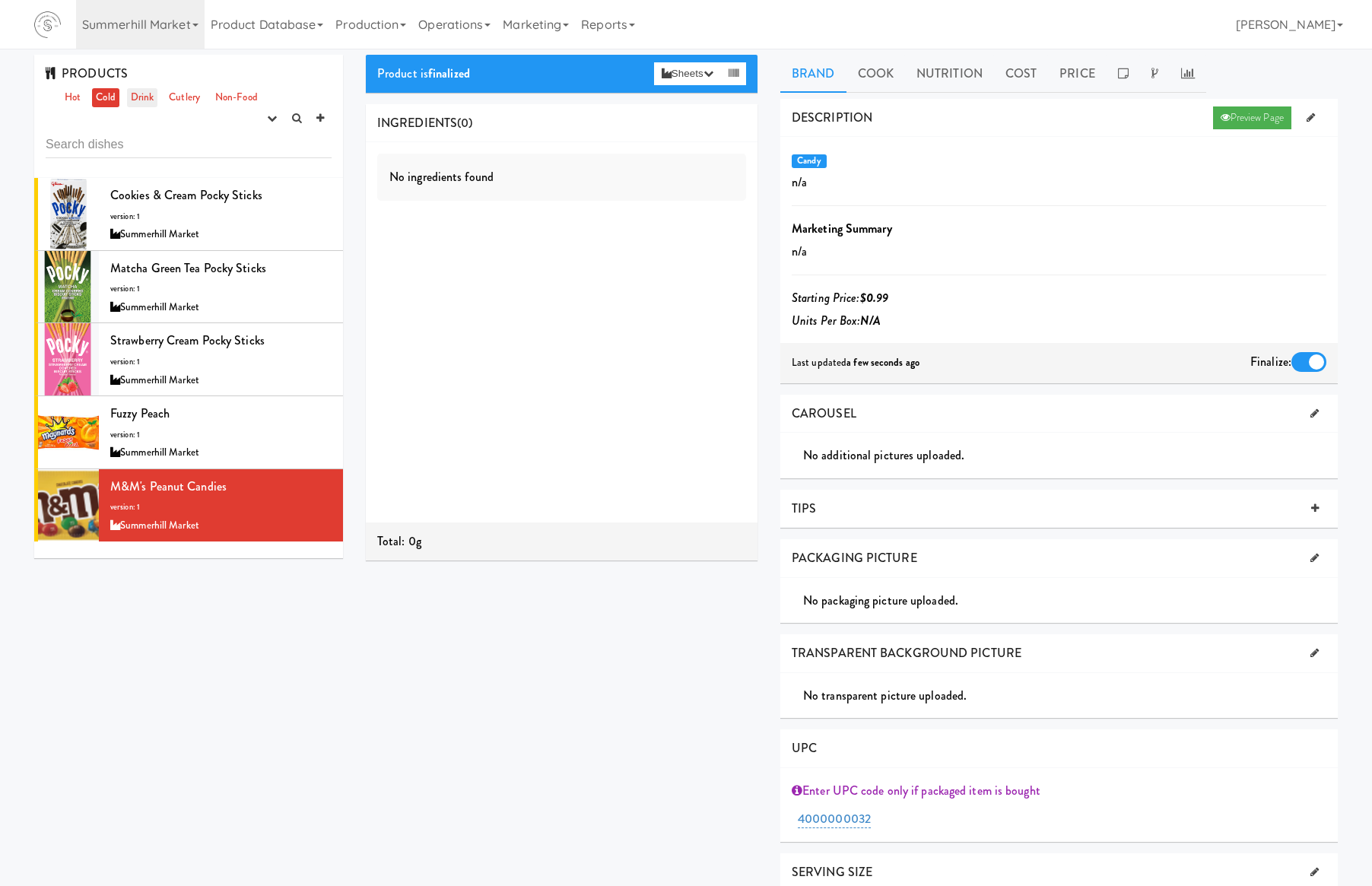
click at [140, 102] on link "Drink" at bounding box center [143, 97] width 31 height 19
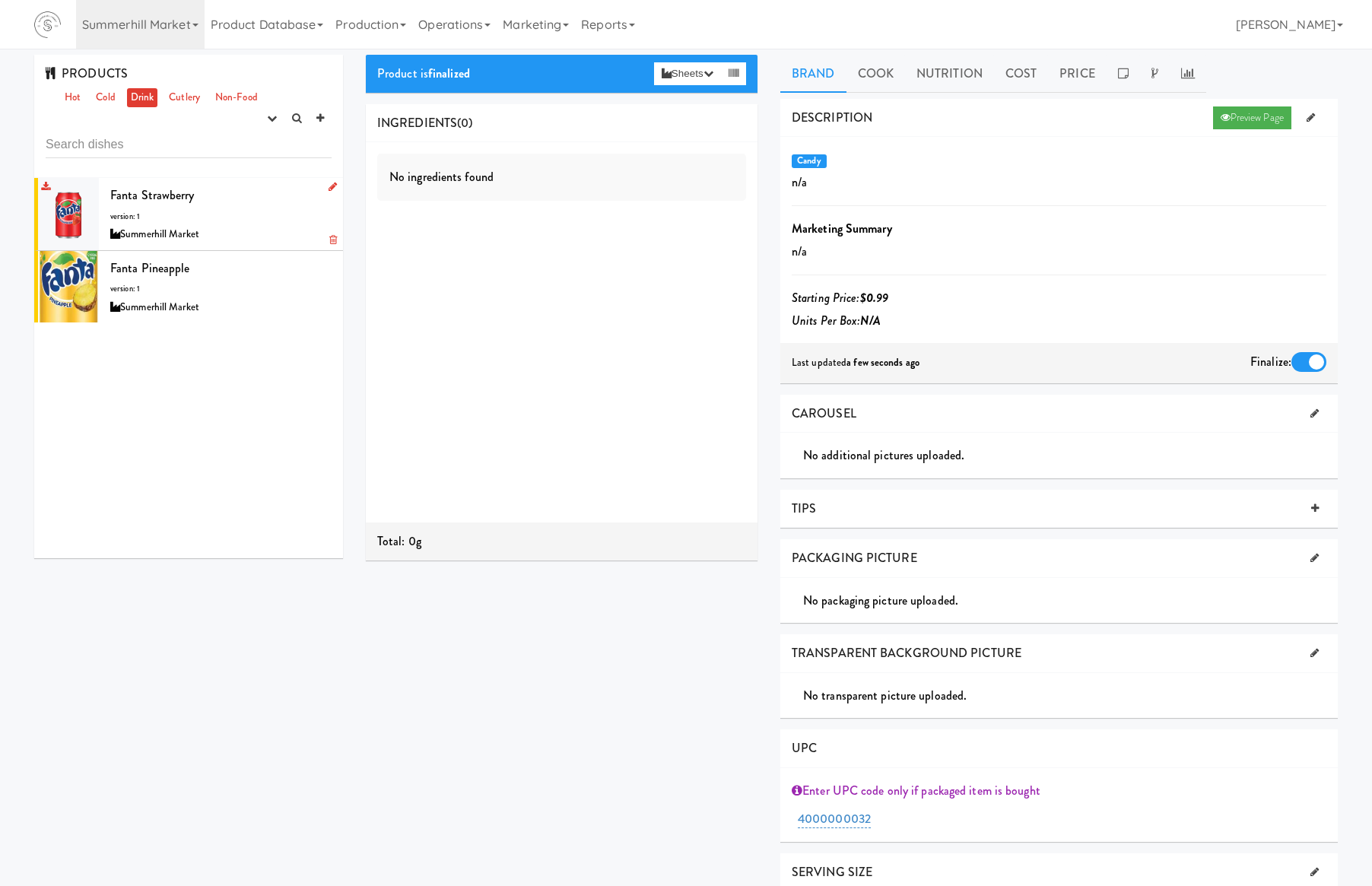
click at [248, 228] on div "Summerhill Market" at bounding box center [220, 234] width 221 height 19
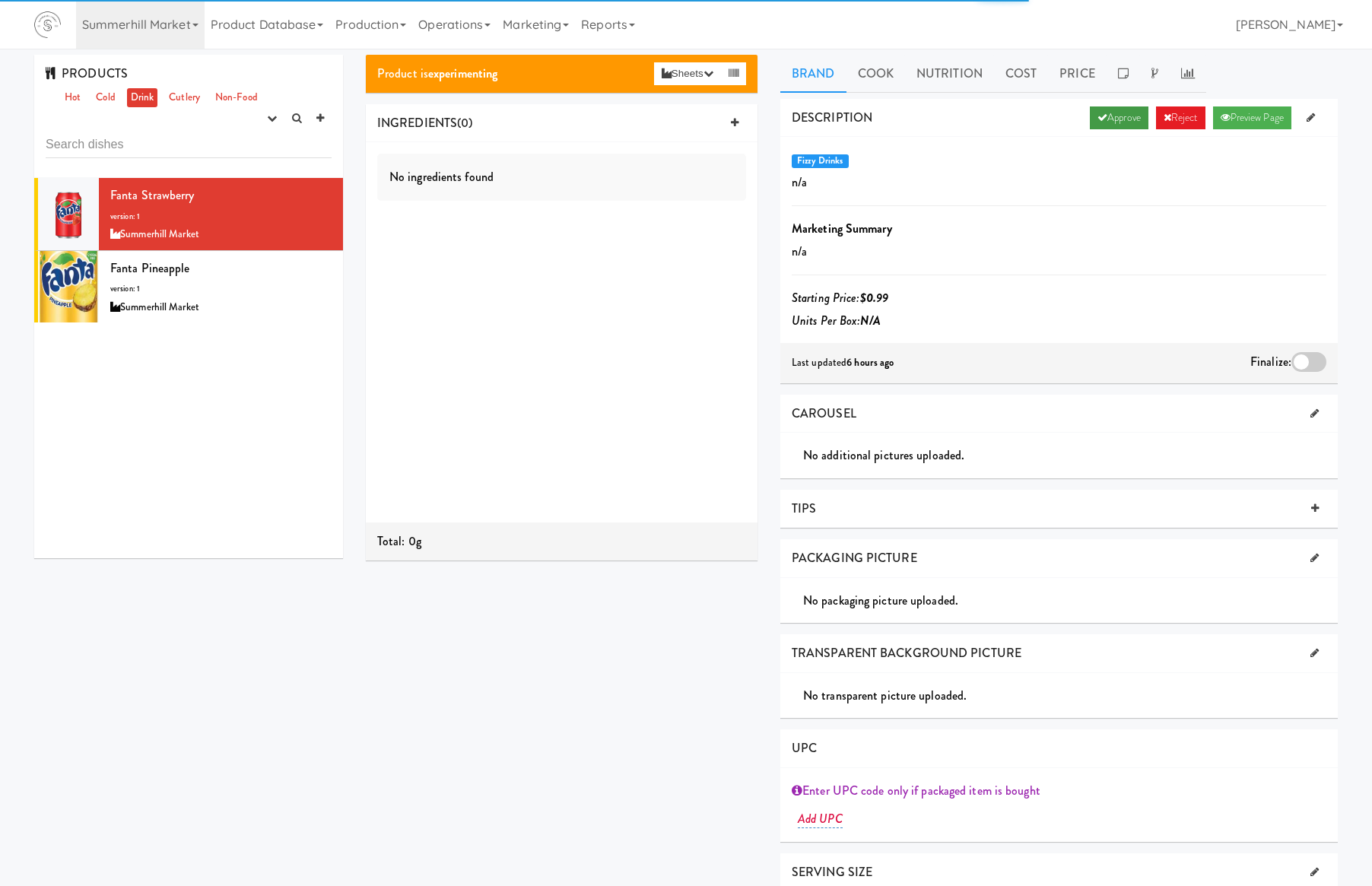
click at [1116, 111] on link "Approve" at bounding box center [1119, 117] width 59 height 23
drag, startPoint x: 1313, startPoint y: 351, endPoint x: 1282, endPoint y: 340, distance: 32.9
click at [1312, 351] on div "Finalize:" at bounding box center [1287, 363] width 76 height 25
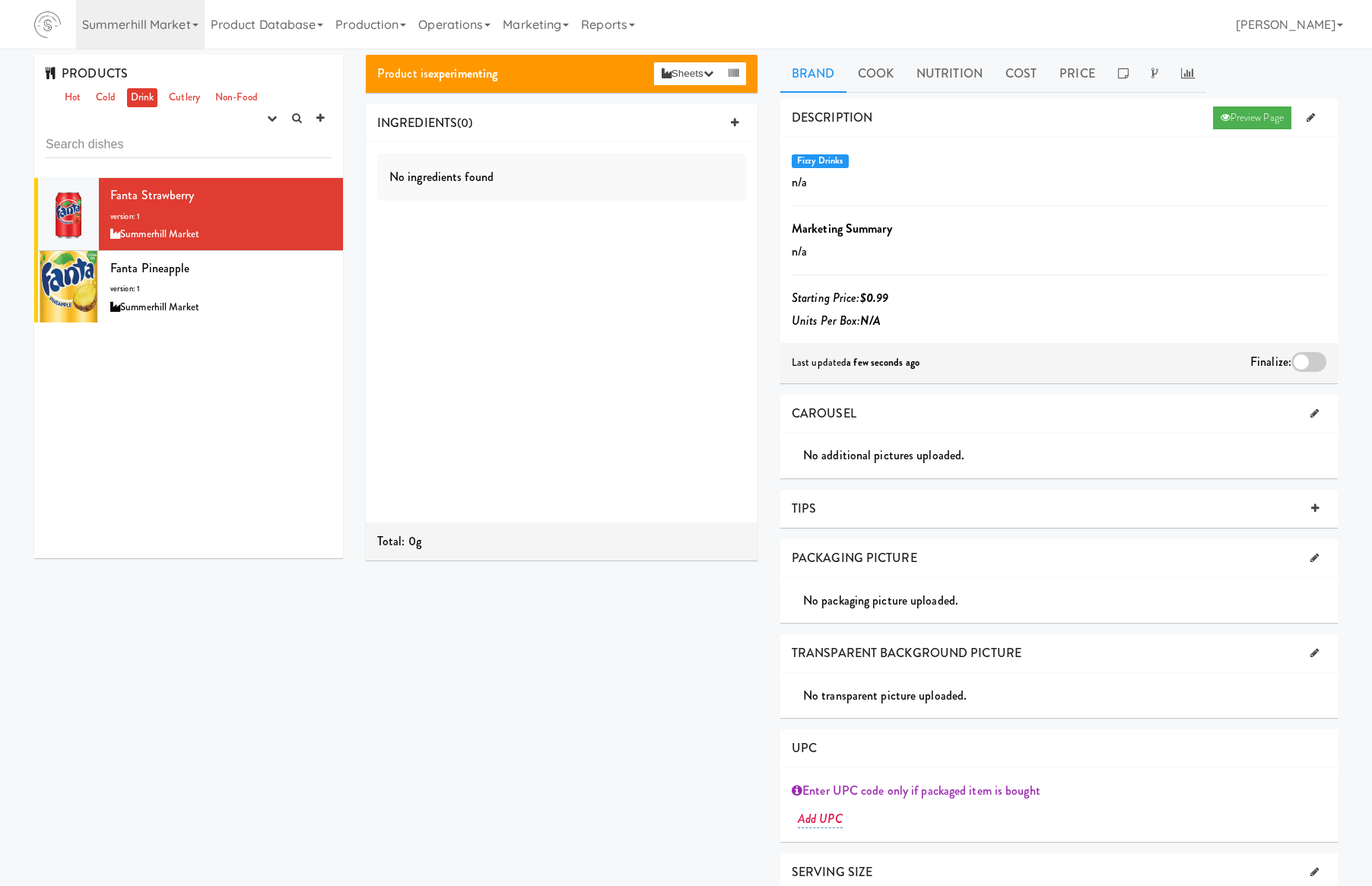
click at [1318, 362] on div at bounding box center [1309, 362] width 35 height 20
click at [0, 0] on input "checkbox" at bounding box center [0, 0] width 0 height 0
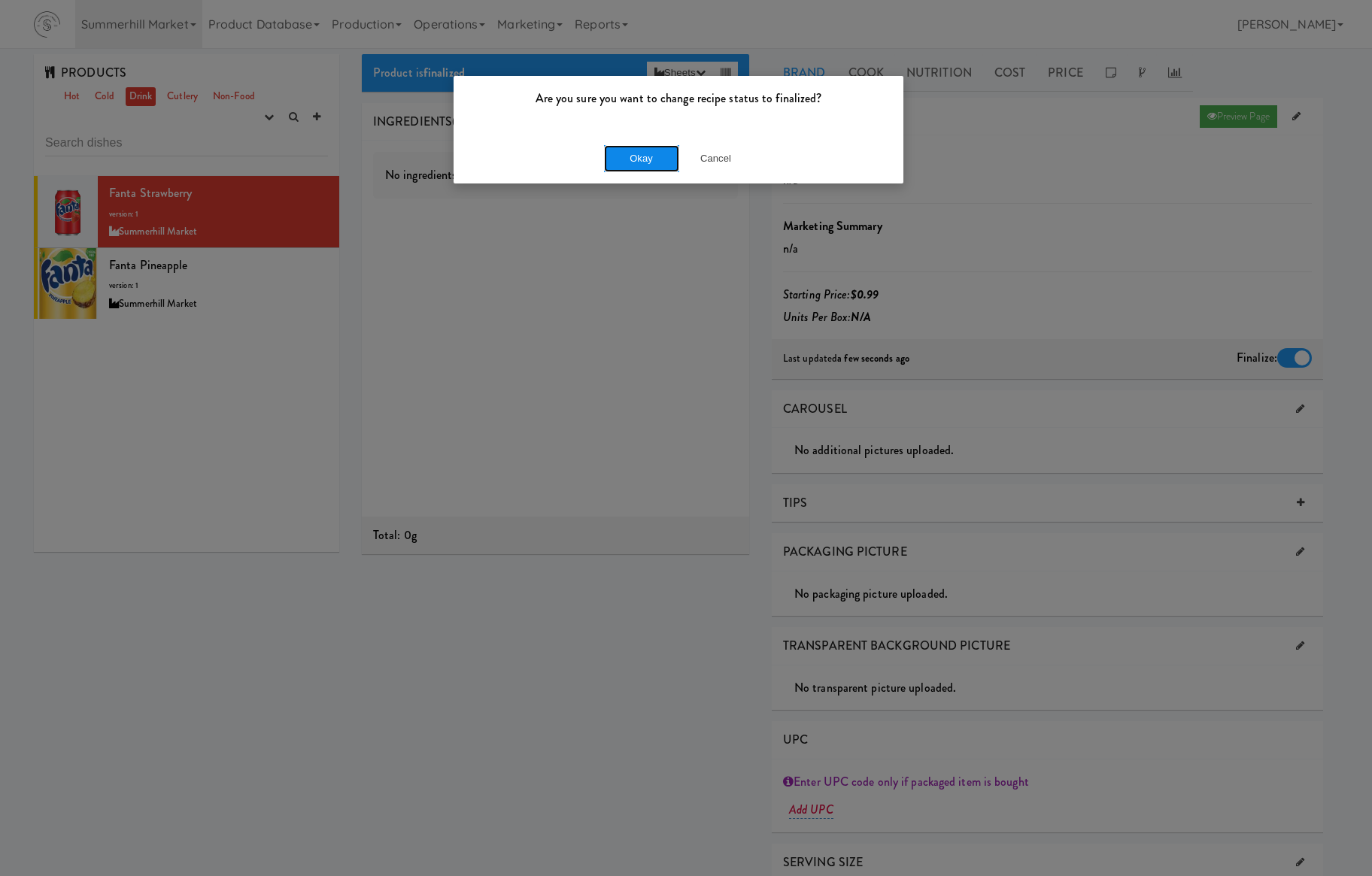
click at [632, 157] on button "Okay" at bounding box center [641, 158] width 75 height 27
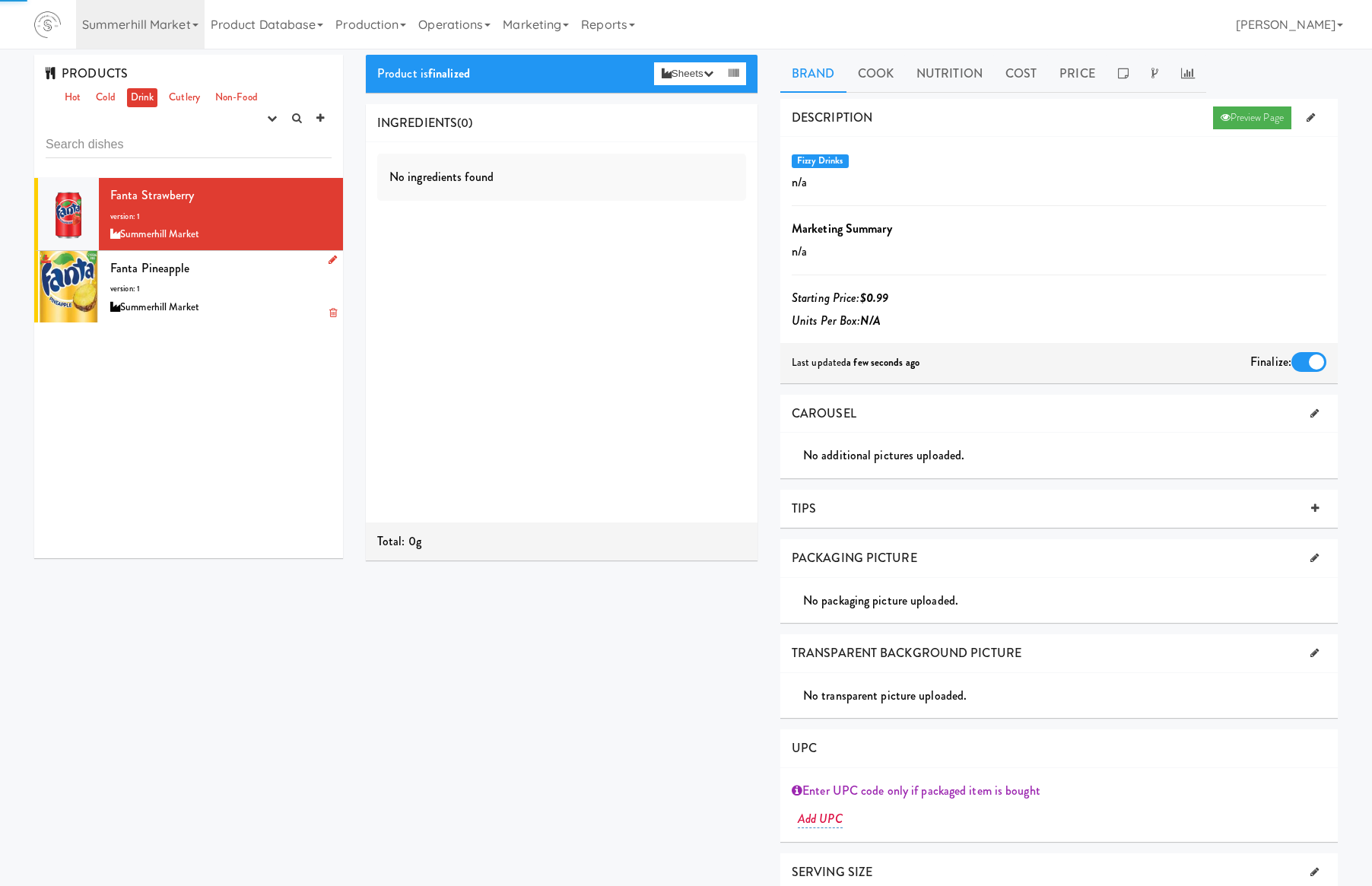
drag, startPoint x: 213, startPoint y: 289, endPoint x: 262, endPoint y: 289, distance: 49.0
click at [213, 289] on div "Fanta Pineapple version: 1 Summerhill Market" at bounding box center [220, 286] width 221 height 60
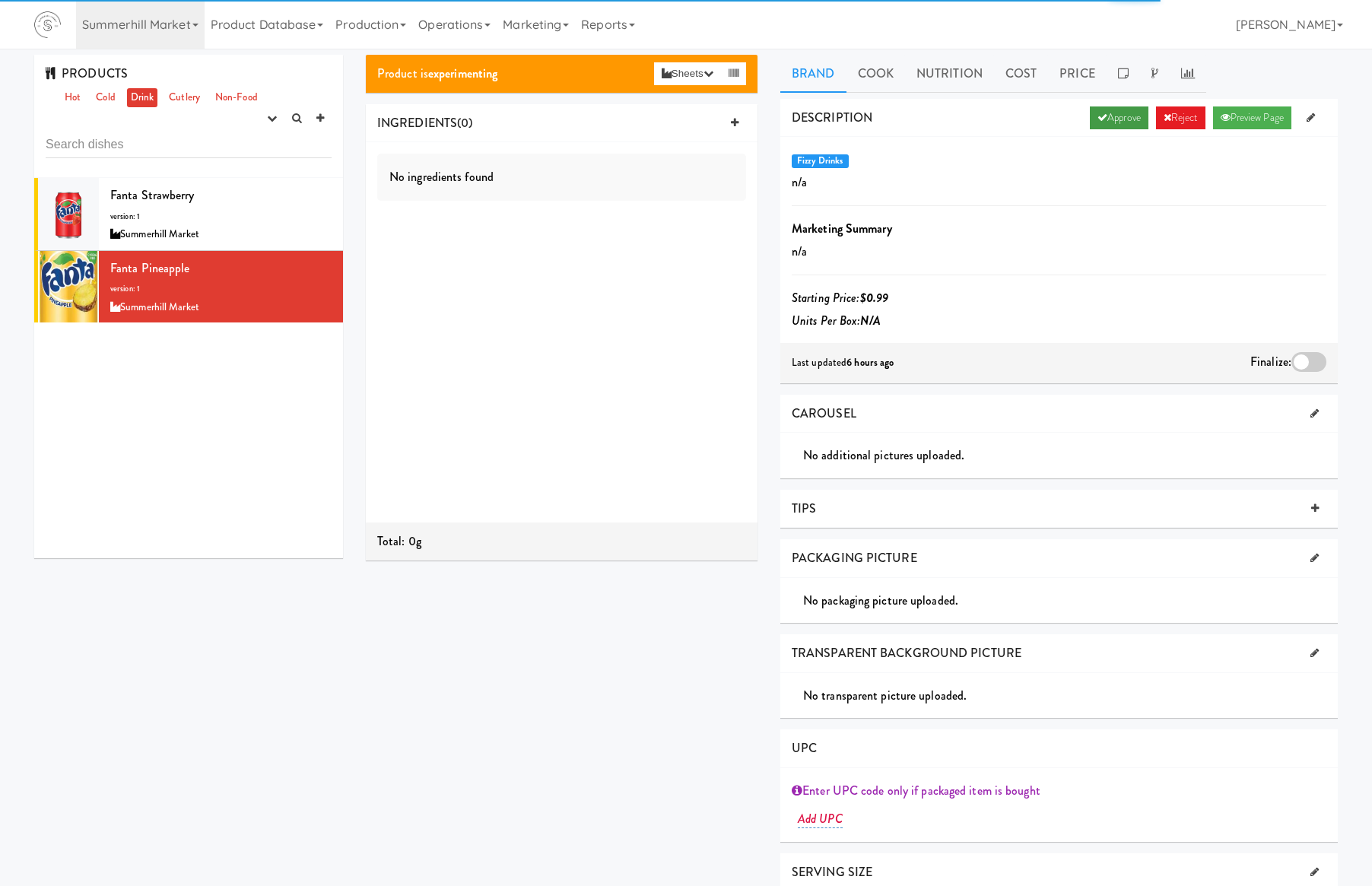
click at [1114, 129] on link "Approve" at bounding box center [1119, 117] width 59 height 23
click at [1300, 366] on div at bounding box center [1309, 362] width 35 height 20
click at [0, 0] on input "checkbox" at bounding box center [0, 0] width 0 height 0
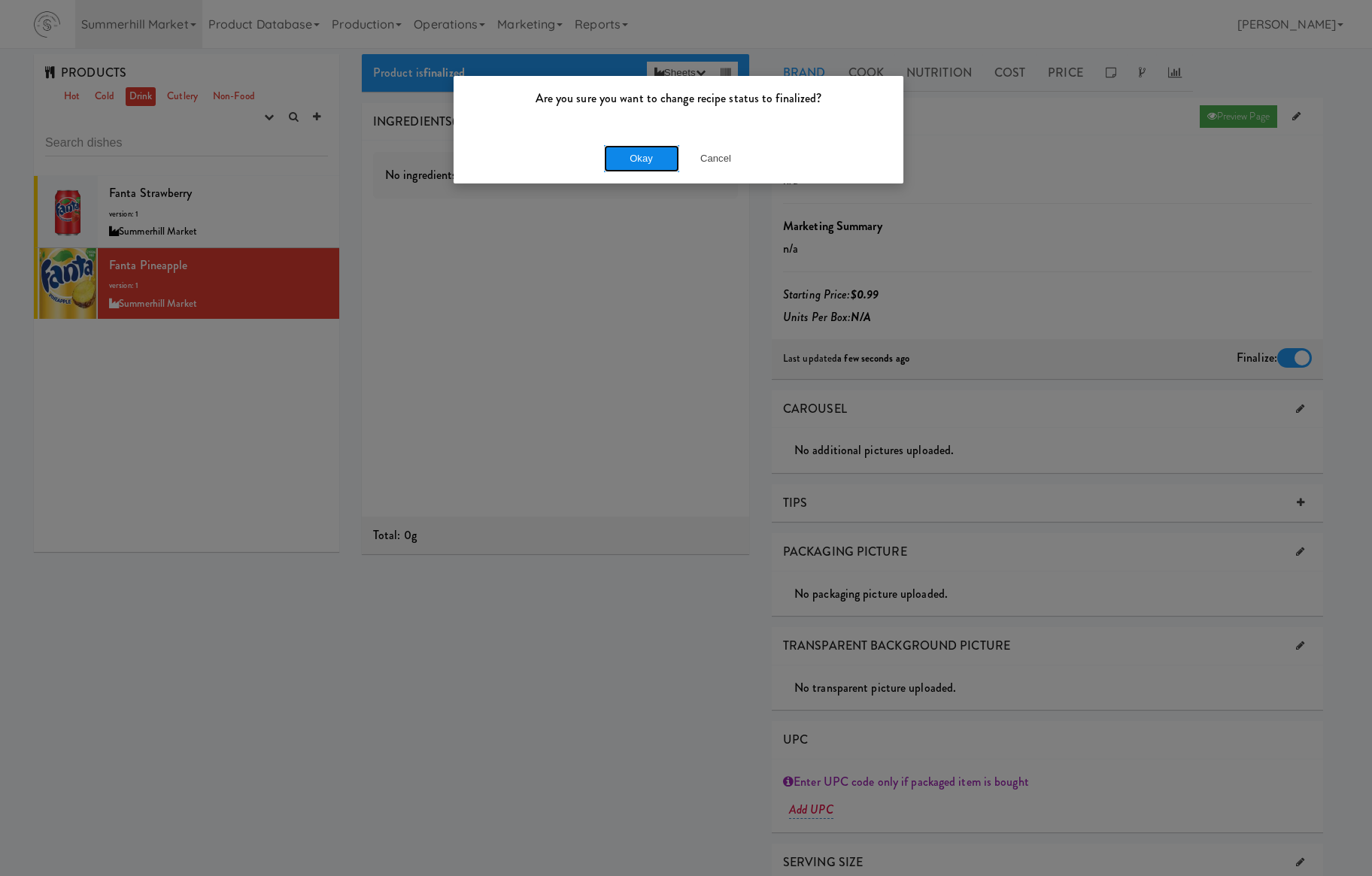
click at [645, 155] on button "Okay" at bounding box center [641, 158] width 75 height 27
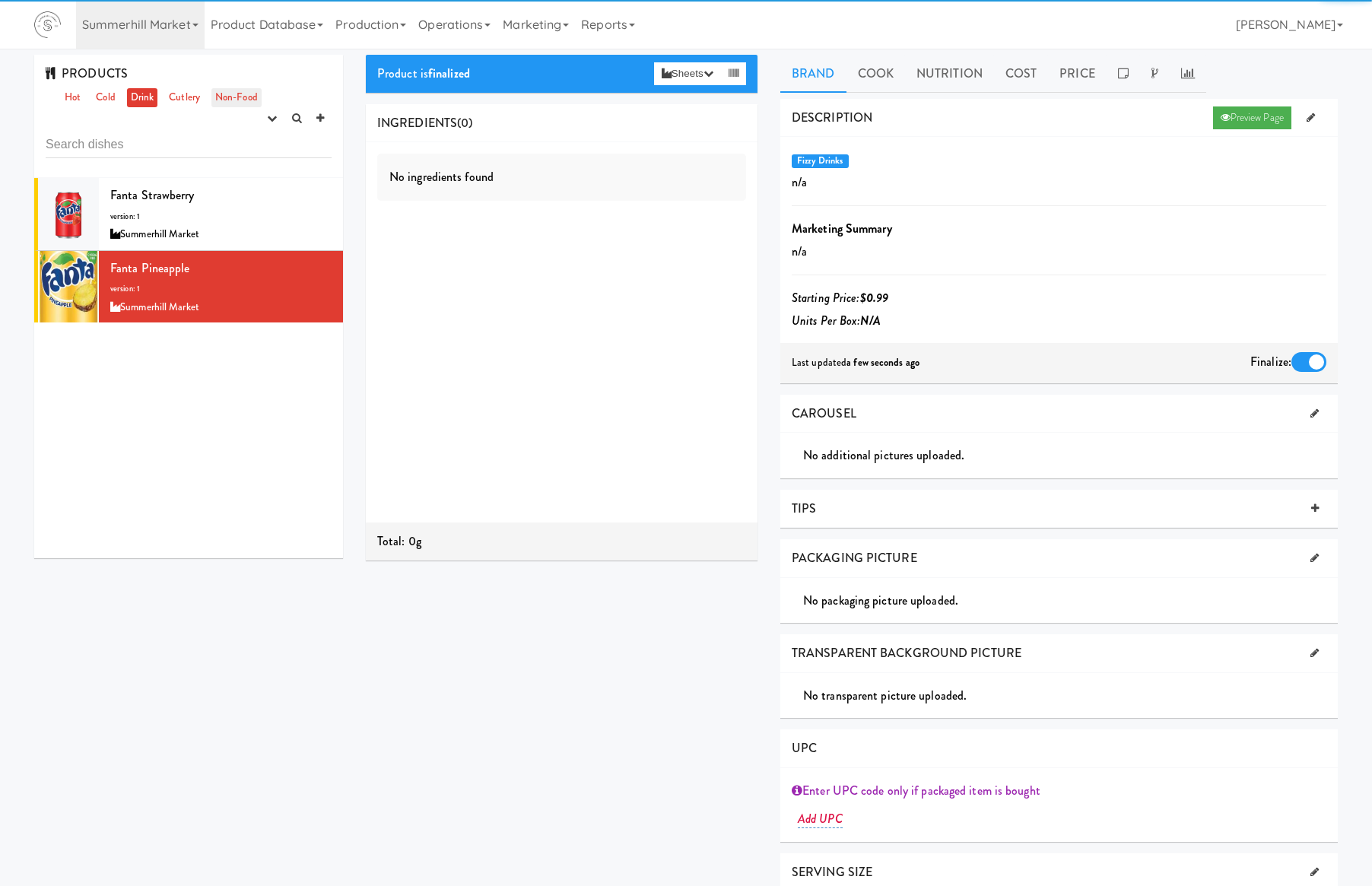
click at [235, 95] on link "Non-Food" at bounding box center [236, 97] width 50 height 19
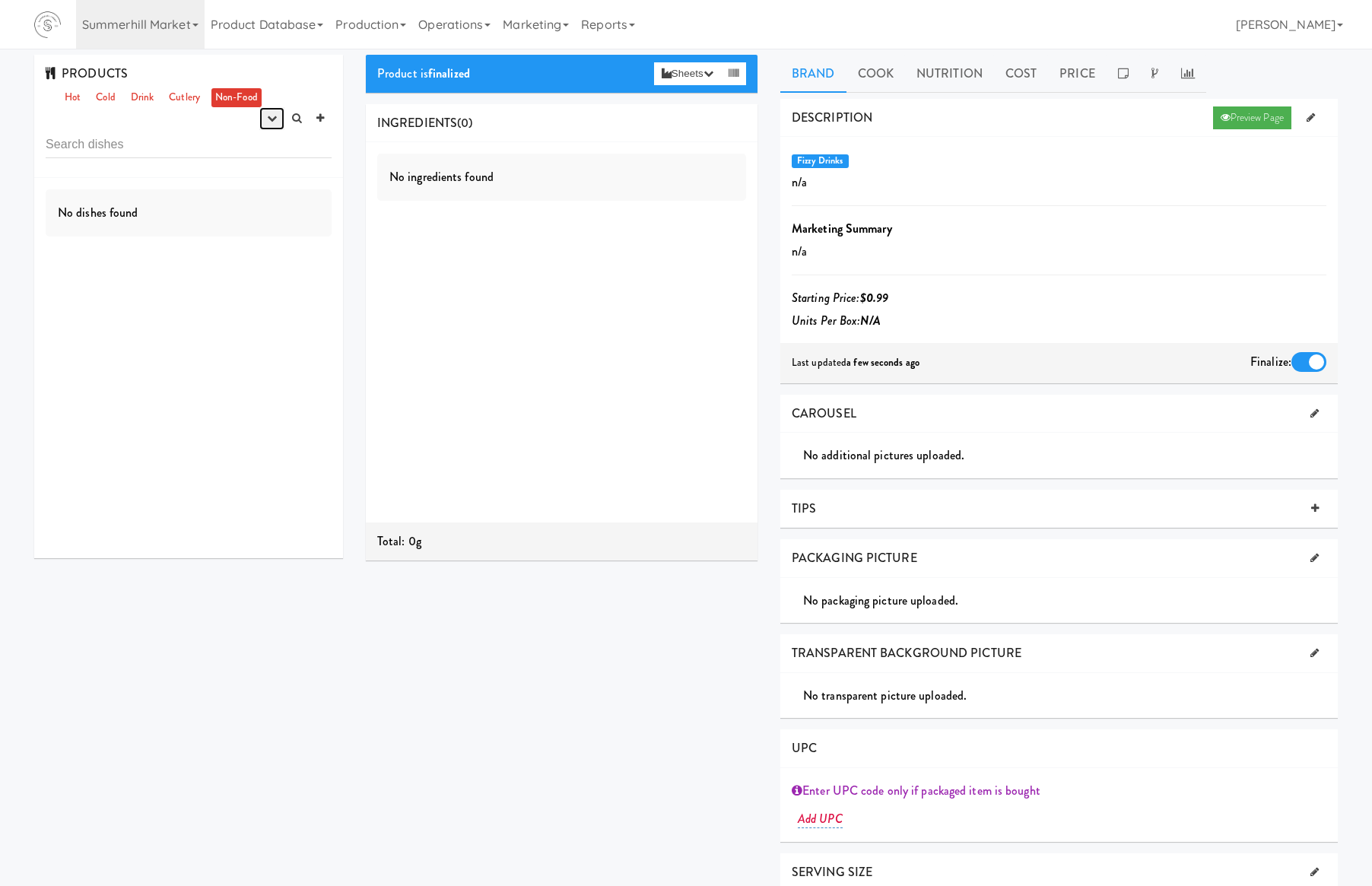
click at [277, 119] on button "button" at bounding box center [272, 118] width 26 height 23
click at [253, 149] on link "experimenting" at bounding box center [224, 148] width 122 height 28
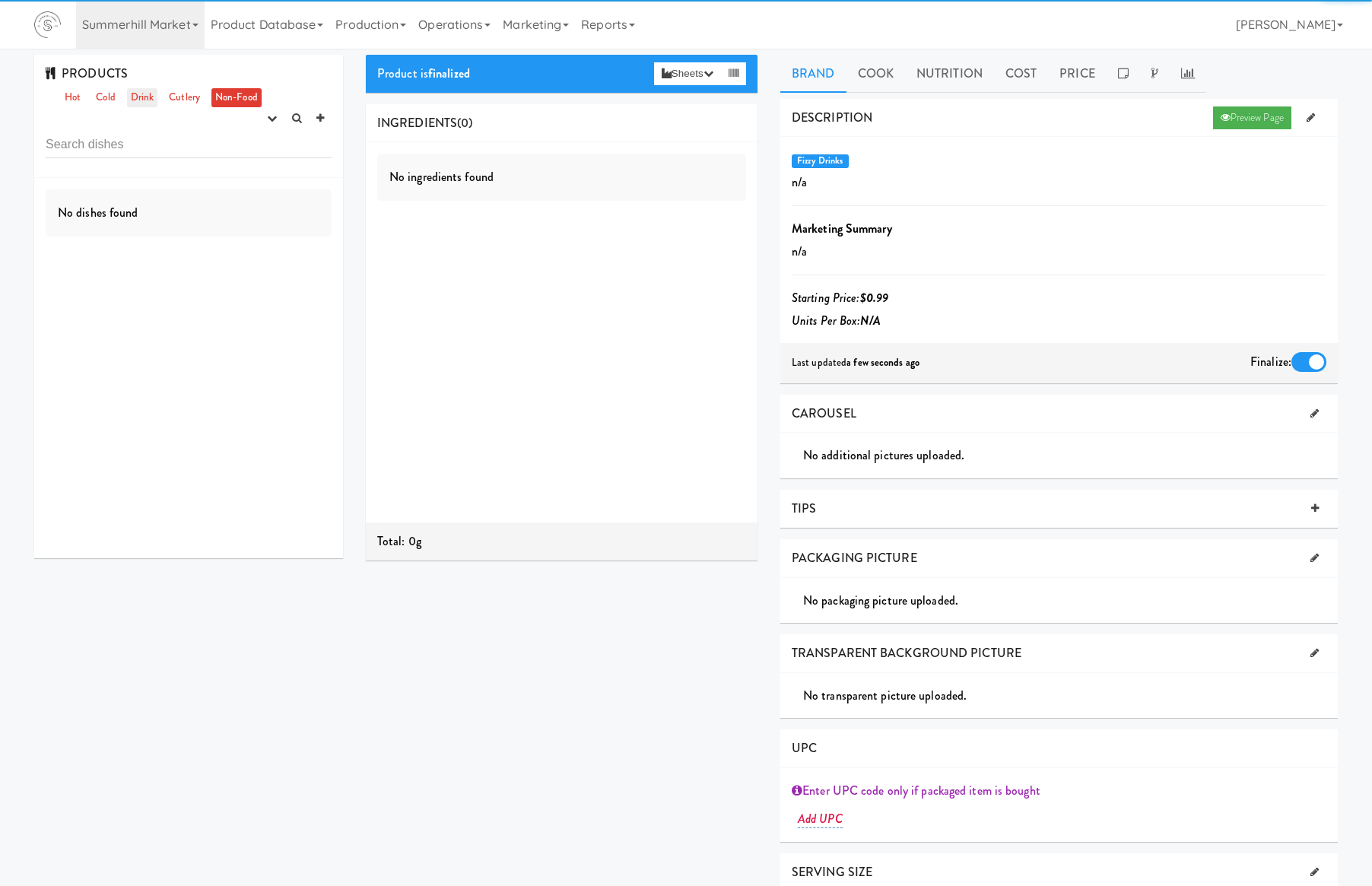
click at [142, 95] on link "Drink" at bounding box center [143, 97] width 31 height 19
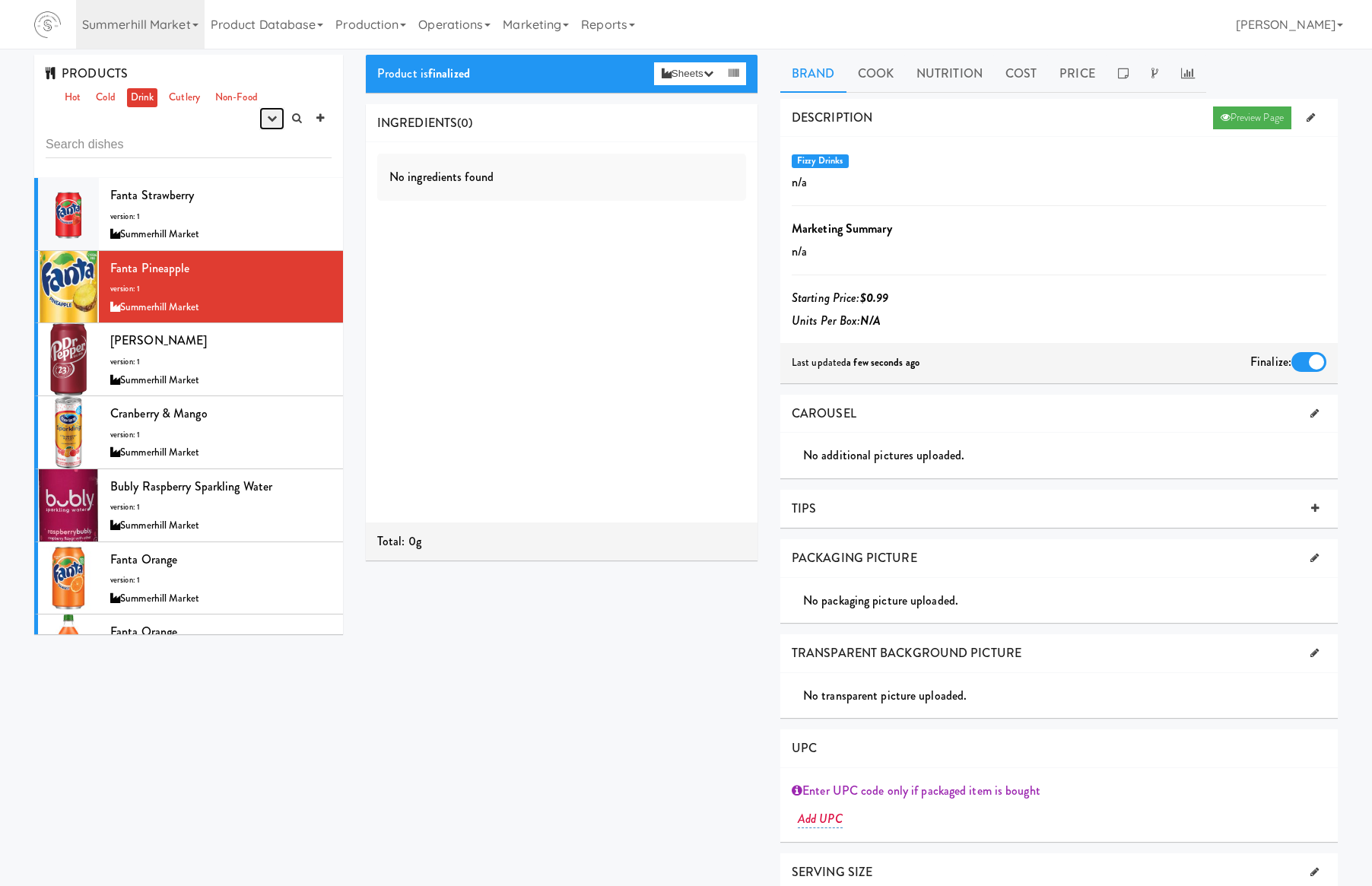
click at [273, 123] on icon "button" at bounding box center [271, 118] width 10 height 10
click at [245, 141] on link "experimenting" at bounding box center [224, 148] width 122 height 28
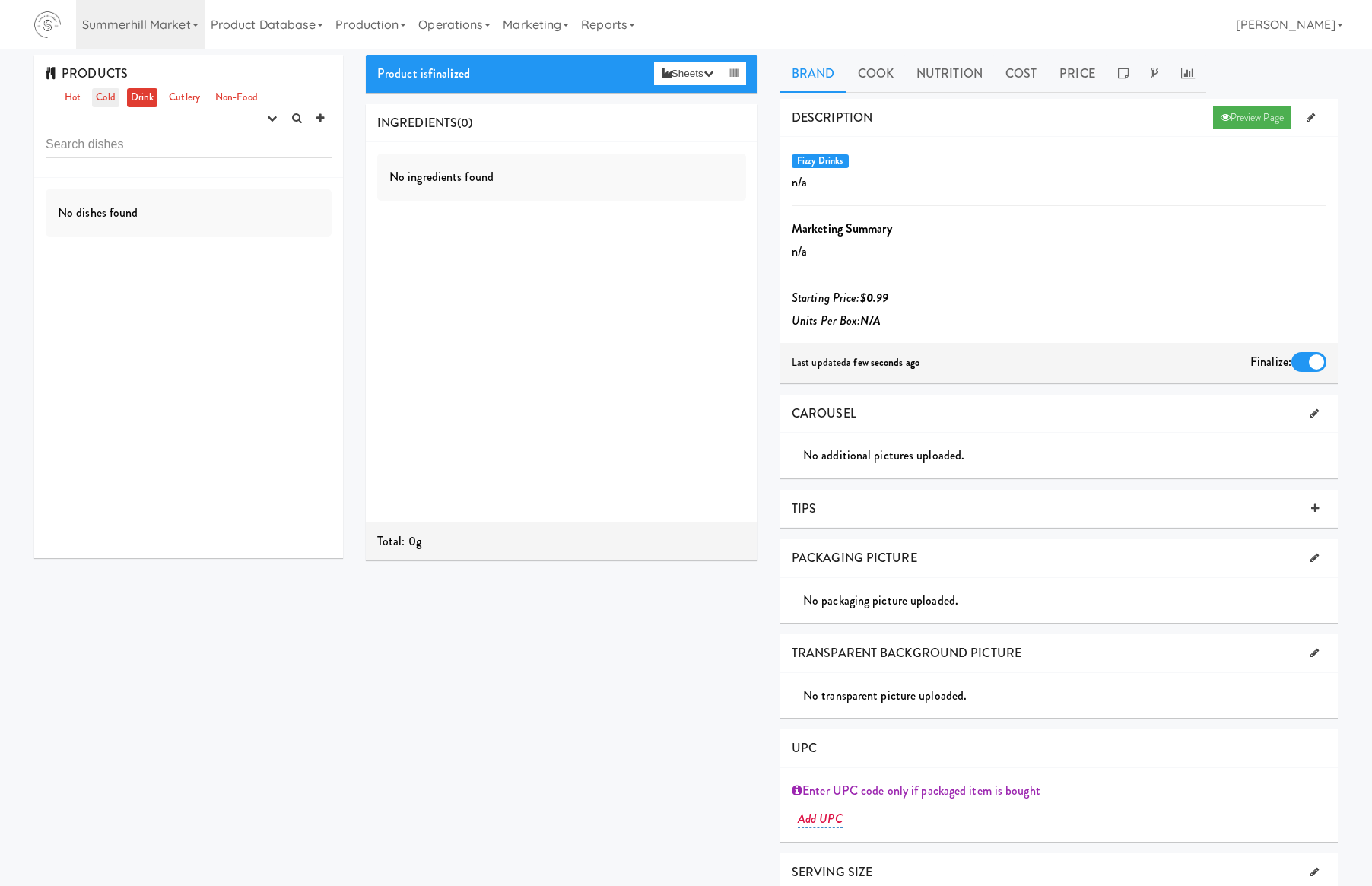
click at [110, 95] on link "Cold" at bounding box center [105, 97] width 27 height 19
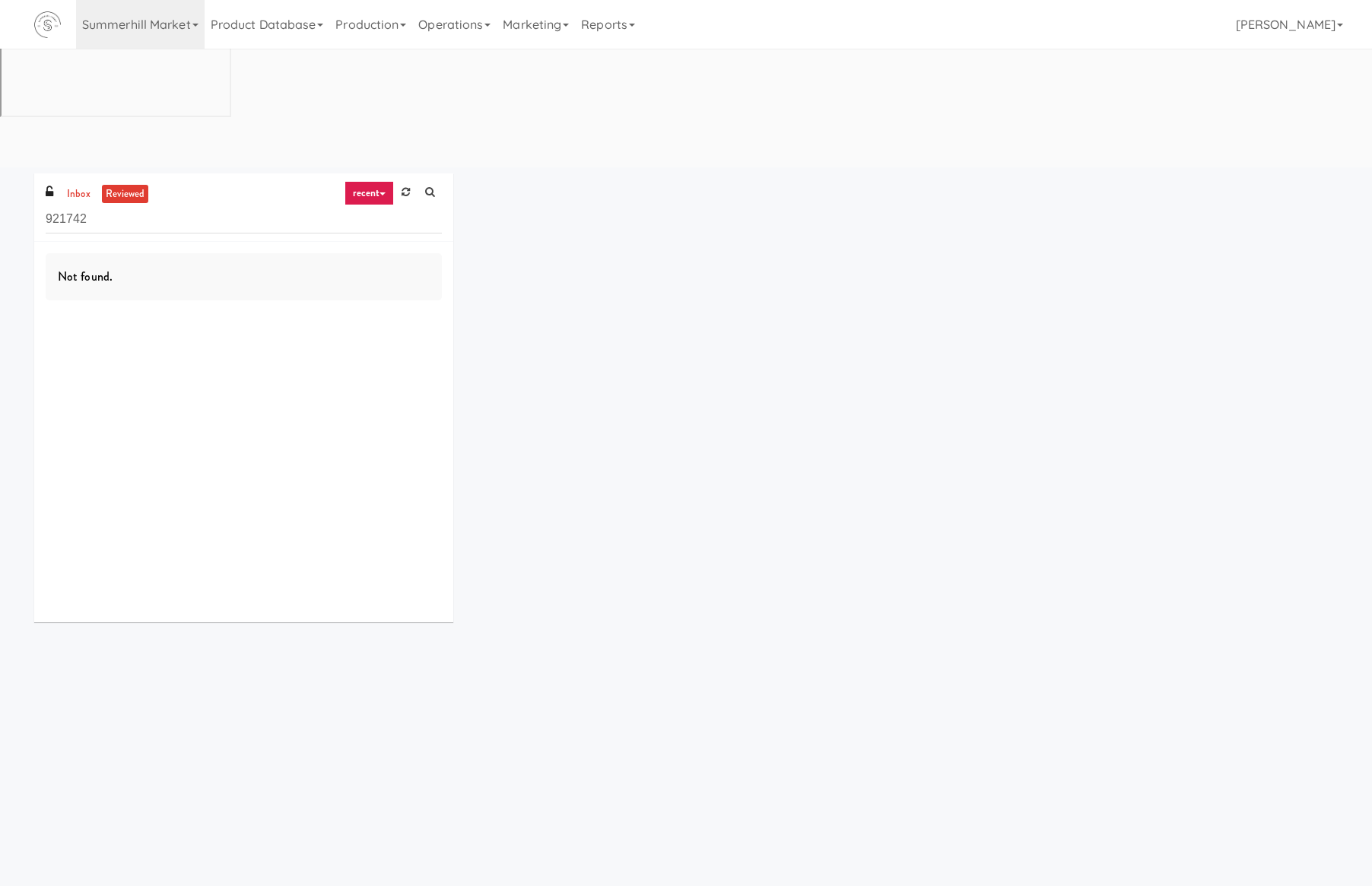
click at [286, 370] on div "Not found." at bounding box center [244, 432] width 419 height 381
click at [95, 25] on link "Summerhill Market" at bounding box center [140, 24] width 129 height 48
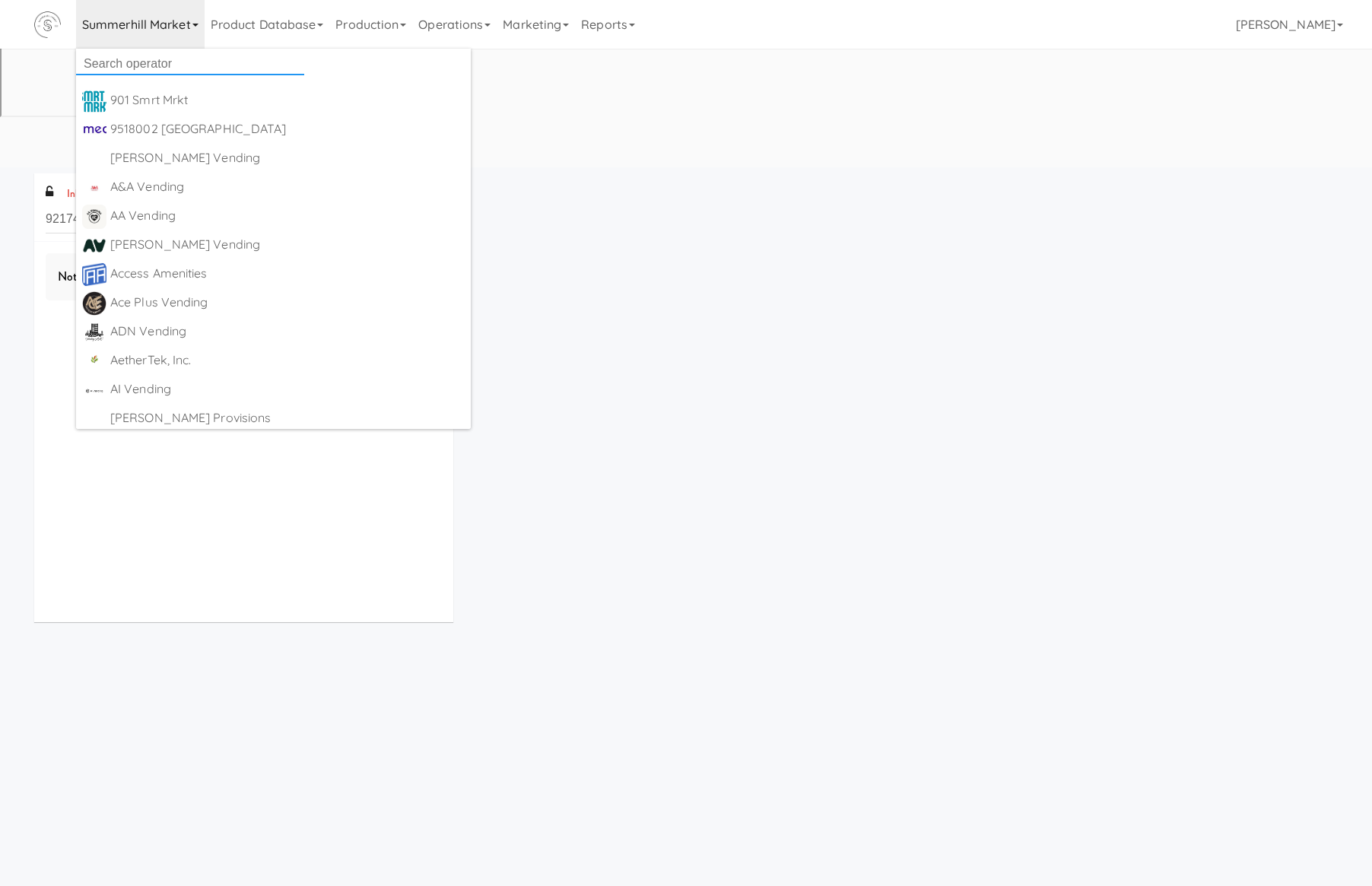
click at [113, 61] on input "text" at bounding box center [190, 63] width 228 height 23
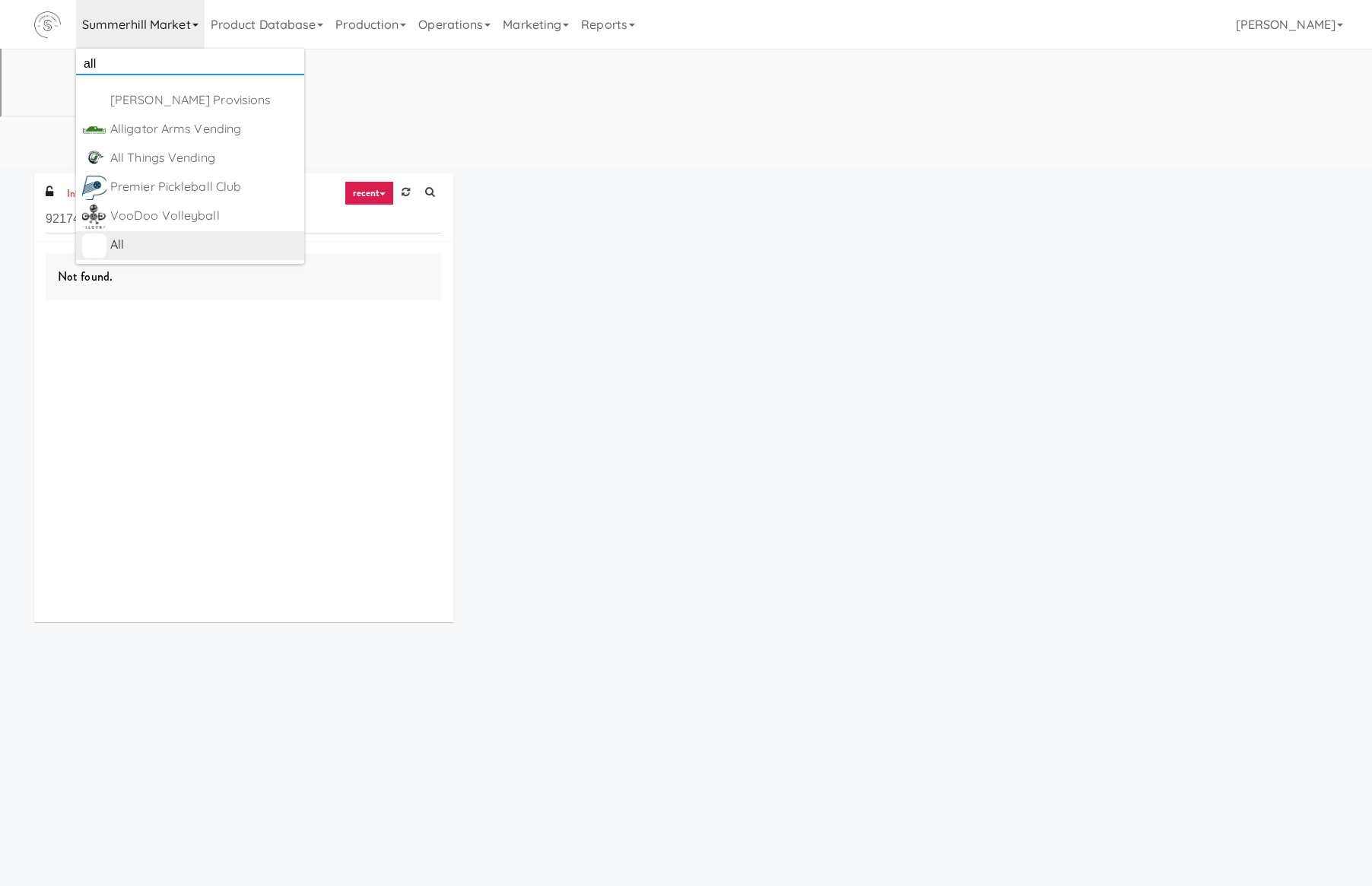
type input "all"
click at [205, 235] on div "All" at bounding box center [204, 244] width 188 height 23
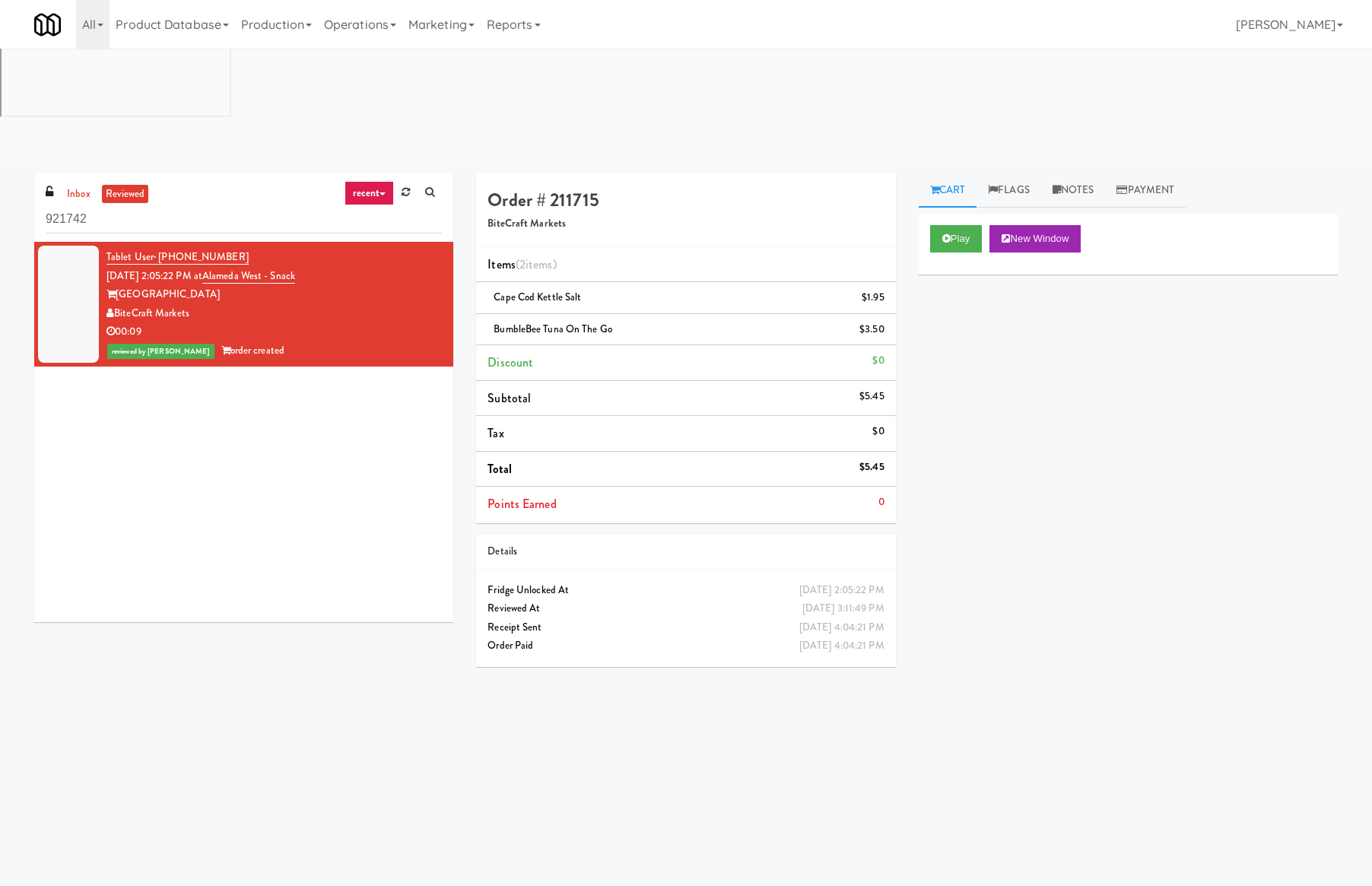
click at [827, 619] on div "[DATE] 4:04:21 PM" at bounding box center [842, 627] width 86 height 19
click at [506, 619] on div "Receipt Sent" at bounding box center [686, 627] width 396 height 19
click at [129, 499] on div "Tablet User · (305) 778-0844 [DATE] 2:05:22 PM at [GEOGRAPHIC_DATA] Markets 00:…" at bounding box center [244, 432] width 419 height 381
